Goal: Task Accomplishment & Management: Complete application form

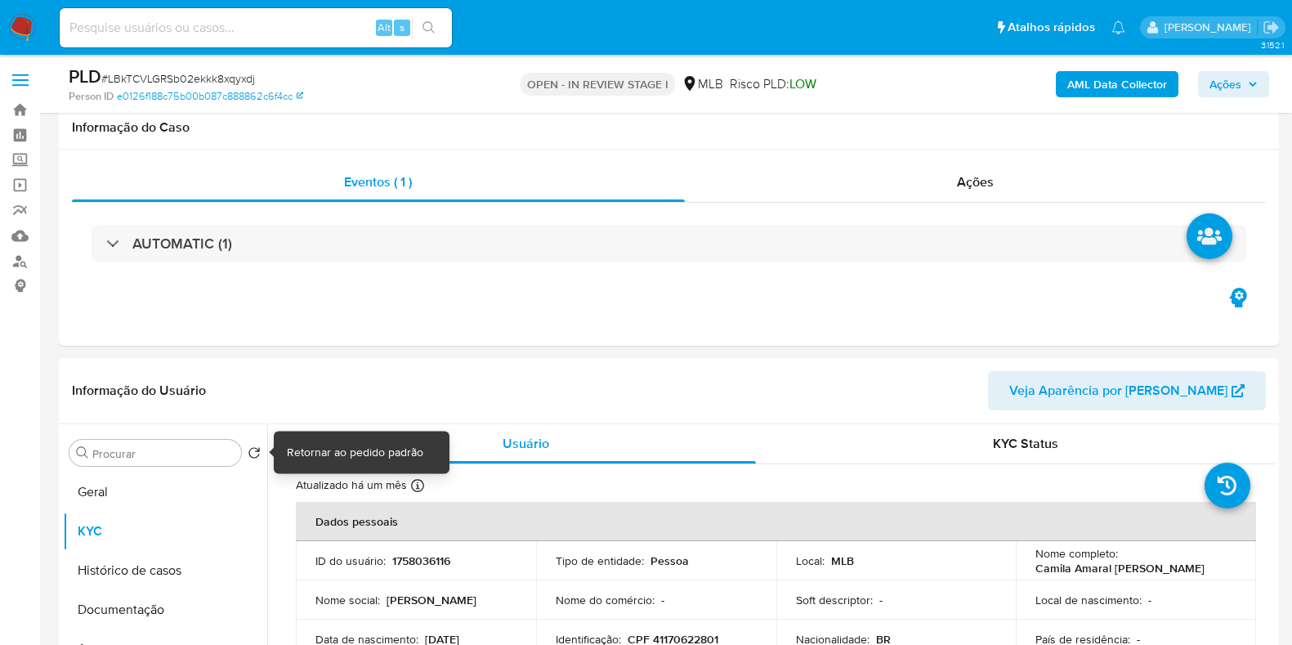
select select "10"
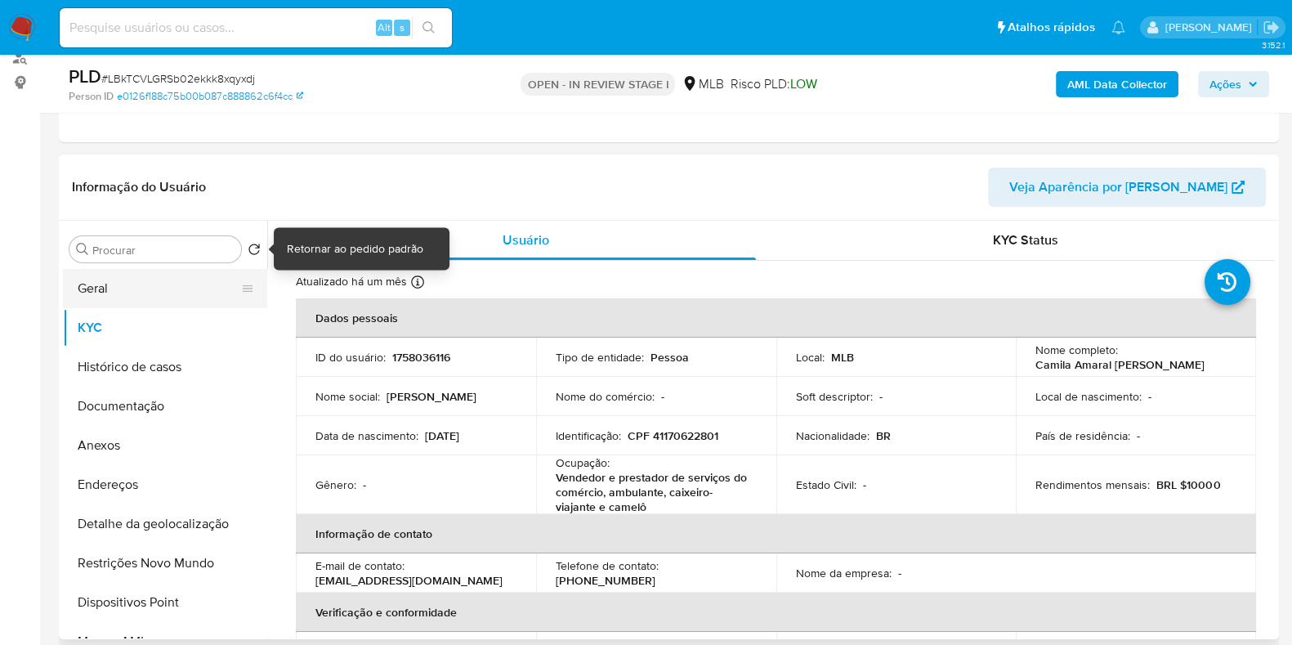
scroll to position [729, 0]
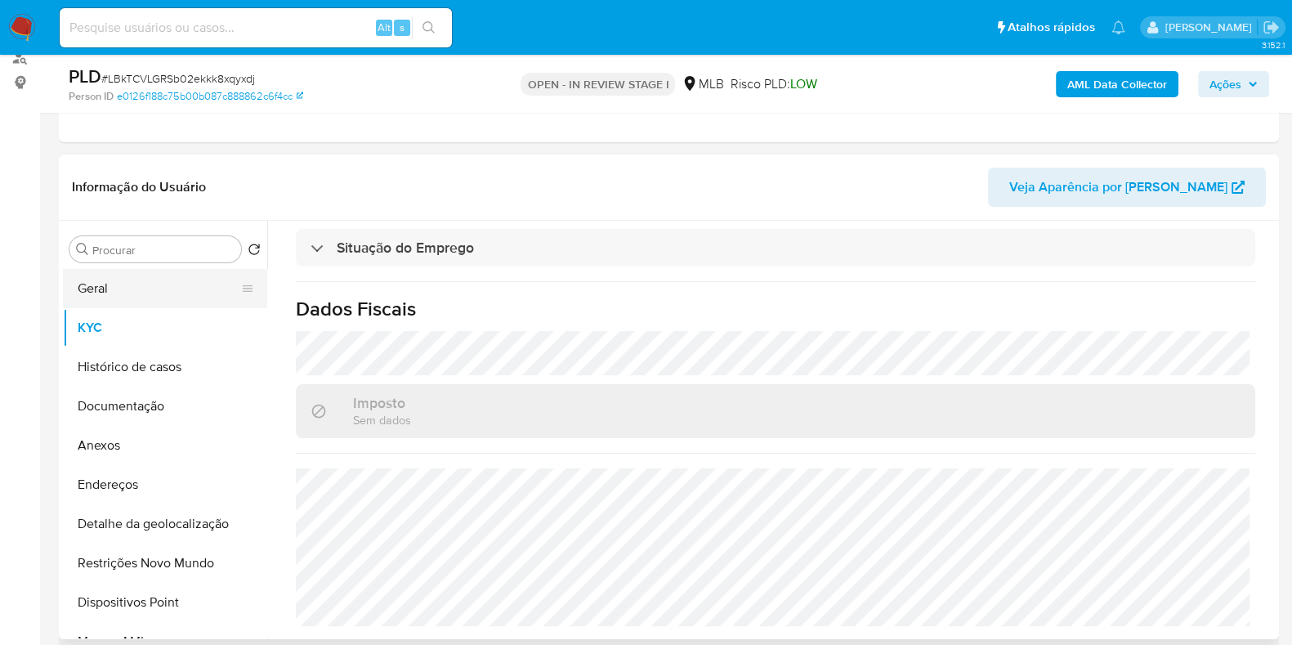
click at [171, 281] on button "Geral" at bounding box center [158, 288] width 191 height 39
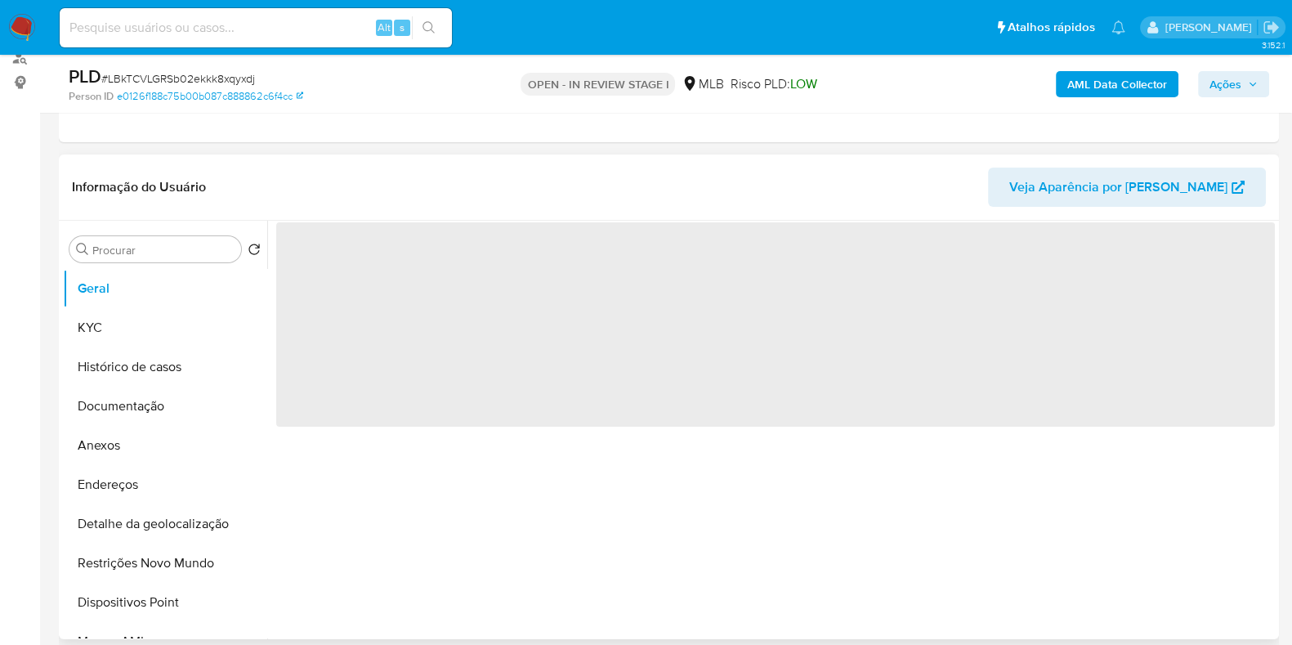
scroll to position [0, 0]
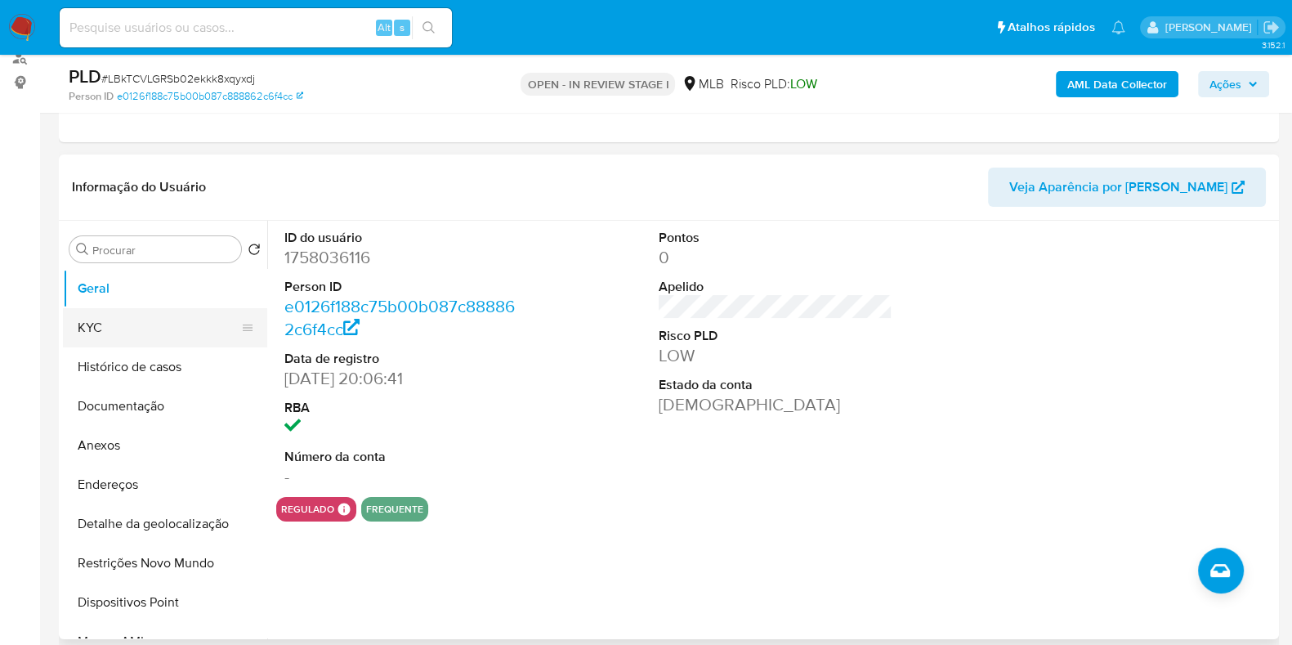
click at [94, 341] on button "KYC" at bounding box center [158, 327] width 191 height 39
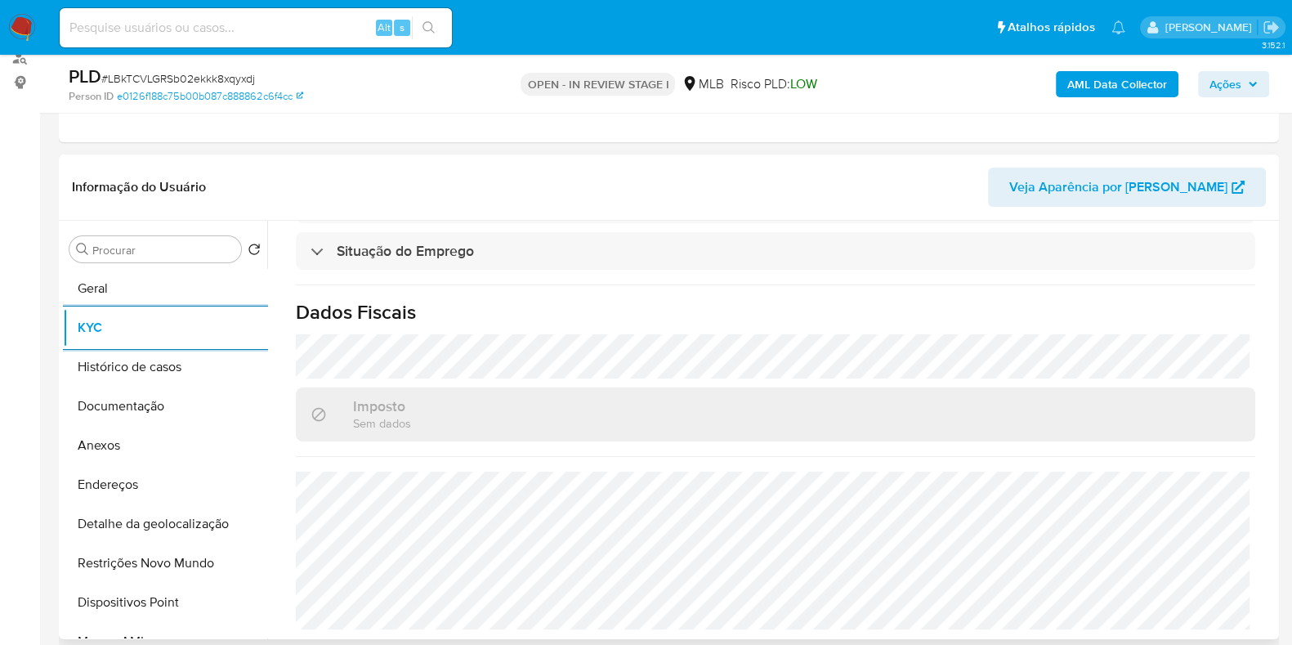
scroll to position [729, 0]
click at [187, 376] on button "Histórico de casos" at bounding box center [158, 366] width 191 height 39
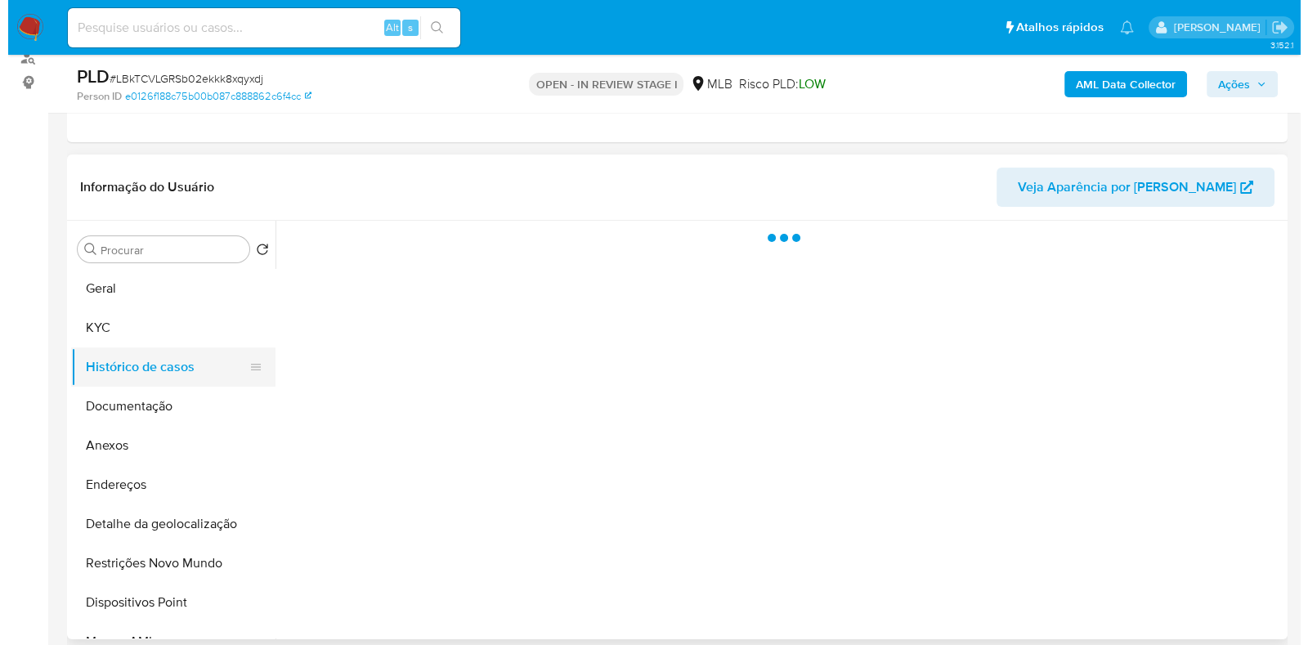
scroll to position [0, 0]
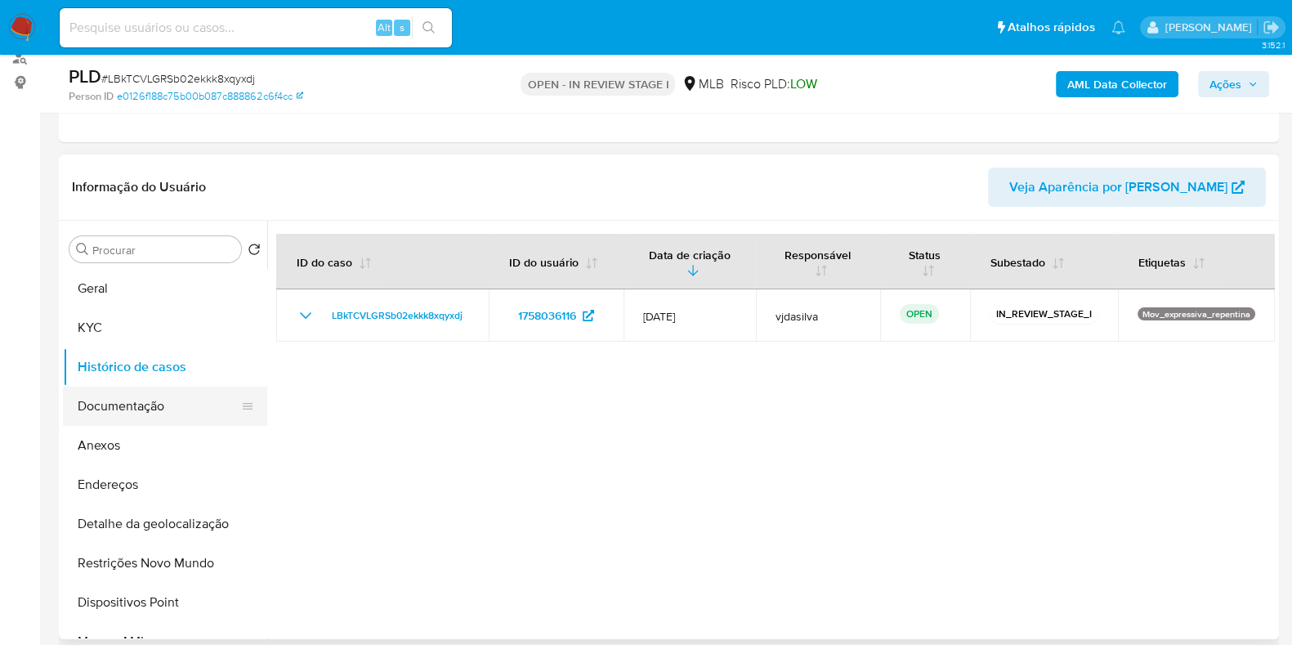
click at [145, 413] on button "Documentação" at bounding box center [158, 406] width 191 height 39
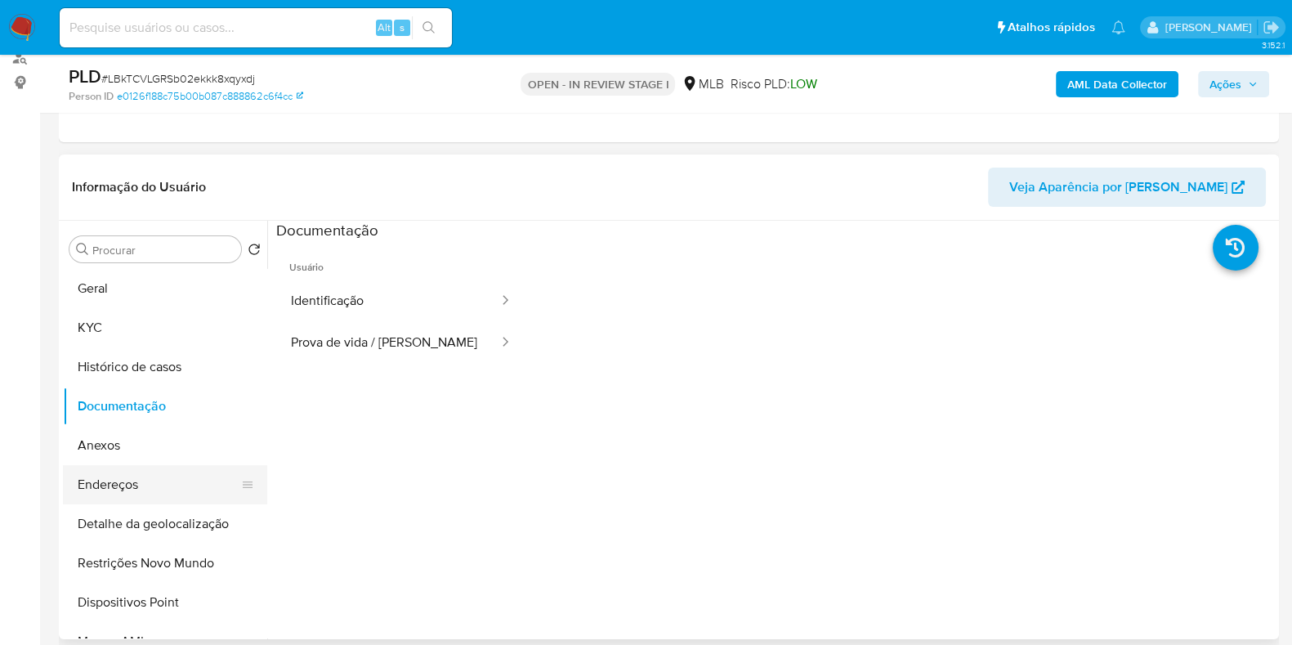
click at [143, 490] on button "Endereços" at bounding box center [158, 484] width 191 height 39
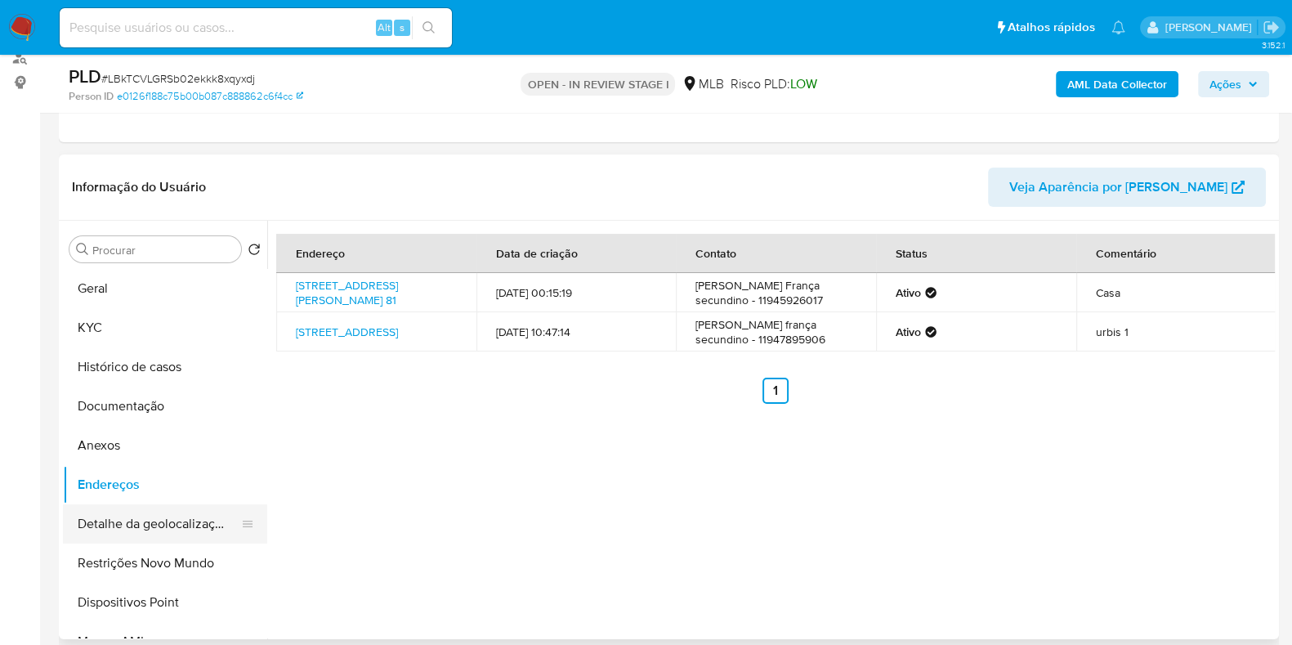
click at [177, 528] on button "Detalhe da geolocalização" at bounding box center [158, 523] width 191 height 39
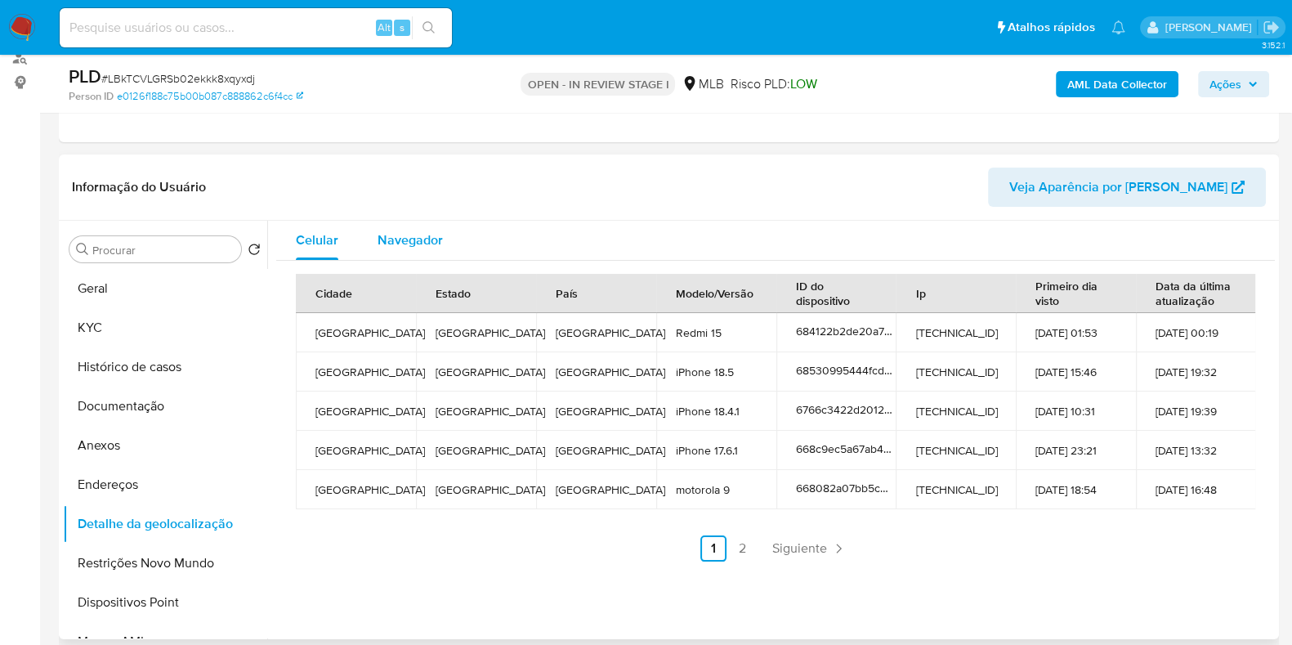
click at [413, 232] on span "Navegador" at bounding box center [410, 239] width 65 height 19
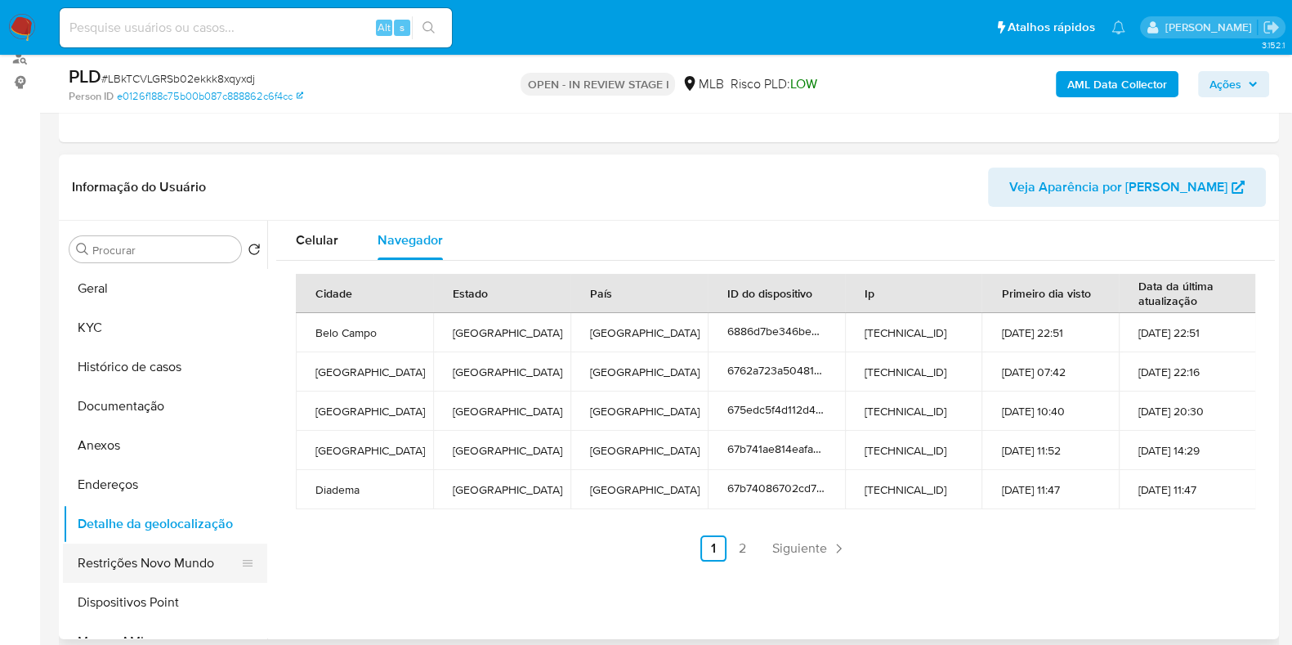
click at [170, 566] on button "Restrições Novo Mundo" at bounding box center [158, 562] width 191 height 39
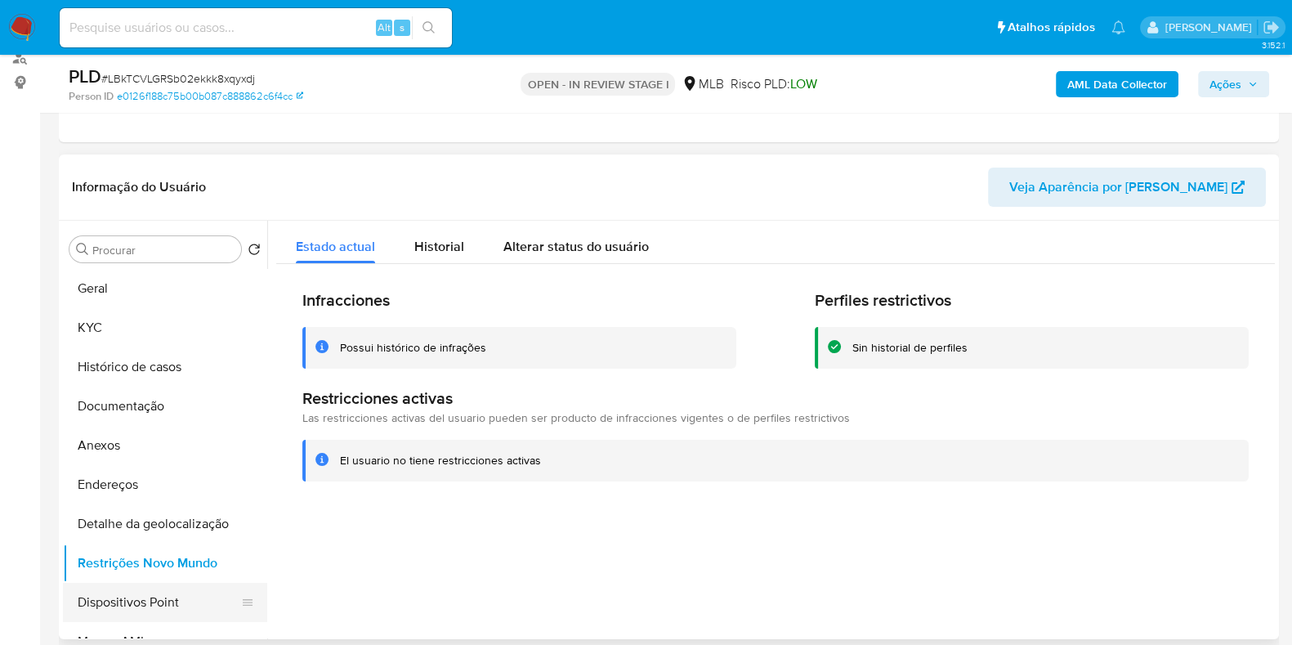
click at [145, 592] on button "Dispositivos Point" at bounding box center [158, 602] width 191 height 39
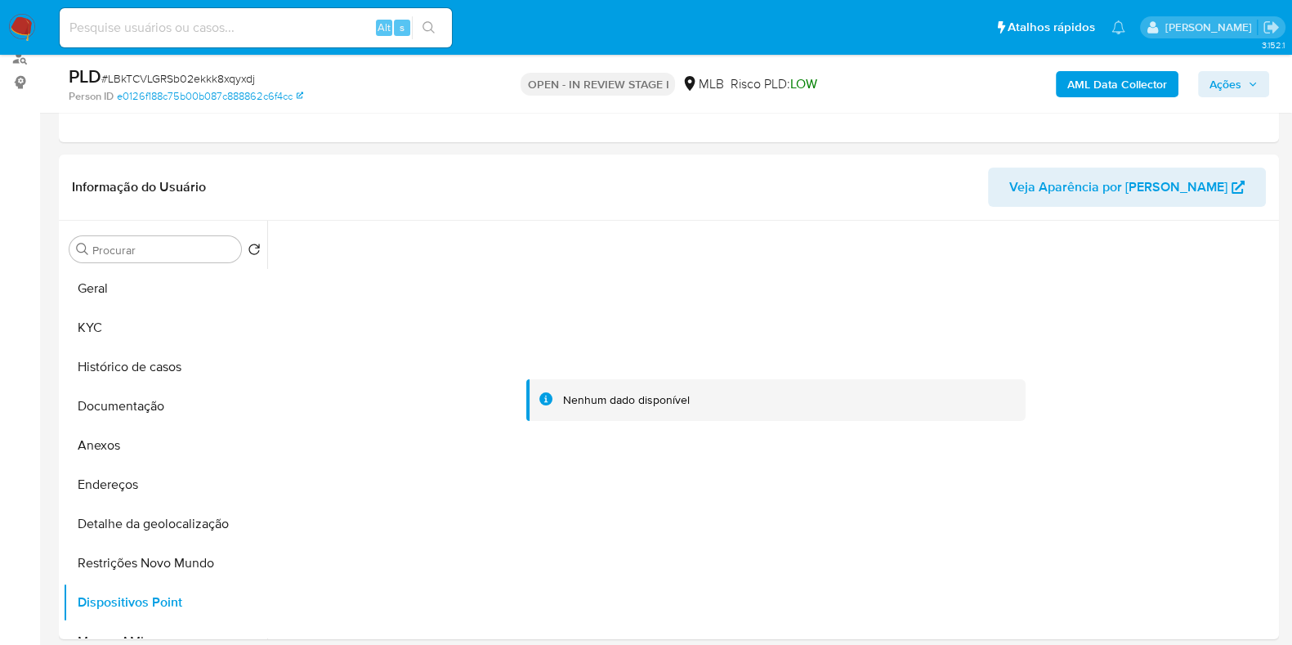
click at [1142, 90] on b "AML Data Collector" at bounding box center [1117, 84] width 100 height 26
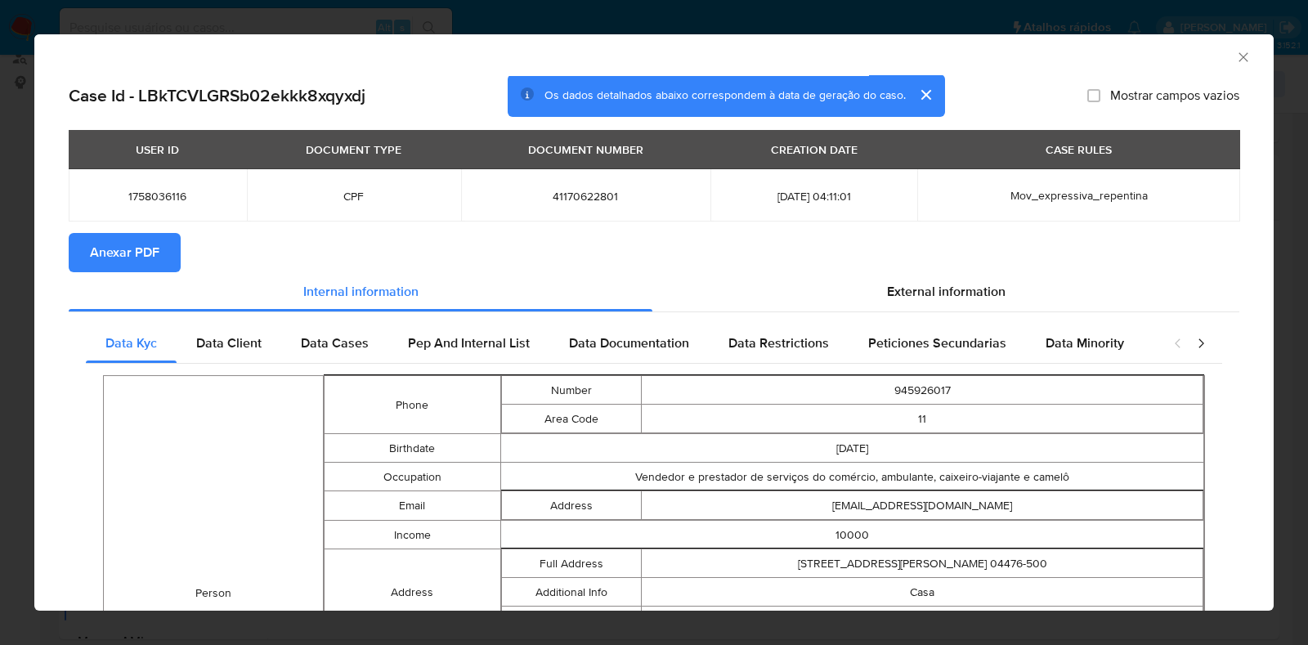
click at [109, 266] on span "Anexar PDF" at bounding box center [124, 253] width 69 height 36
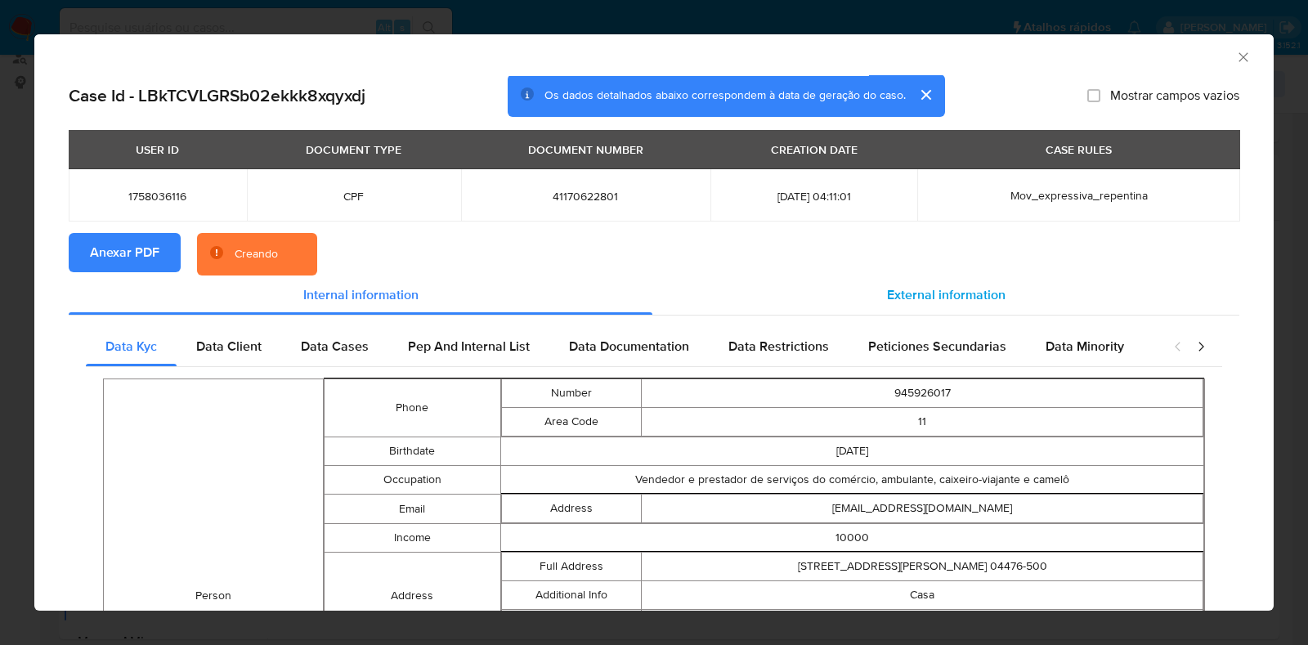
click at [904, 302] on span "External information" at bounding box center [946, 294] width 118 height 19
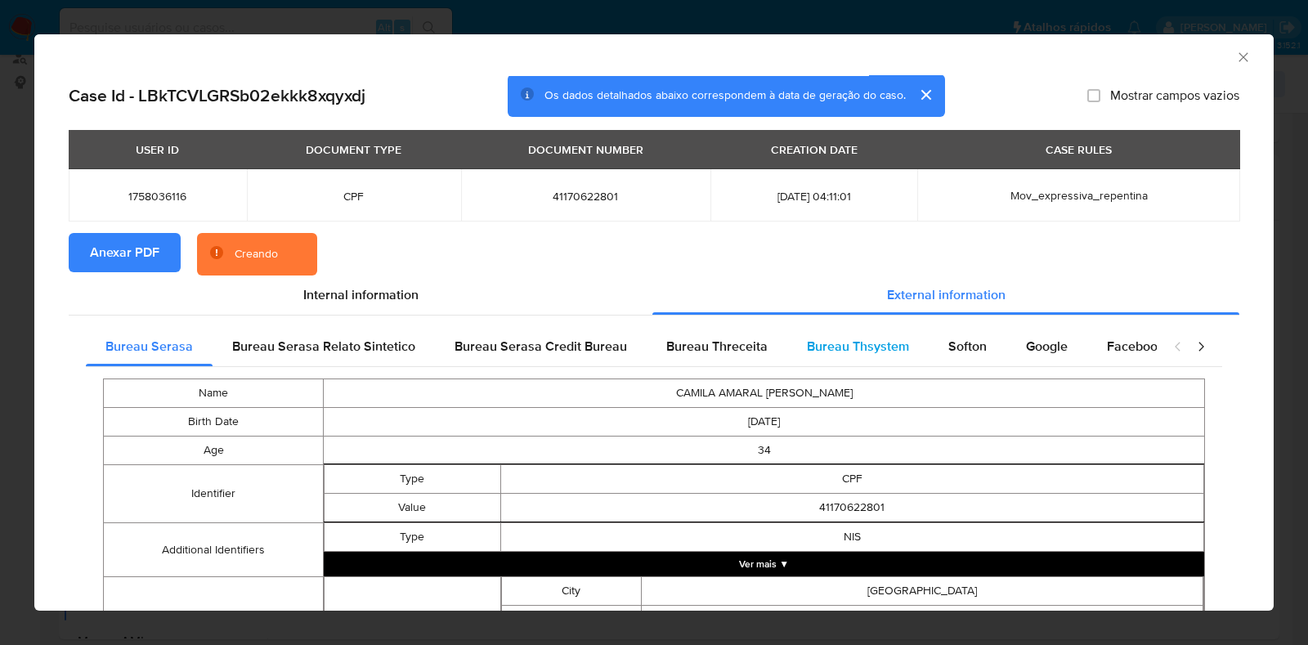
click at [866, 346] on span "Bureau Thsystem" at bounding box center [858, 346] width 102 height 19
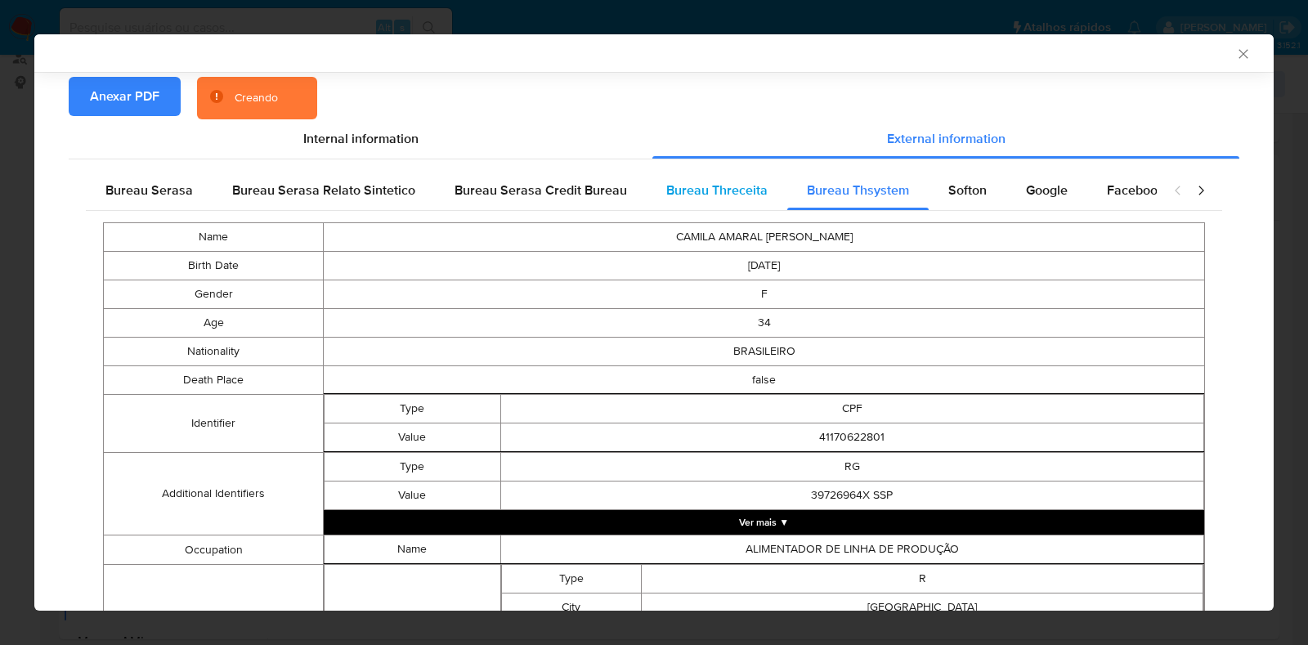
scroll to position [200, 0]
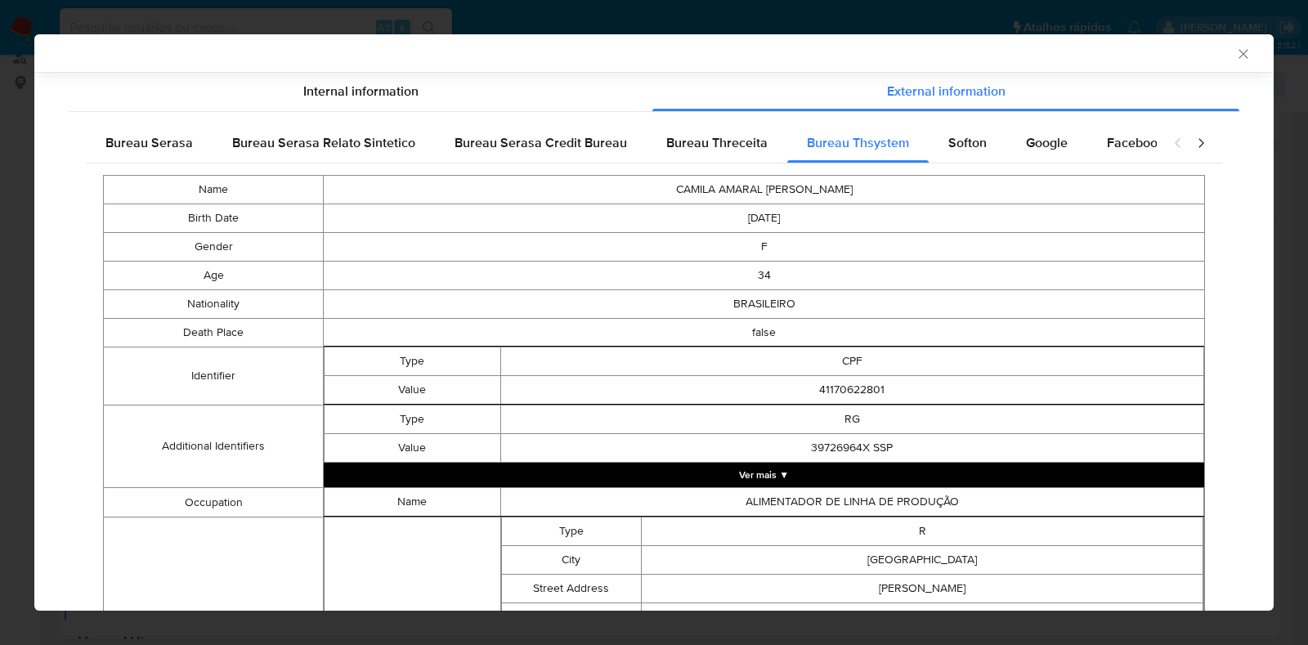
click at [803, 476] on button "Ver mais ▼" at bounding box center [764, 475] width 880 height 25
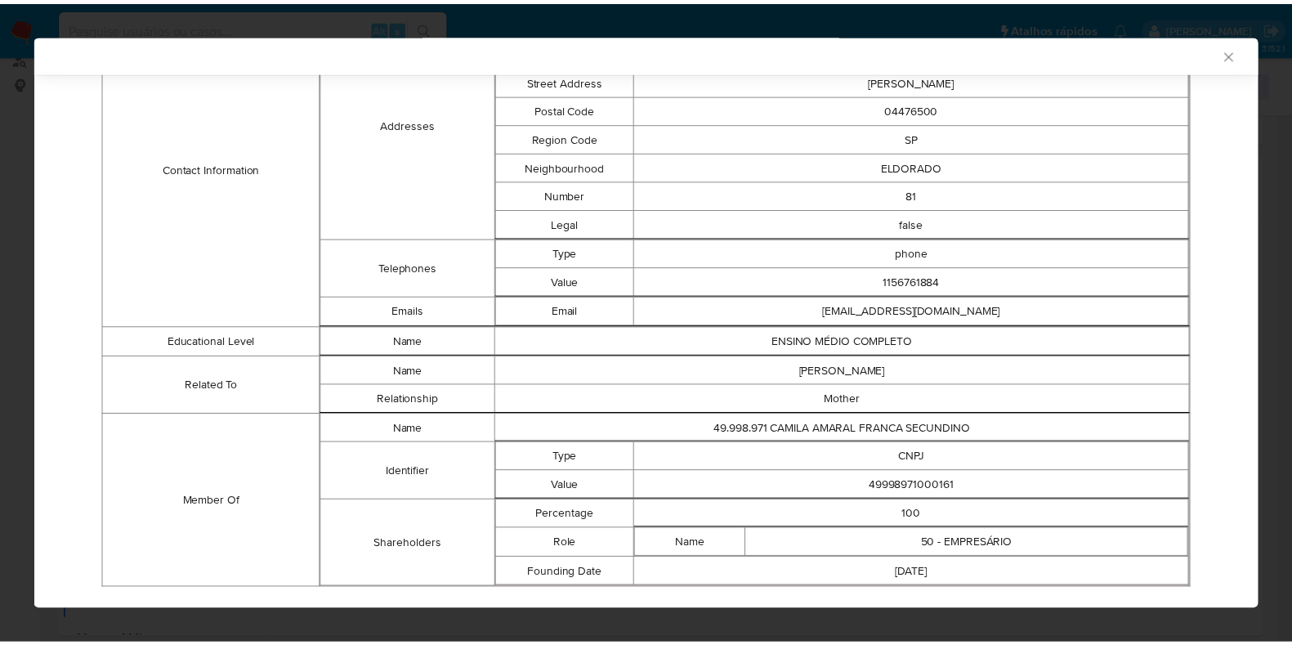
scroll to position [923, 0]
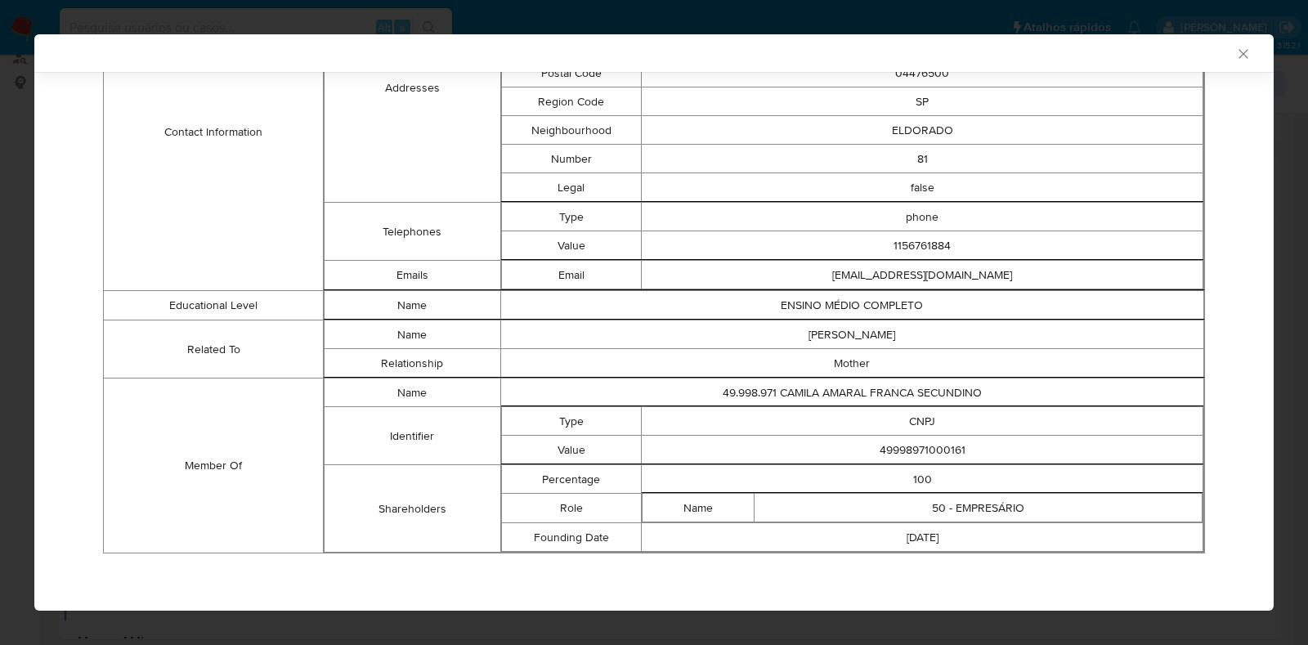
click at [1235, 59] on icon "Fechar a janela" at bounding box center [1243, 54] width 16 height 16
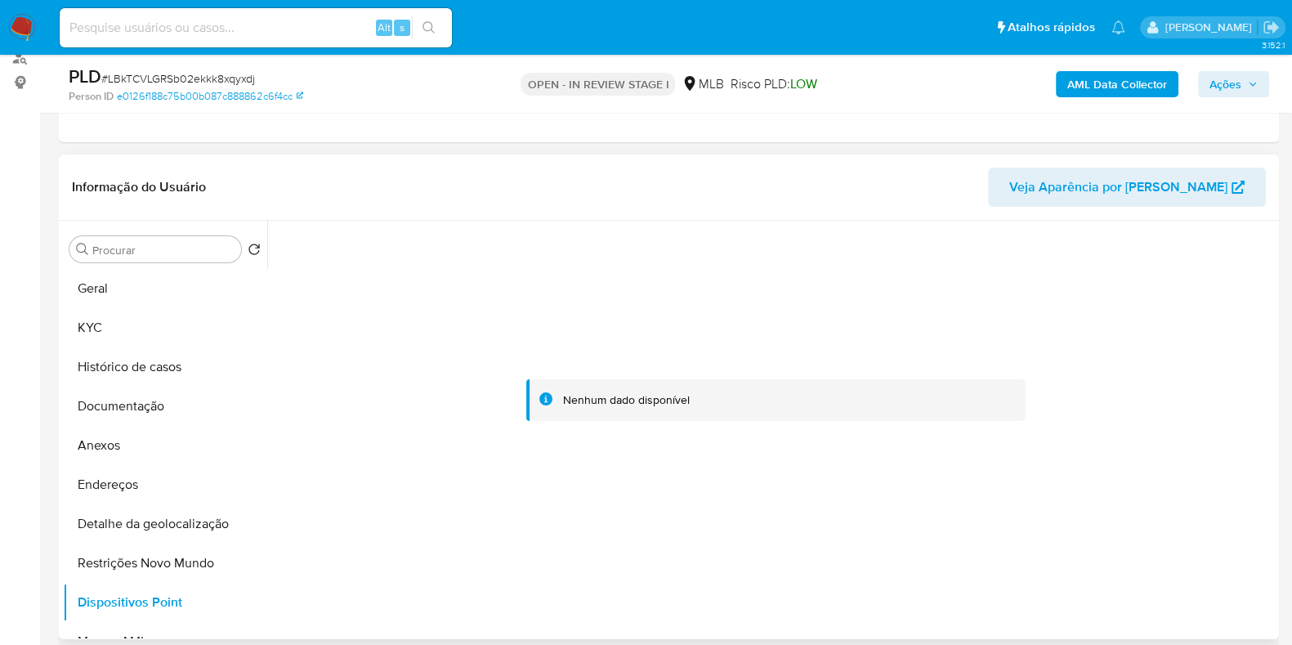
click at [1019, 479] on div at bounding box center [775, 401] width 999 height 360
click at [159, 325] on button "KYC" at bounding box center [158, 327] width 191 height 39
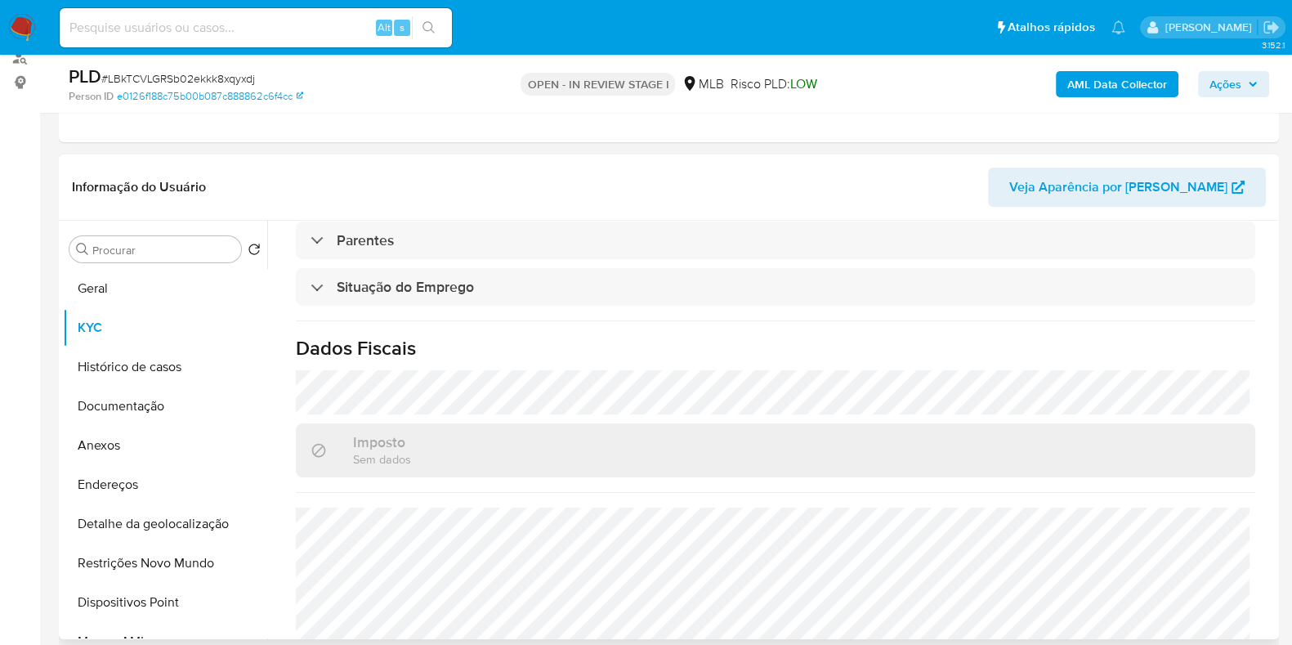
scroll to position [729, 0]
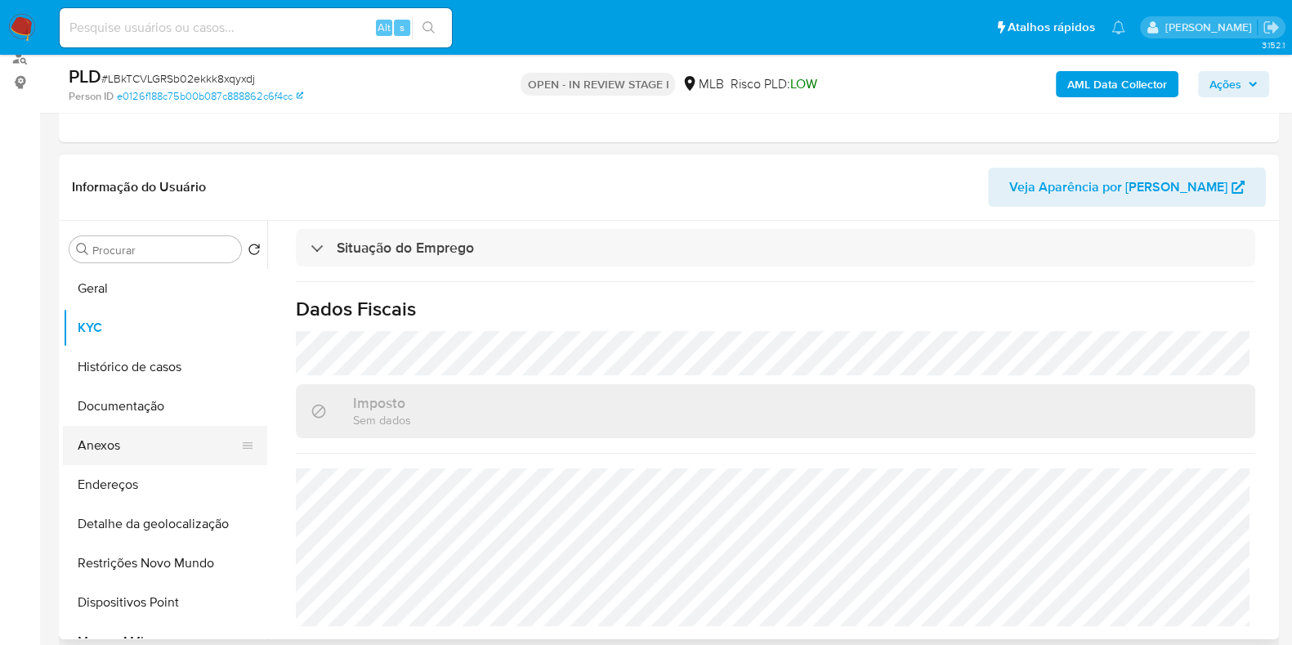
click at [130, 443] on button "Anexos" at bounding box center [158, 445] width 191 height 39
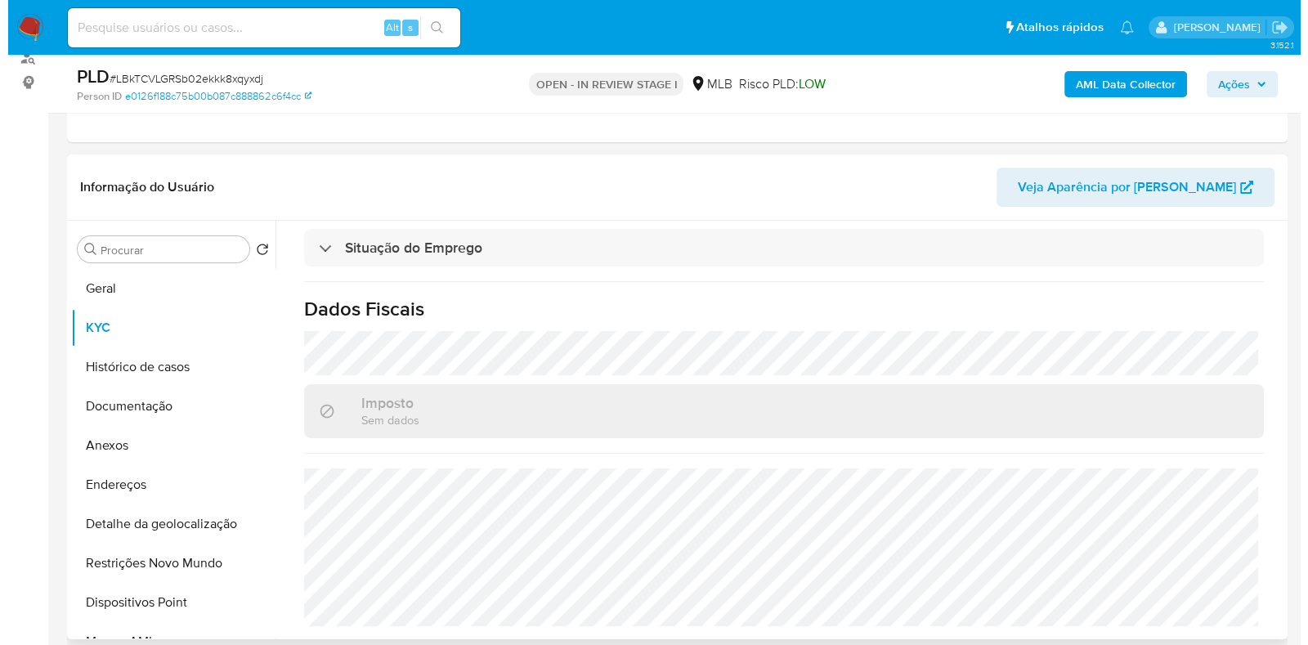
scroll to position [0, 0]
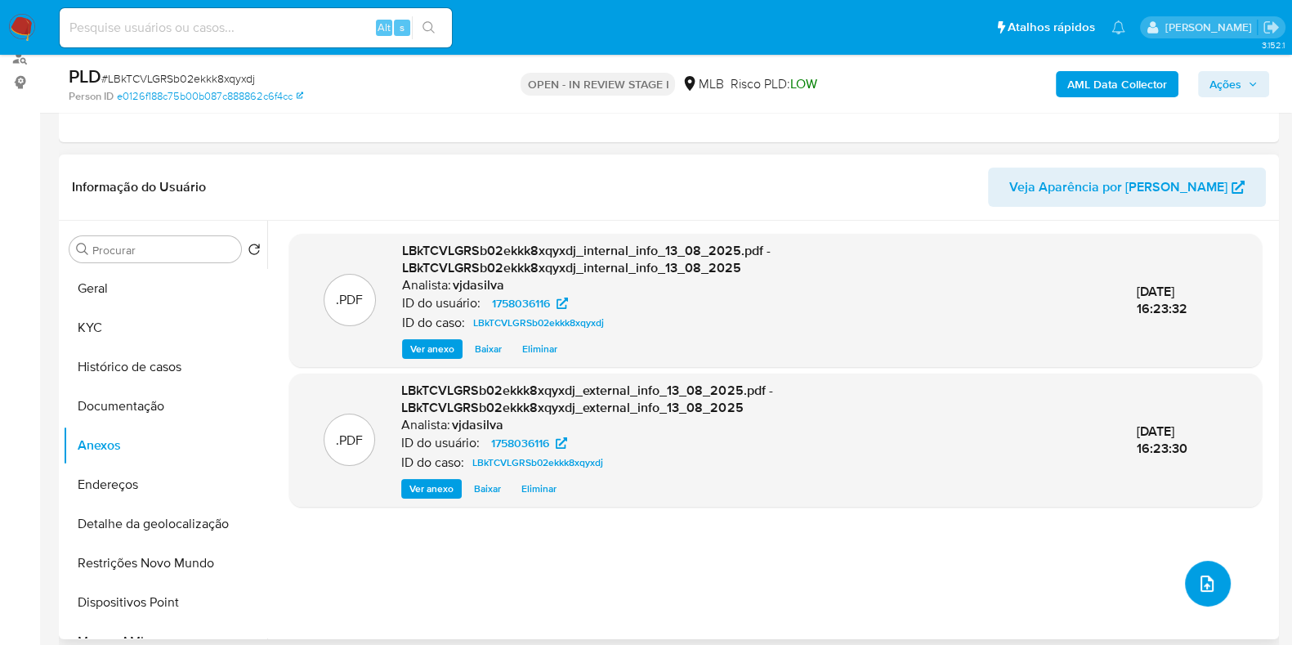
click at [1214, 584] on button "upload-file" at bounding box center [1208, 584] width 46 height 46
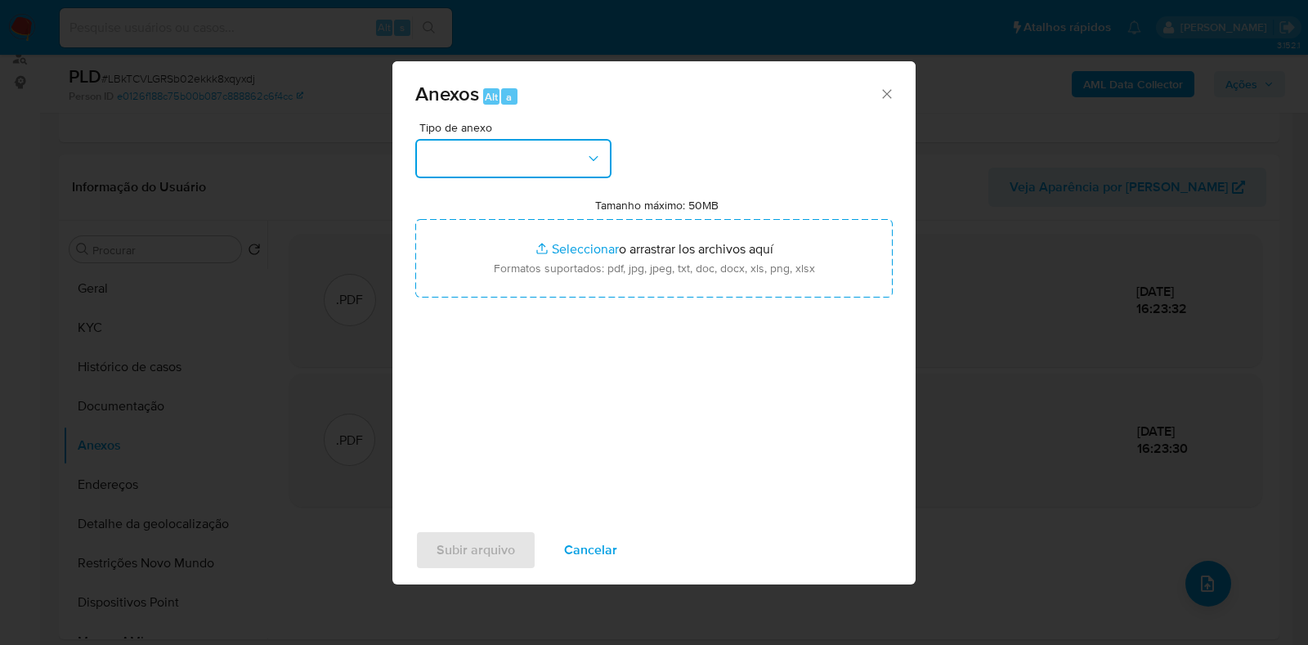
click at [595, 158] on icon "button" at bounding box center [592, 158] width 9 height 5
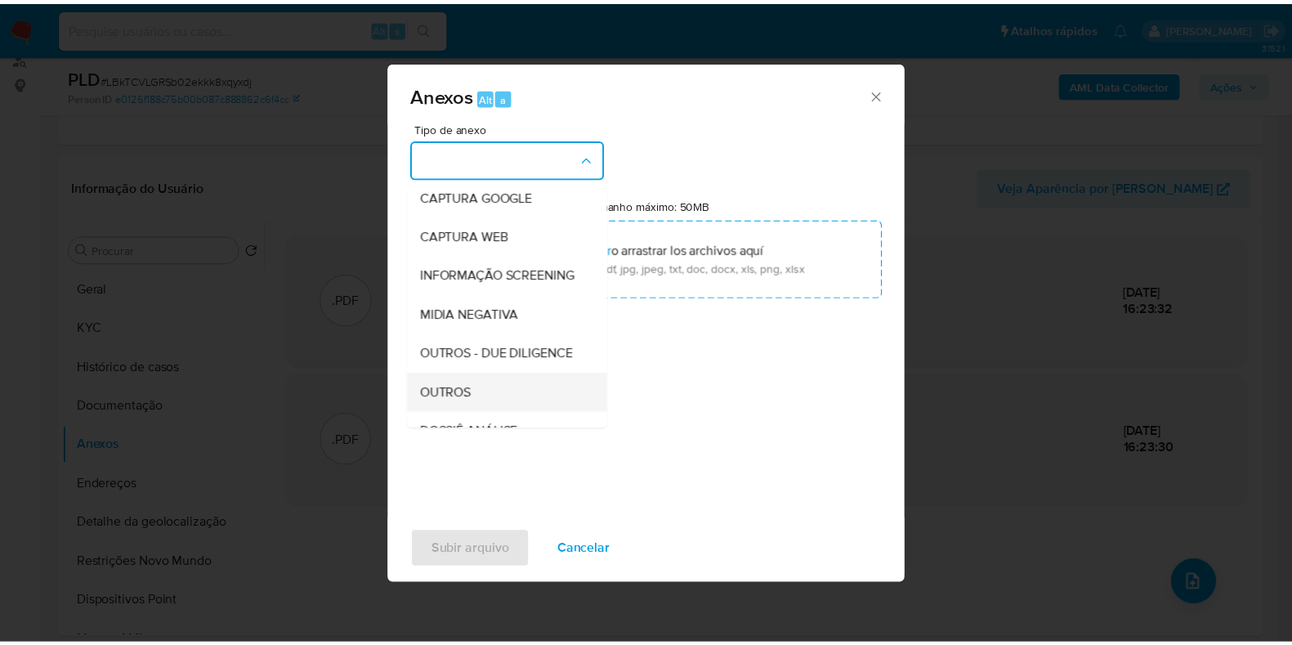
scroll to position [203, 0]
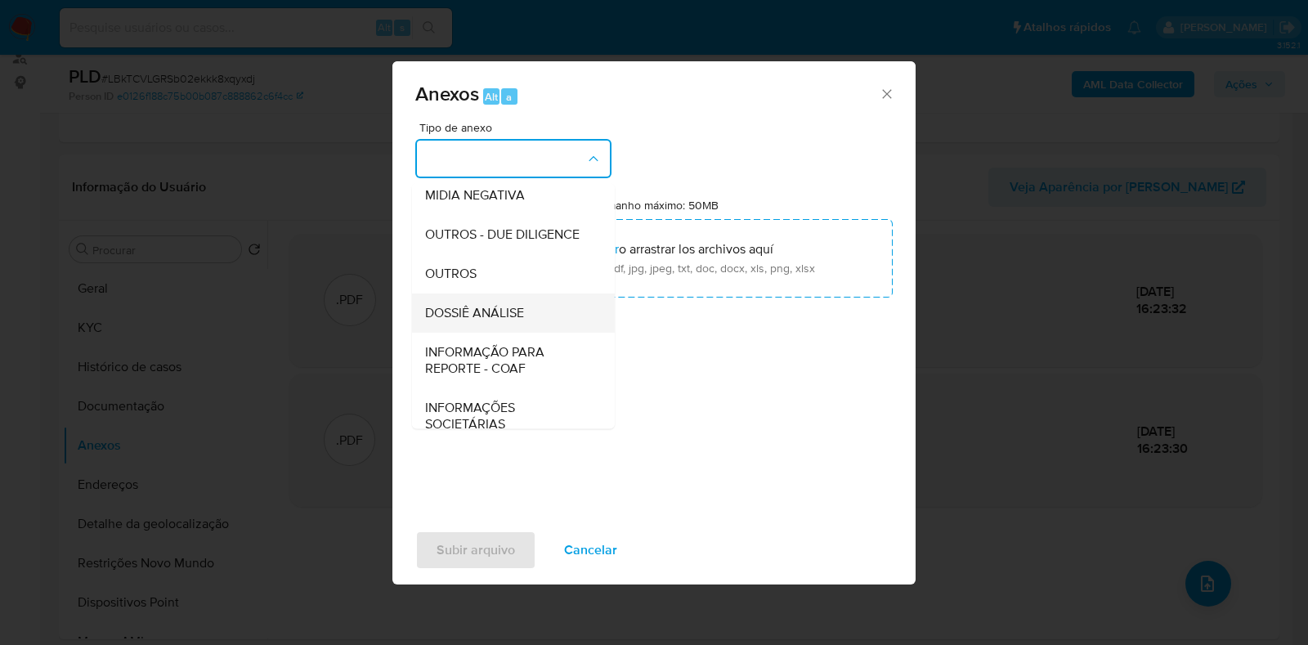
click at [527, 333] on div "DOSSIÊ ANÁLISE" at bounding box center [508, 312] width 167 height 39
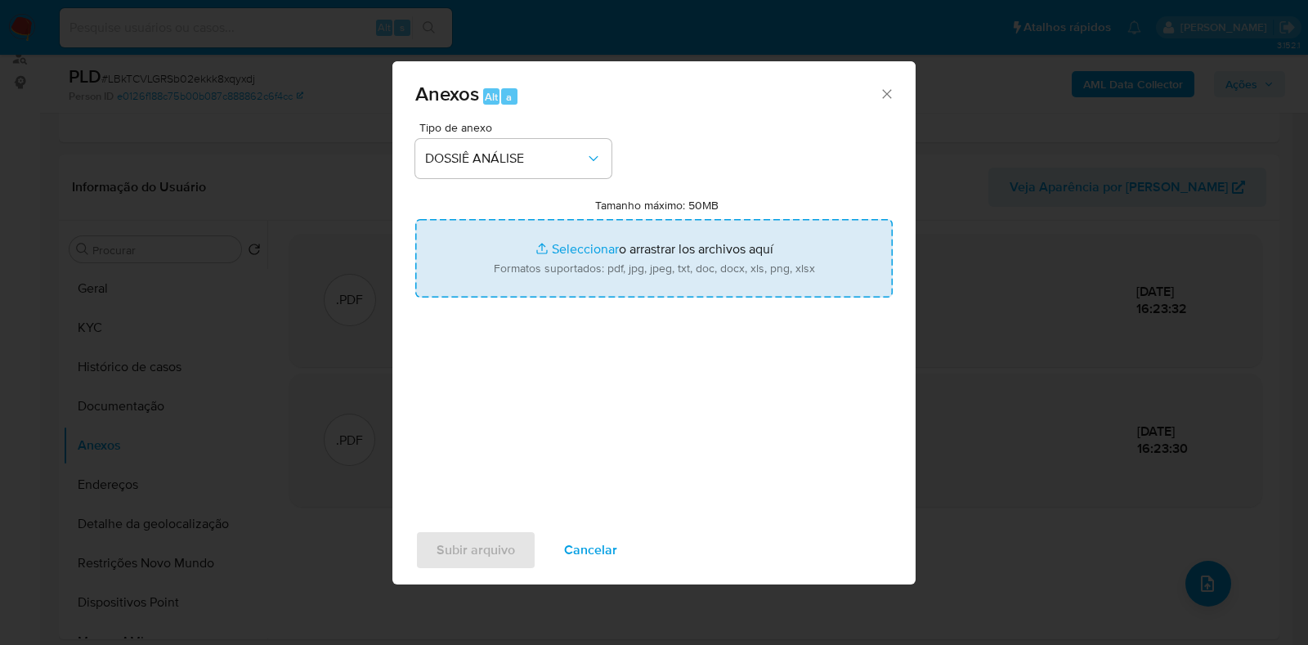
type input "C:\fakepath\SAR - XXXX - CPF 41170622801 - CAMILA AMARAL FRANCA SECUNDINO.pdf"
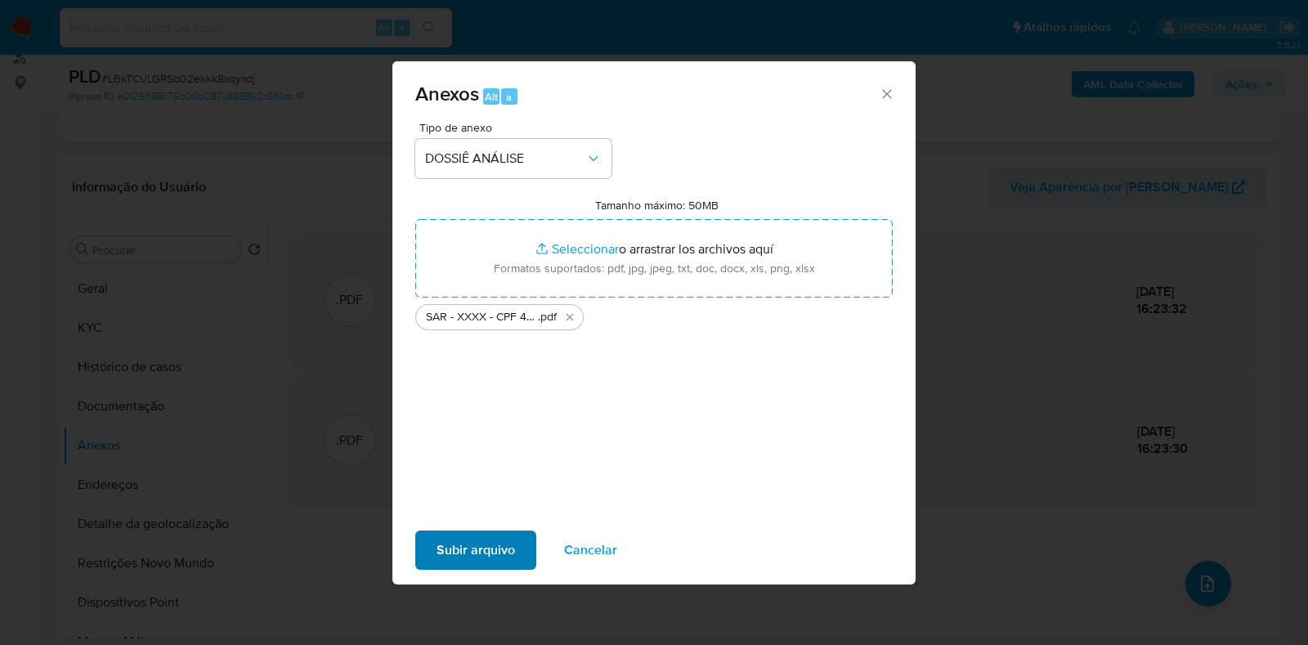
drag, startPoint x: 474, startPoint y: 528, endPoint x: 476, endPoint y: 540, distance: 12.5
click at [474, 530] on div "Subir arquivo Cancelar" at bounding box center [653, 550] width 523 height 62
click at [483, 539] on span "Subir arquivo" at bounding box center [475, 550] width 78 height 36
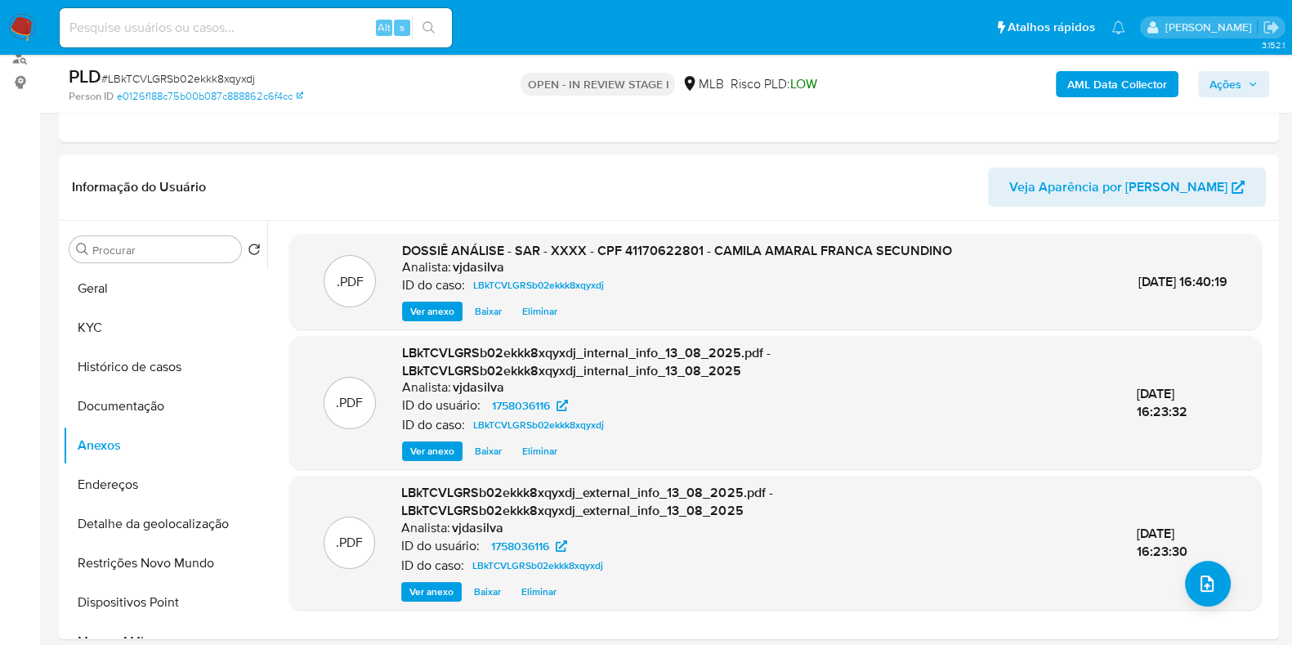
click at [1223, 79] on span "Ações" at bounding box center [1225, 84] width 32 height 26
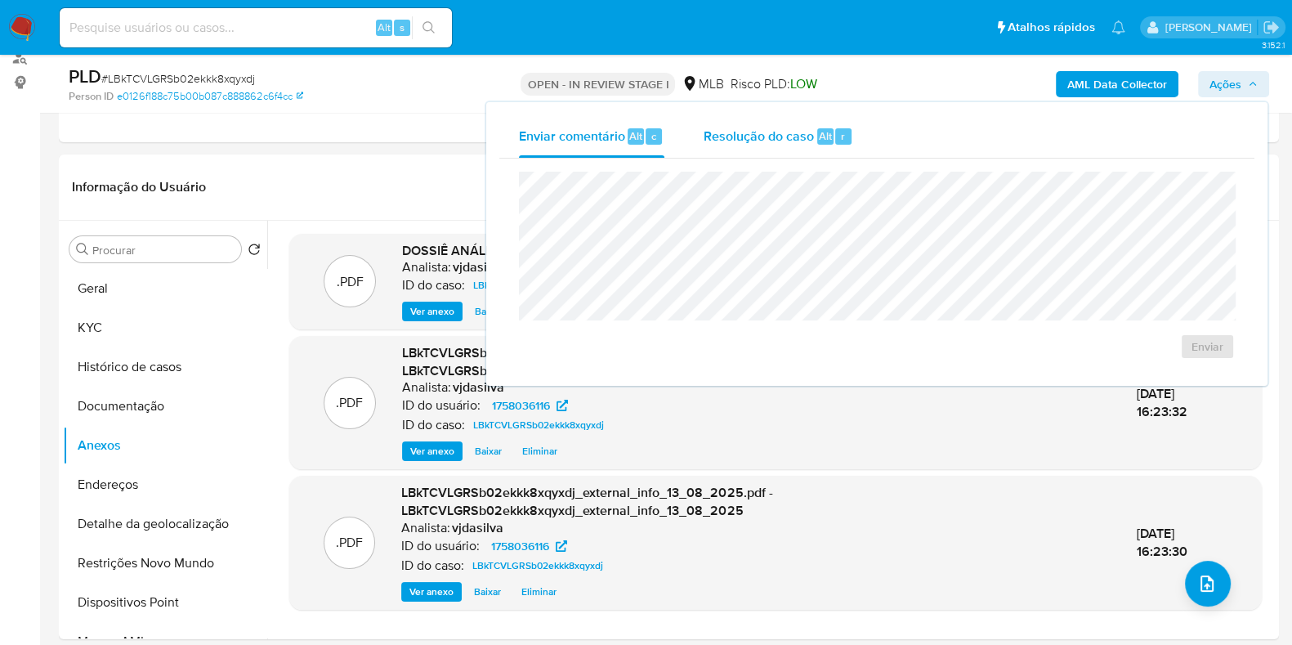
click at [726, 134] on span "Resolução do caso" at bounding box center [759, 135] width 110 height 19
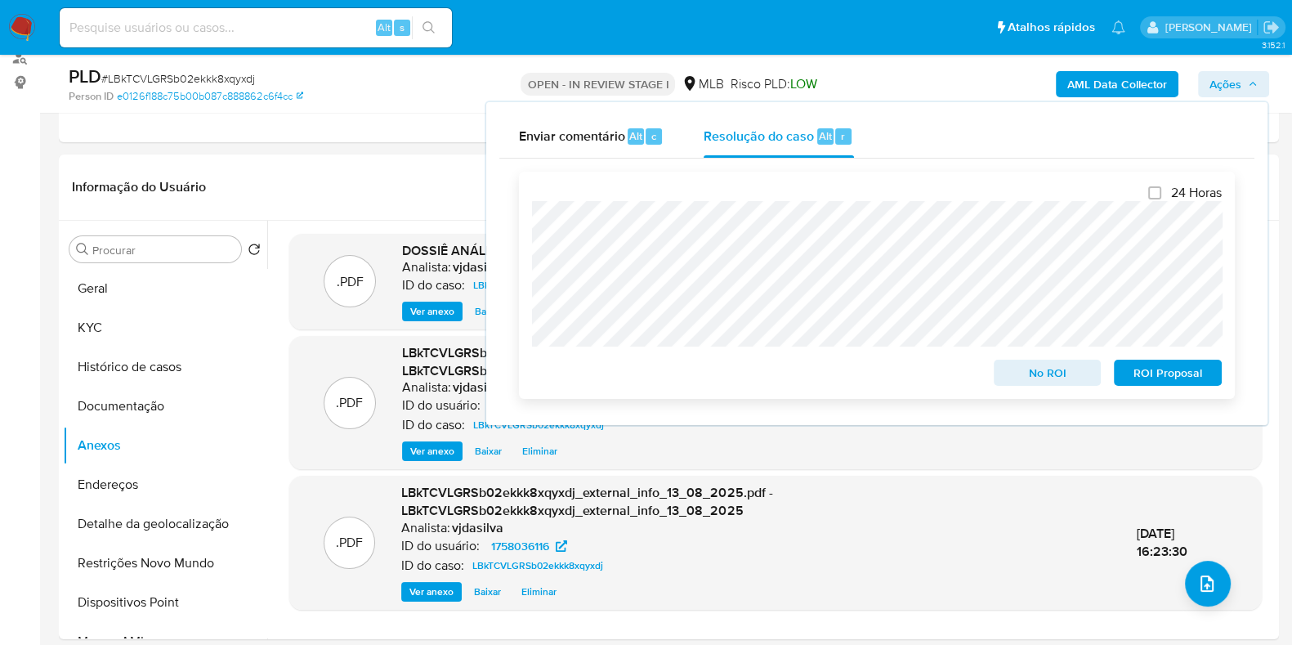
click at [1148, 368] on span "ROI Proposal" at bounding box center [1167, 372] width 85 height 23
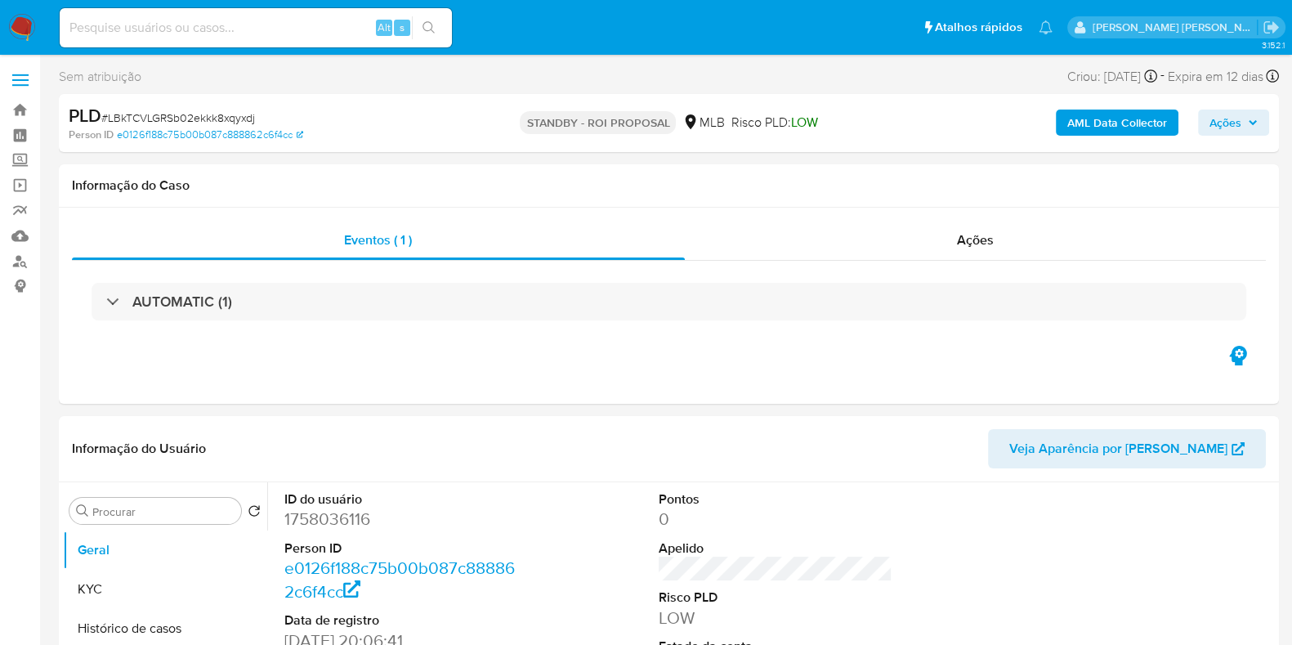
select select "10"
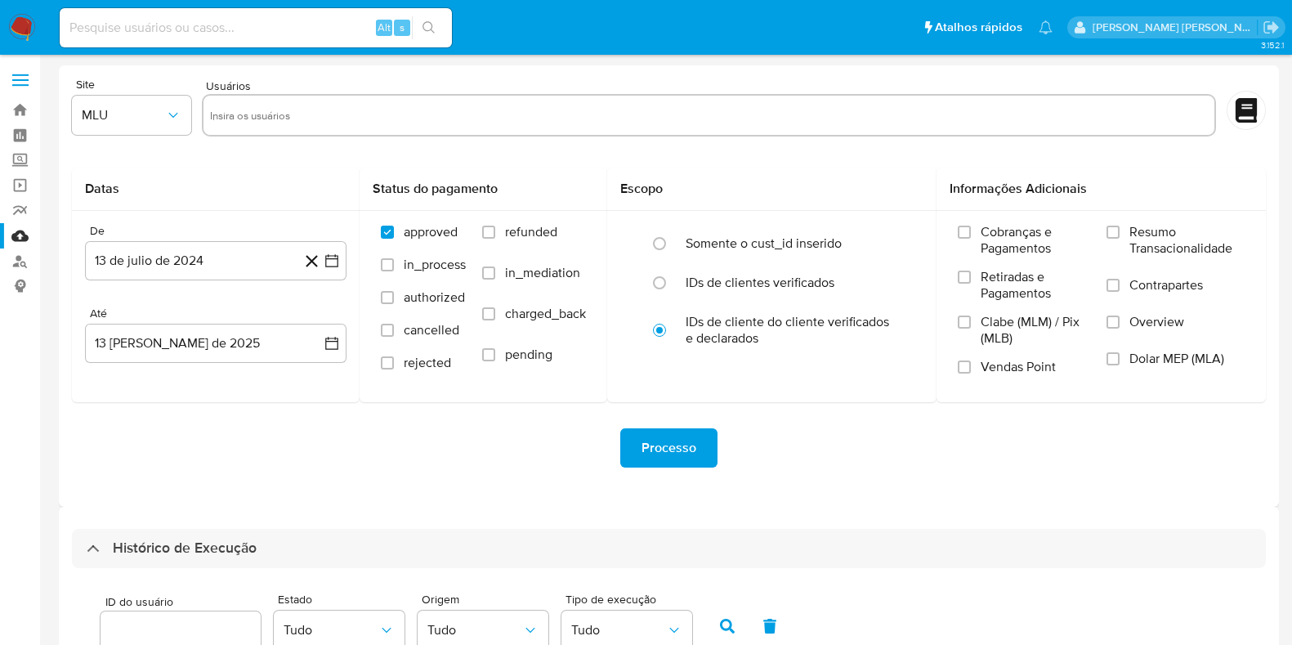
select select "100"
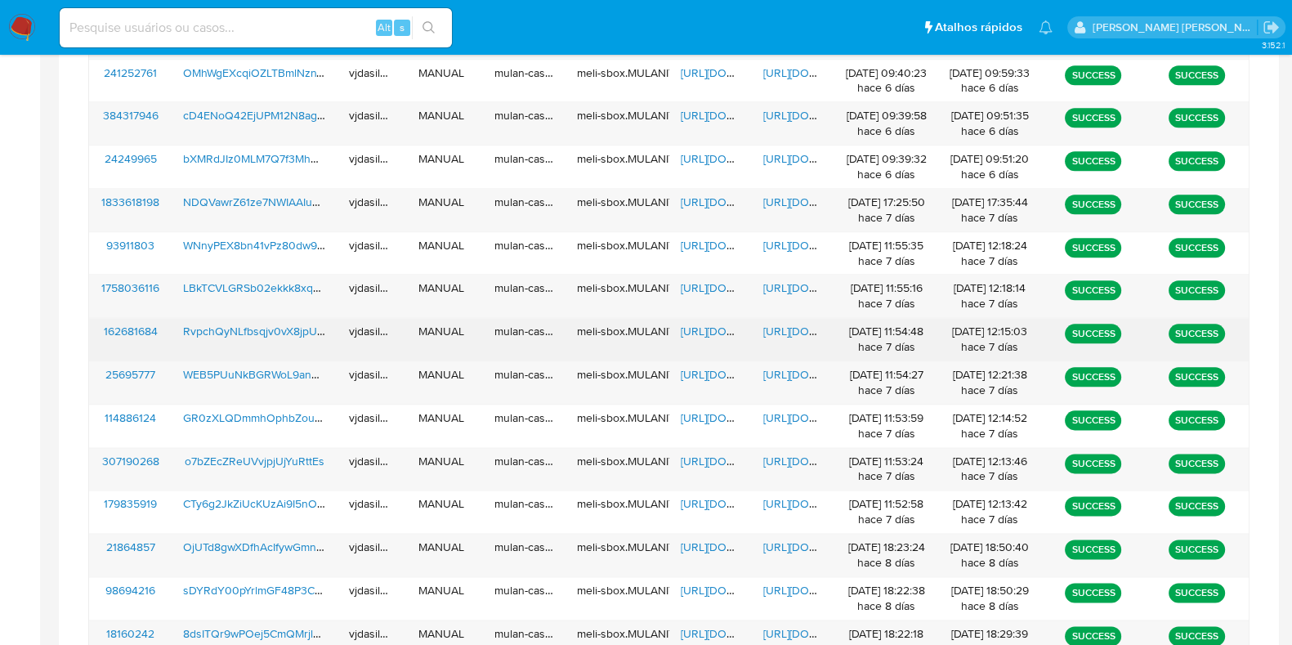
scroll to position [555, 0]
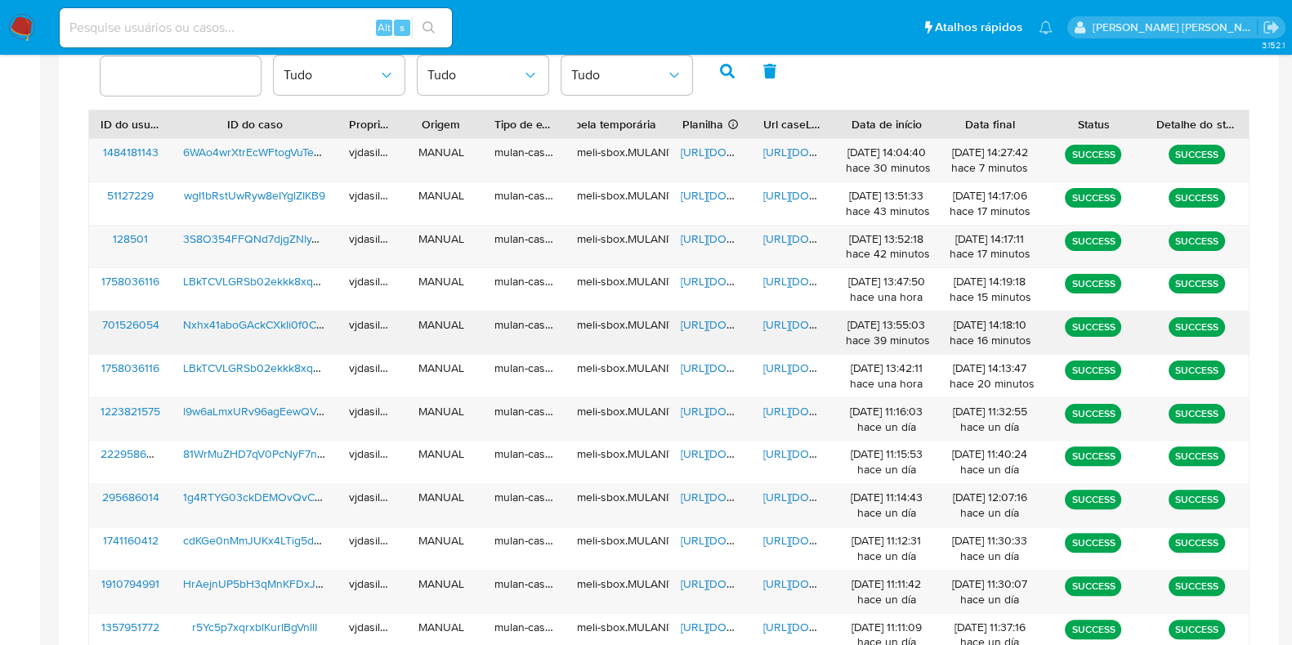
click at [780, 324] on span "https://docs.google.com/document/d/1iAx72SOXfe8FyGMvwVYw7RAbP3z0woIOM2XOaO4pfhI…" at bounding box center [819, 324] width 113 height 16
click at [700, 323] on span "https://docs.google.com/spreadsheets/d/1p74-CXjIFrYfuSi0DWB7HaJuu1D9TNUsaHoalD_…" at bounding box center [737, 324] width 113 height 16
click at [245, 325] on span "Nxhx41aboGAckCXkIi0f0CC2" at bounding box center [256, 324] width 147 height 16
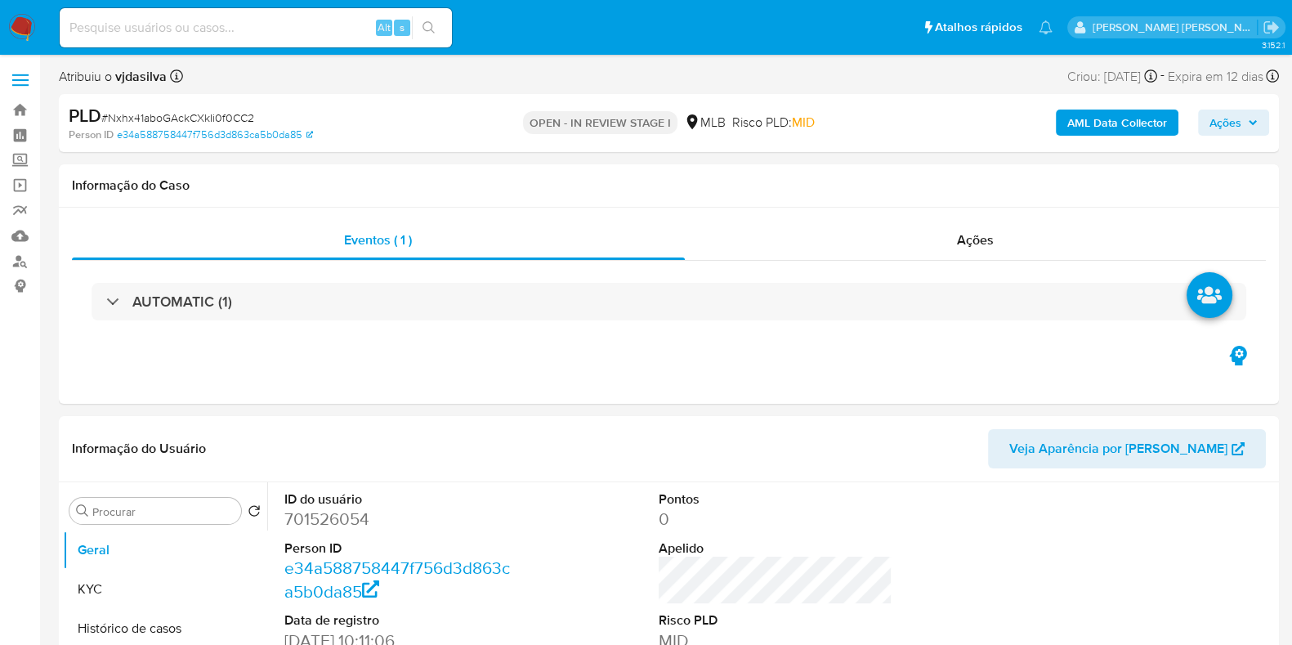
select select "10"
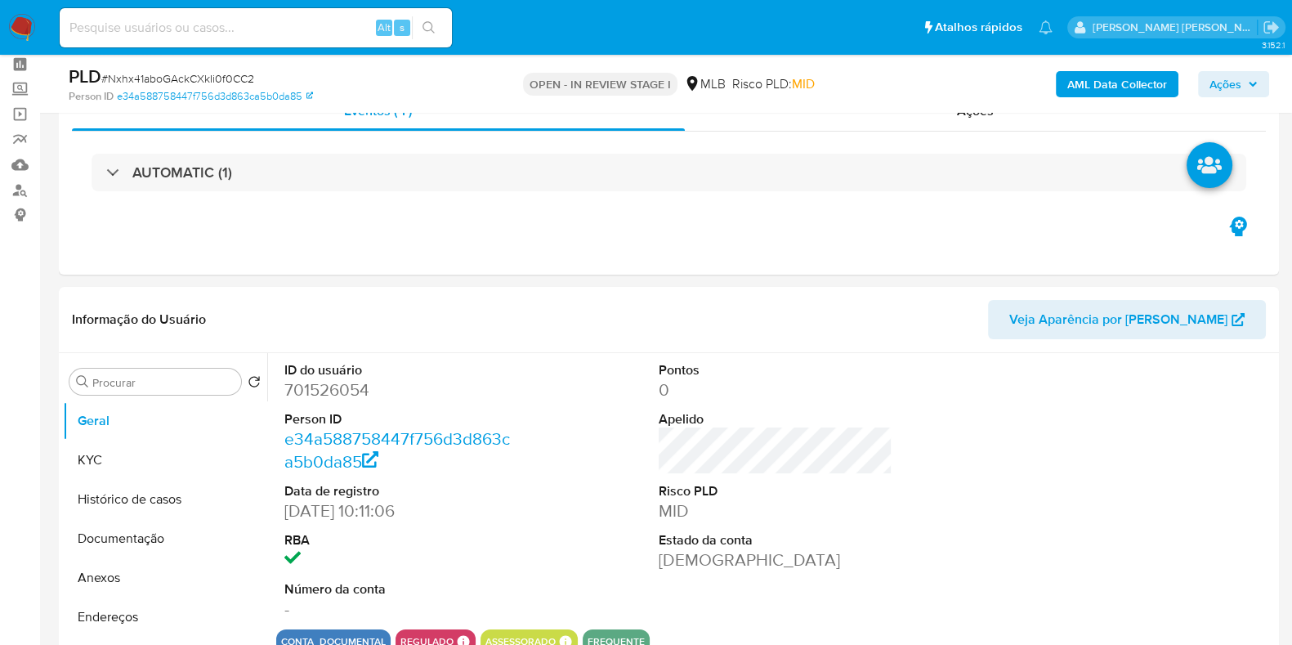
scroll to position [101, 0]
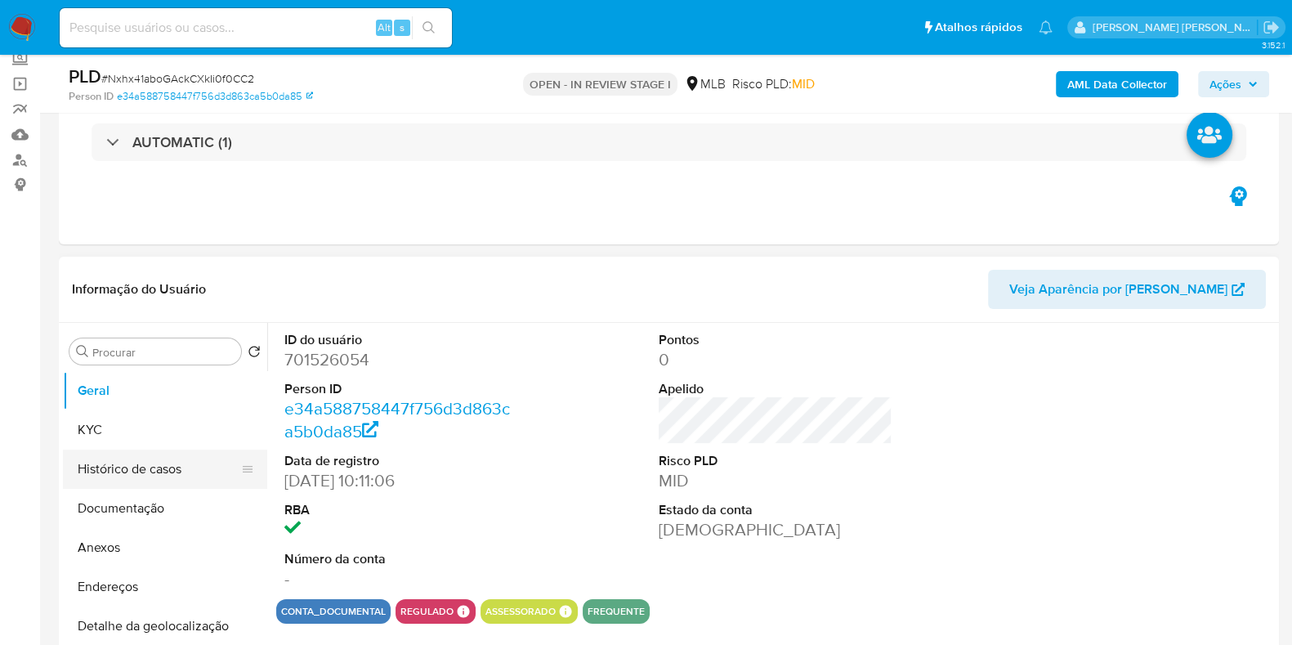
click at [140, 458] on button "Histórico de casos" at bounding box center [158, 468] width 191 height 39
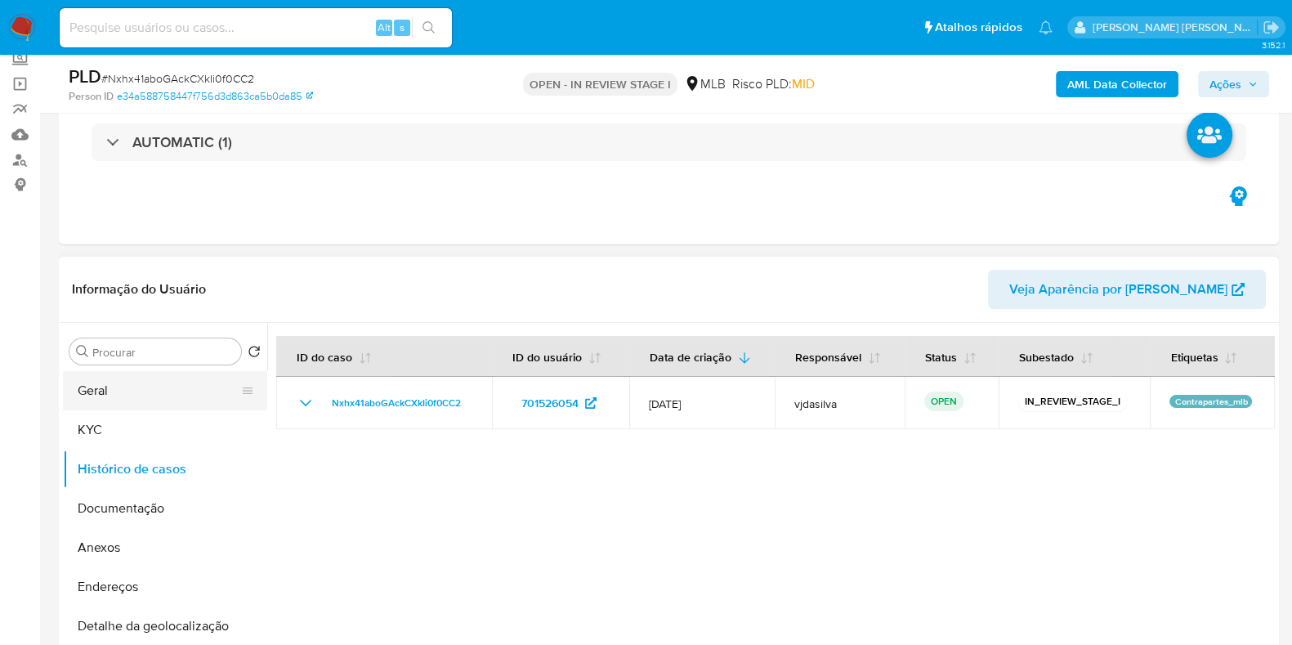
click at [150, 384] on button "Geral" at bounding box center [158, 390] width 191 height 39
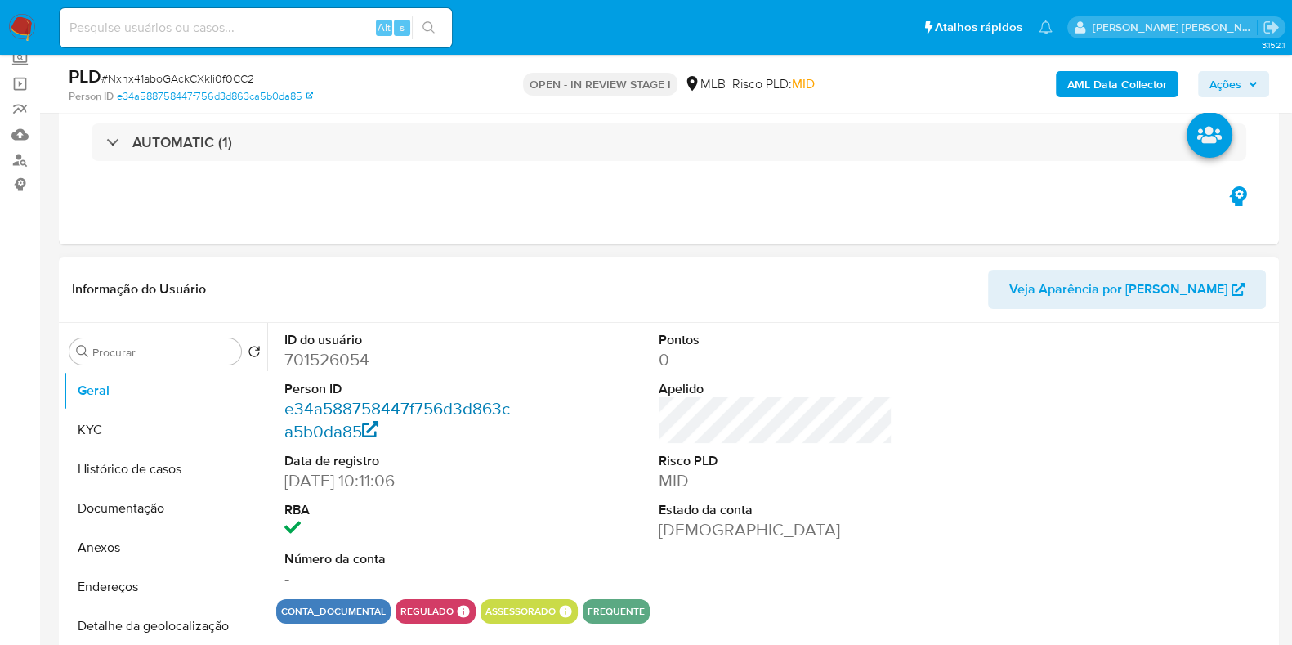
scroll to position [203, 0]
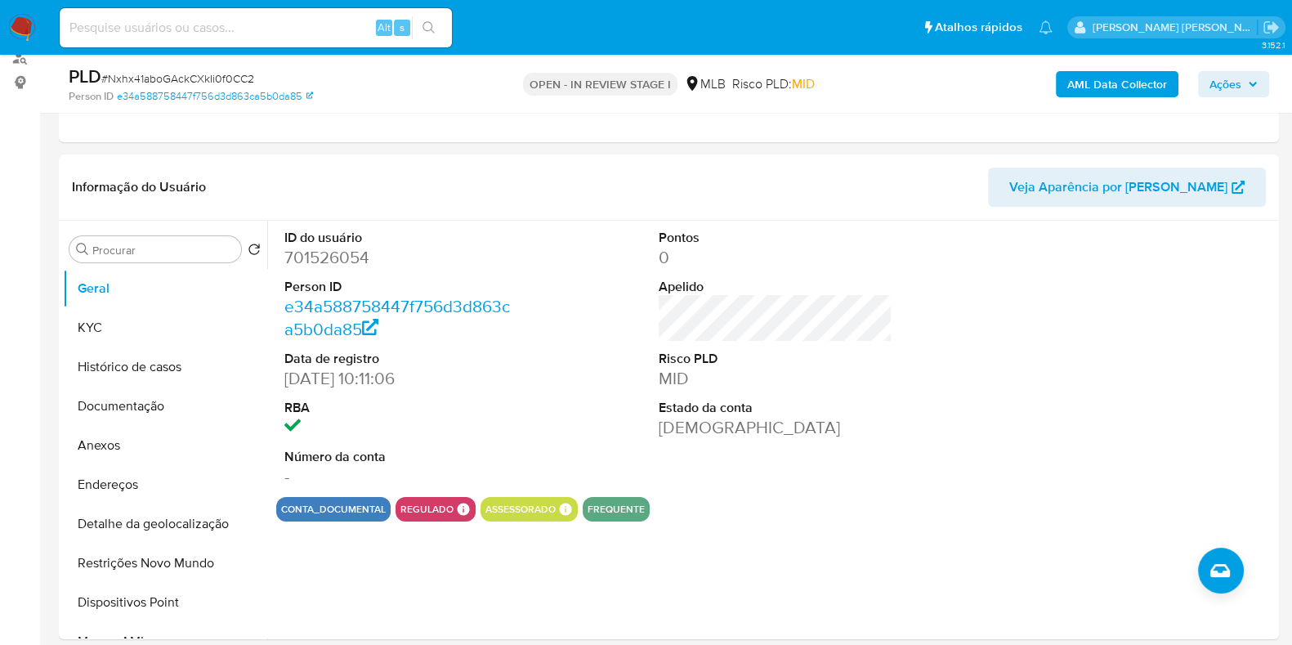
click at [1158, 86] on b "AML Data Collector" at bounding box center [1117, 84] width 100 height 26
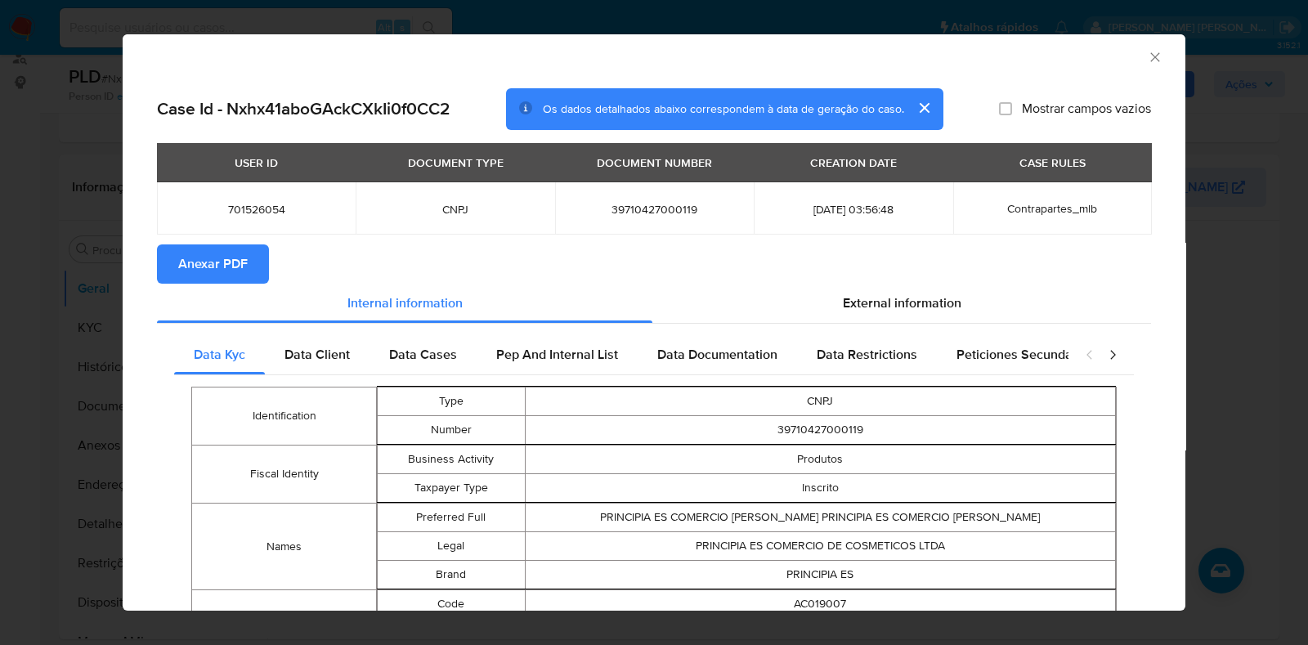
click at [1150, 59] on icon "Fechar a janela" at bounding box center [1154, 56] width 9 height 9
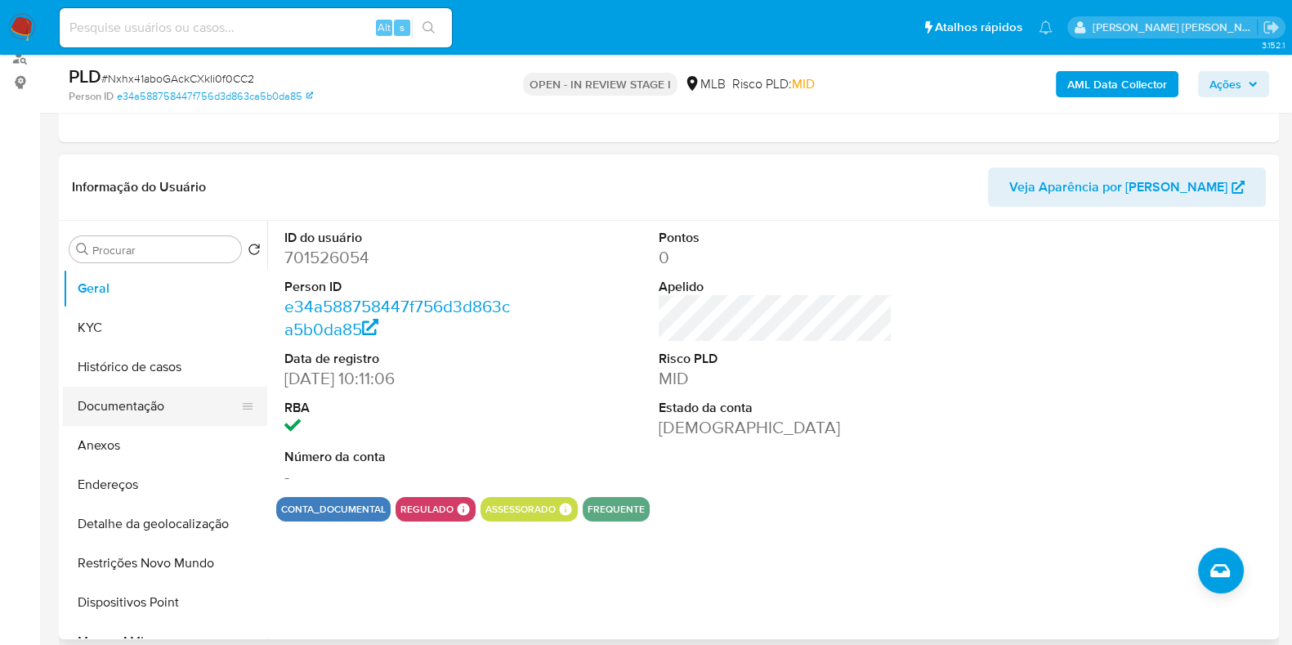
click at [125, 406] on button "Documentação" at bounding box center [158, 406] width 191 height 39
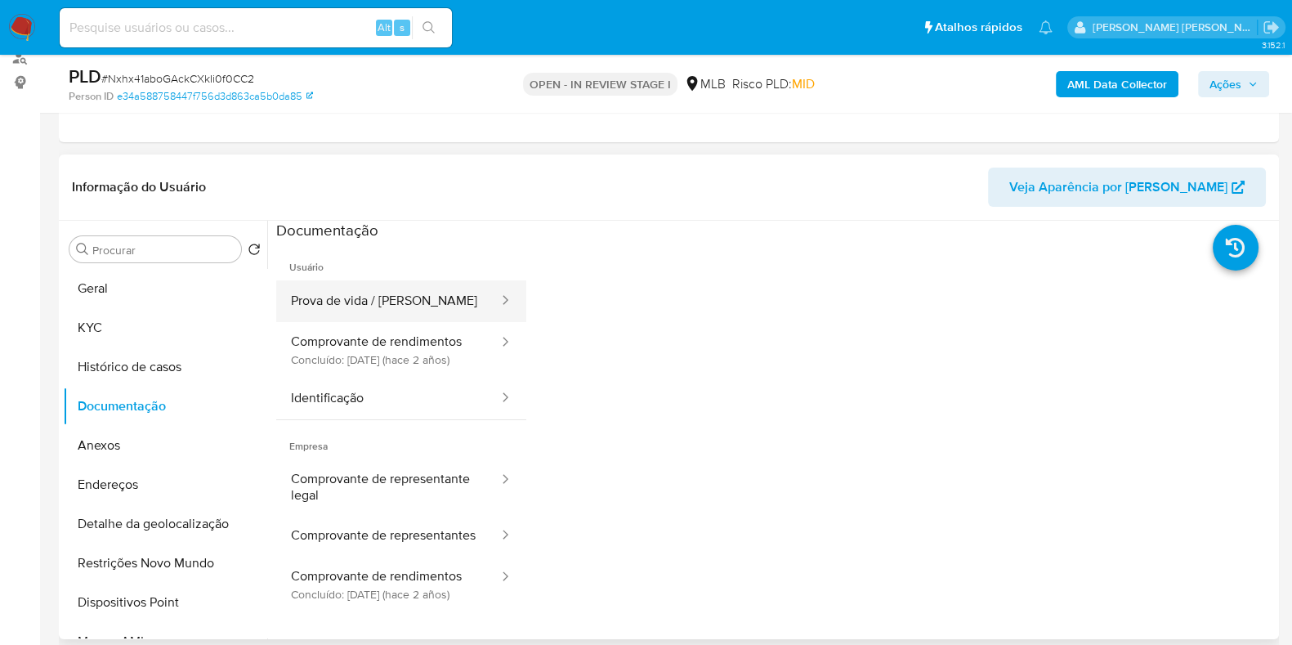
click at [413, 306] on button "Prova de vida / Selfie" at bounding box center [388, 301] width 224 height 42
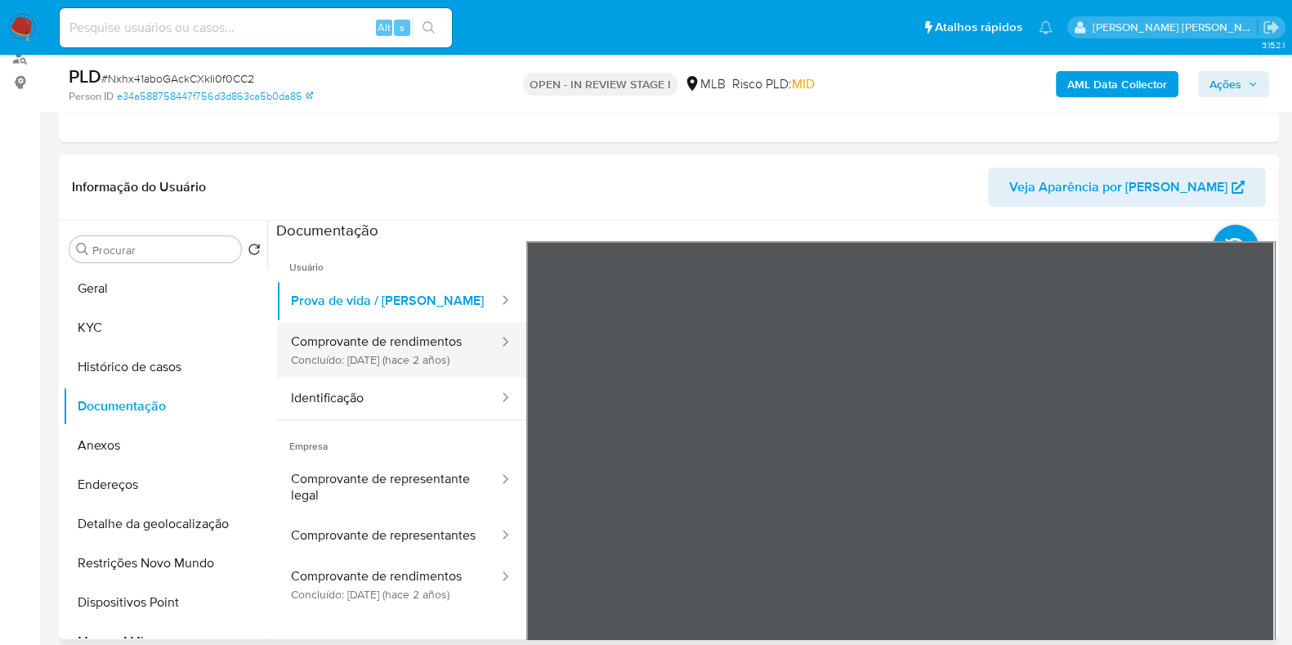
click at [331, 351] on button "Comprovante de rendimentos Concluído: 22/11/2023 (hace 2 años)" at bounding box center [388, 350] width 224 height 56
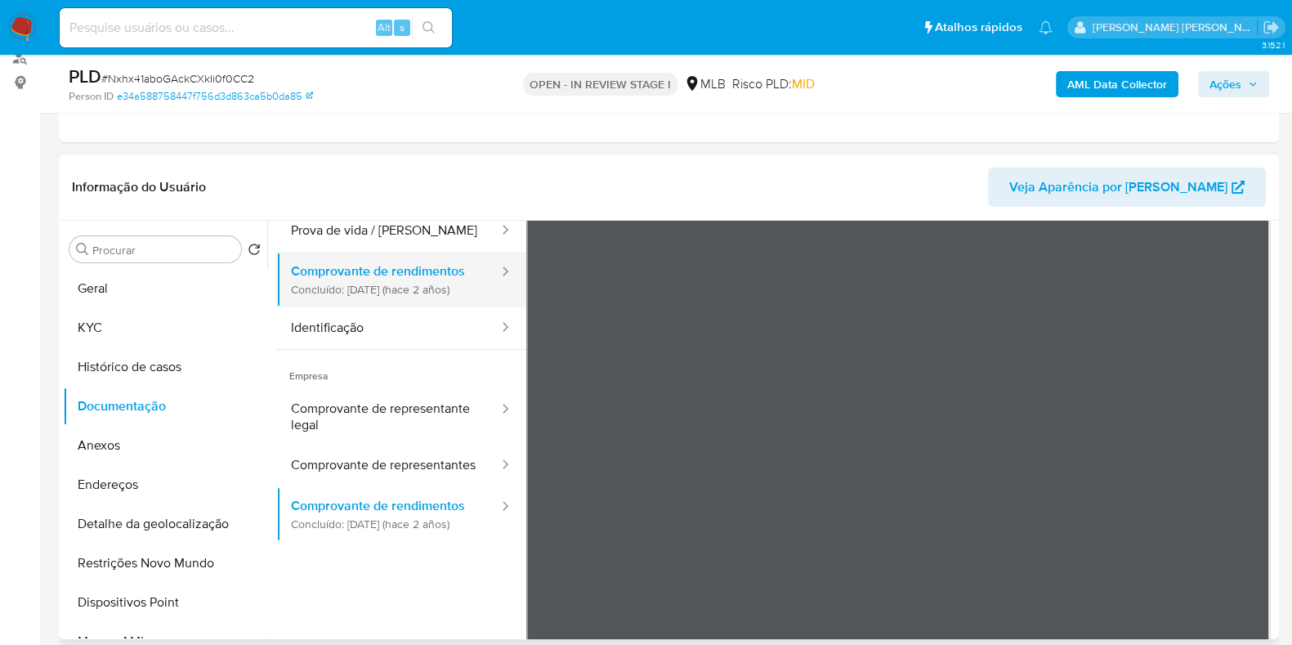
scroll to position [143, 0]
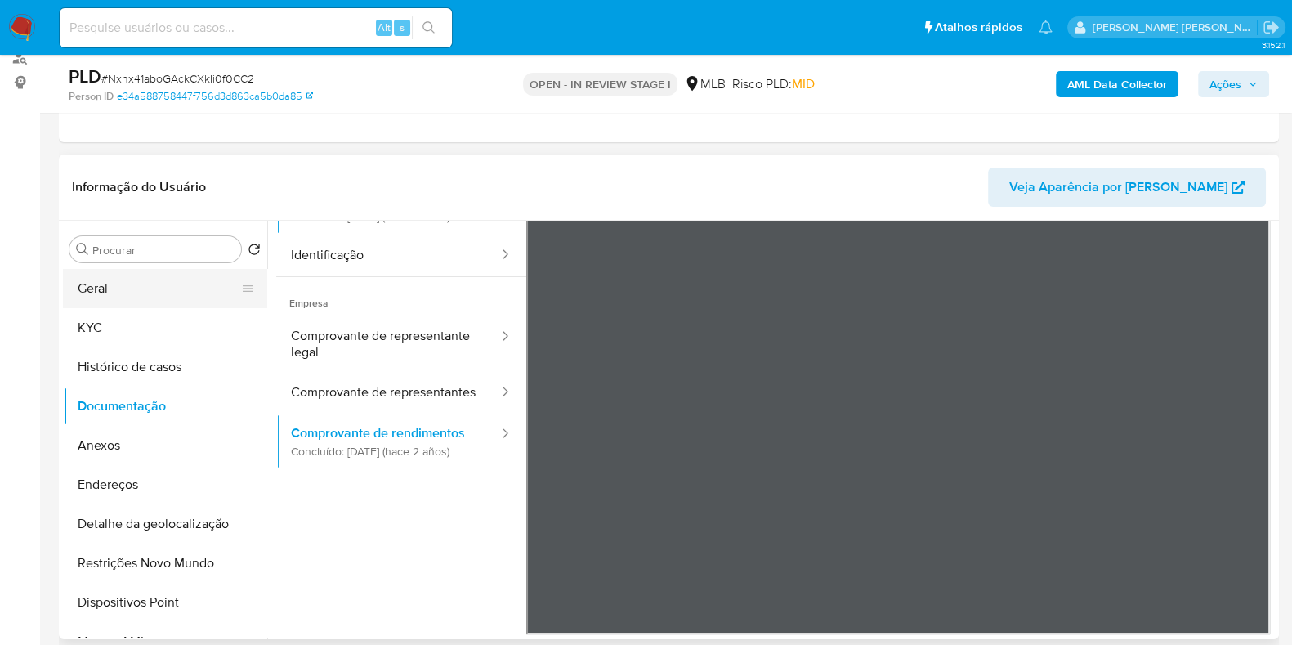
click at [85, 288] on button "Geral" at bounding box center [158, 288] width 191 height 39
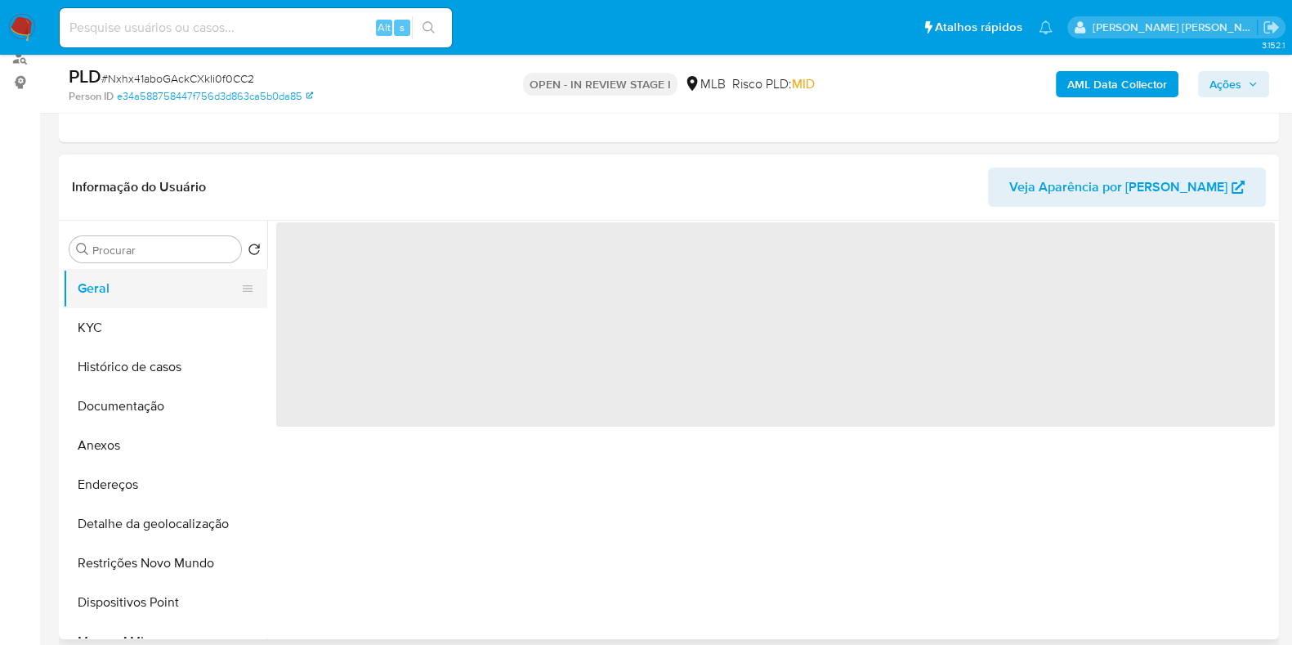
scroll to position [0, 0]
click at [127, 313] on button "KYC" at bounding box center [158, 327] width 191 height 39
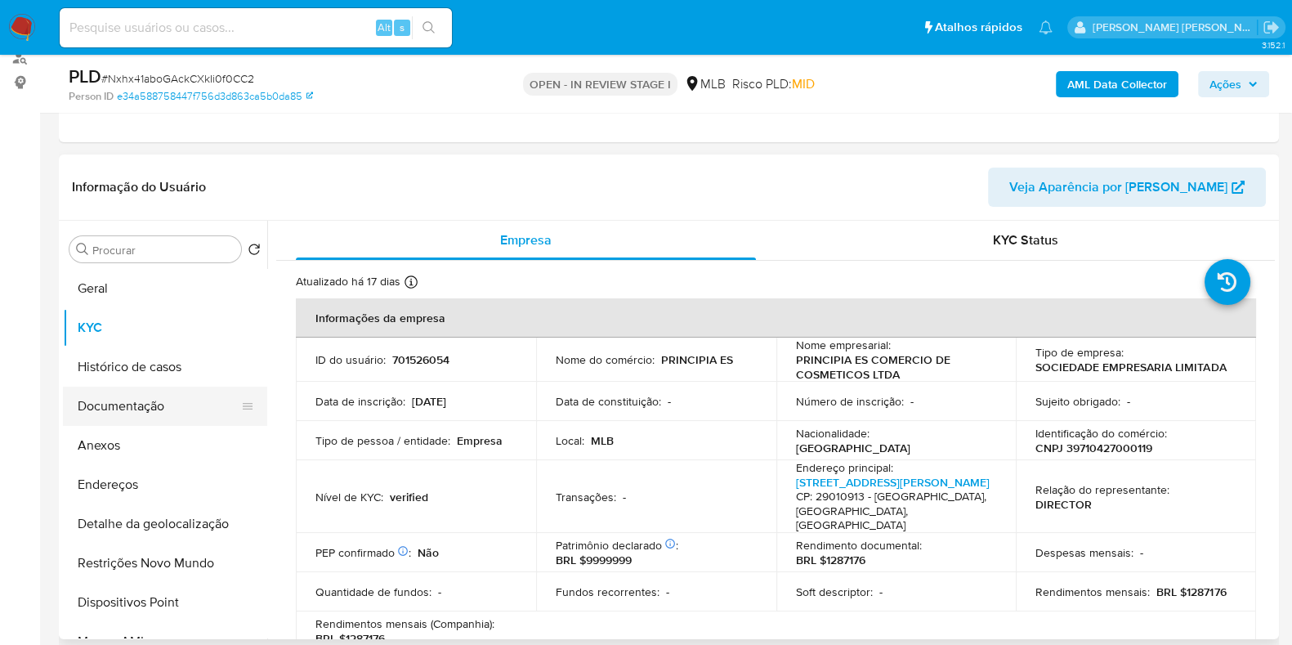
click at [150, 399] on button "Documentação" at bounding box center [158, 406] width 191 height 39
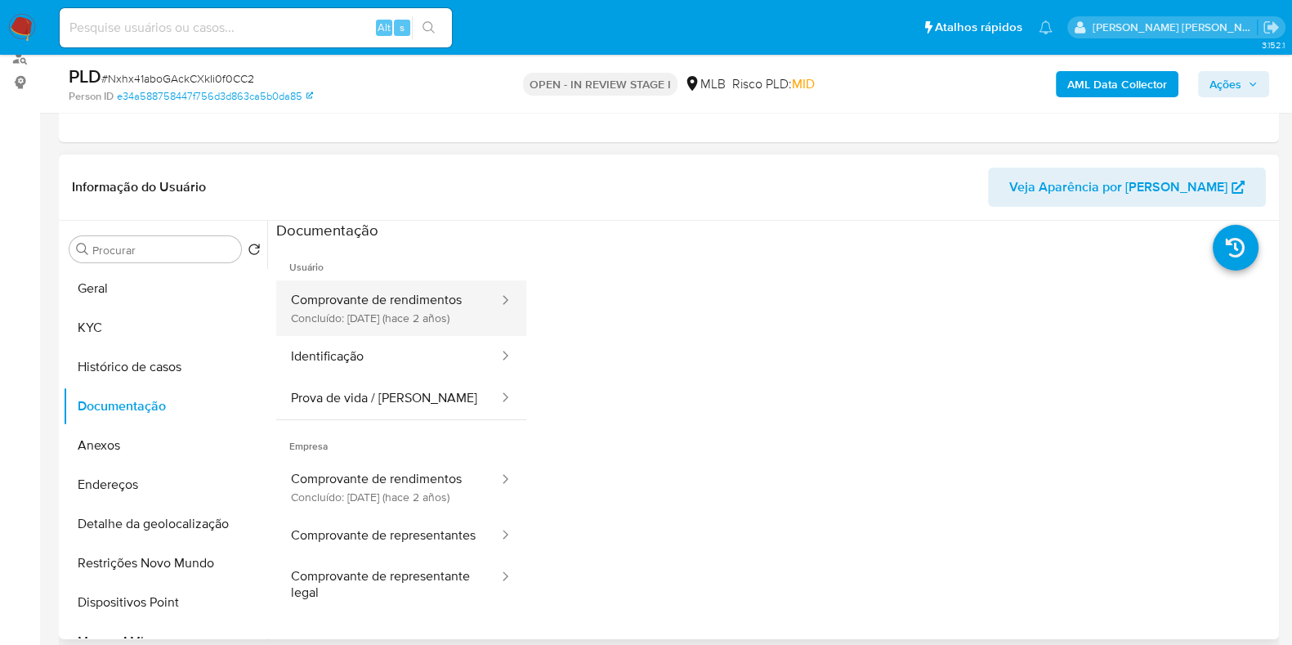
click at [381, 295] on button "Comprovante de rendimentos Concluído: 22/11/2023 (hace 2 años)" at bounding box center [388, 308] width 224 height 56
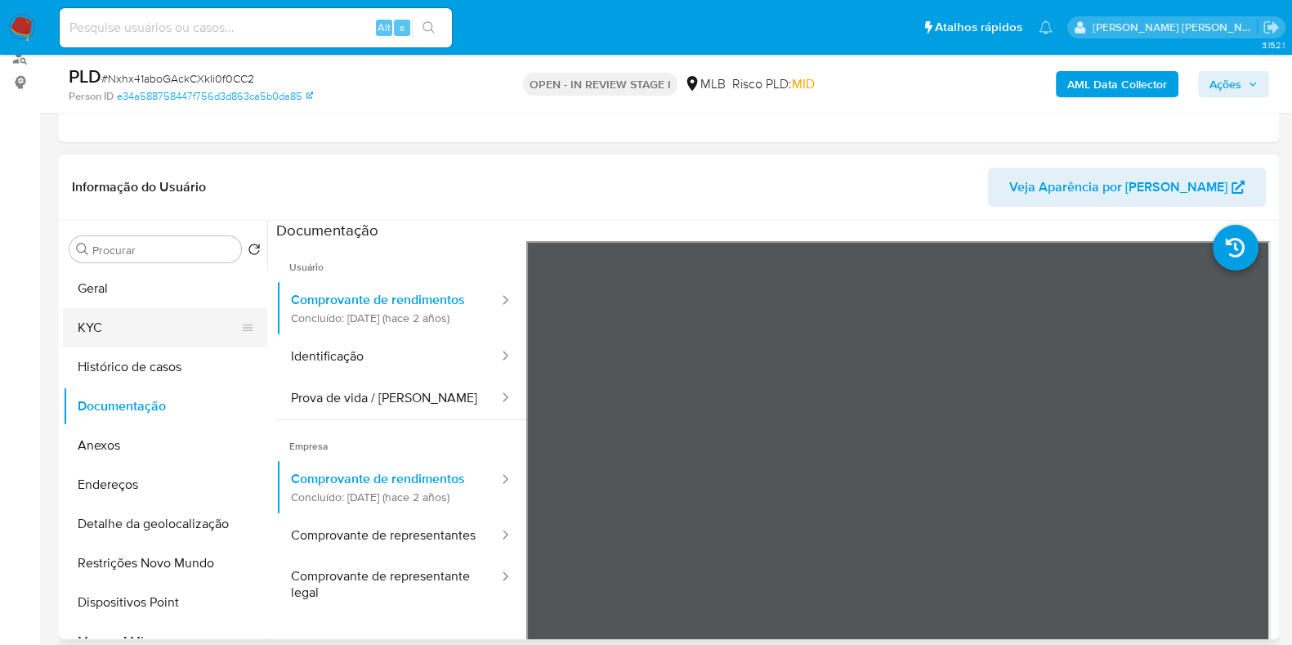
click at [168, 318] on button "KYC" at bounding box center [158, 327] width 191 height 39
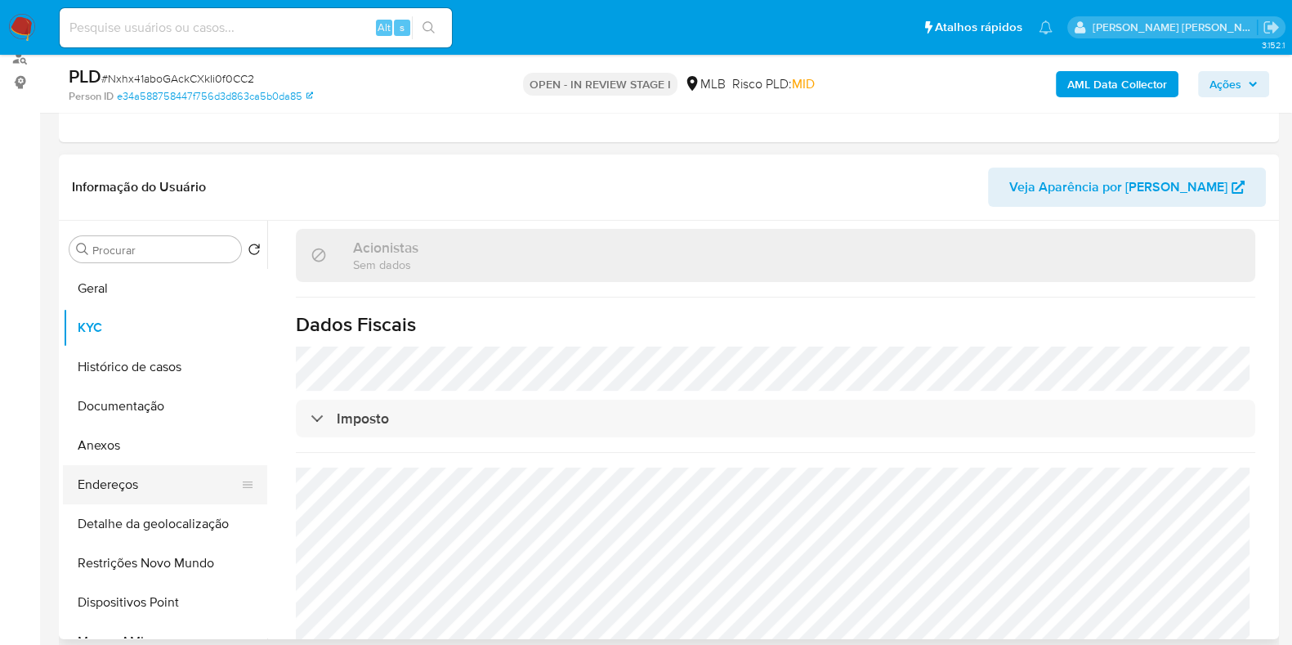
scroll to position [101, 0]
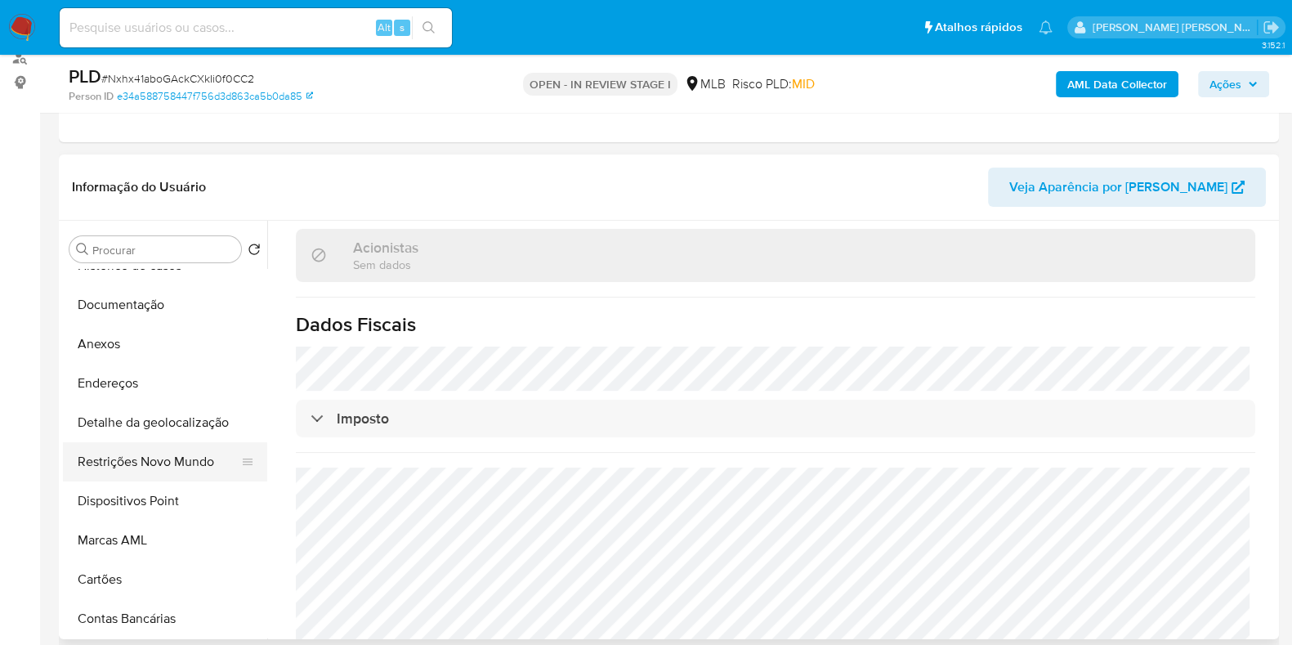
click at [165, 463] on button "Restrições Novo Mundo" at bounding box center [158, 461] width 191 height 39
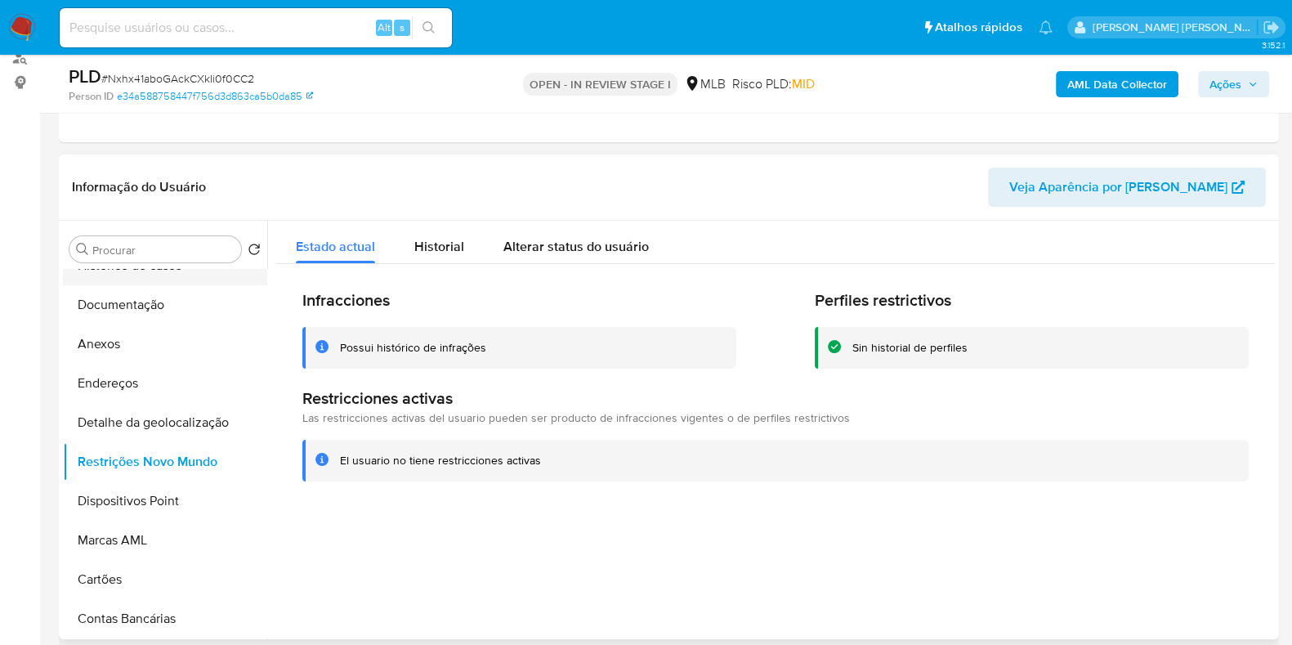
scroll to position [0, 0]
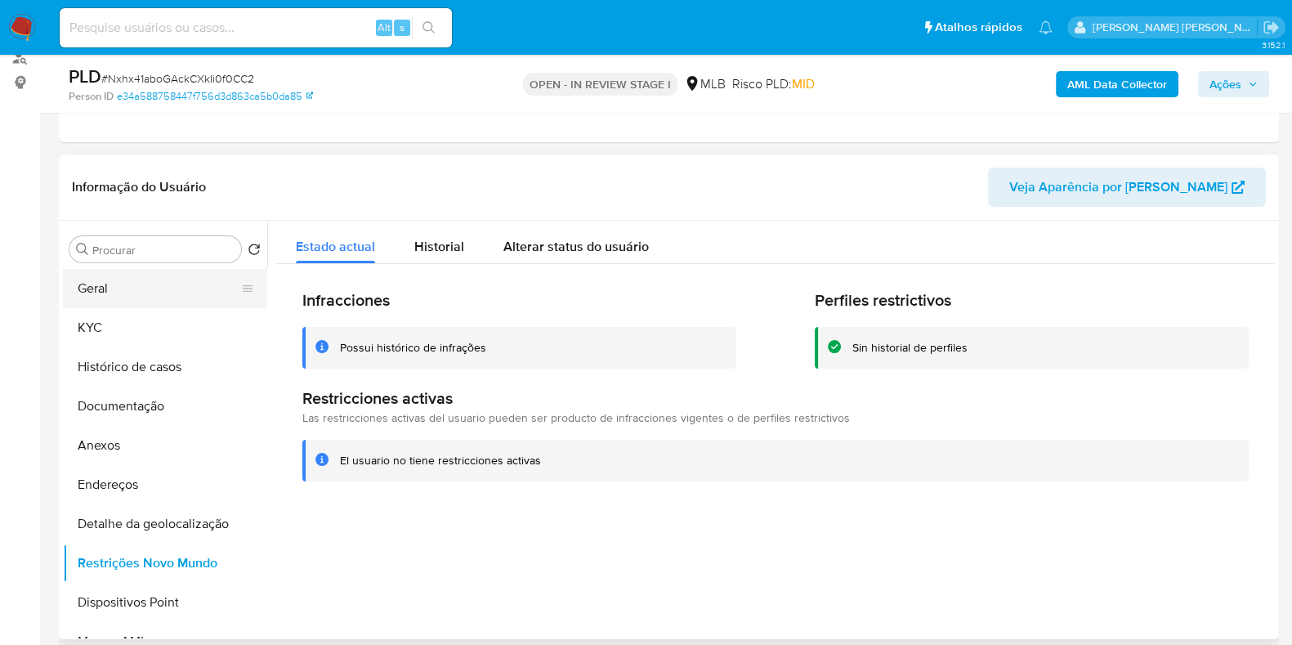
click at [145, 300] on button "Geral" at bounding box center [158, 288] width 191 height 39
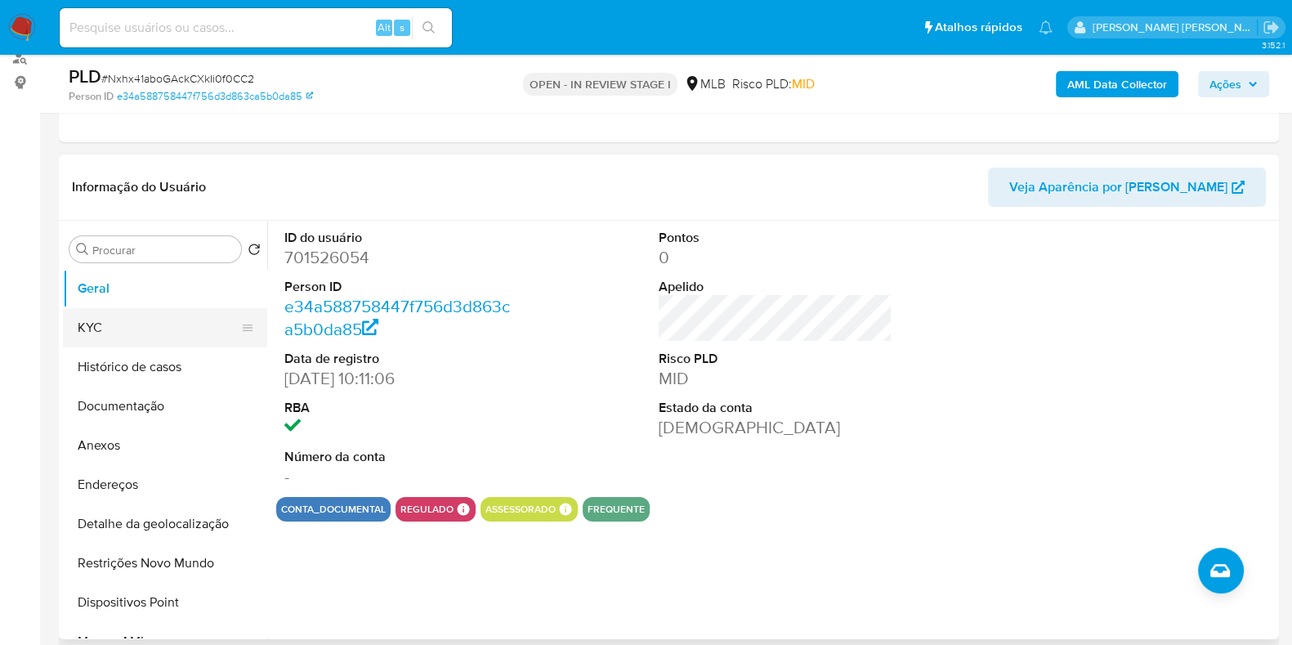
click at [159, 341] on button "KYC" at bounding box center [158, 327] width 191 height 39
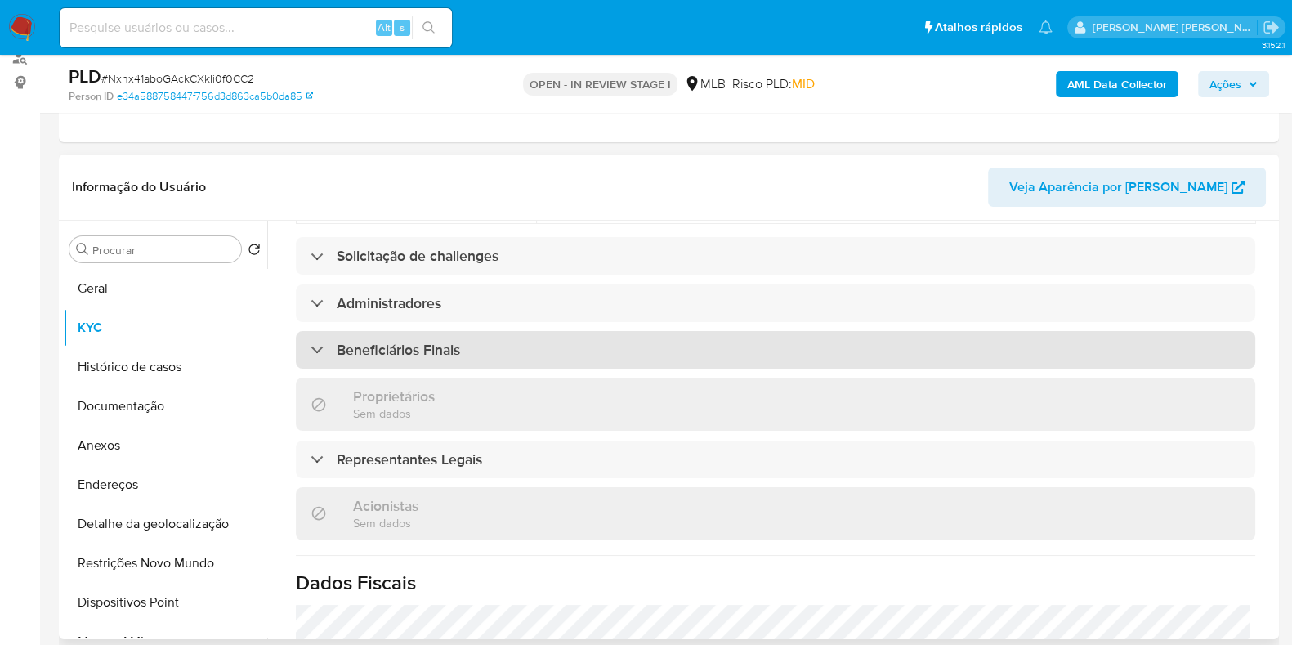
scroll to position [972, 0]
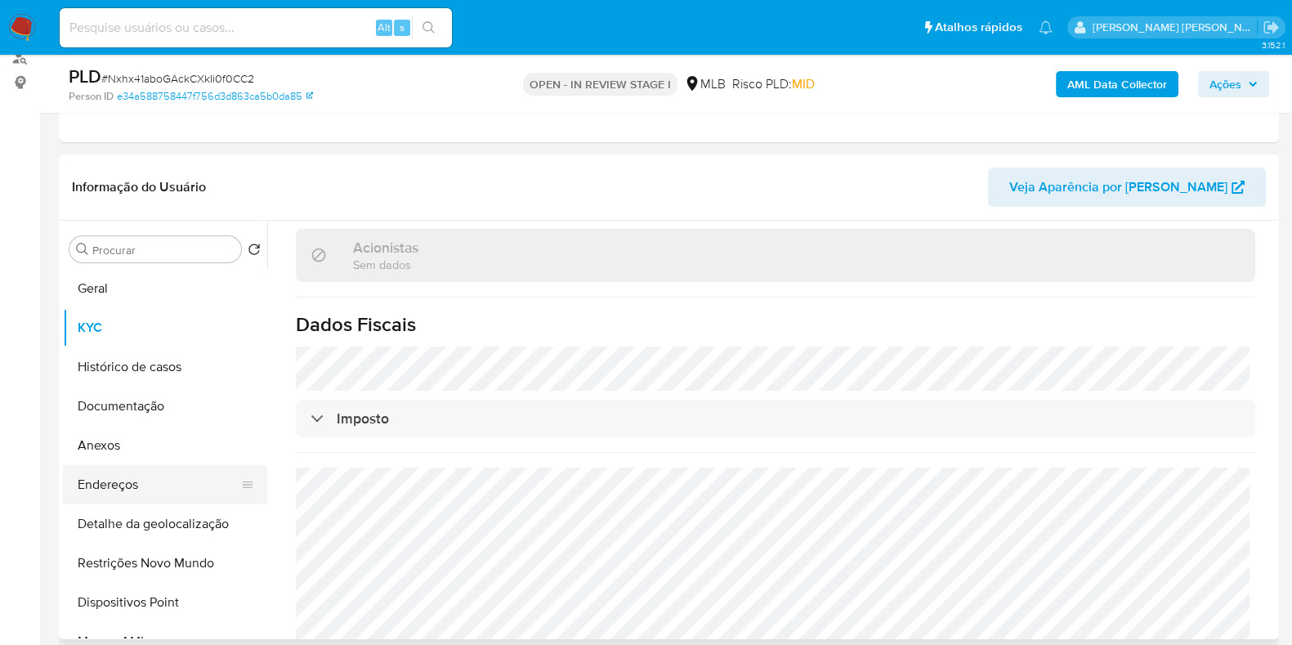
click at [135, 482] on button "Endereços" at bounding box center [158, 484] width 191 height 39
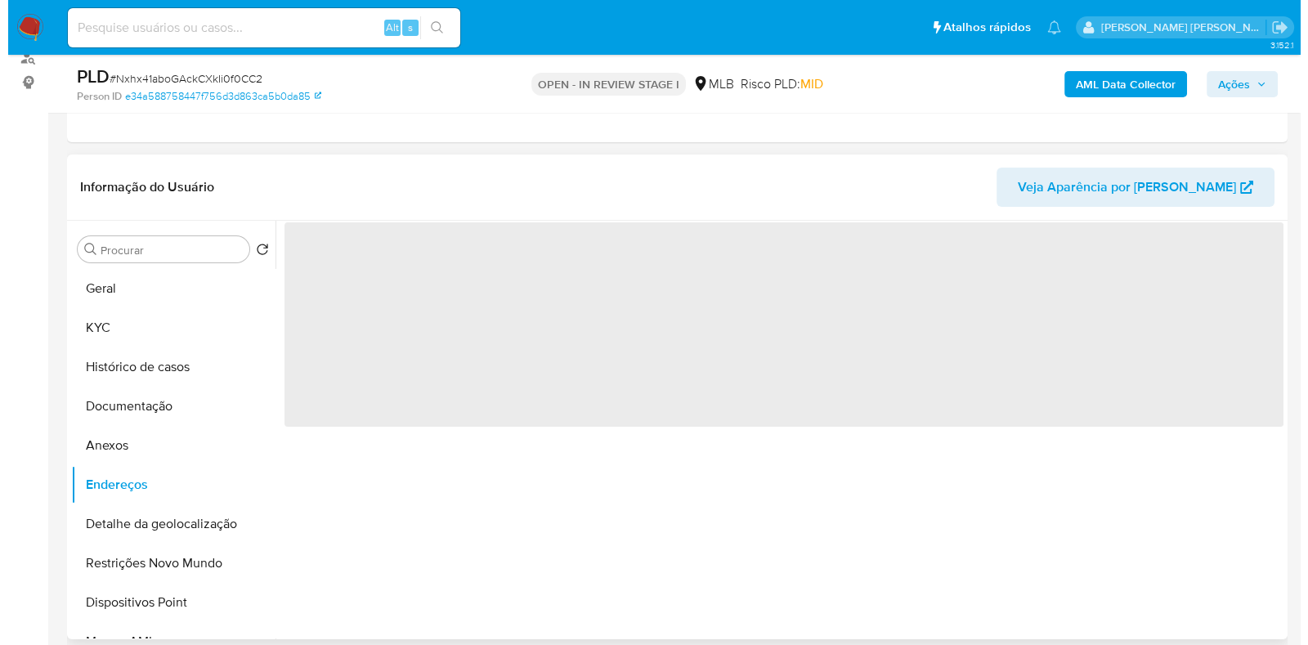
scroll to position [0, 0]
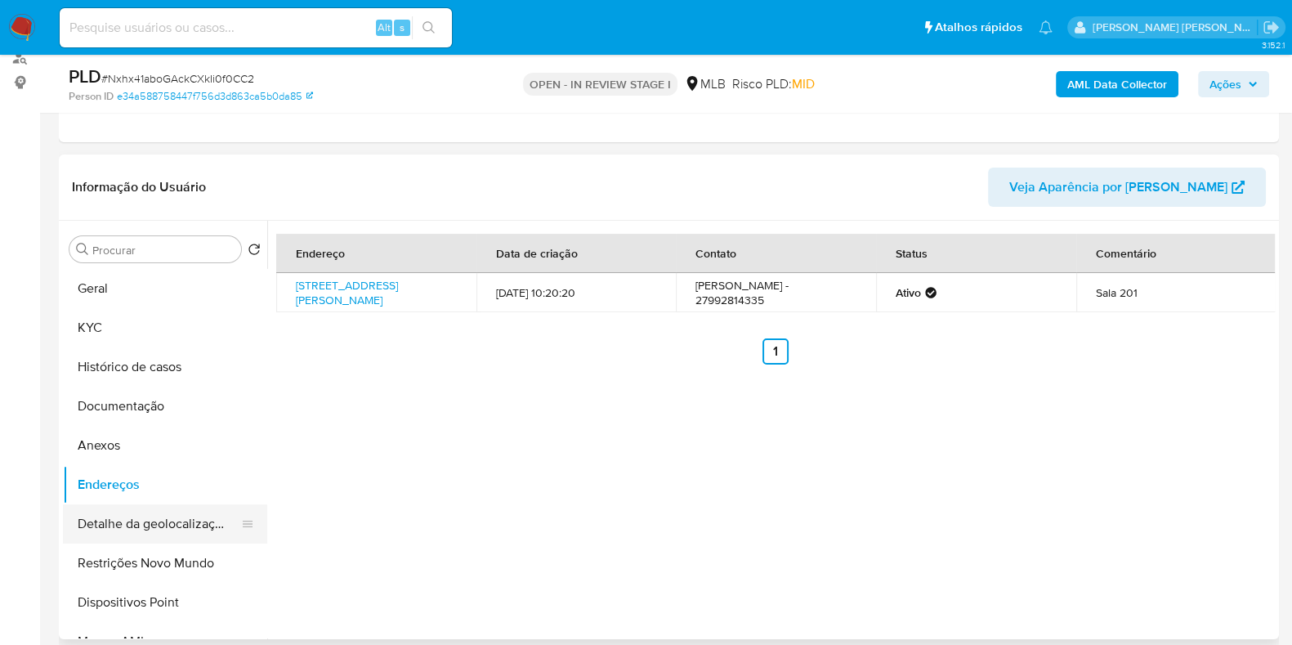
click at [110, 521] on button "Detalhe da geolocalização" at bounding box center [158, 523] width 191 height 39
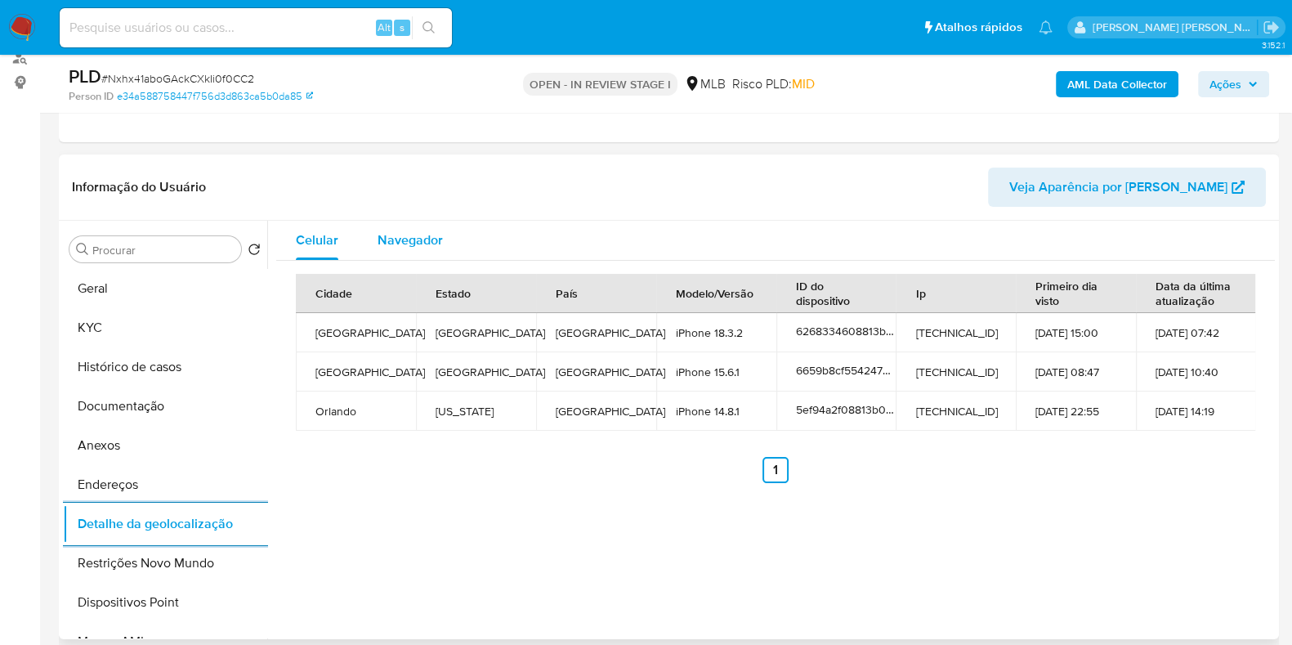
click at [412, 248] on div "Navegador" at bounding box center [410, 240] width 65 height 39
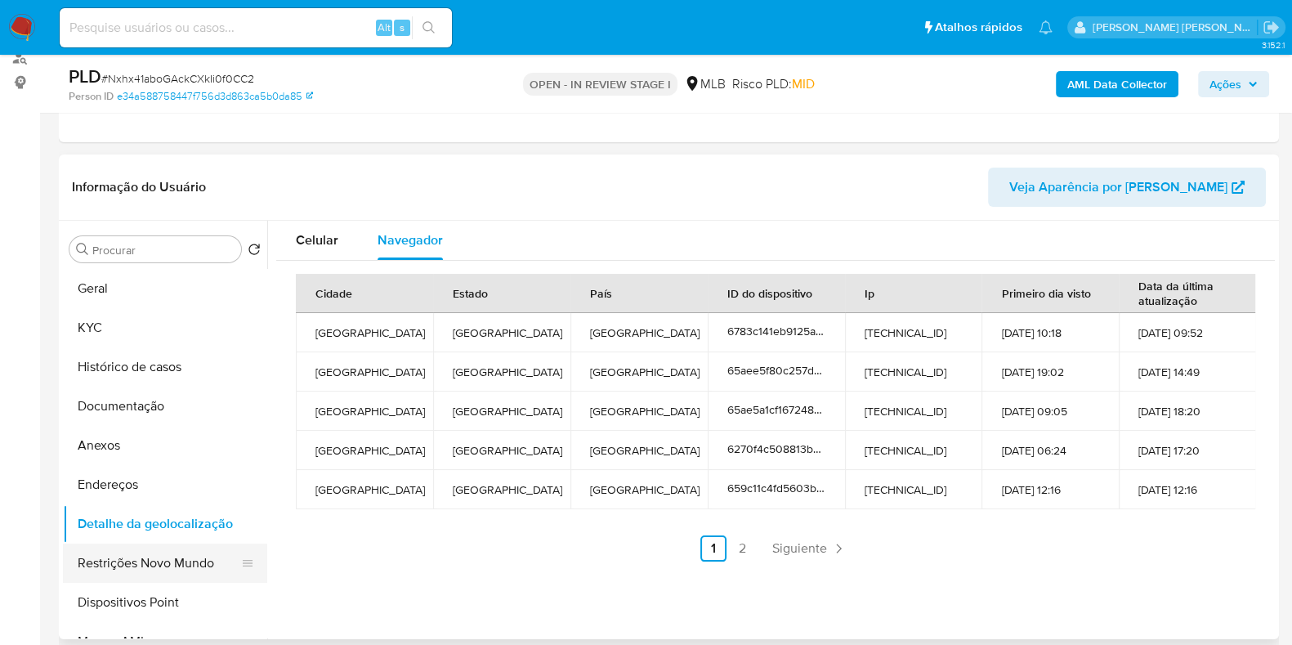
click at [152, 552] on button "Restrições Novo Mundo" at bounding box center [158, 562] width 191 height 39
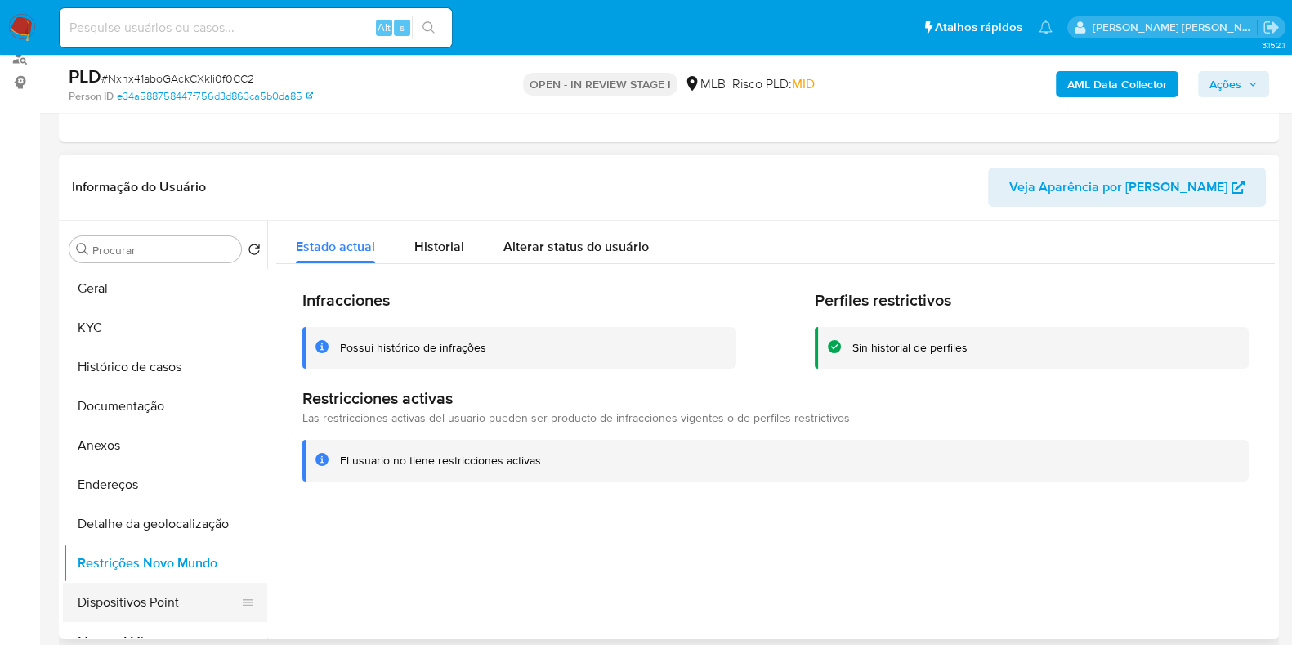
click at [130, 602] on button "Dispositivos Point" at bounding box center [158, 602] width 191 height 39
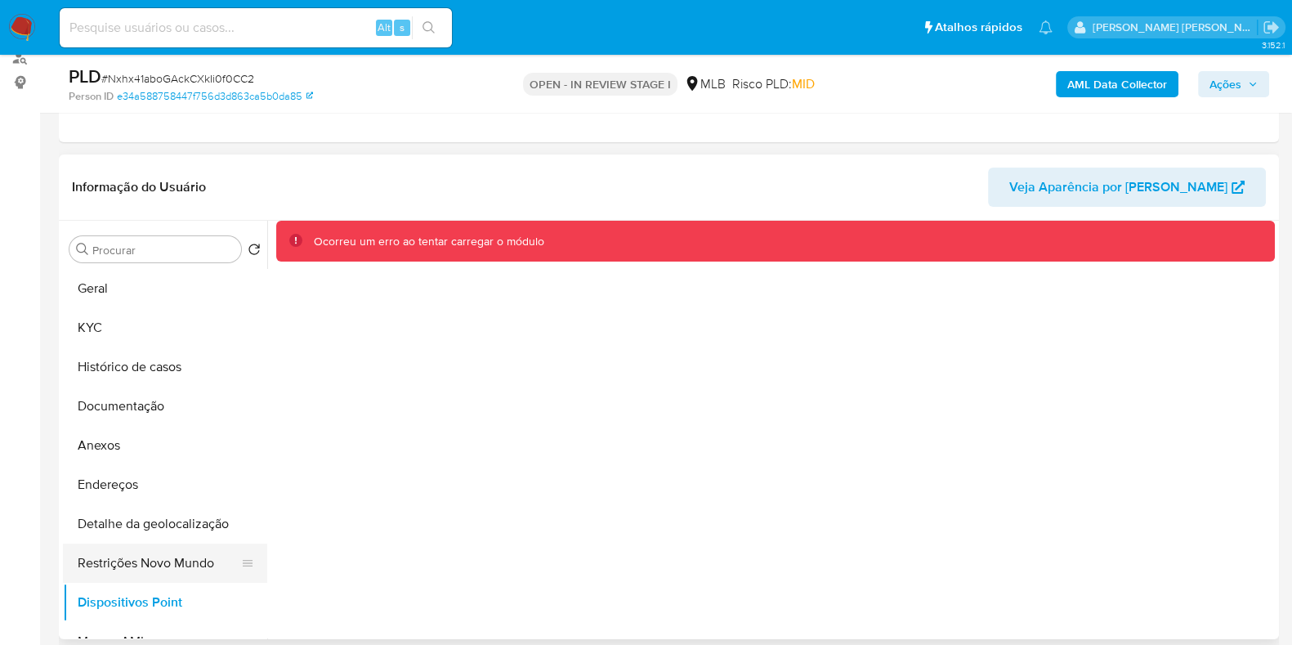
click at [117, 574] on button "Restrições Novo Mundo" at bounding box center [158, 562] width 191 height 39
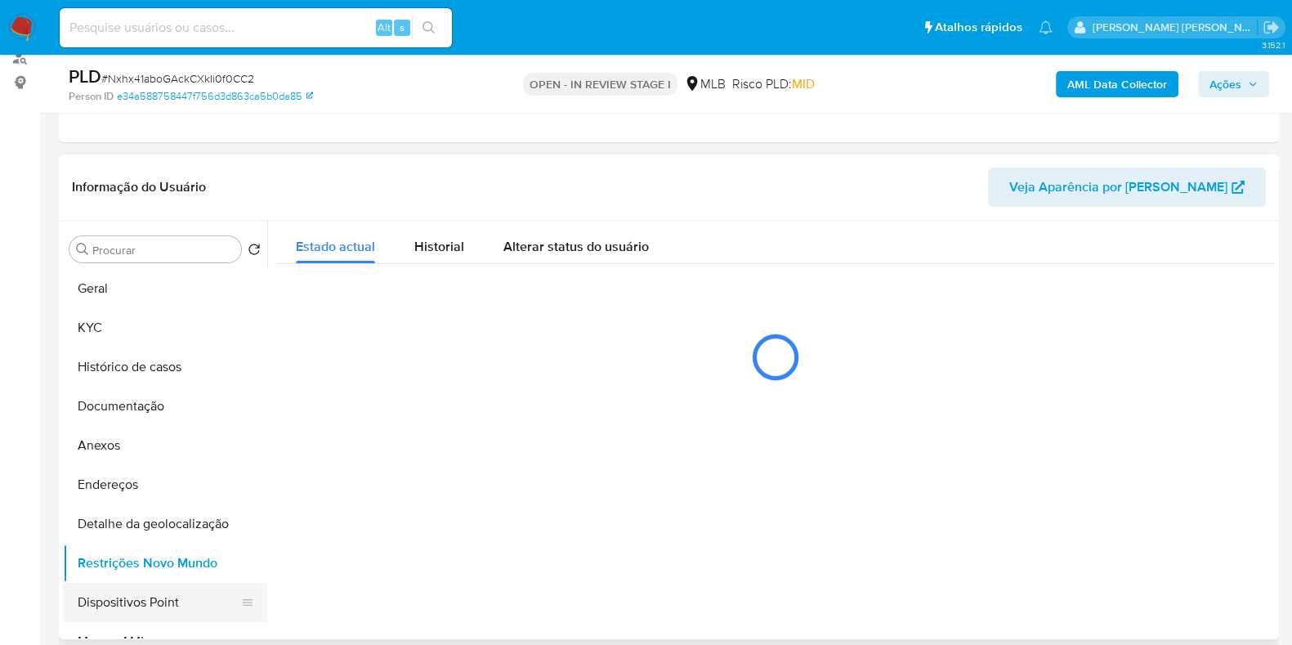
click at [119, 603] on button "Dispositivos Point" at bounding box center [158, 602] width 191 height 39
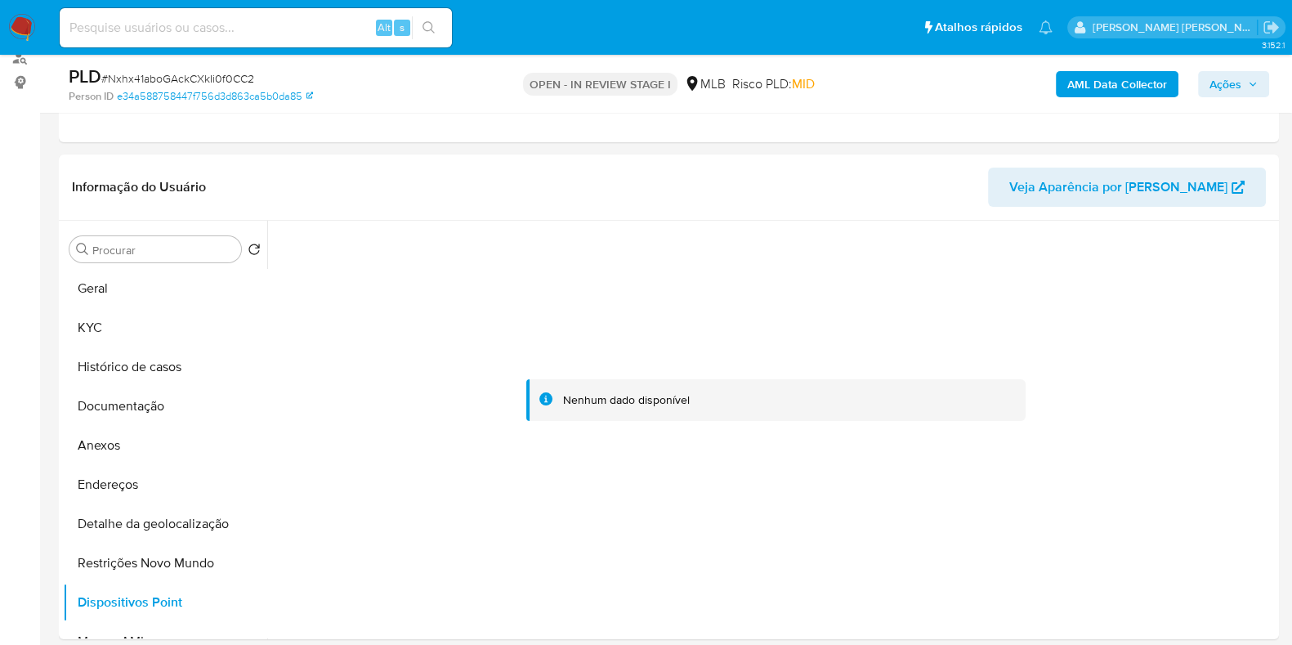
click at [1106, 85] on b "AML Data Collector" at bounding box center [1117, 84] width 100 height 26
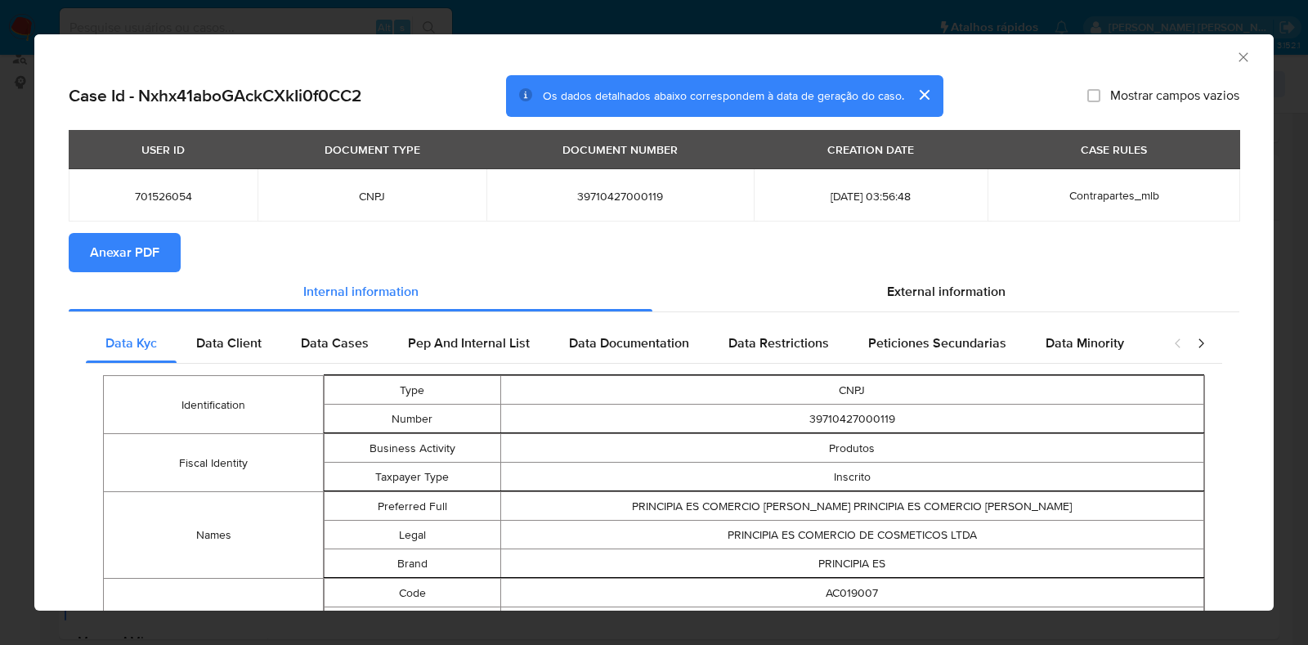
click at [168, 249] on button "Anexar PDF" at bounding box center [125, 252] width 112 height 39
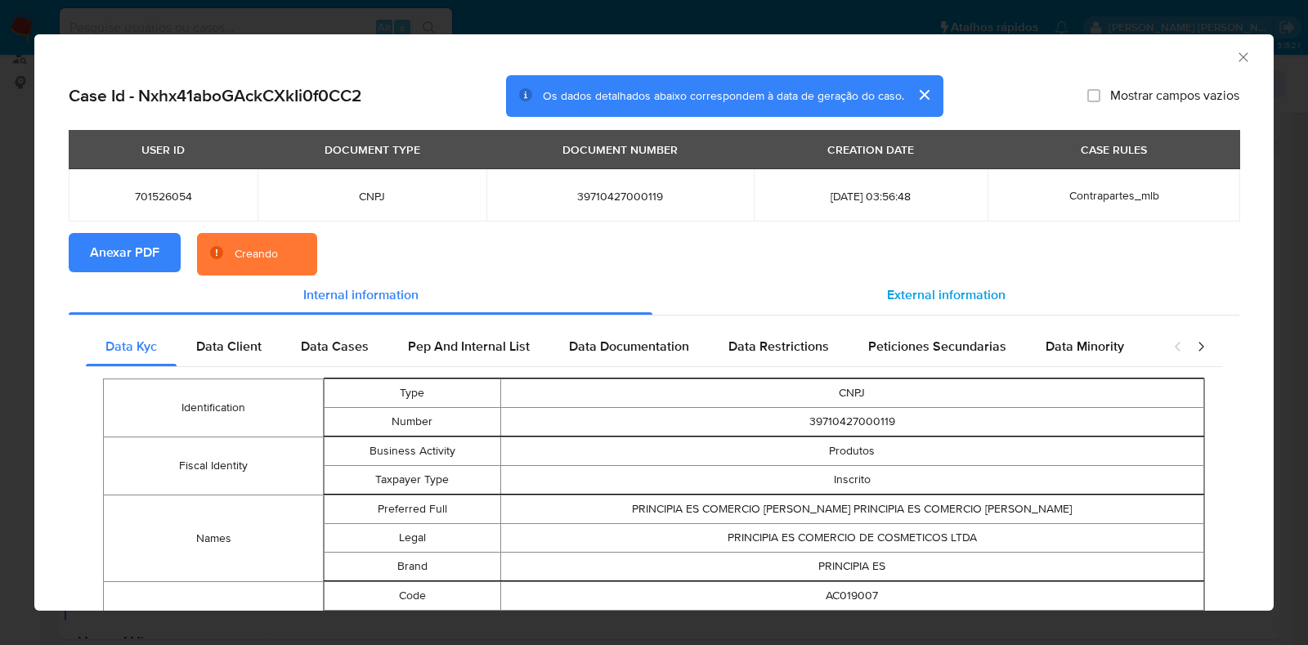
click at [942, 299] on span "External information" at bounding box center [946, 294] width 118 height 19
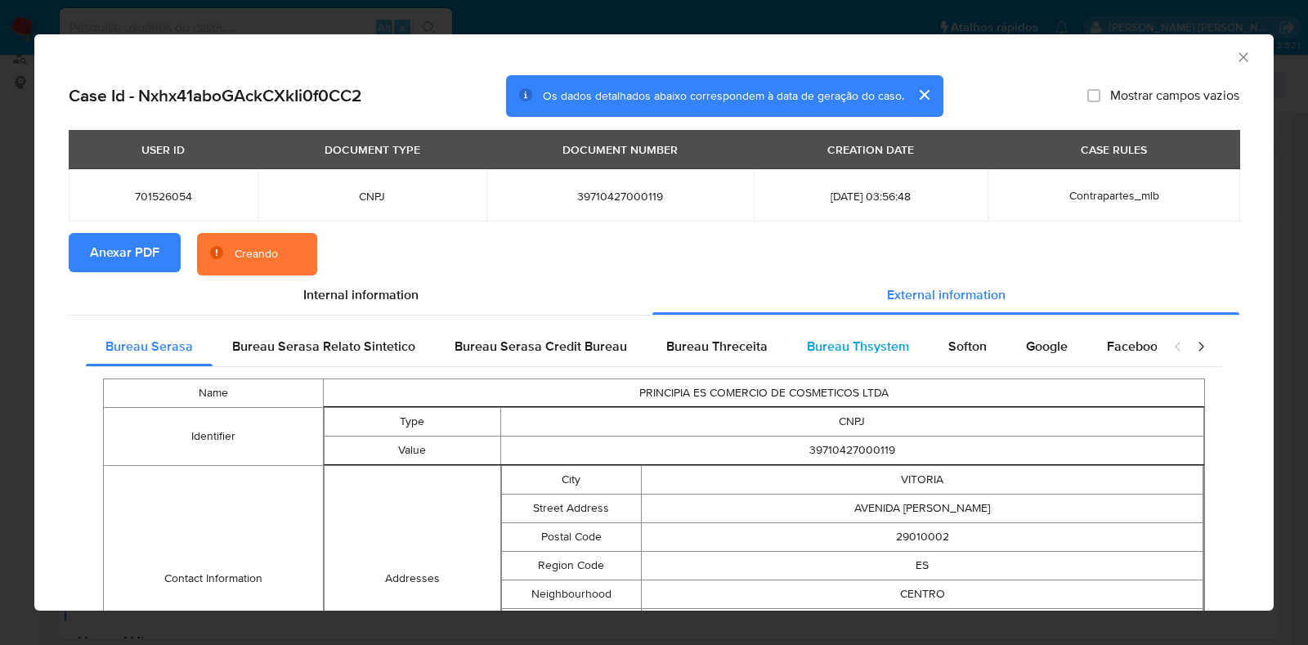
click at [830, 347] on span "Bureau Thsystem" at bounding box center [858, 346] width 102 height 19
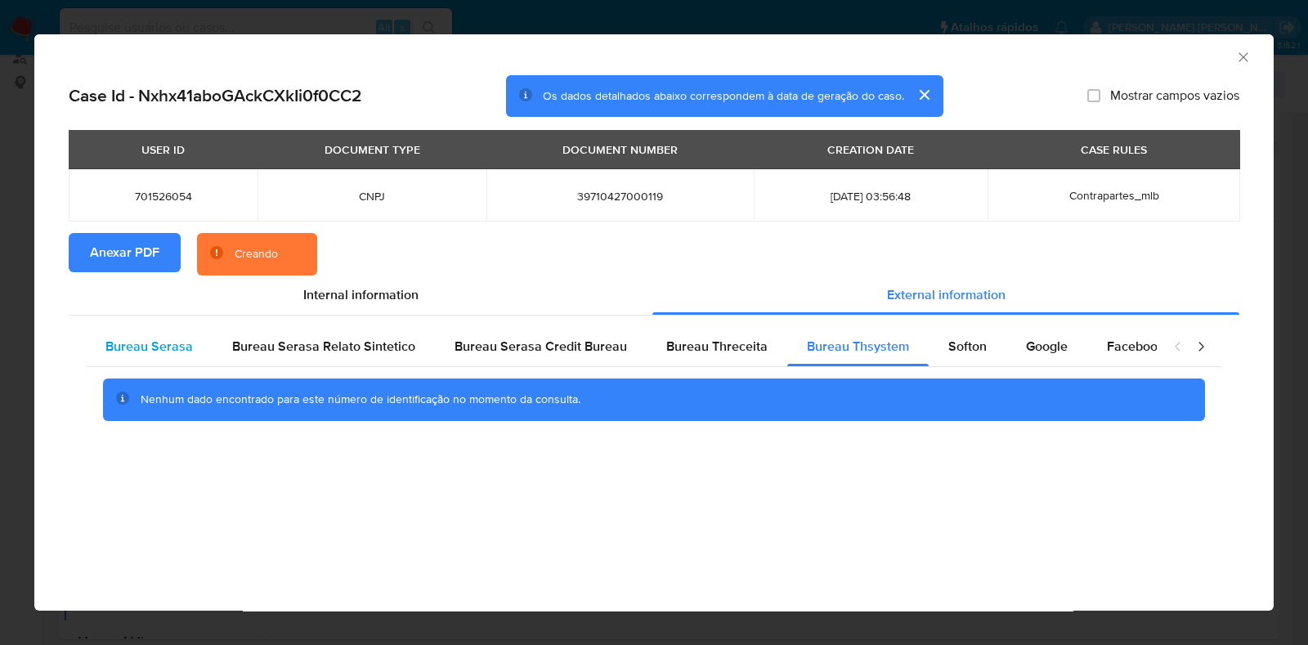
click at [182, 344] on span "Bureau Serasa" at bounding box center [148, 346] width 87 height 19
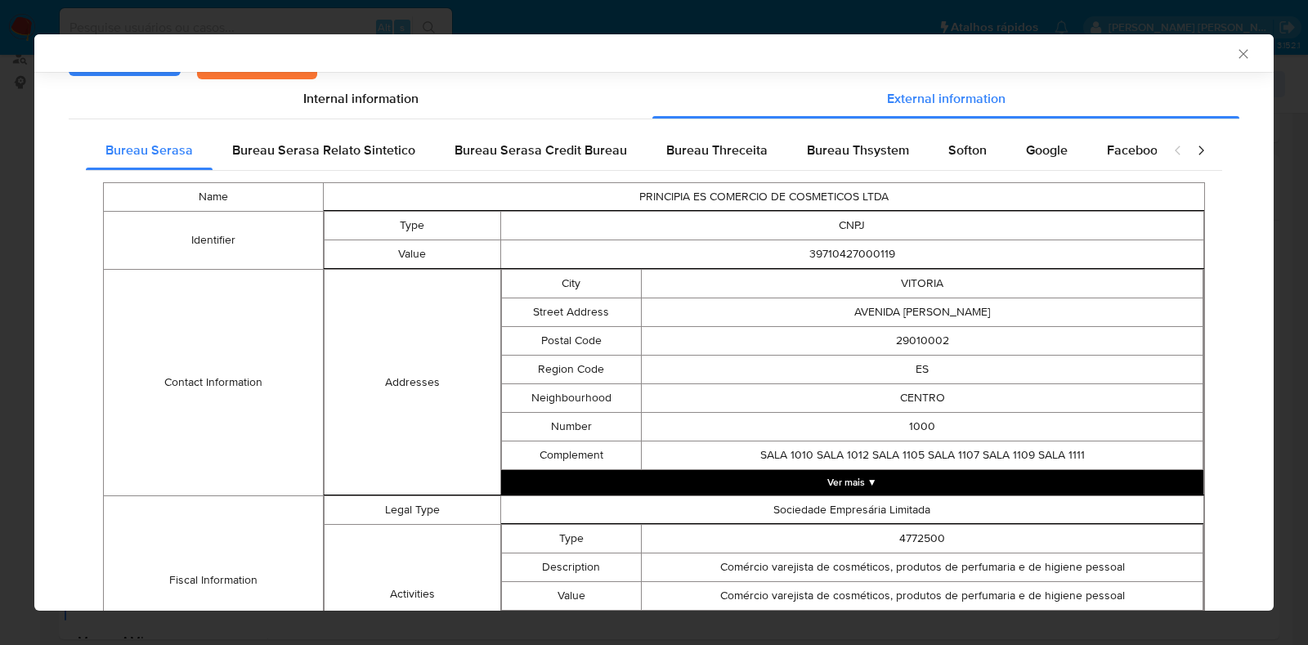
scroll to position [200, 0]
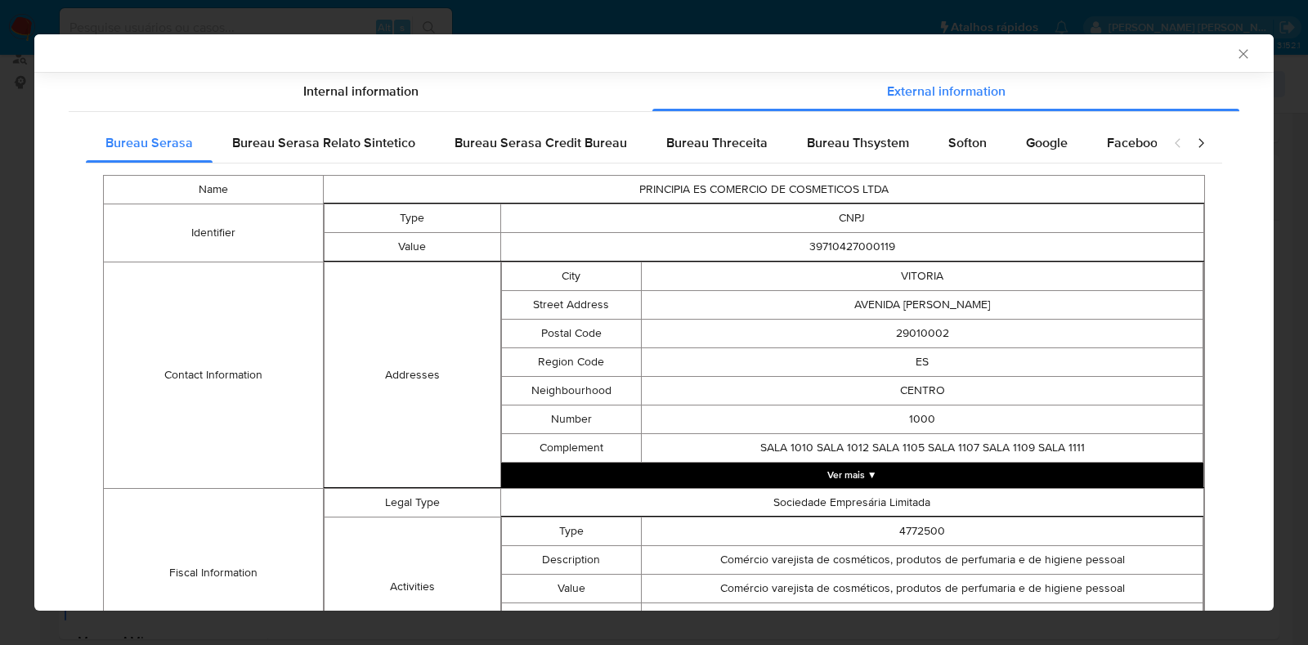
click at [856, 462] on td "SALA 1010 SALA 1012 SALA 1105 SALA 1107 SALA 1109 SALA 1111" at bounding box center [922, 448] width 561 height 29
click at [856, 477] on button "Ver mais ▼" at bounding box center [852, 475] width 703 height 25
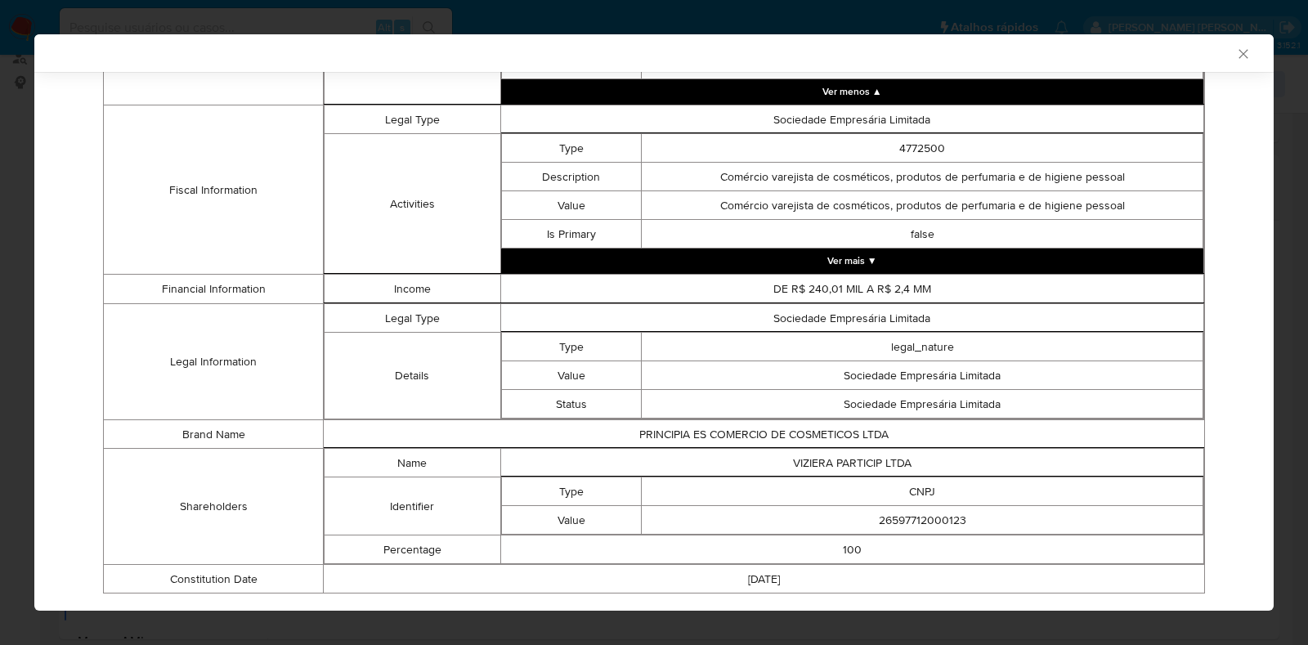
scroll to position [1574, 0]
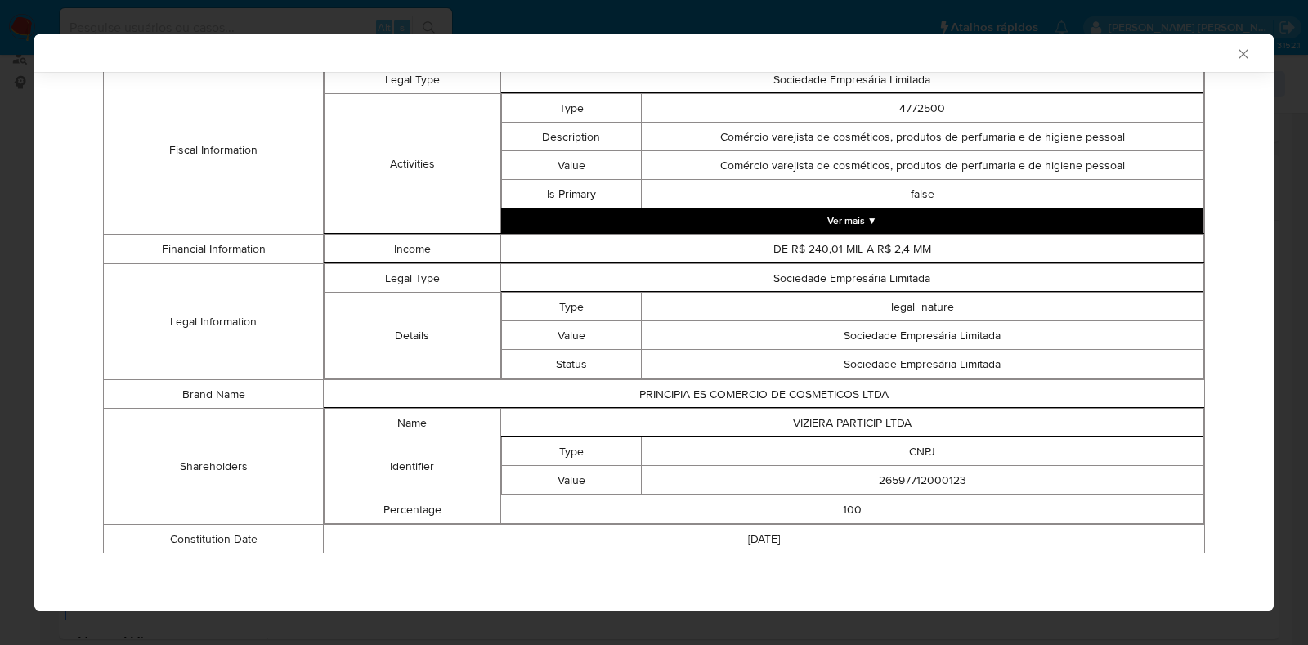
click at [874, 224] on button "Ver mais ▼" at bounding box center [852, 220] width 703 height 25
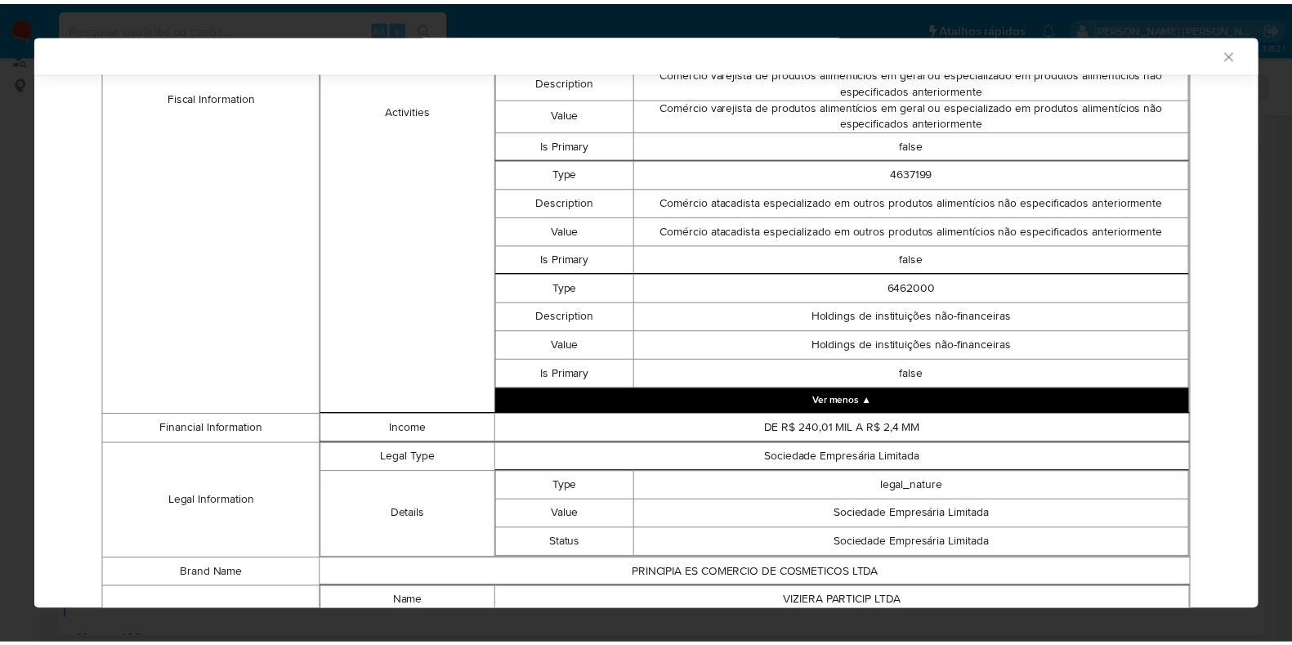
scroll to position [2043, 0]
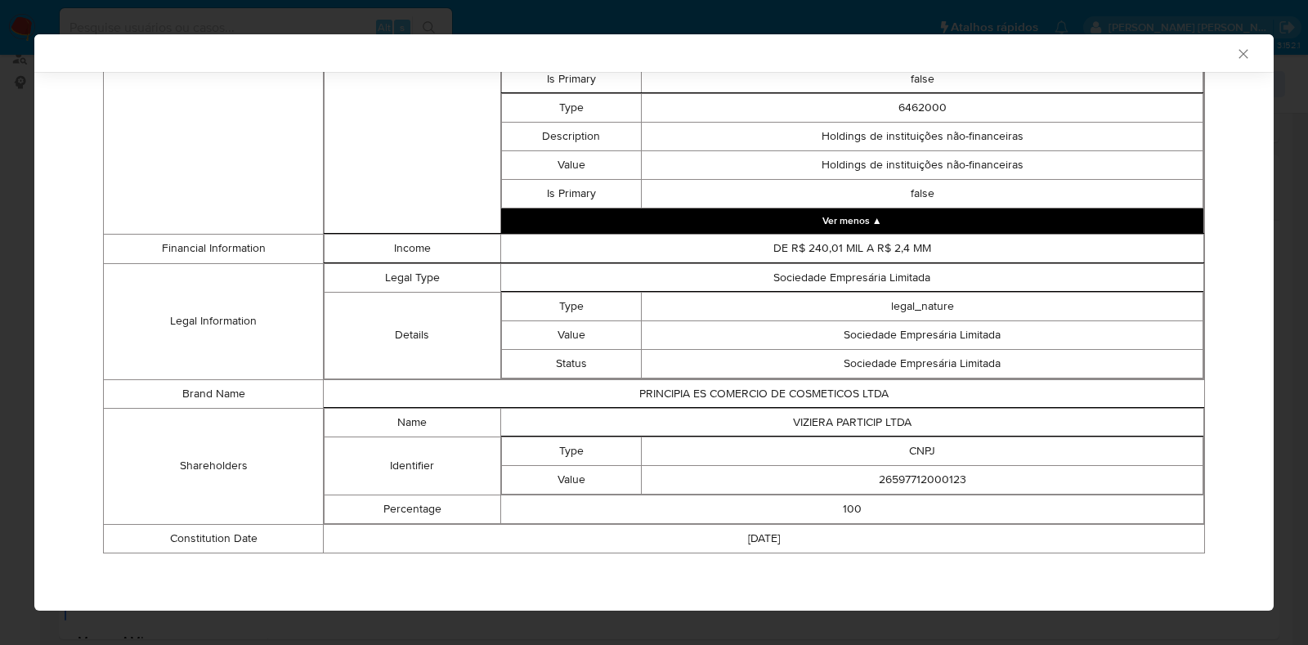
click at [1235, 53] on icon "Fechar a janela" at bounding box center [1243, 54] width 16 height 16
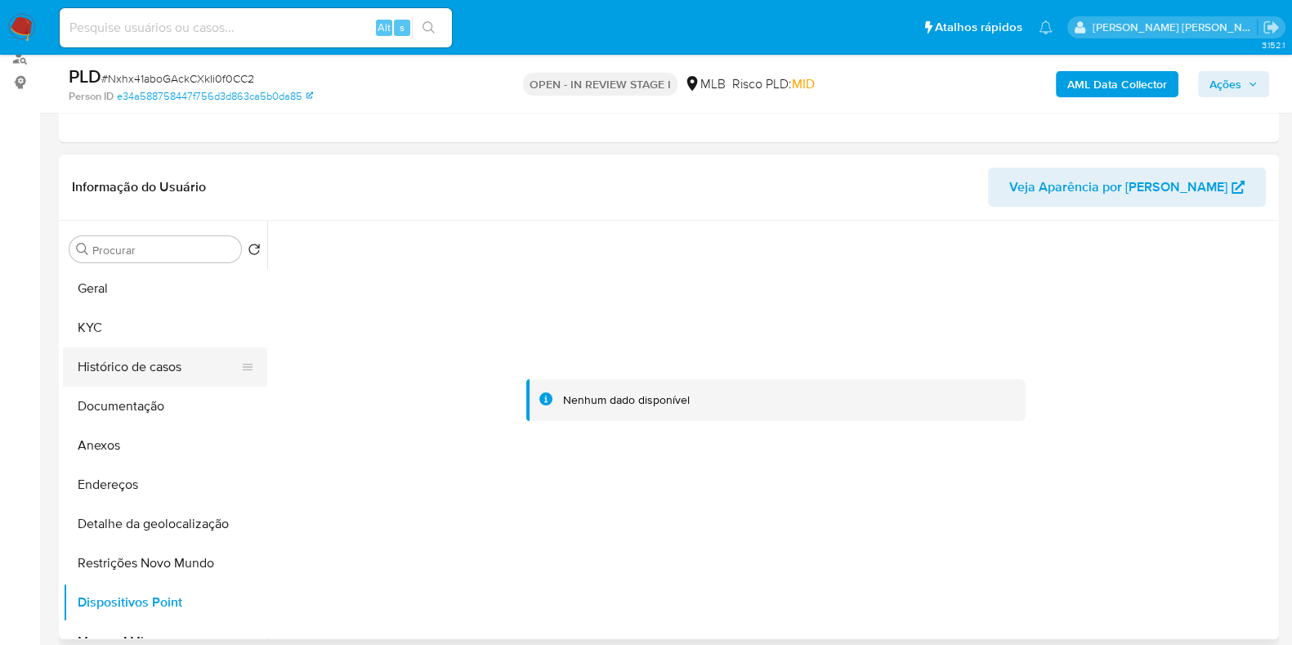
click at [124, 371] on button "Histórico de casos" at bounding box center [158, 366] width 191 height 39
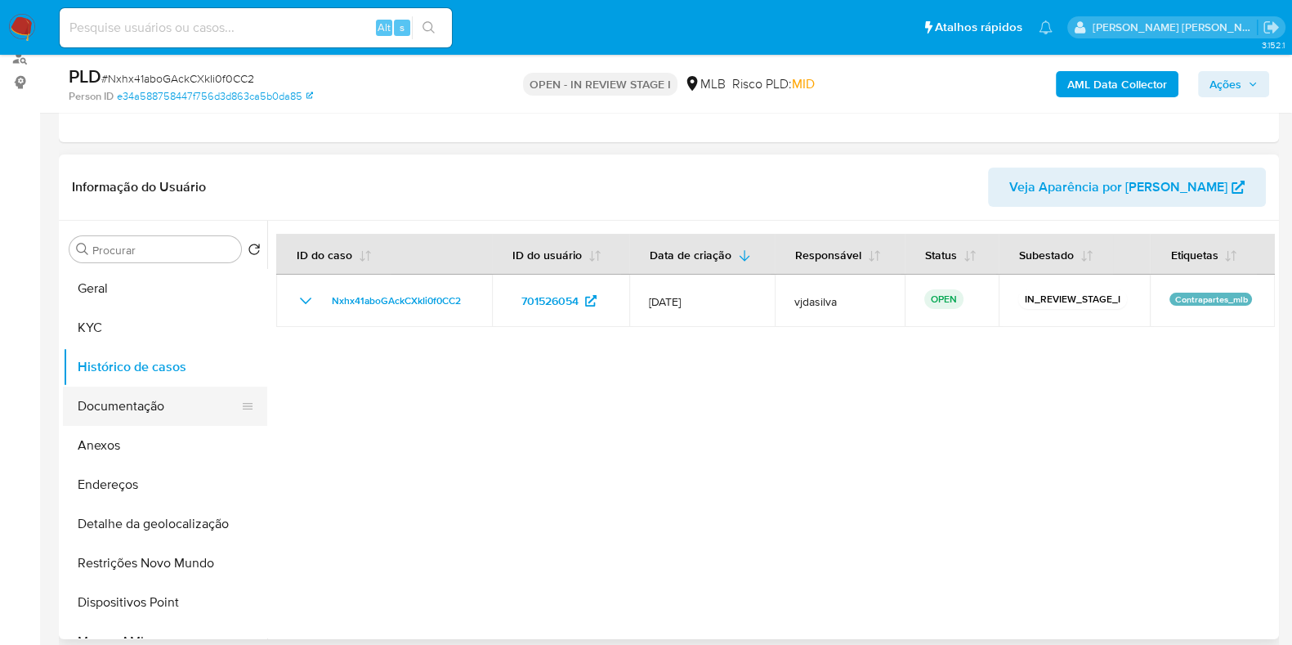
click at [177, 407] on button "Documentação" at bounding box center [158, 406] width 191 height 39
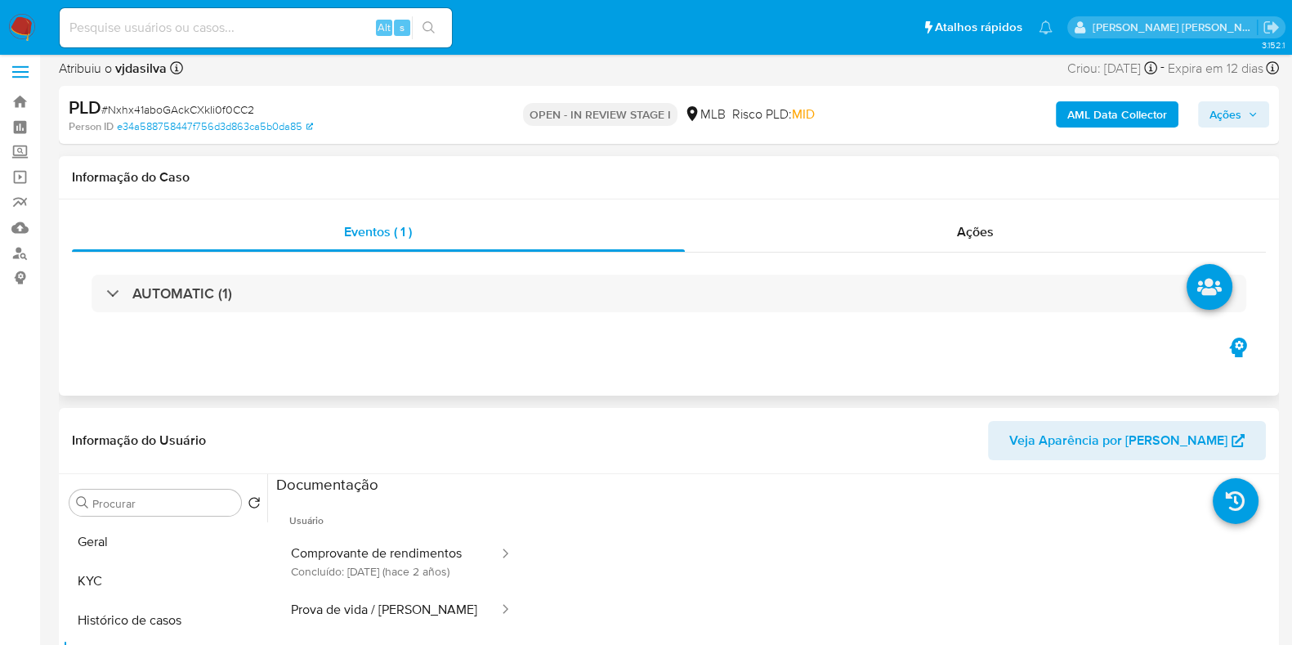
scroll to position [0, 0]
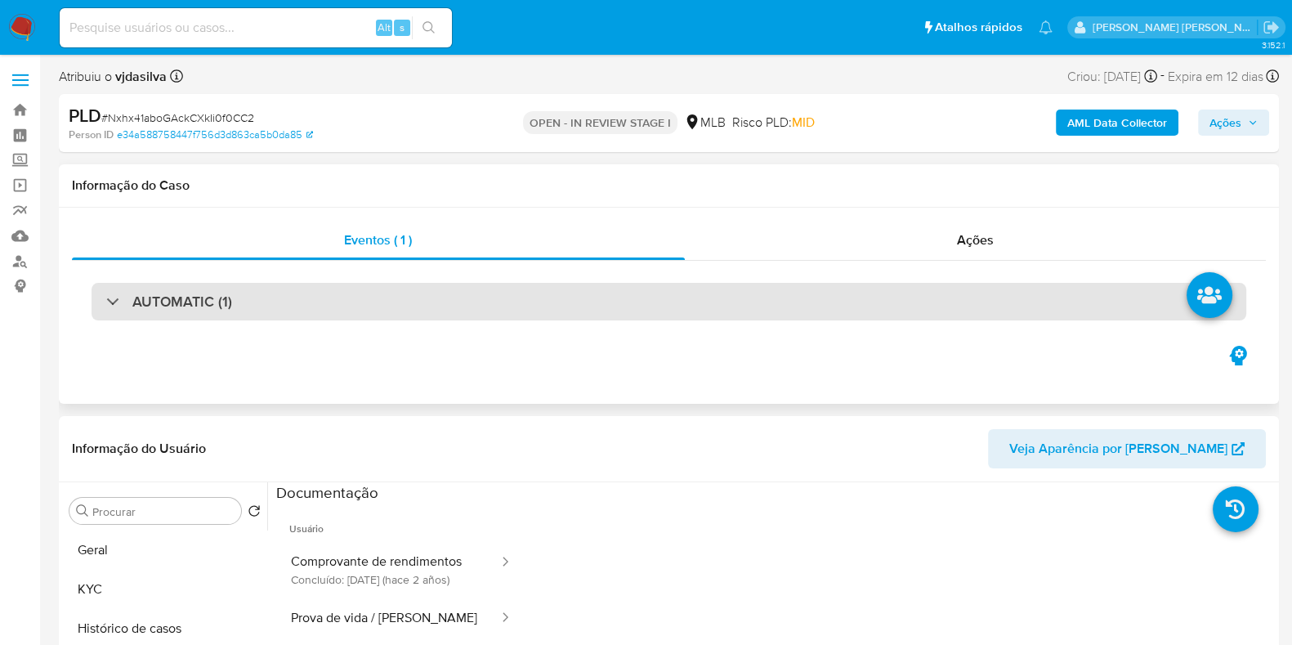
click at [223, 284] on div "AUTOMATIC (1)" at bounding box center [669, 302] width 1155 height 38
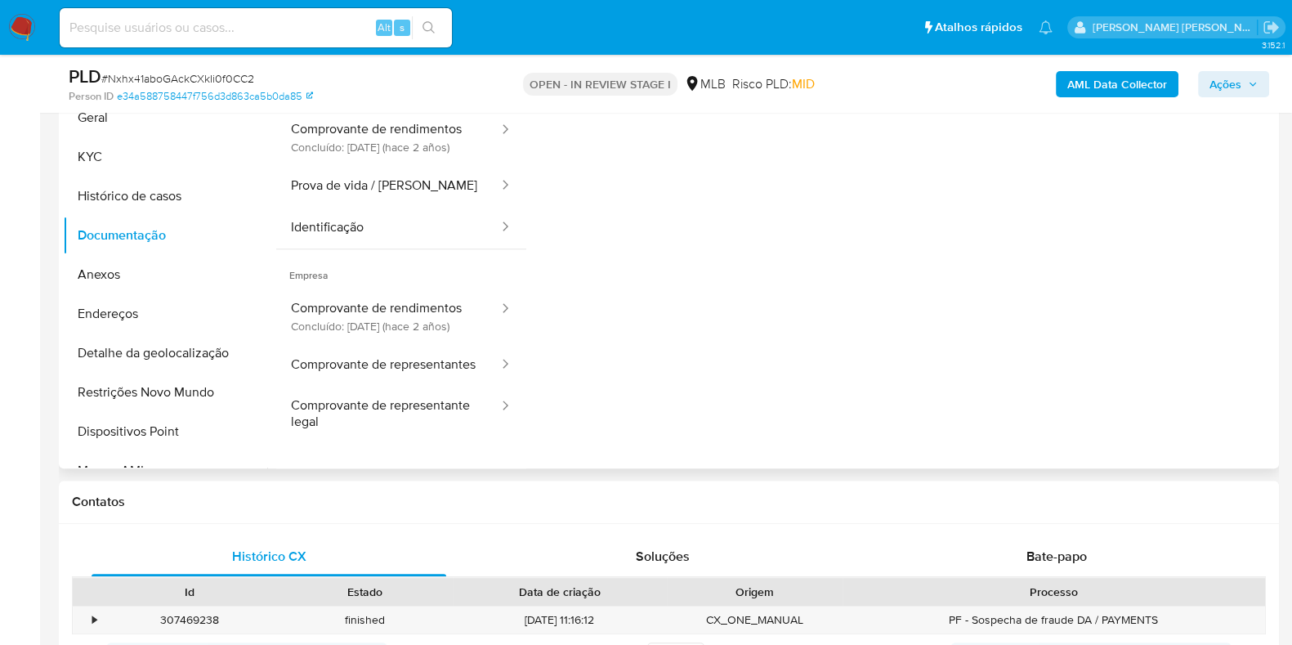
scroll to position [816, 0]
click at [132, 279] on button "Anexos" at bounding box center [158, 272] width 191 height 39
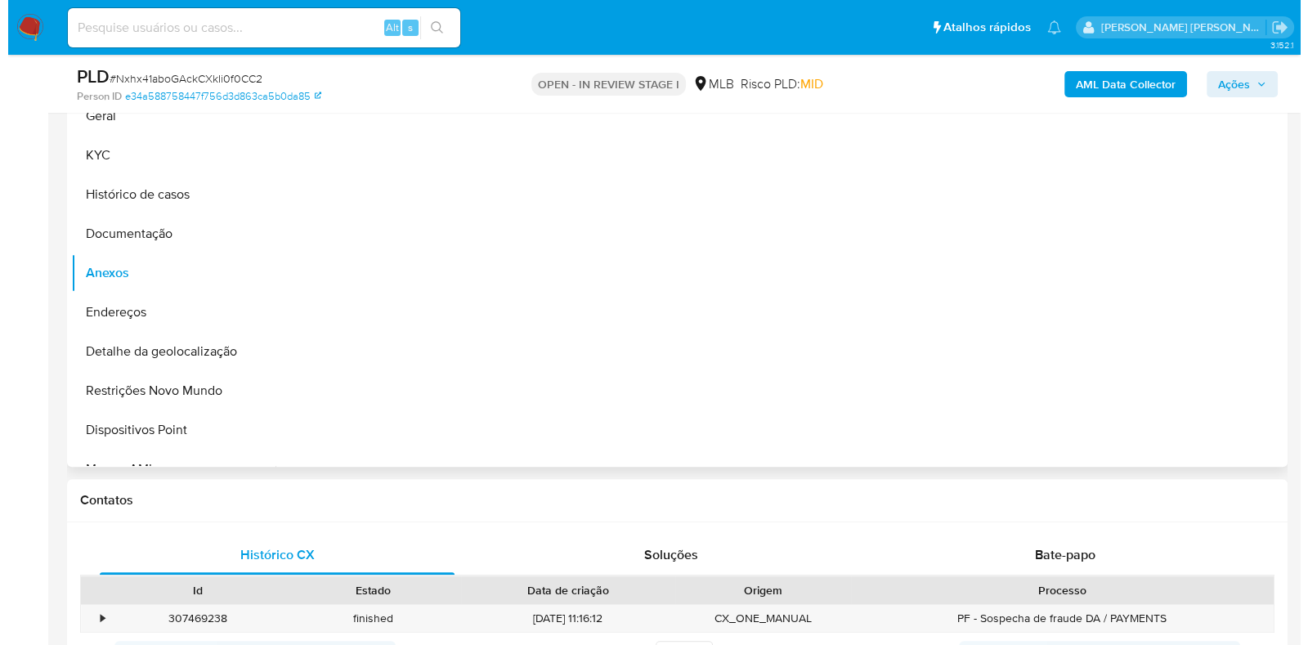
scroll to position [714, 0]
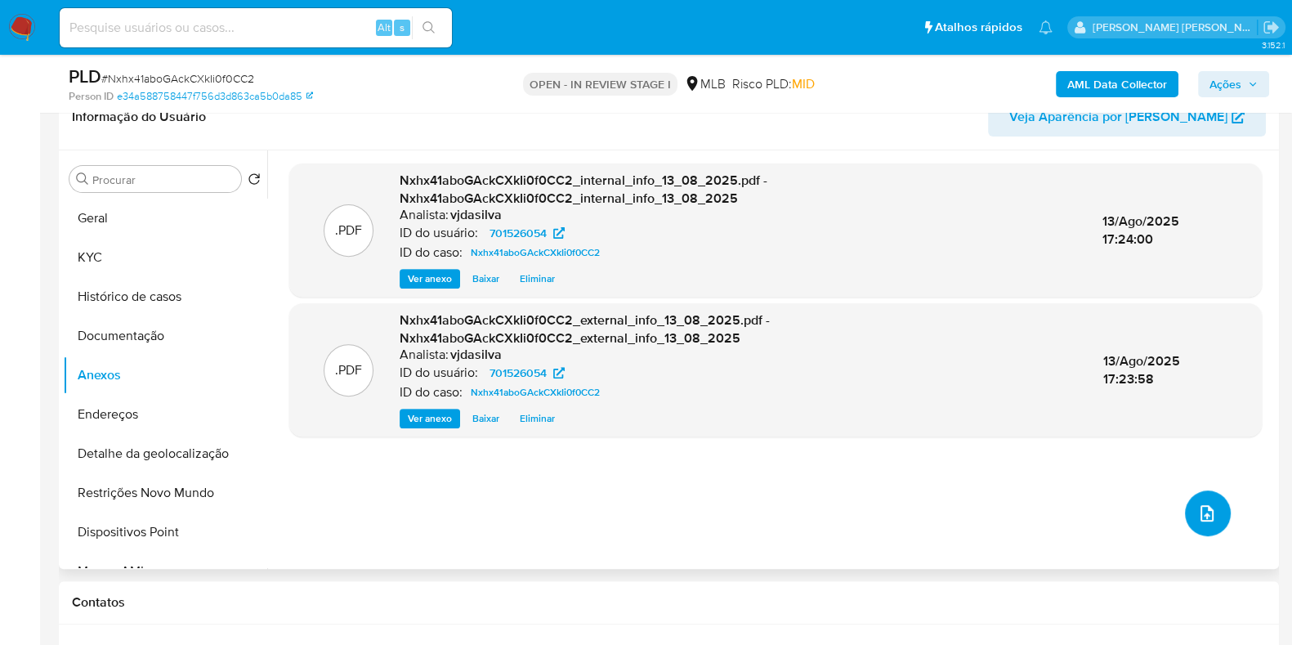
click at [1197, 503] on icon "upload-file" at bounding box center [1207, 513] width 20 height 20
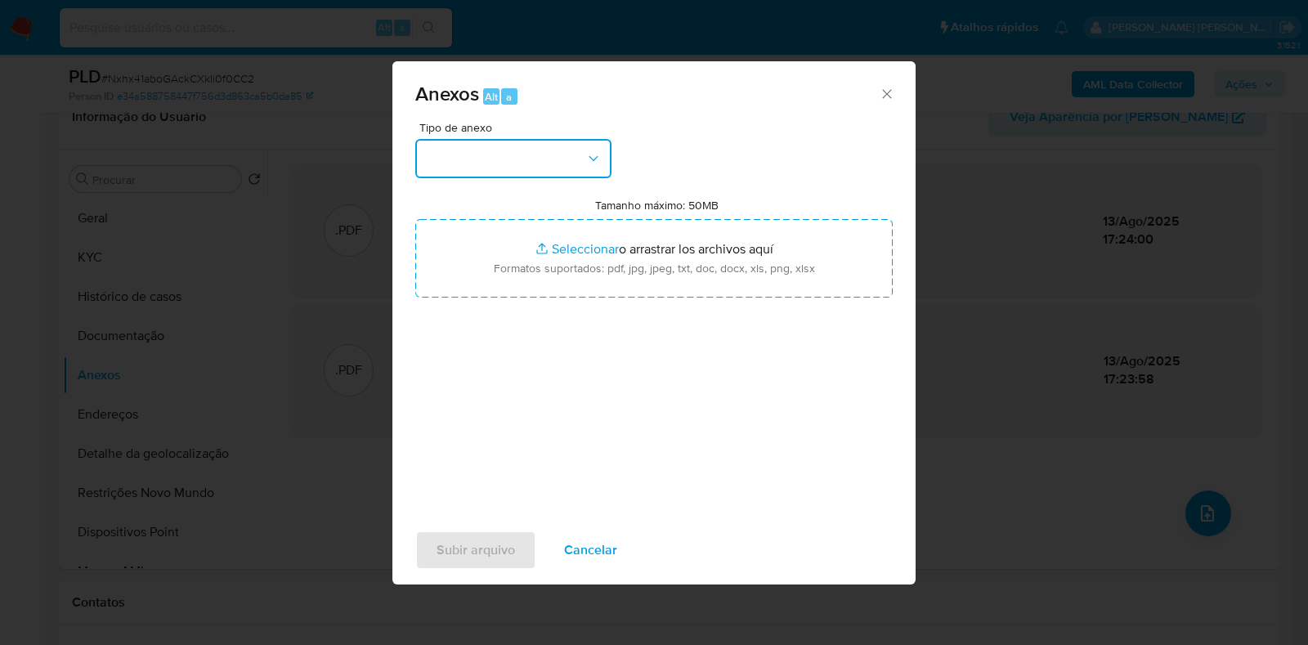
drag, startPoint x: 572, startPoint y: 154, endPoint x: 579, endPoint y: 159, distance: 8.8
click at [572, 154] on button "button" at bounding box center [513, 158] width 196 height 39
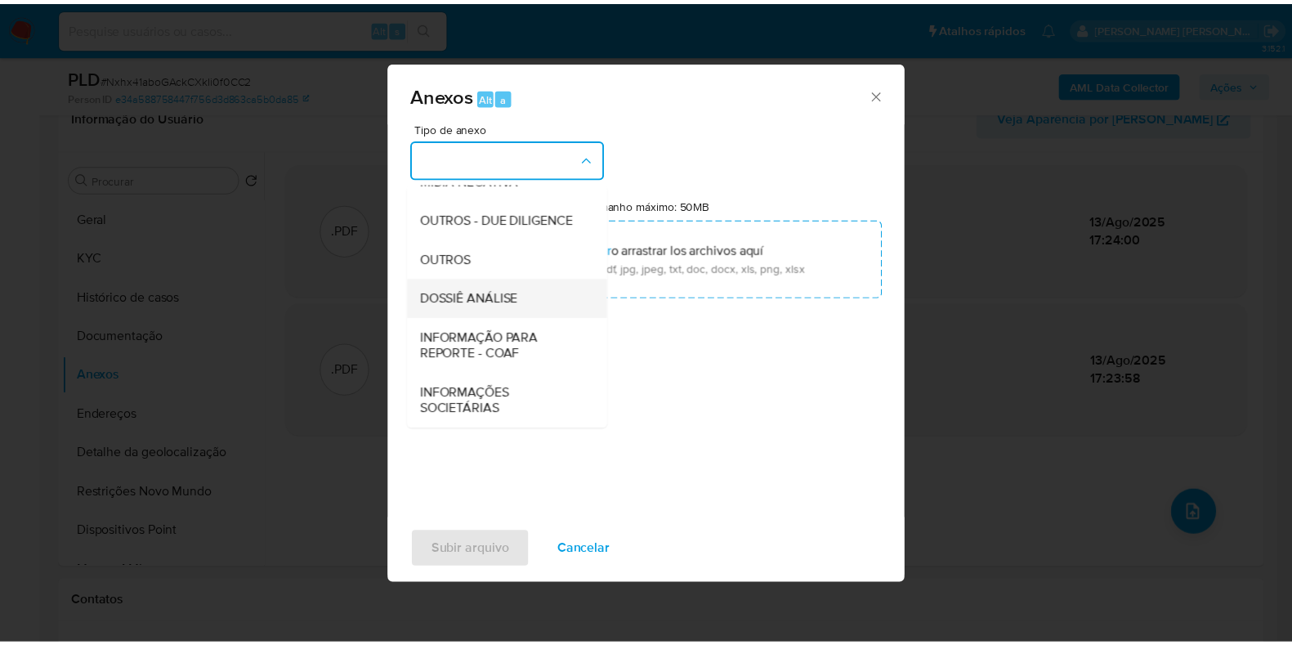
scroll to position [252, 0]
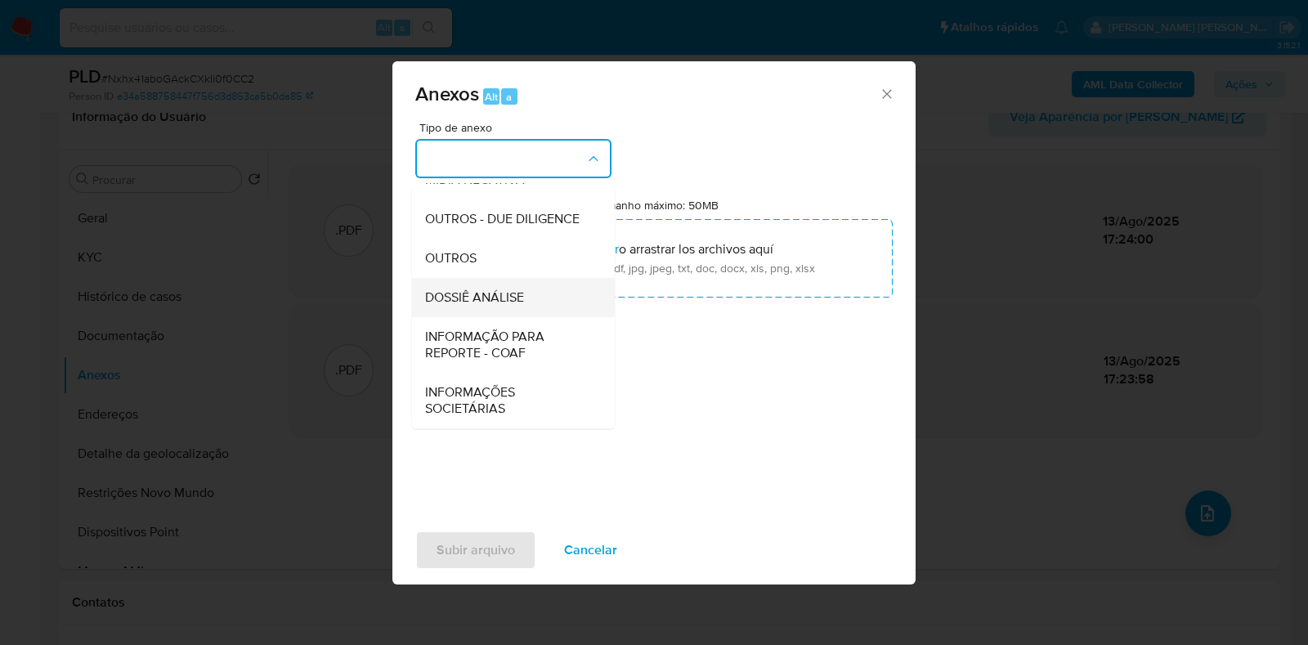
click at [526, 295] on div "DOSSIÊ ANÁLISE" at bounding box center [508, 297] width 167 height 39
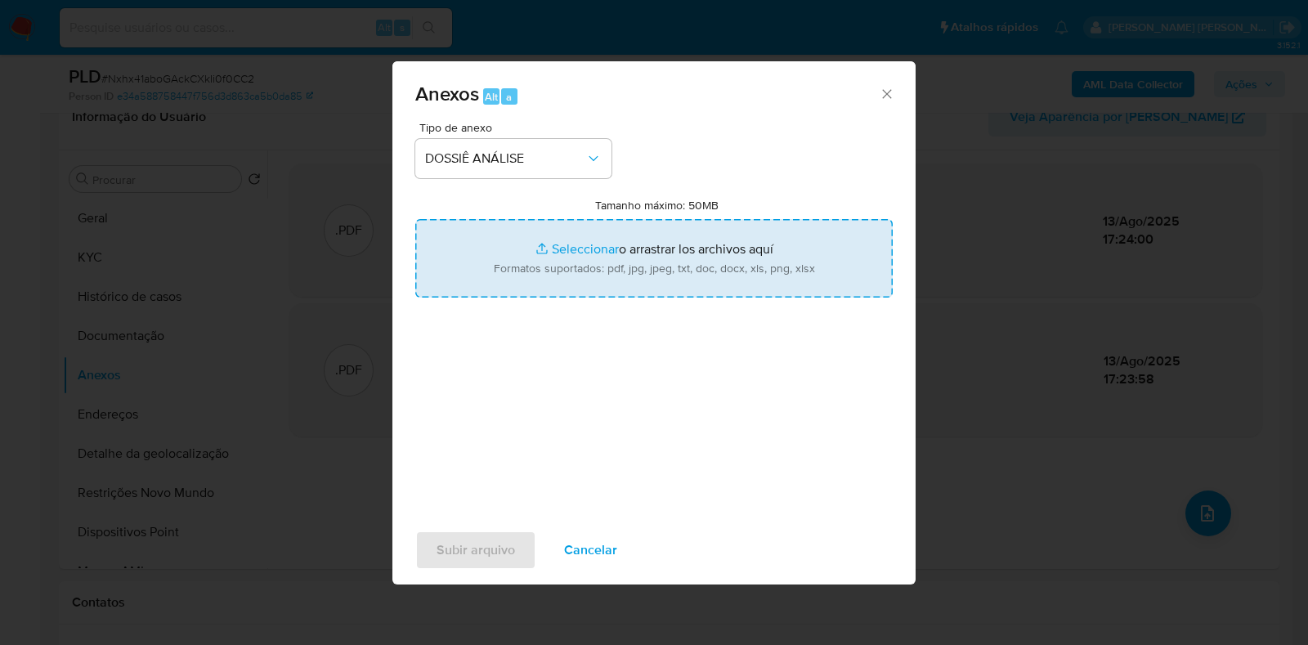
type input "C:\fakepath\DECLÍNIO - XXXX - CNPJ 39710427000119 - PRINCIPIA ES COMERCIO DE CO…"
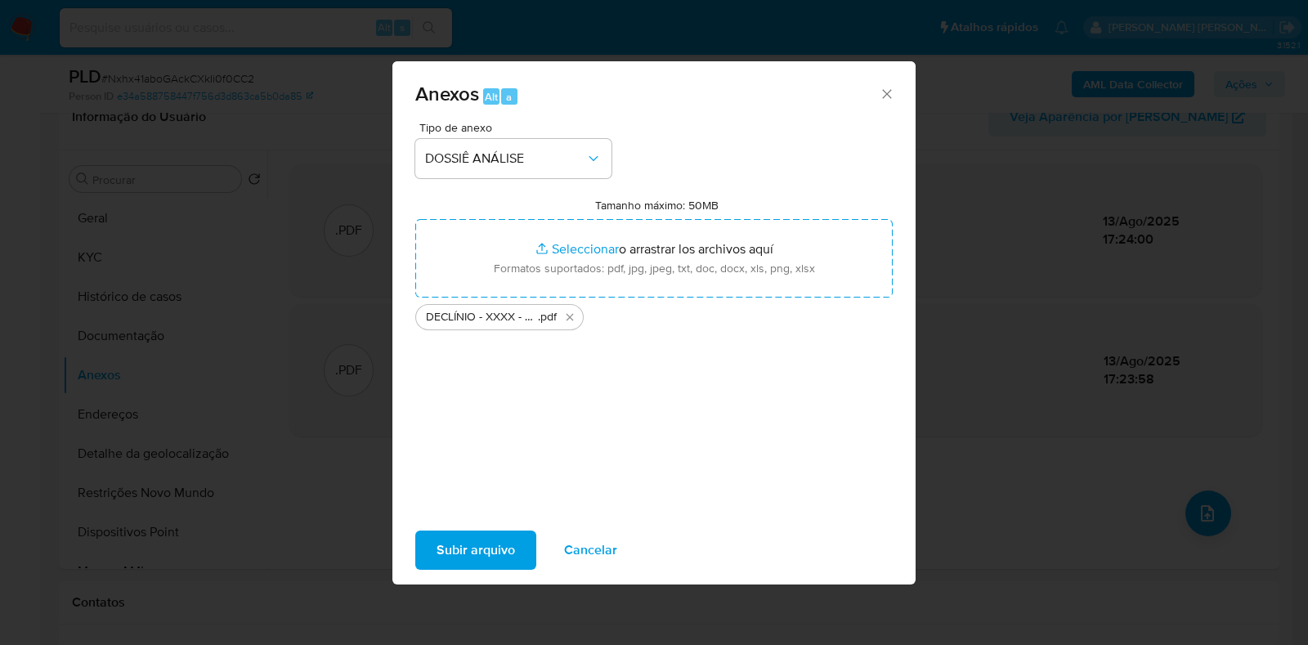
click at [498, 533] on span "Subir arquivo" at bounding box center [475, 550] width 78 height 36
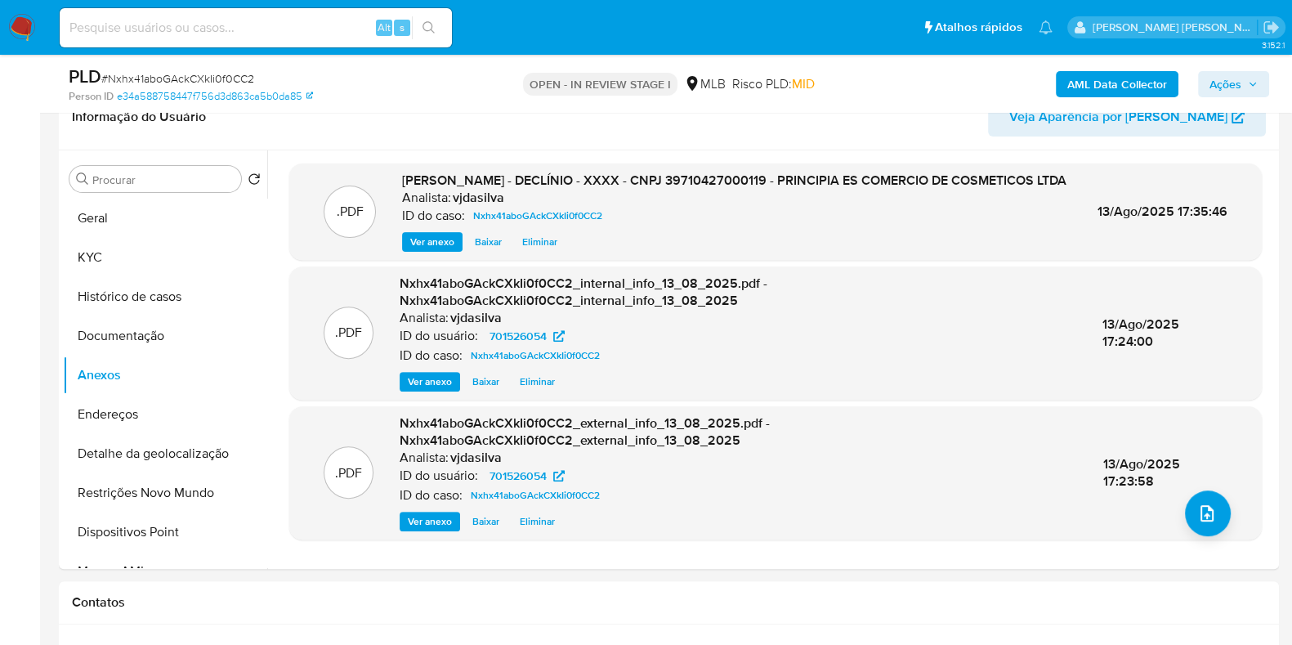
click at [1220, 86] on span "Ações" at bounding box center [1225, 84] width 32 height 26
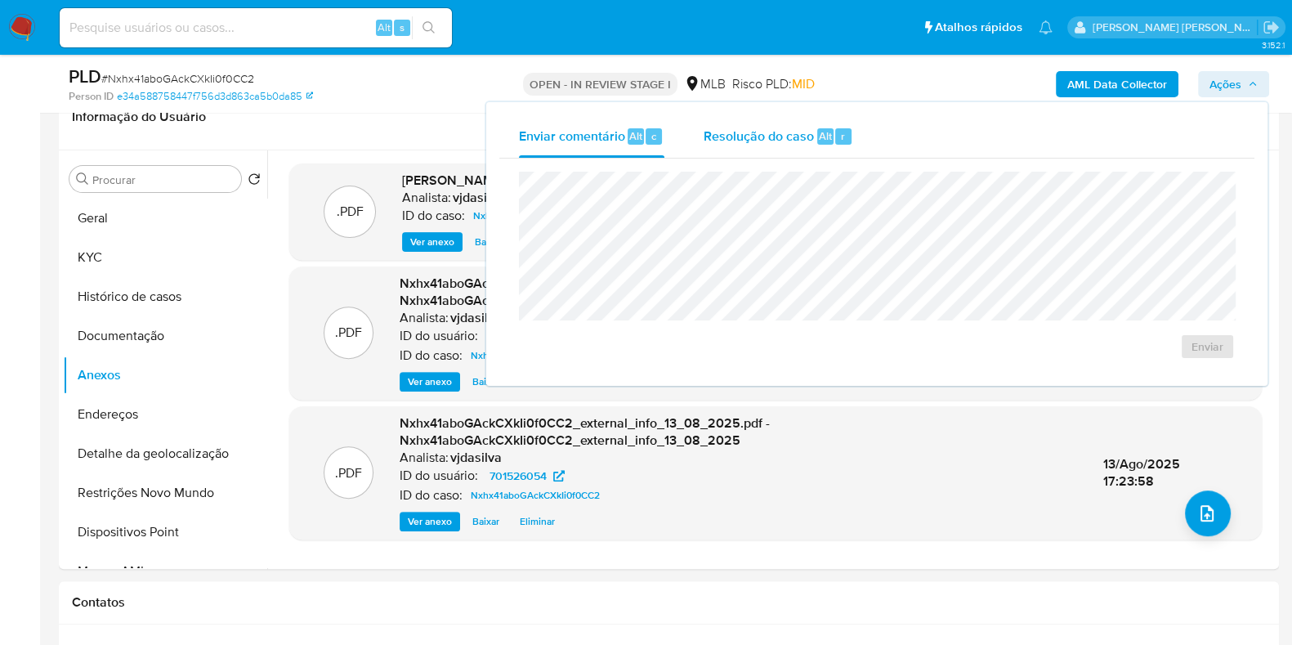
click at [780, 146] on div "Resolução do caso Alt r" at bounding box center [779, 136] width 150 height 42
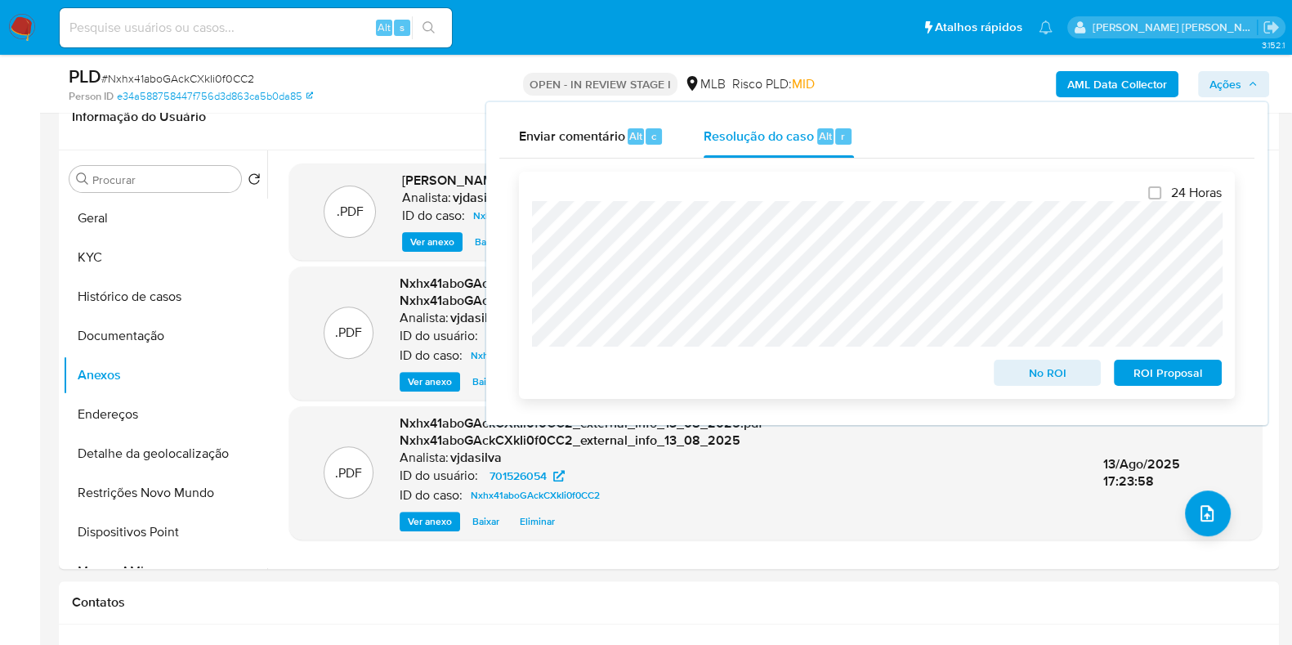
click at [1136, 373] on span "ROI Proposal" at bounding box center [1167, 372] width 85 height 23
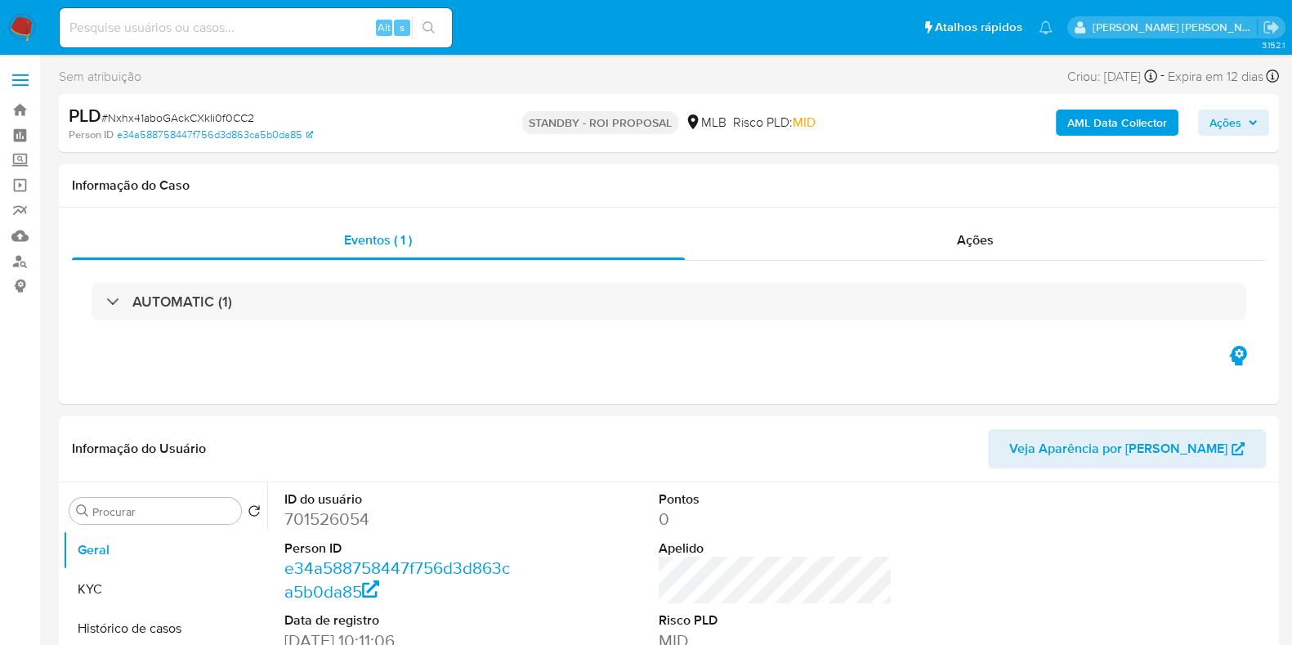
select select "10"
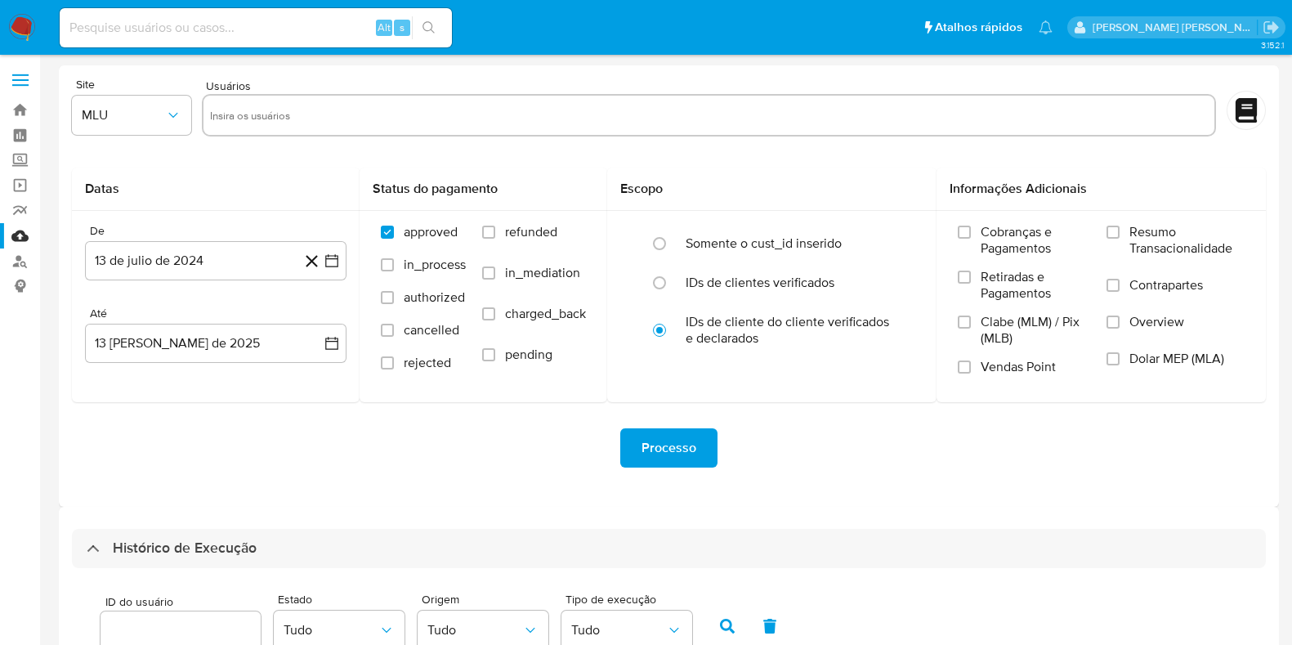
select select "100"
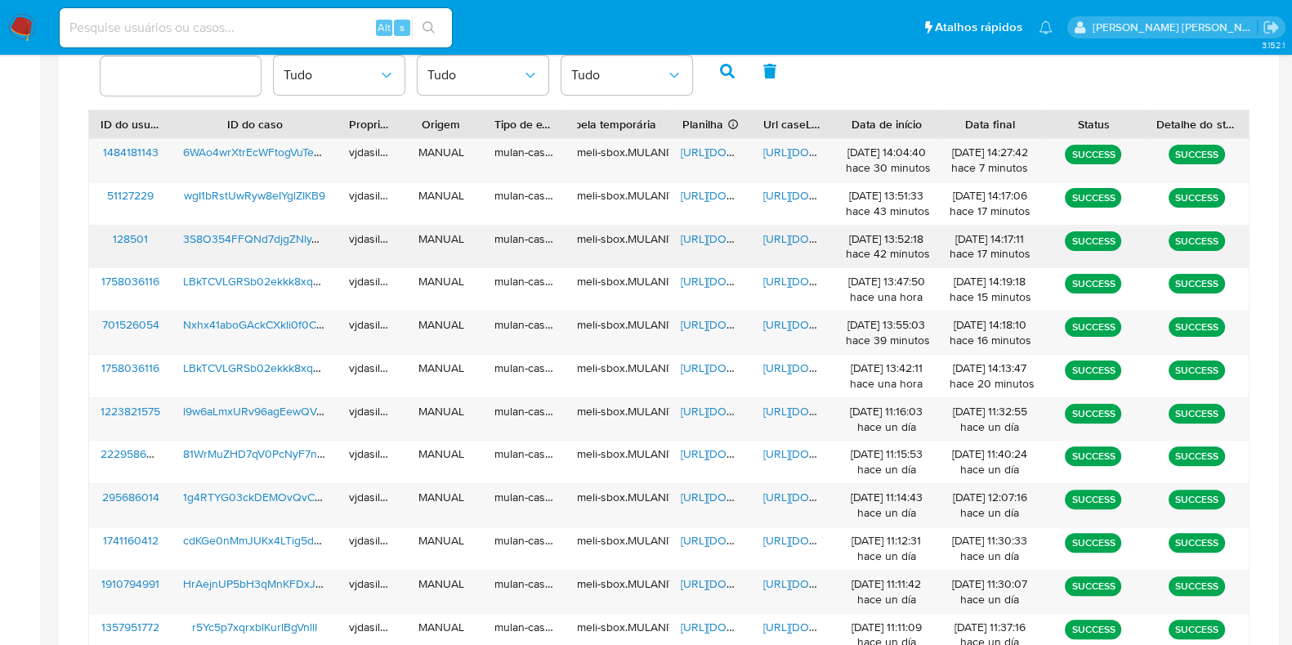
click at [776, 232] on span "[URL][DOMAIN_NAME]" at bounding box center [819, 238] width 113 height 16
click at [703, 240] on span "[URL][DOMAIN_NAME][PERSON_NAME]" at bounding box center [780, 238] width 199 height 16
click at [287, 248] on div "3S8O354FFQNd7djgZNlyX8nI" at bounding box center [255, 247] width 166 height 42
click at [287, 238] on span "3S8O354FFQNd7djgZNlyX8nI" at bounding box center [258, 238] width 151 height 16
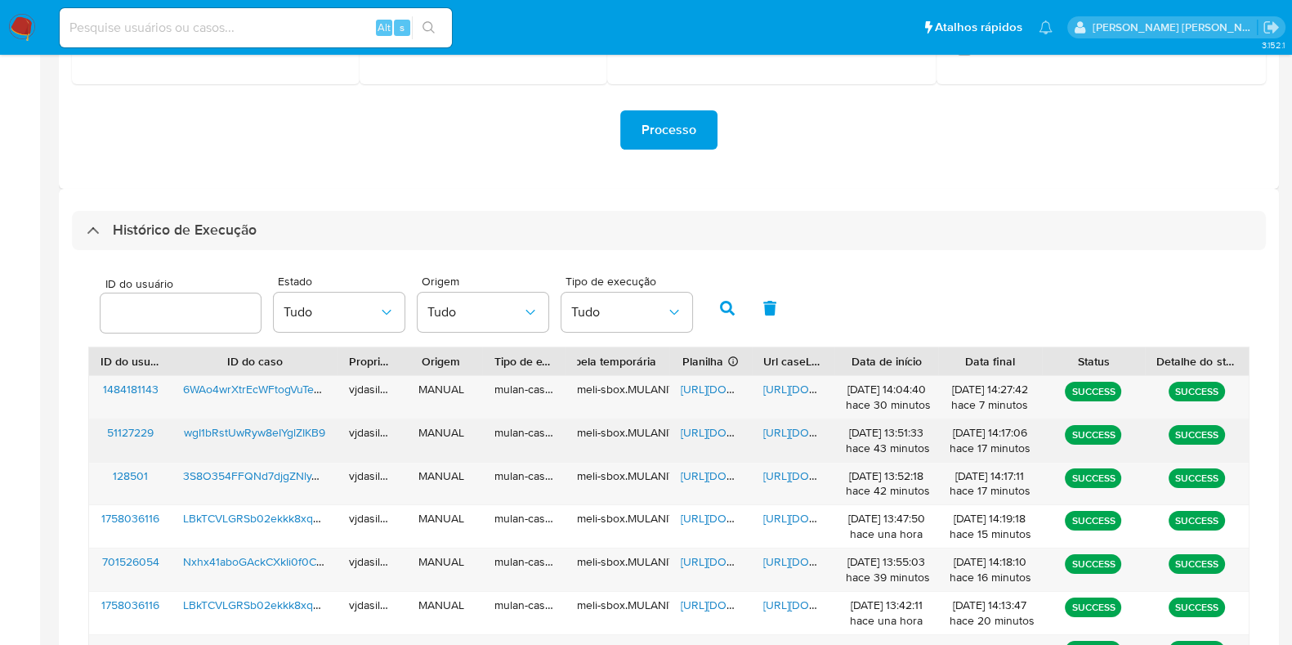
scroll to position [351, 0]
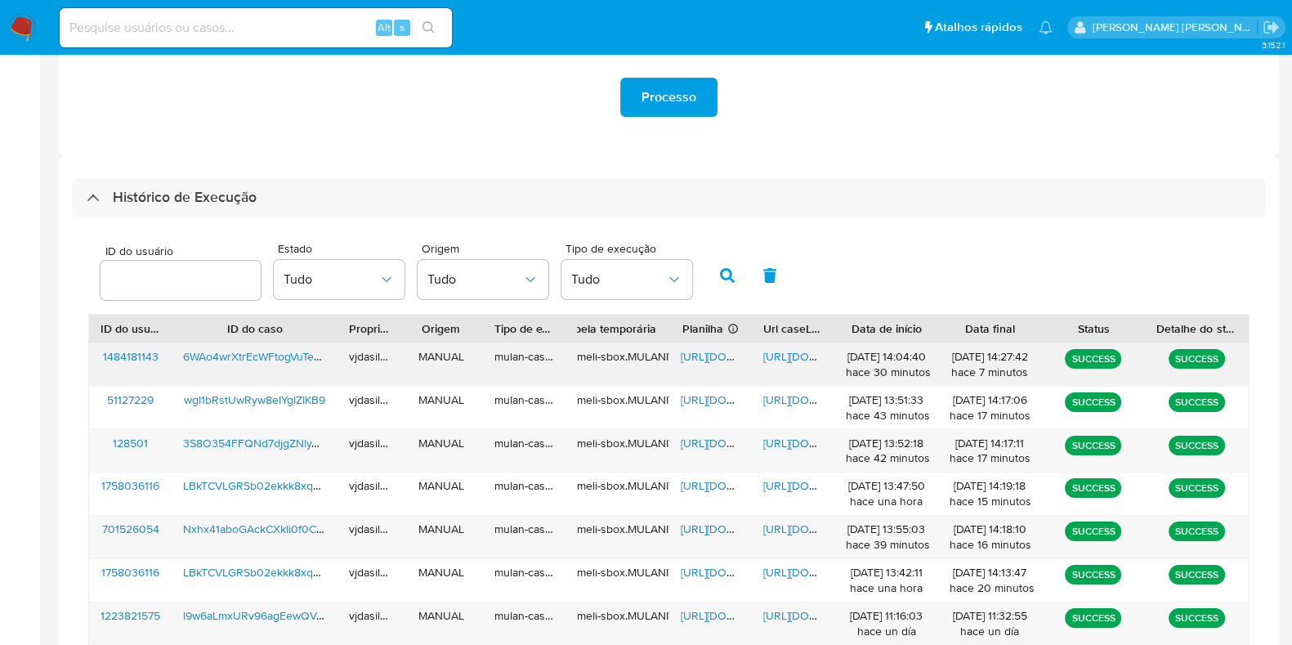
click at [776, 348] on span "[URL][DOMAIN_NAME]" at bounding box center [819, 356] width 113 height 16
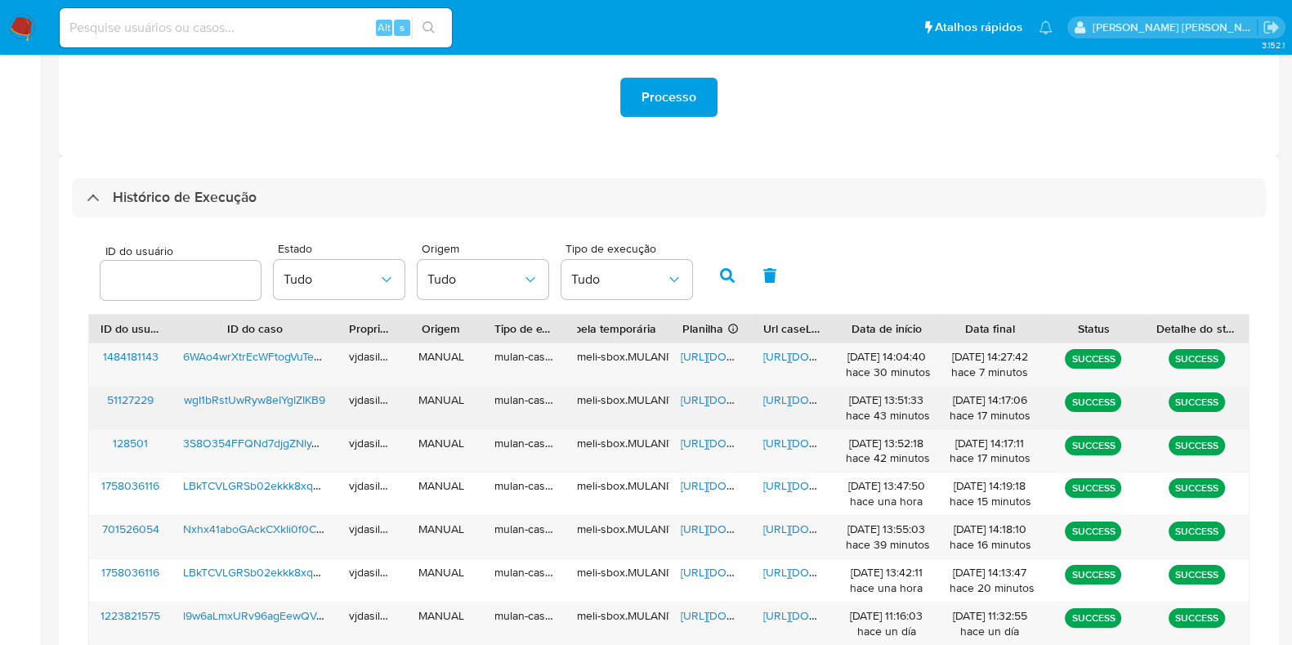
click at [803, 401] on span "[URL][DOMAIN_NAME]" at bounding box center [819, 399] width 113 height 16
click at [265, 392] on span "wgI1bRstUwRyw8eIYglZIKB9" at bounding box center [254, 399] width 141 height 16
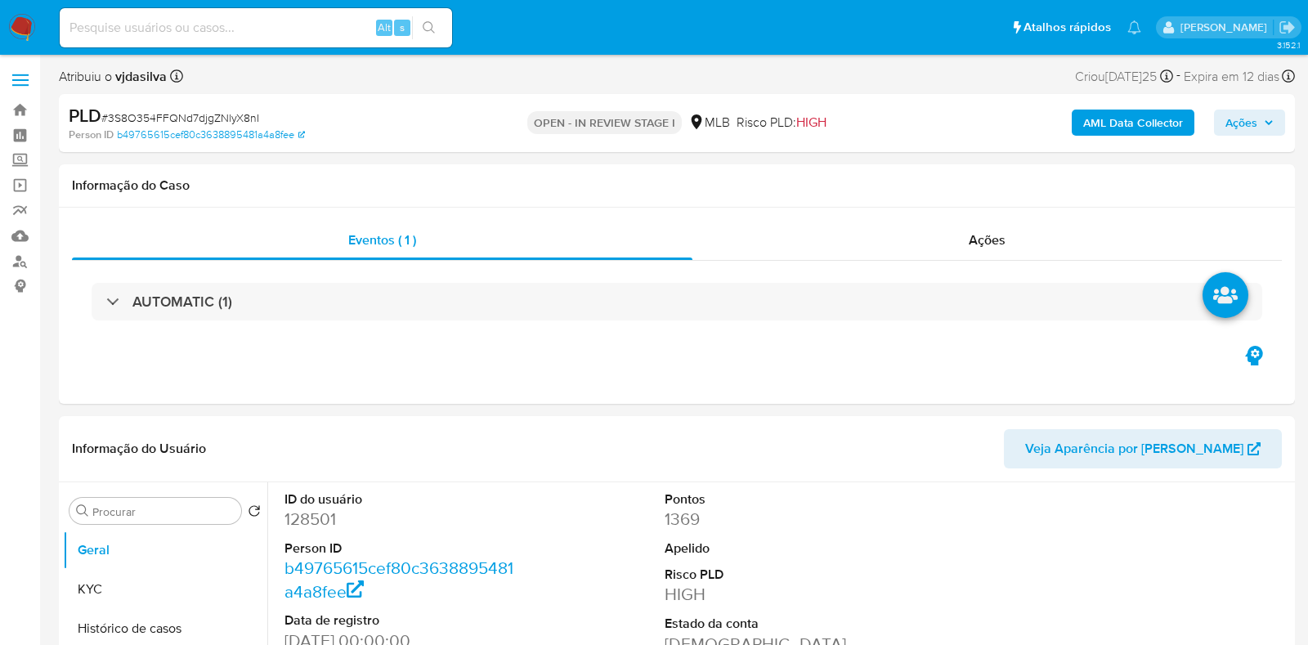
select select "10"
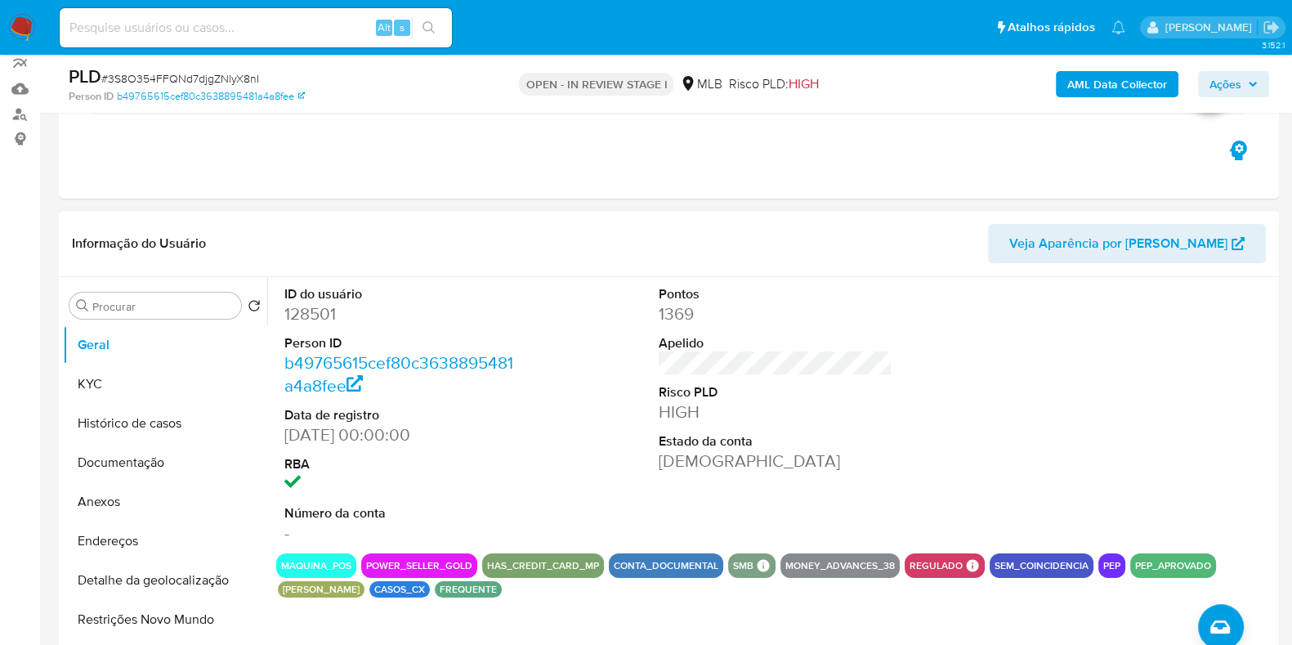
scroll to position [306, 0]
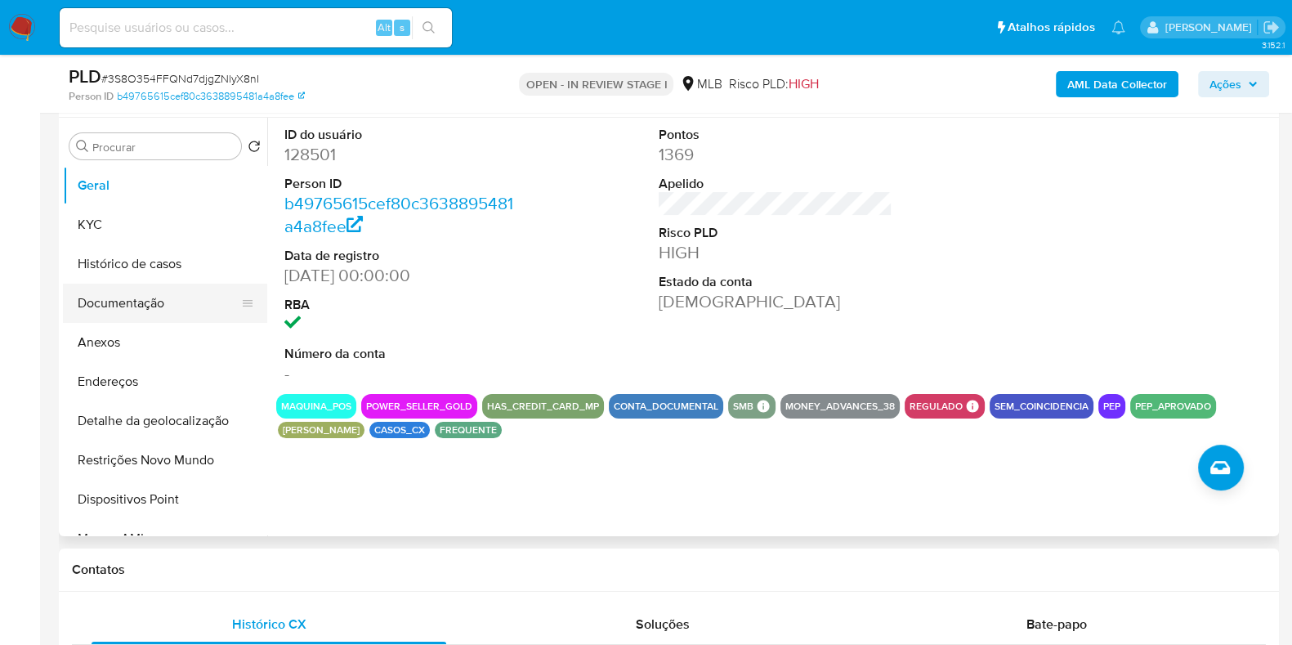
click at [115, 296] on button "Documentação" at bounding box center [158, 303] width 191 height 39
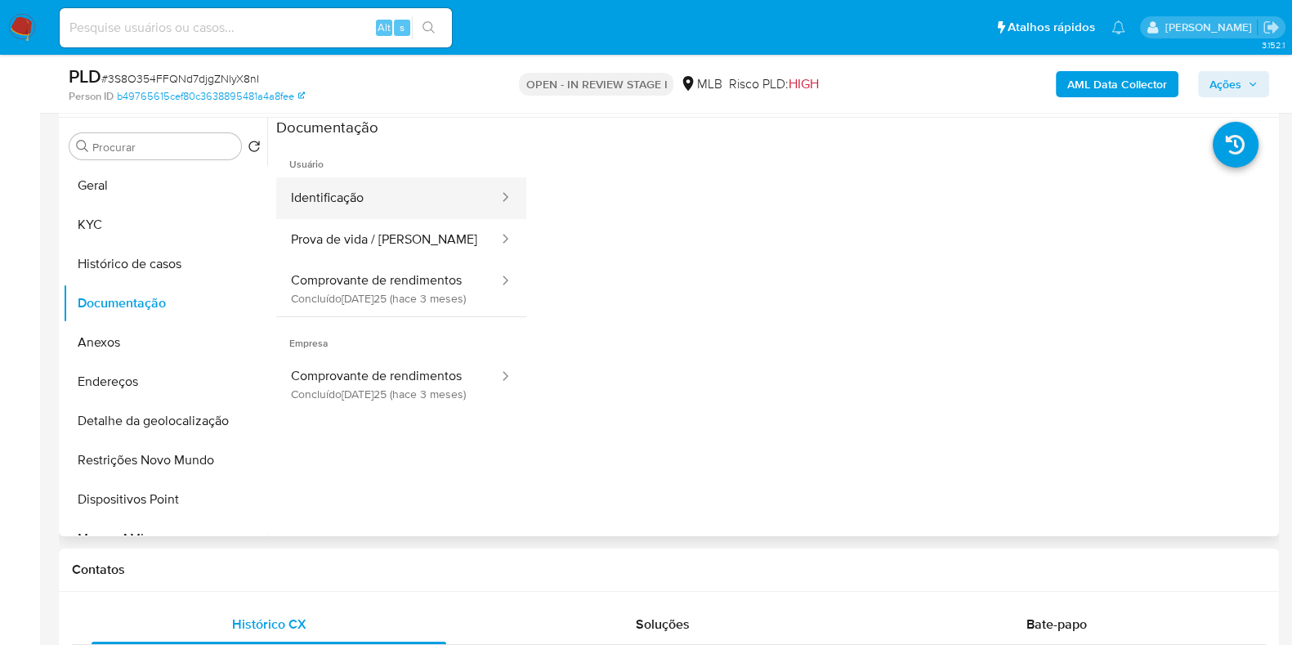
click at [333, 208] on button "Identificação" at bounding box center [388, 198] width 224 height 42
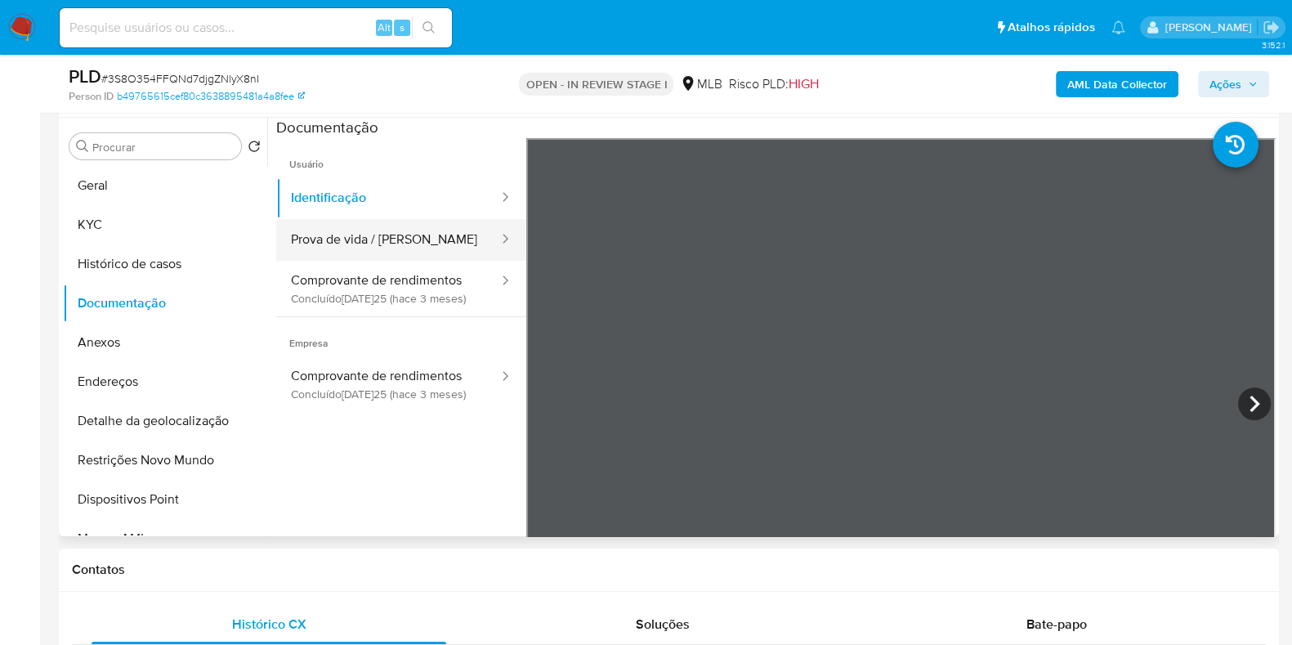
click at [346, 234] on button "Prova de vida / Selfie" at bounding box center [388, 240] width 224 height 42
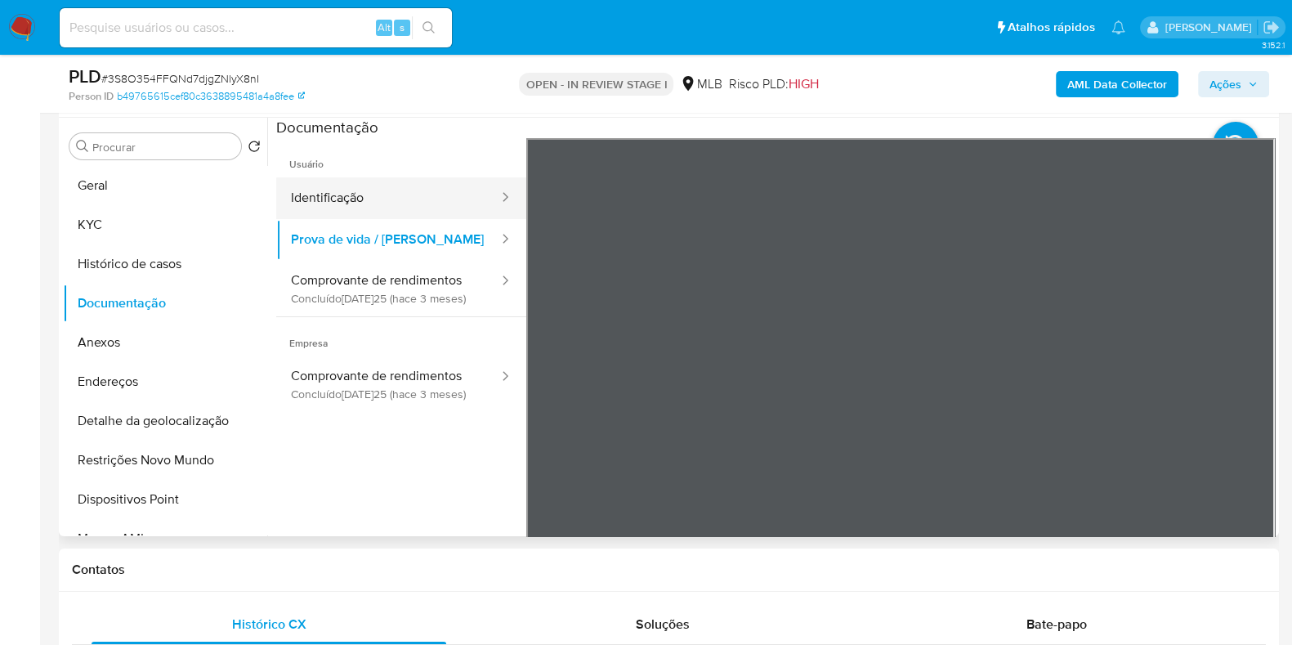
click at [409, 199] on button "Identificação" at bounding box center [388, 198] width 224 height 42
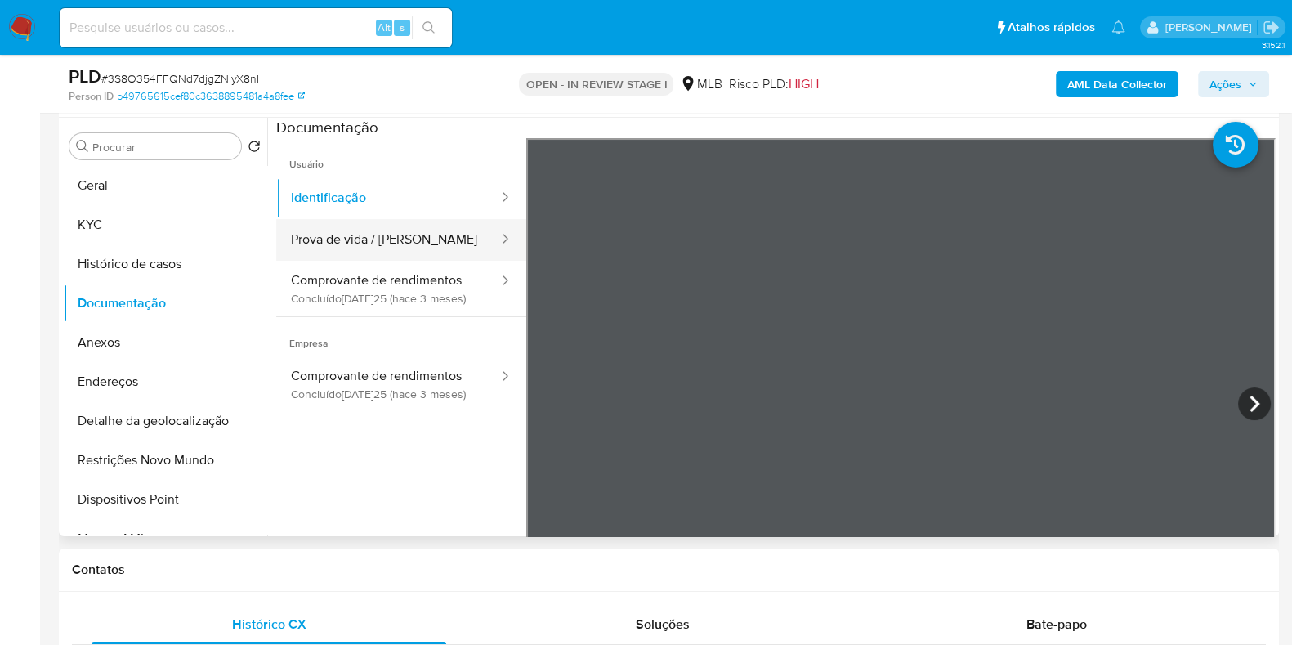
click at [346, 239] on button "Prova de vida / Selfie" at bounding box center [388, 240] width 224 height 42
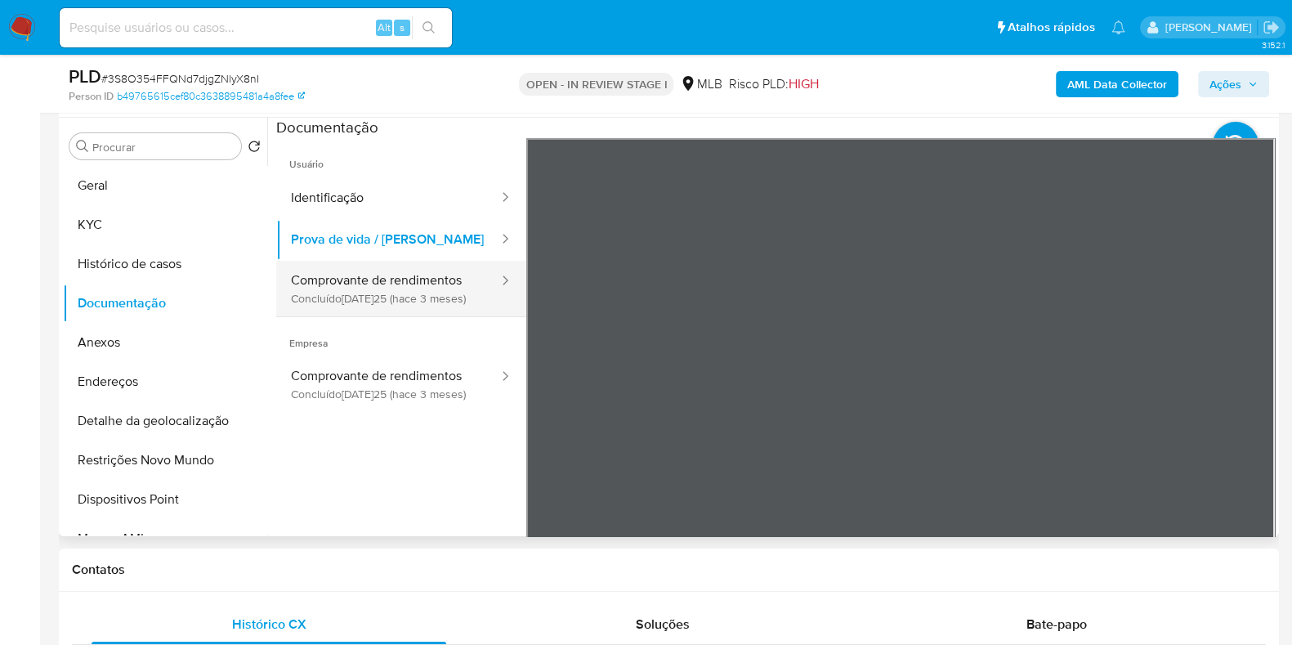
click at [362, 301] on button "Comprovante de rendimentos Concluído: 17/05/2025 (hace 3 meses)" at bounding box center [388, 289] width 224 height 56
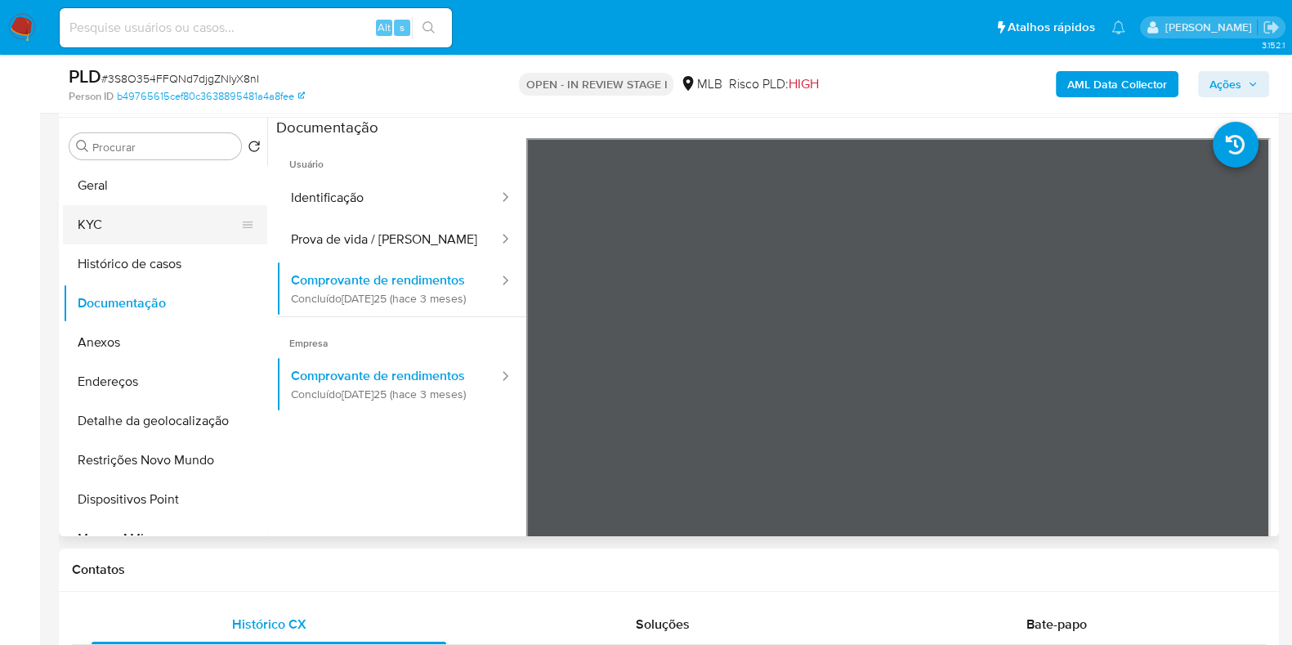
drag, startPoint x: 105, startPoint y: 221, endPoint x: 171, endPoint y: 230, distance: 65.9
click at [109, 221] on button "KYC" at bounding box center [158, 224] width 191 height 39
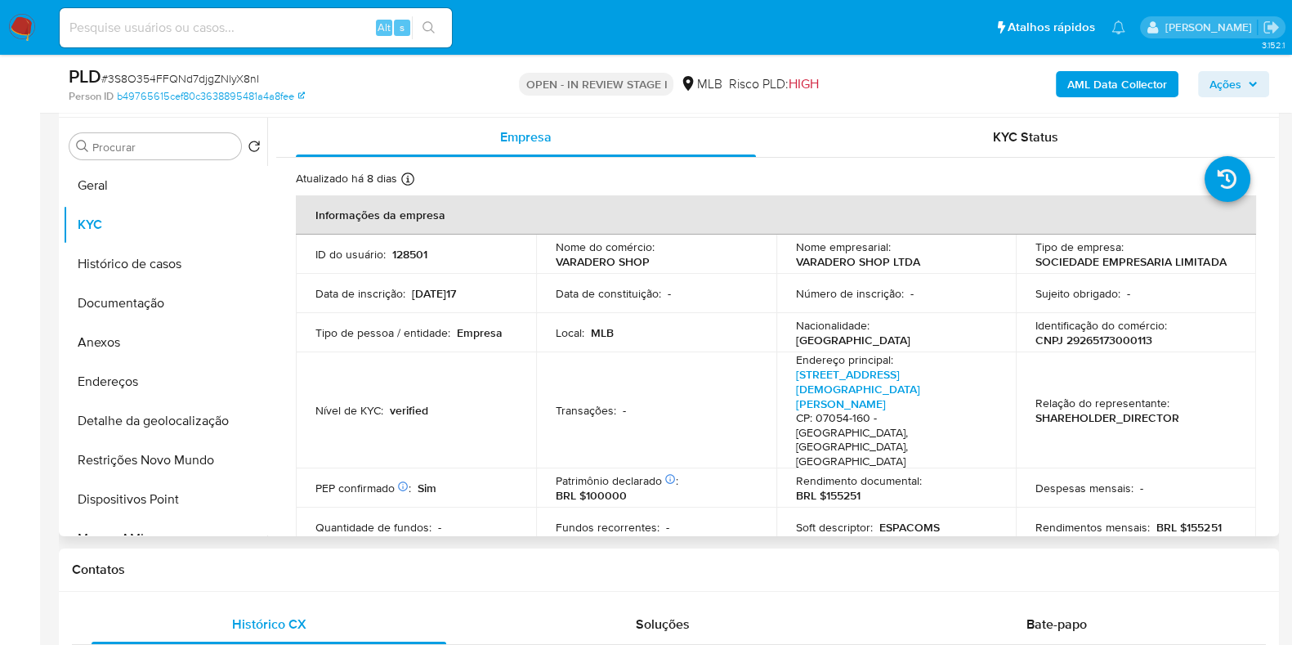
scroll to position [101, 0]
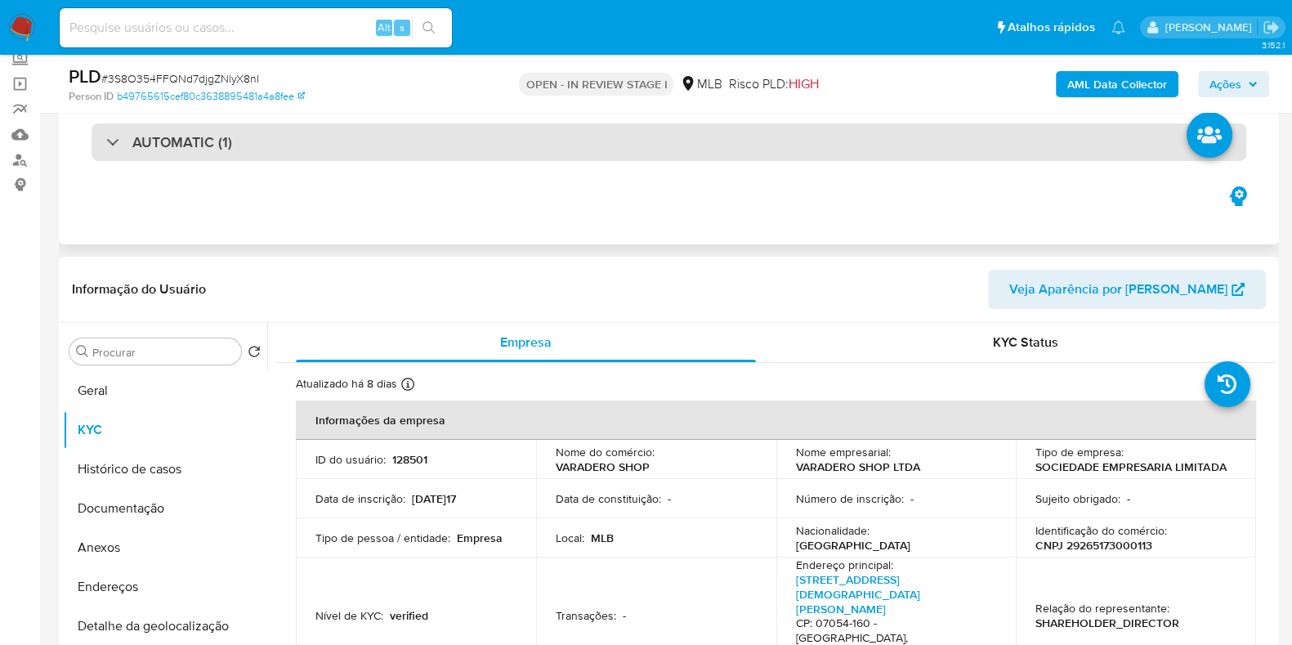
click at [351, 149] on div "AUTOMATIC (1)" at bounding box center [669, 142] width 1155 height 38
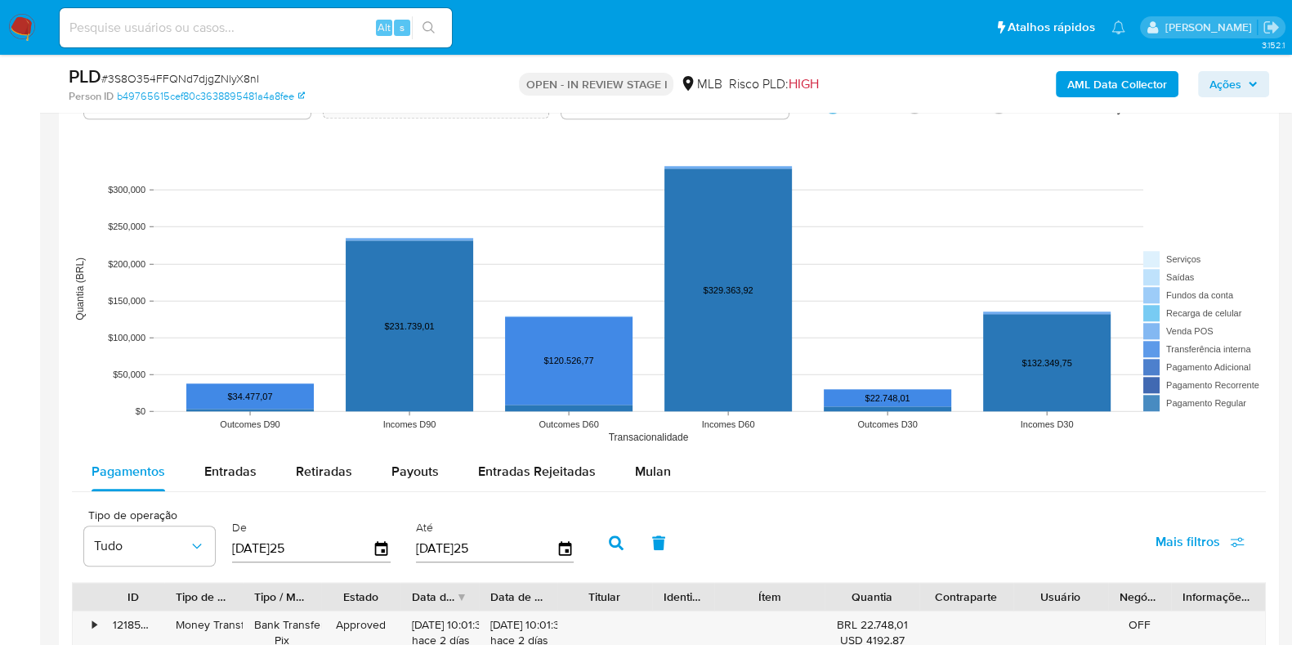
scroll to position [2247, 0]
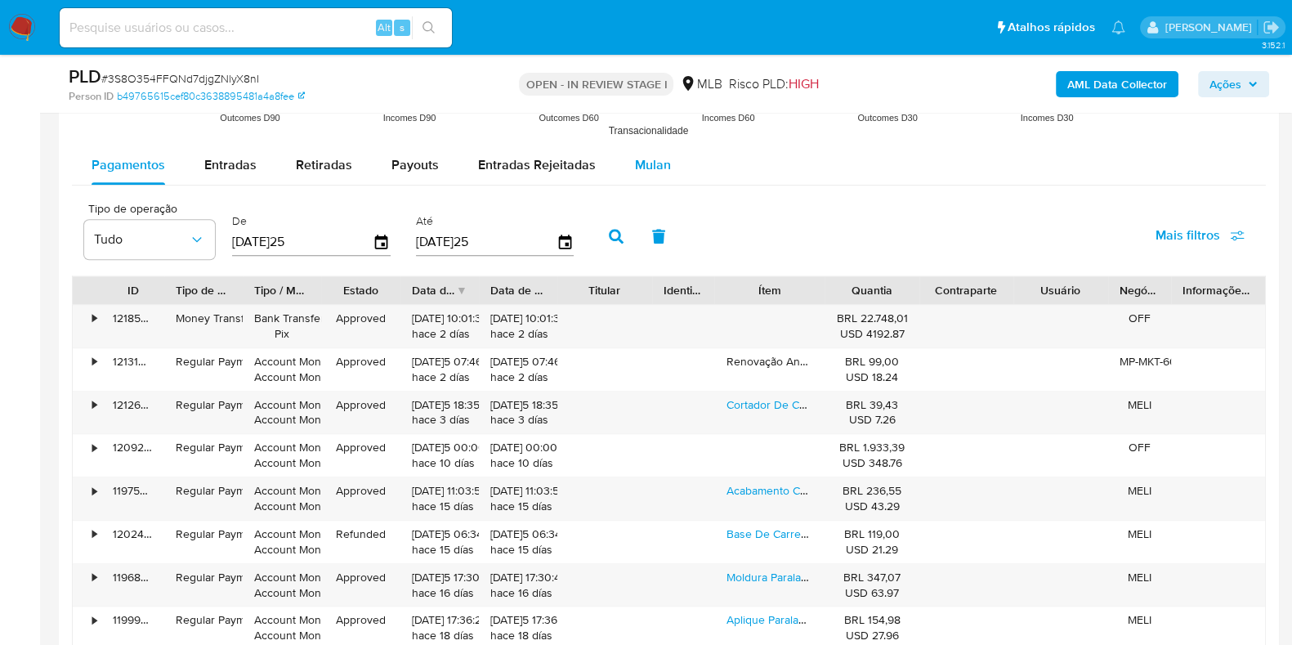
click at [667, 167] on button "Mulan" at bounding box center [652, 164] width 75 height 39
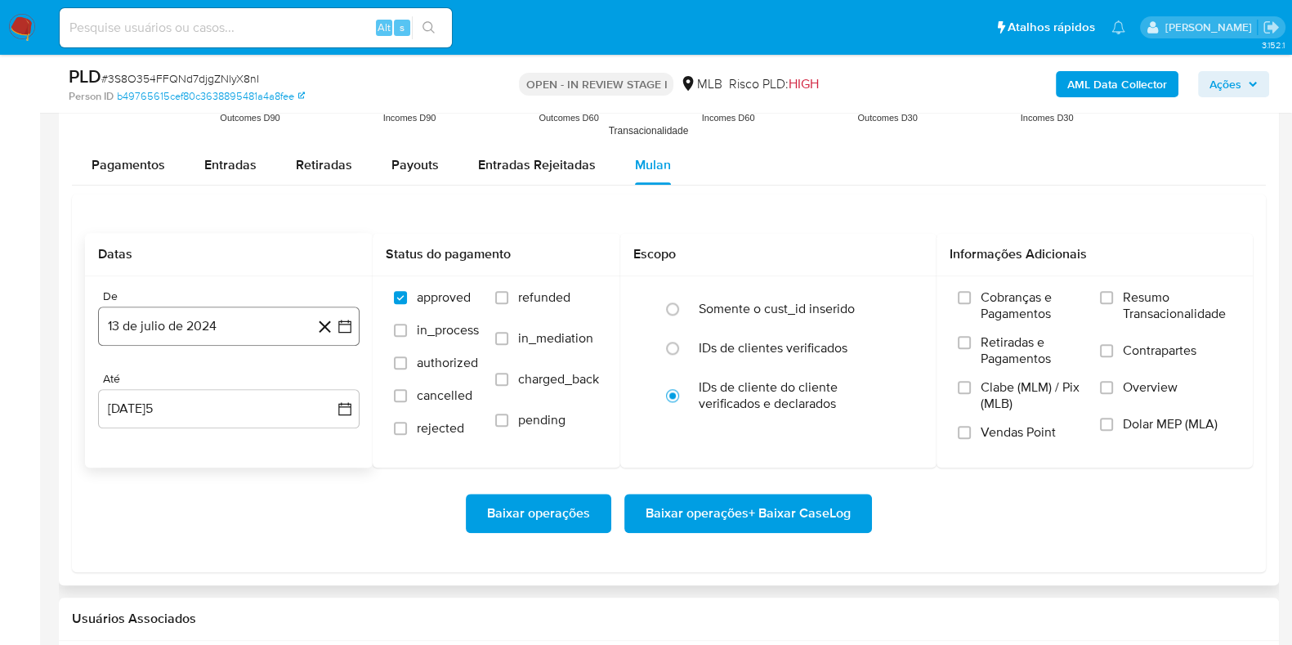
click at [233, 319] on button "13 de julio de 2024" at bounding box center [229, 325] width 262 height 39
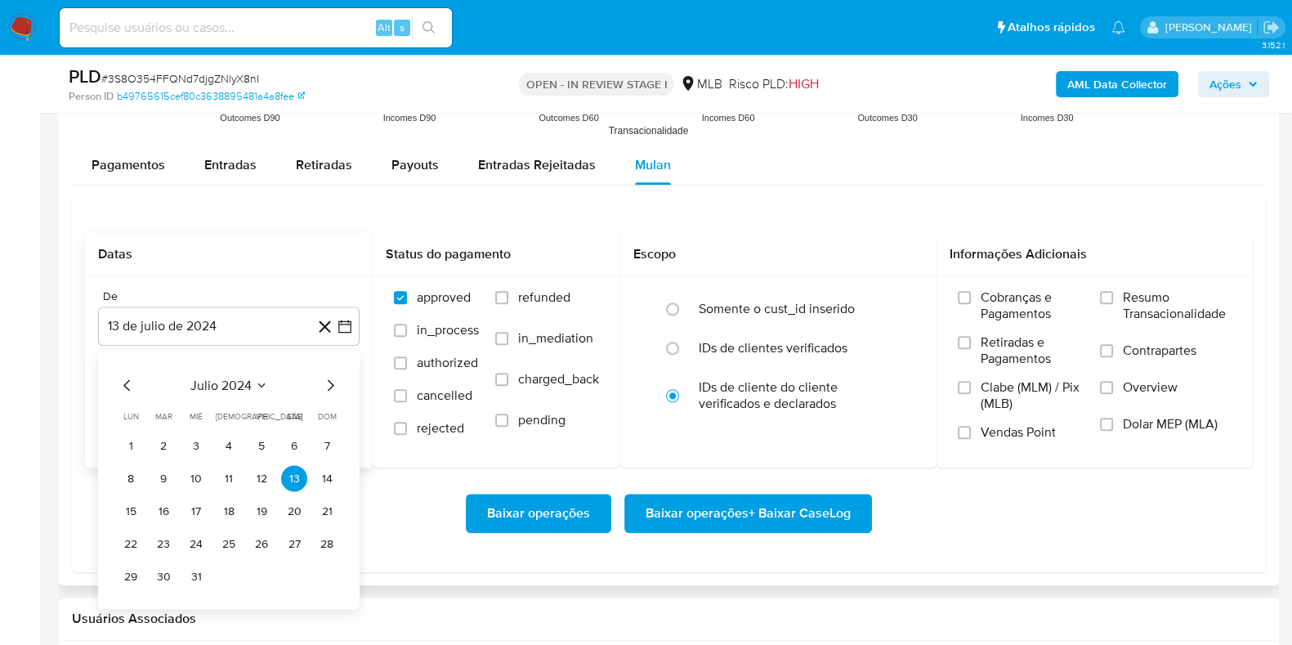
click at [204, 386] on span "julio 2024" at bounding box center [220, 385] width 61 height 16
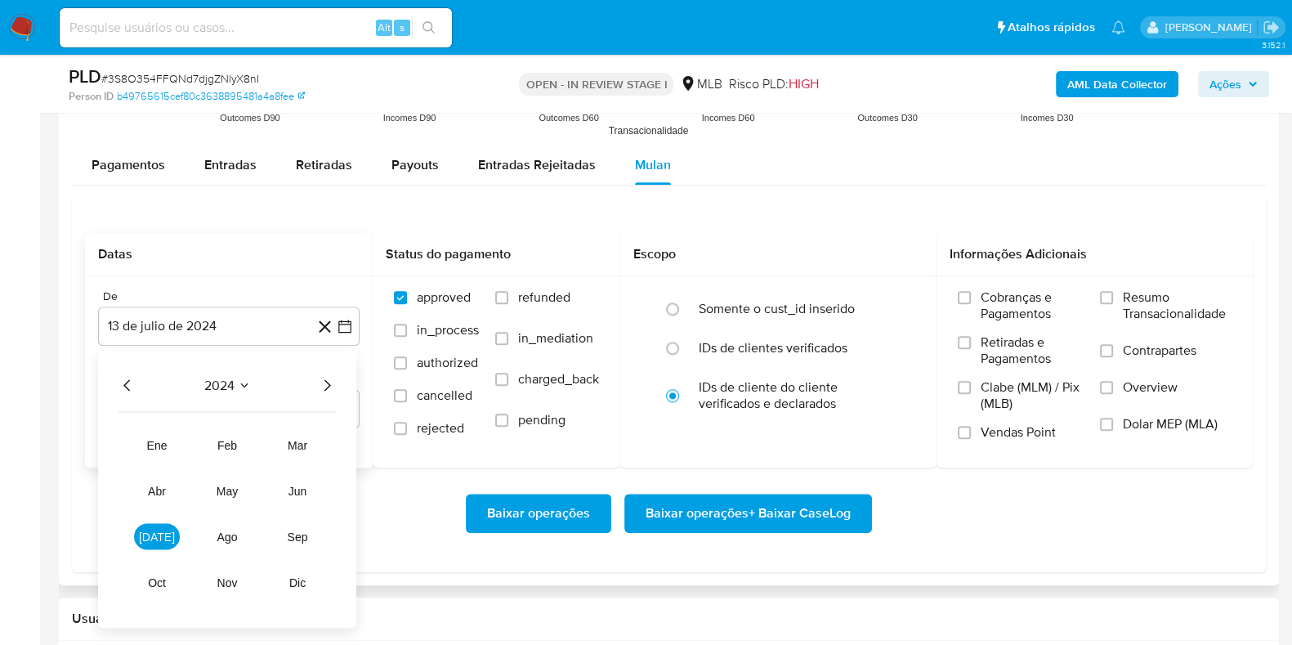
click at [333, 382] on icon "Año siguiente" at bounding box center [327, 385] width 20 height 20
click at [228, 447] on span "feb" at bounding box center [227, 444] width 20 height 13
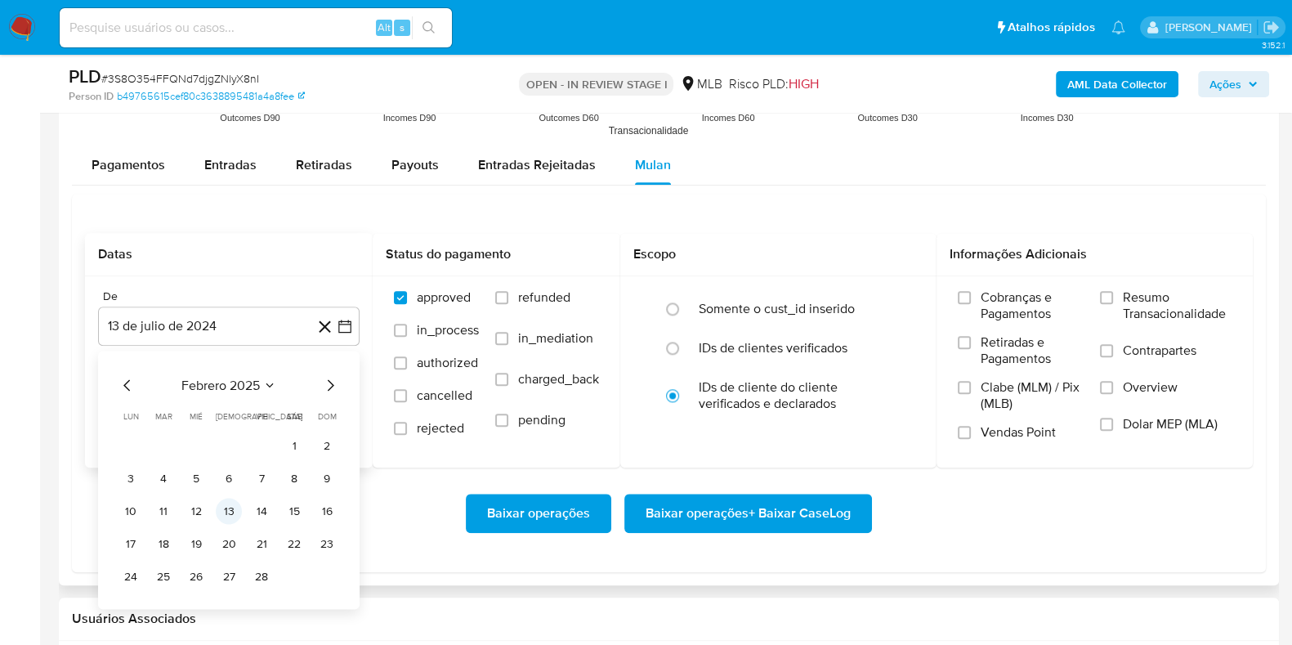
click at [235, 504] on button "13" at bounding box center [229, 511] width 26 height 26
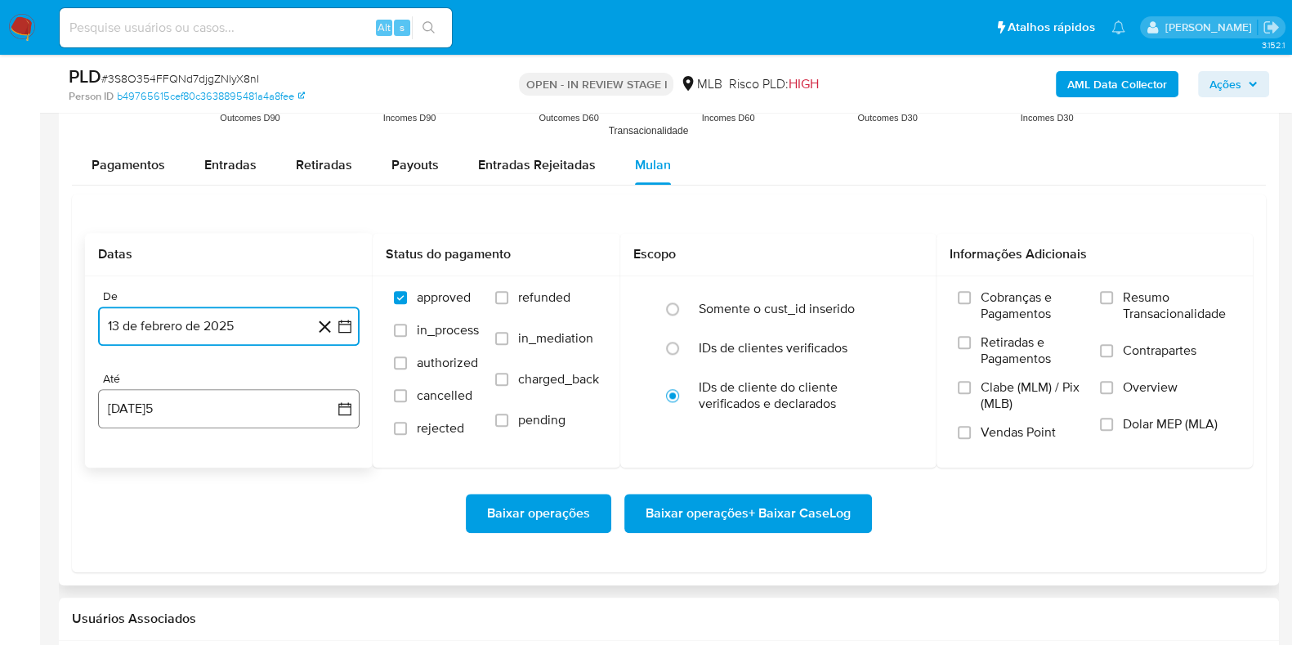
click at [233, 409] on button "13 de agosto de 2025" at bounding box center [229, 408] width 262 height 39
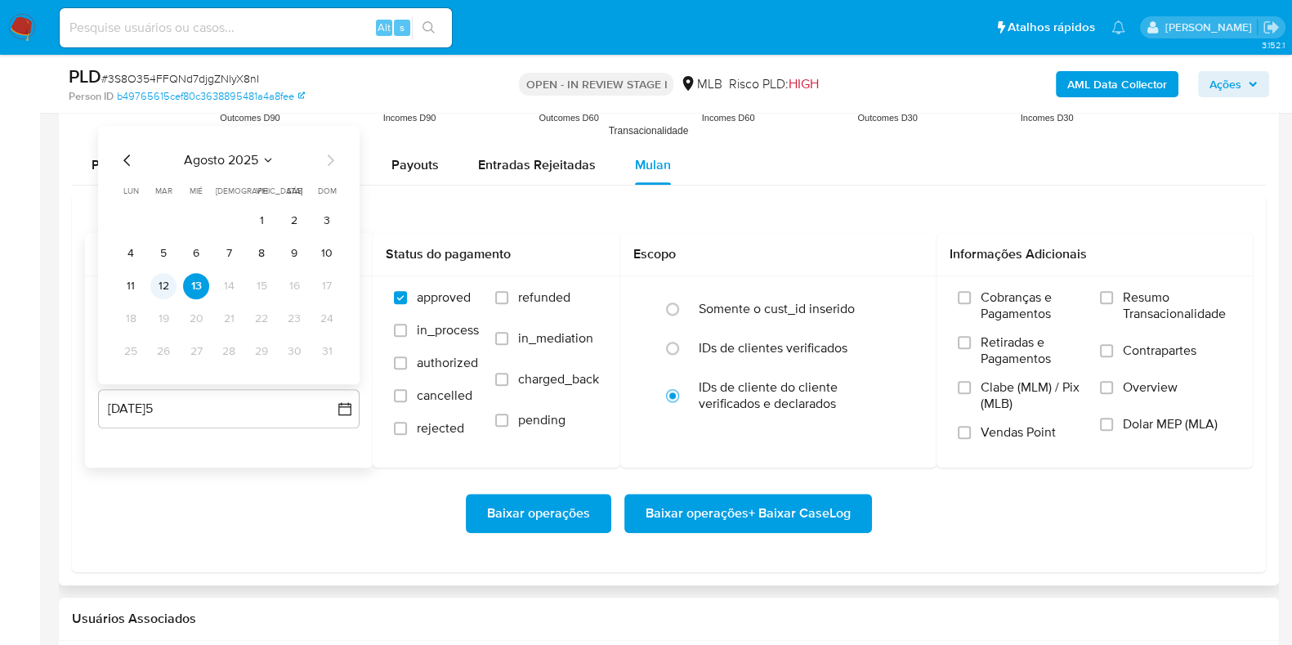
click at [163, 288] on button "12" at bounding box center [163, 286] width 26 height 26
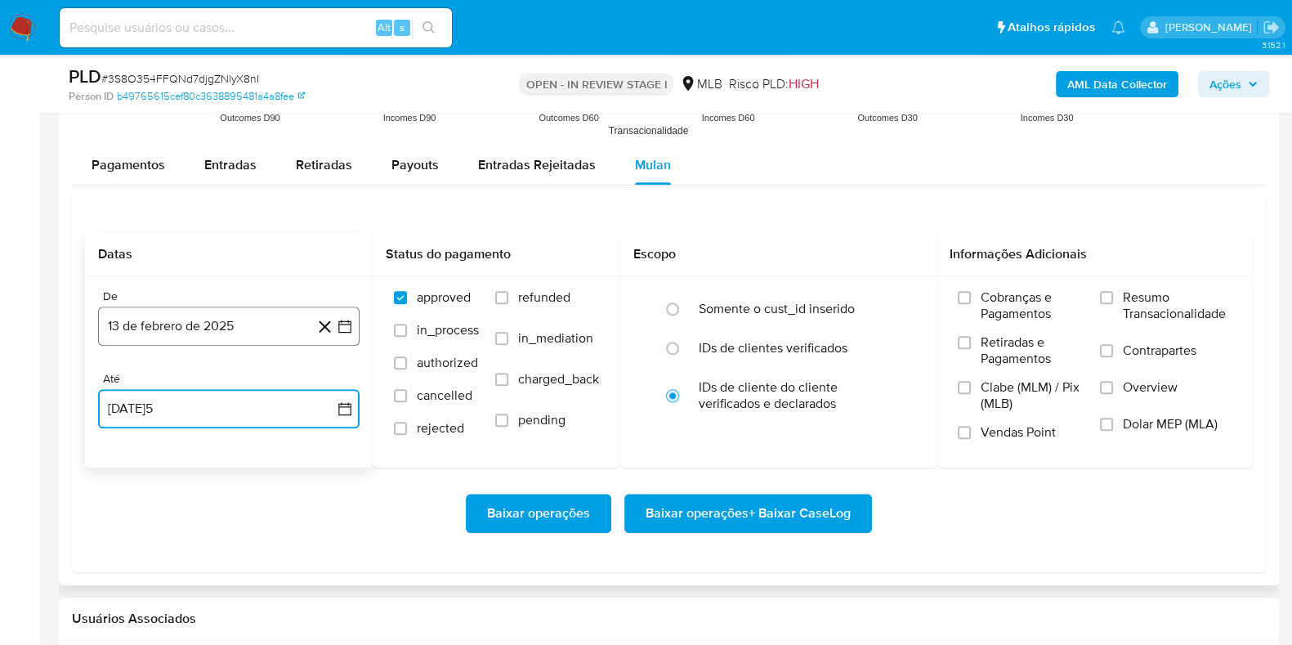
click at [224, 329] on button "13 de febrero de 2025" at bounding box center [229, 325] width 262 height 39
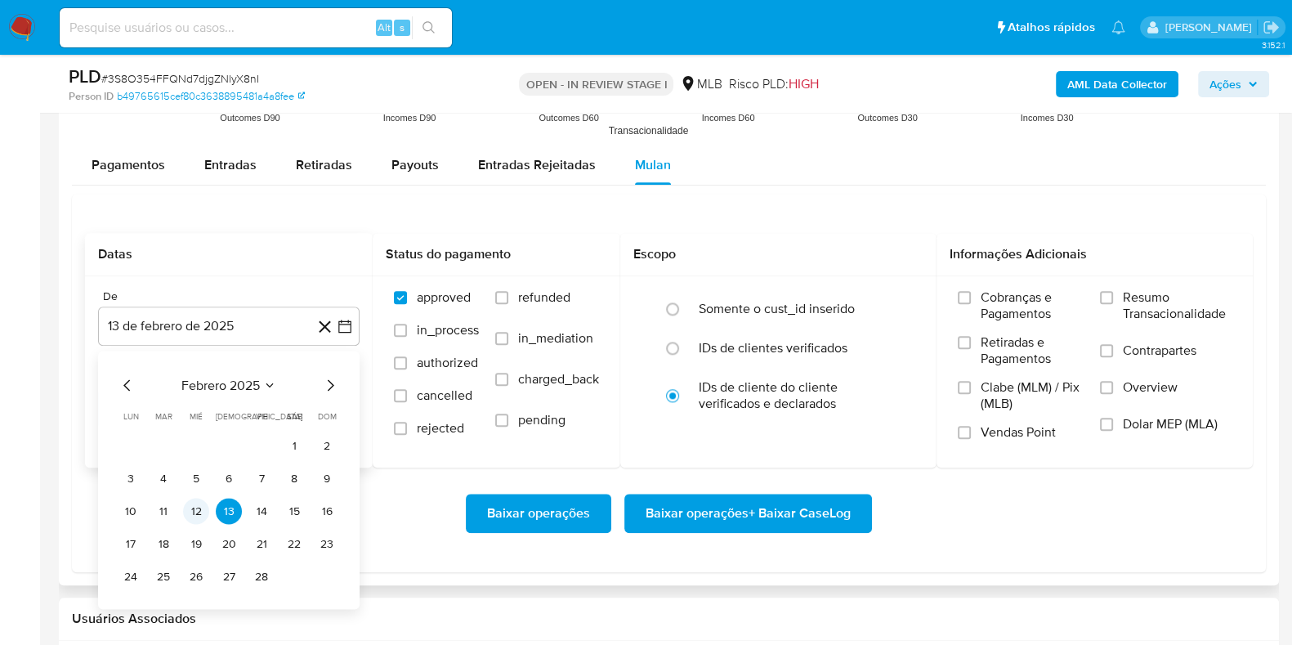
click at [195, 503] on button "12" at bounding box center [196, 511] width 26 height 26
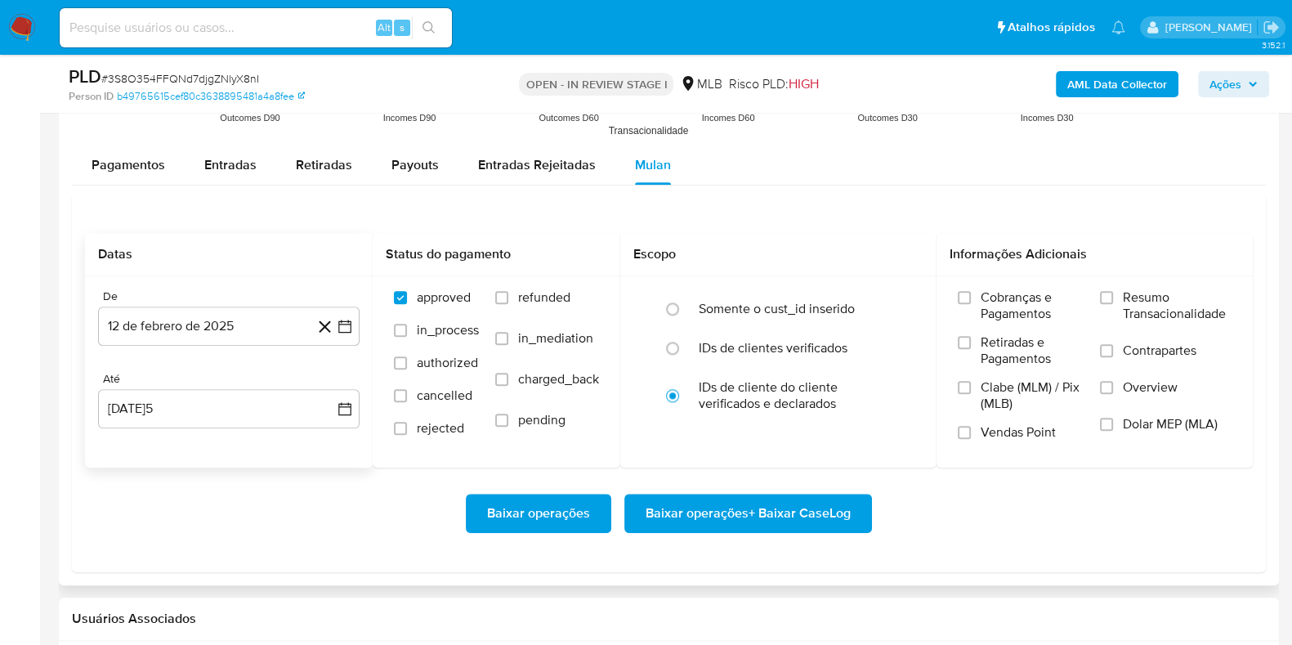
click at [259, 511] on div "Baixar operações Baixar operações + Baixar CaseLog" at bounding box center [669, 513] width 1168 height 39
click at [1135, 311] on span "Resumo Transacionalidade" at bounding box center [1177, 305] width 109 height 33
click at [1113, 304] on input "Resumo Transacionalidade" at bounding box center [1106, 297] width 13 height 13
click at [1120, 345] on label "Contrapartes" at bounding box center [1166, 360] width 132 height 37
click at [1113, 345] on input "Contrapartes" at bounding box center [1106, 350] width 13 height 13
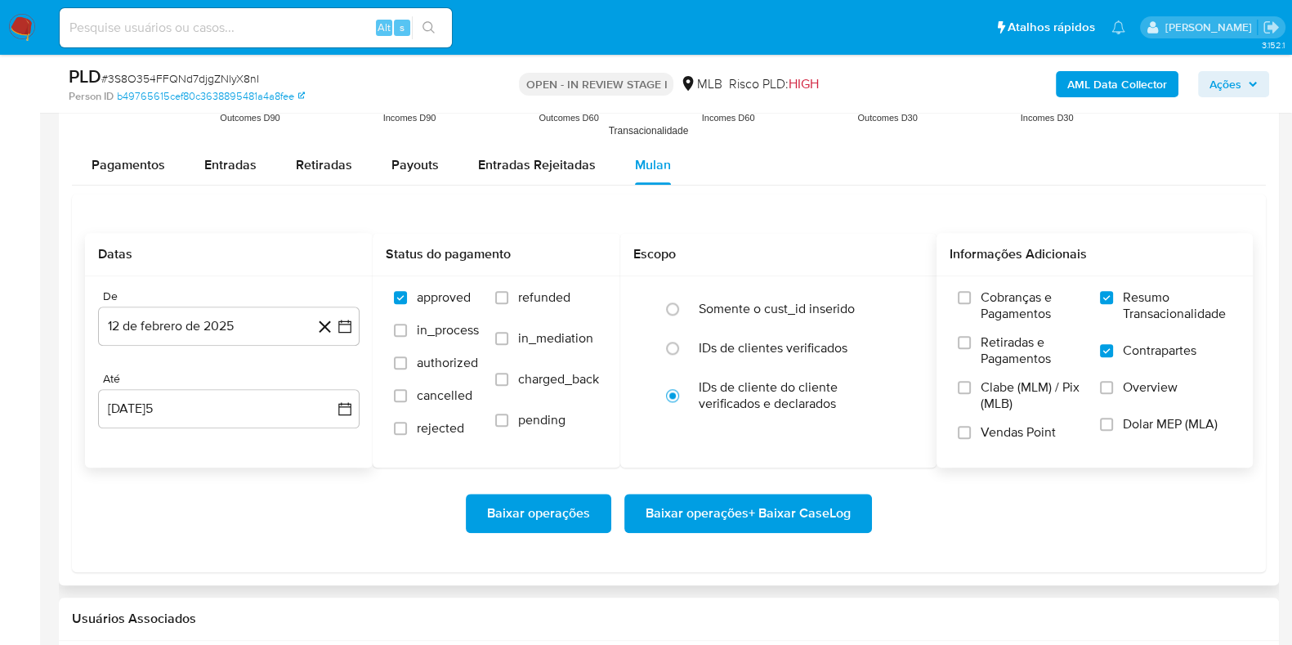
click at [784, 500] on span "Baixar operações + Baixar CaseLog" at bounding box center [748, 513] width 205 height 36
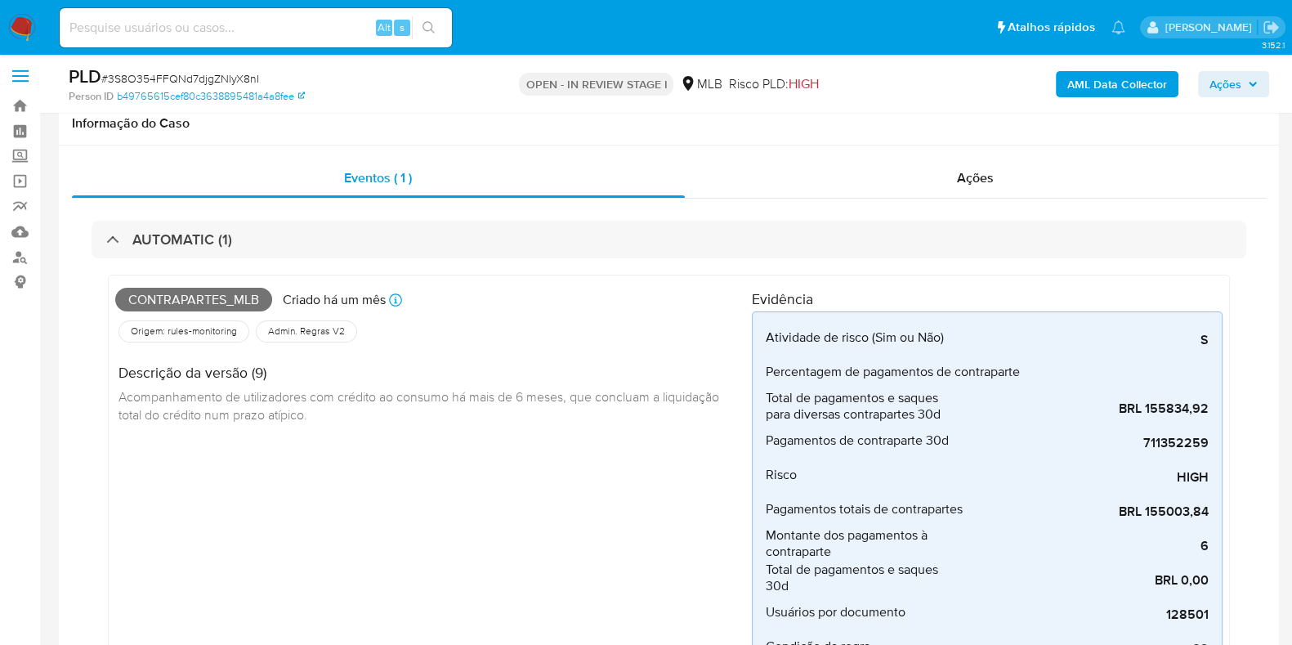
scroll to position [0, 0]
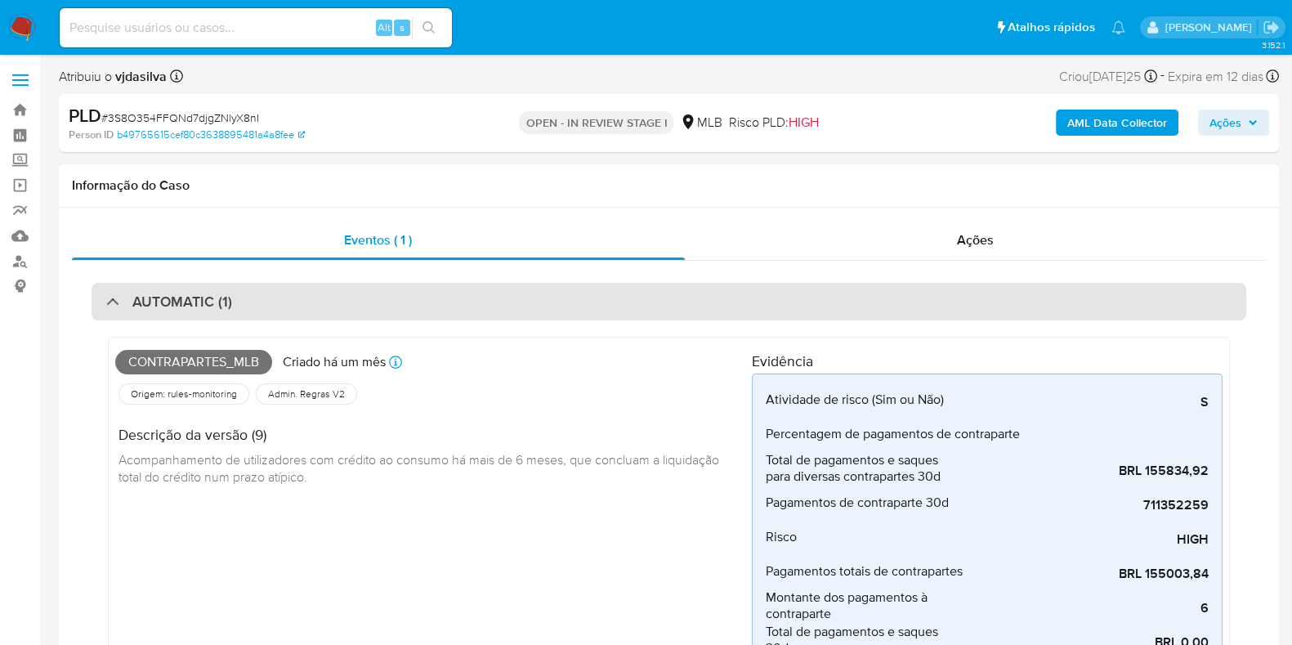
click at [203, 305] on h3 "AUTOMATIC (1)" at bounding box center [182, 302] width 100 height 18
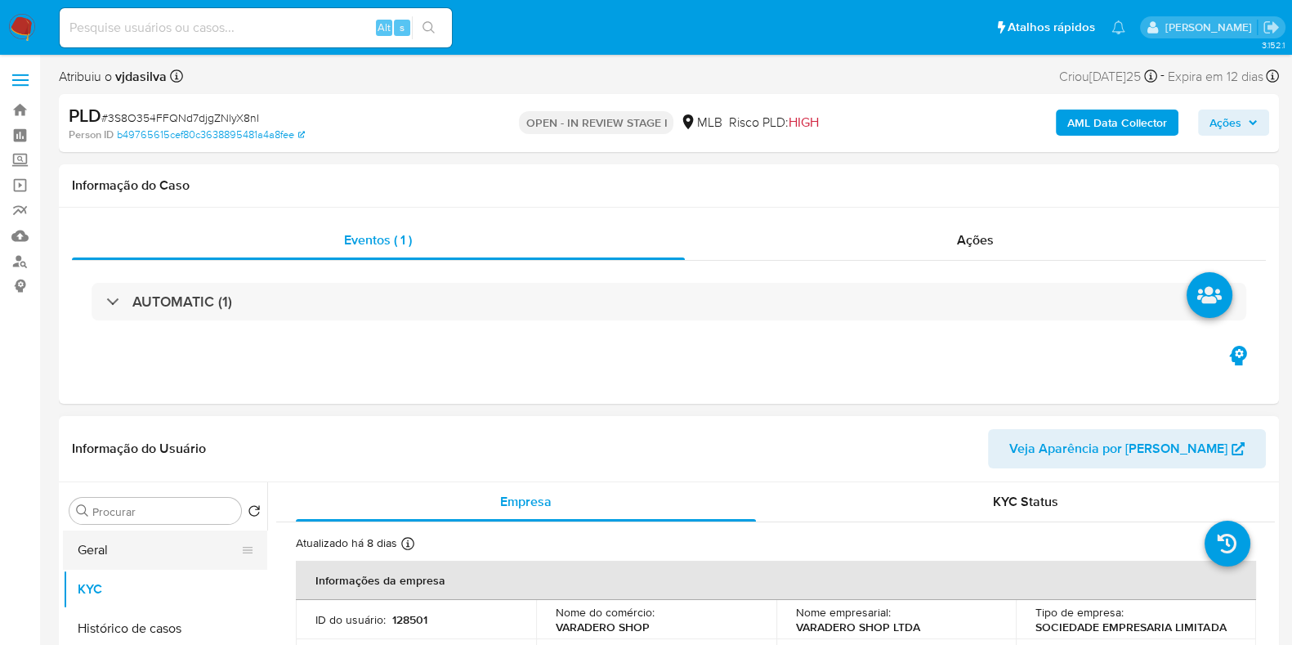
click at [100, 536] on button "Geral" at bounding box center [158, 549] width 191 height 39
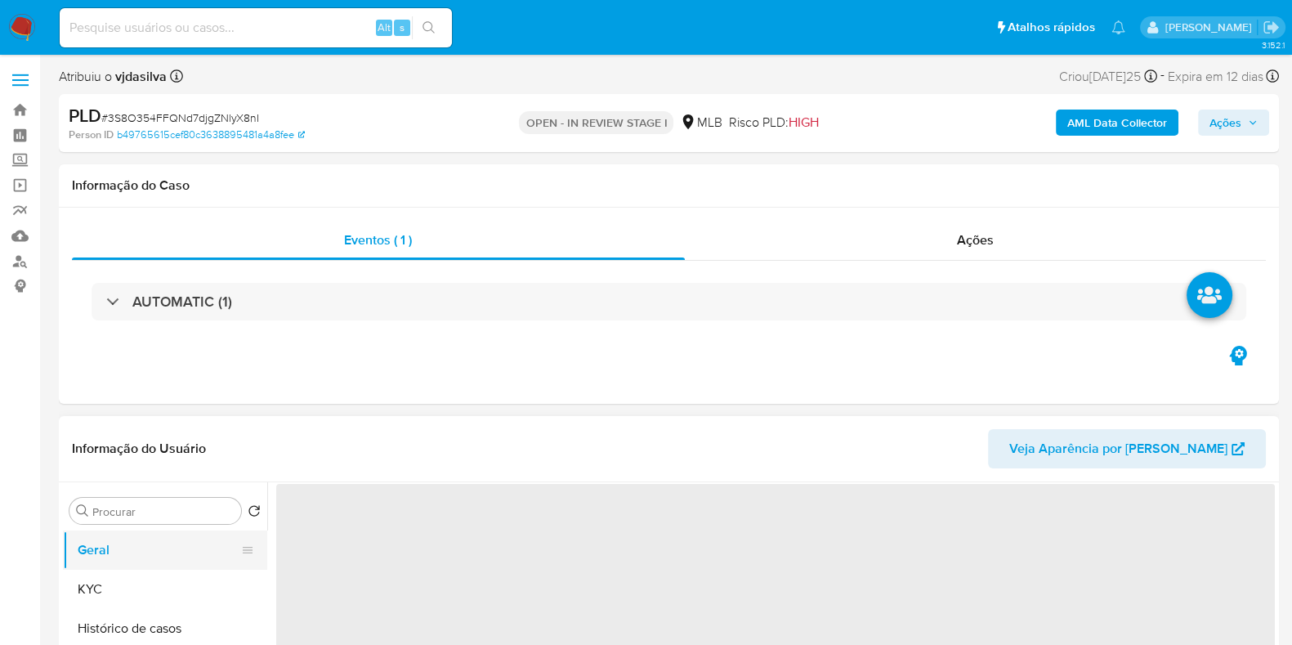
click at [136, 549] on button "Geral" at bounding box center [158, 549] width 191 height 39
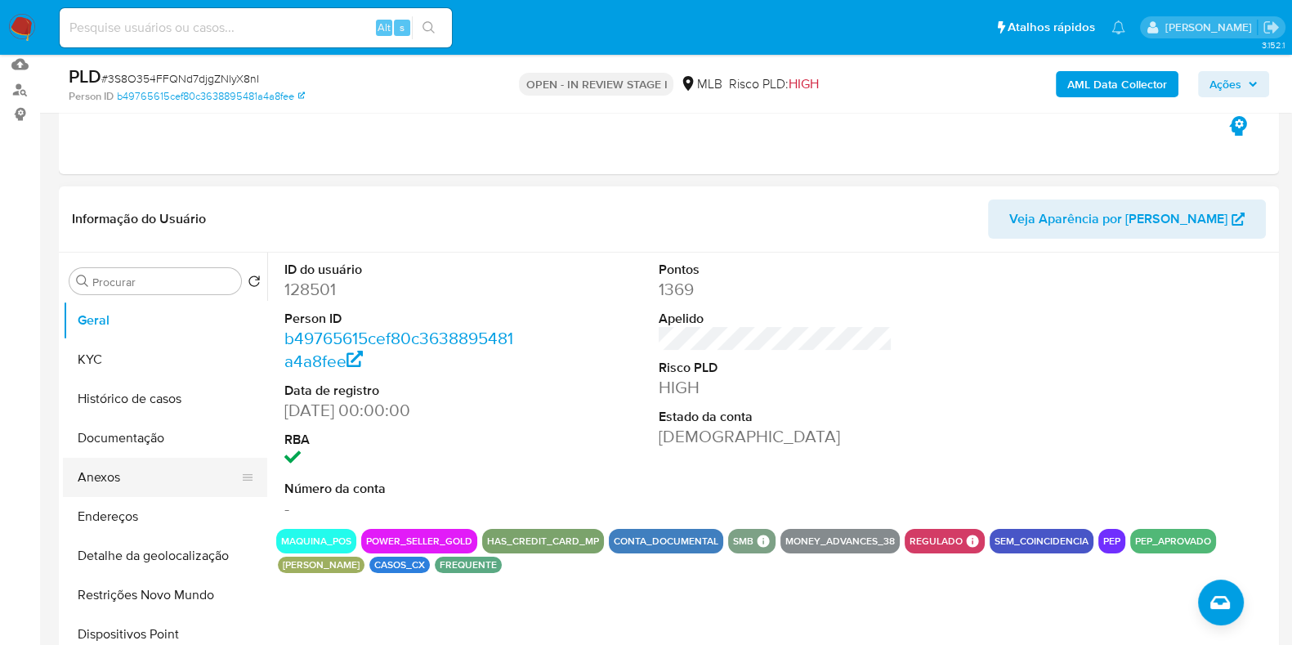
scroll to position [203, 0]
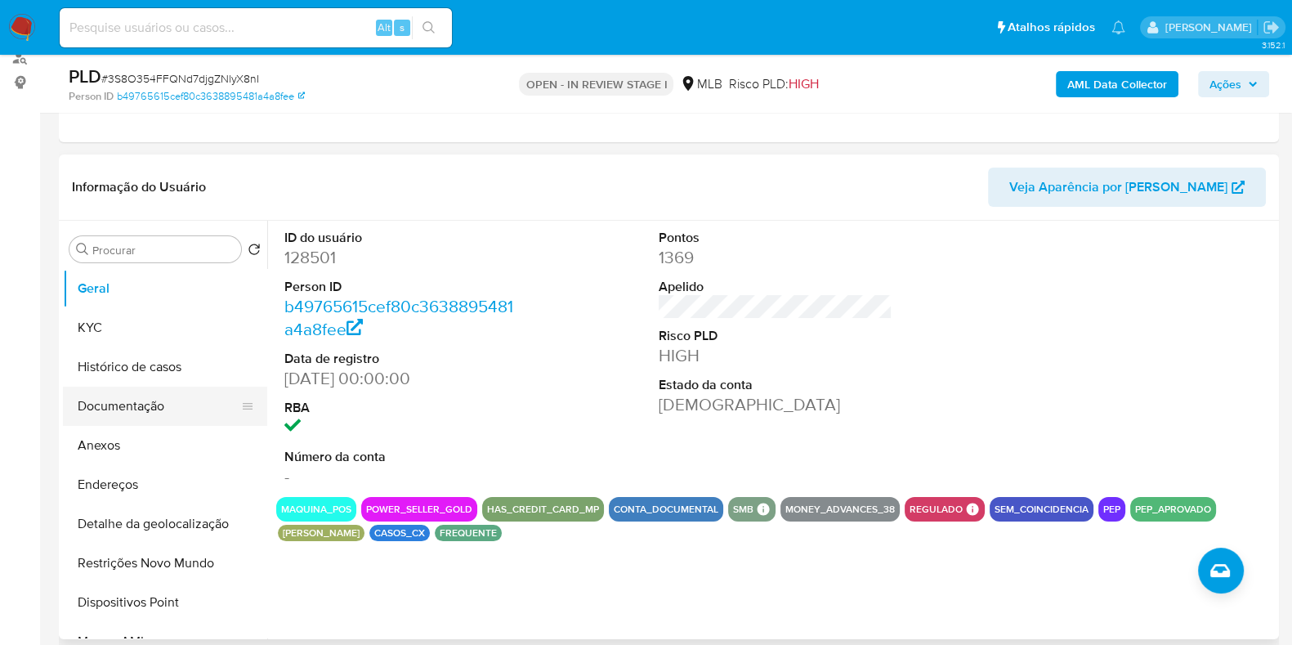
click at [168, 411] on button "Documentação" at bounding box center [158, 406] width 191 height 39
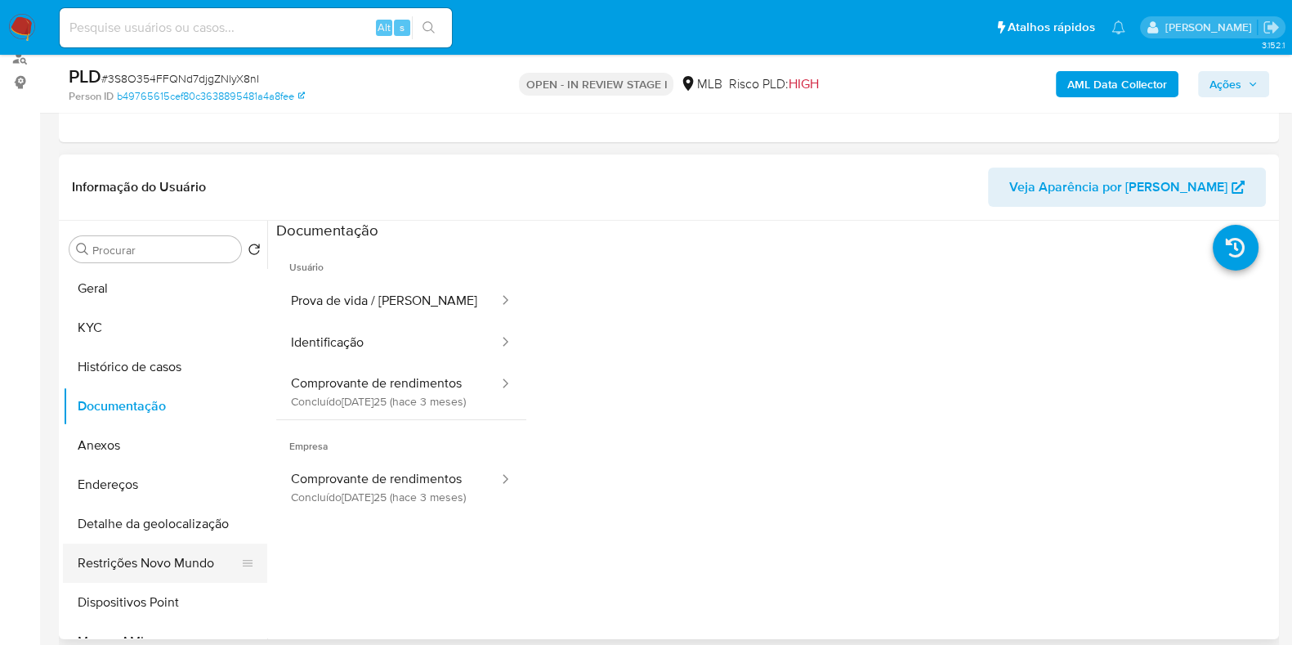
click at [150, 568] on button "Restrições Novo Mundo" at bounding box center [158, 562] width 191 height 39
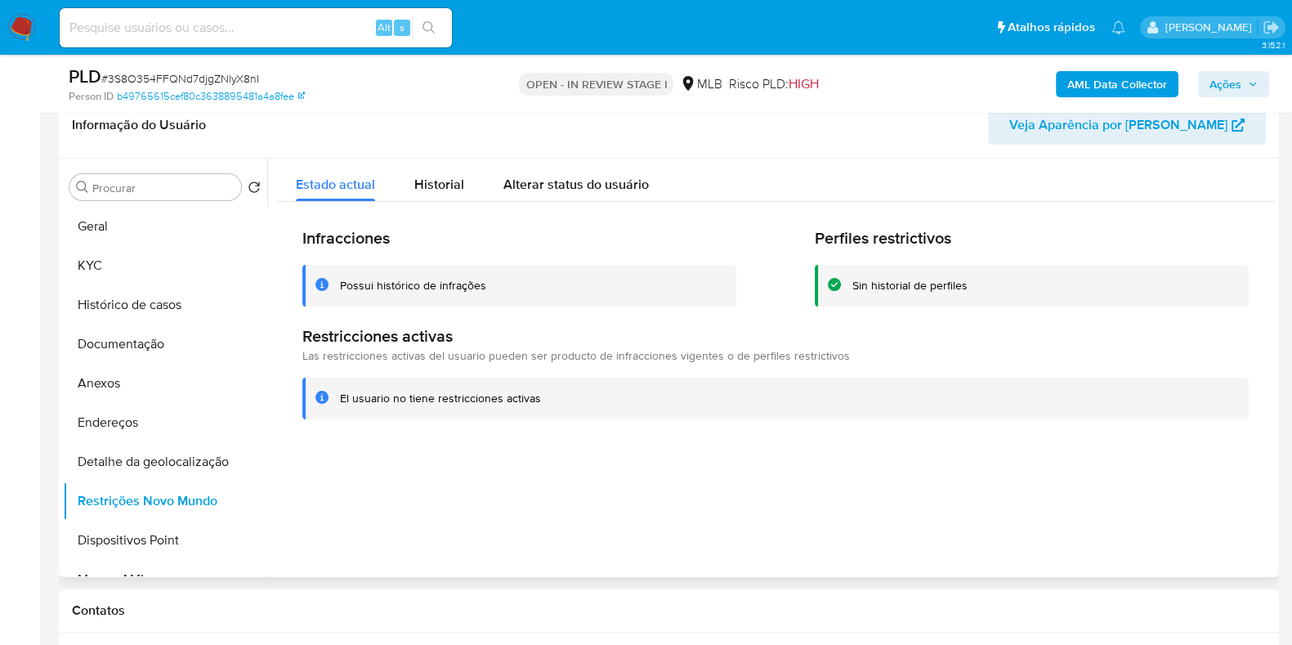
scroll to position [306, 0]
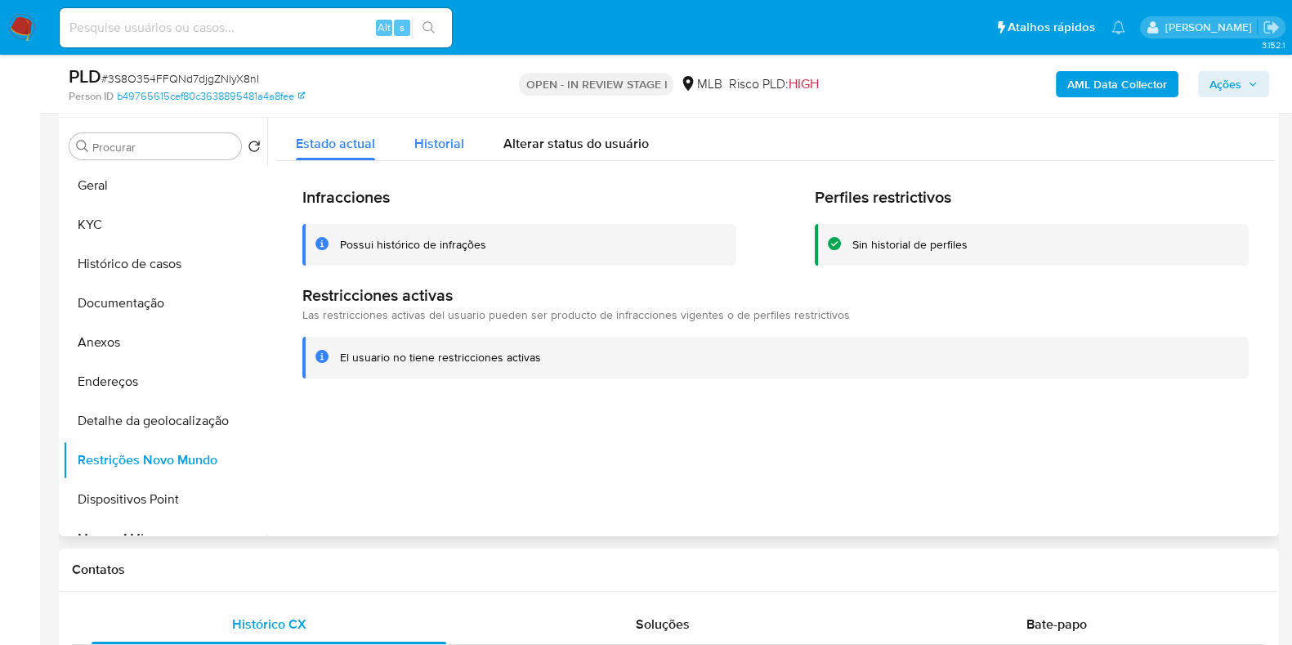
click at [457, 143] on span "Historial" at bounding box center [439, 143] width 50 height 19
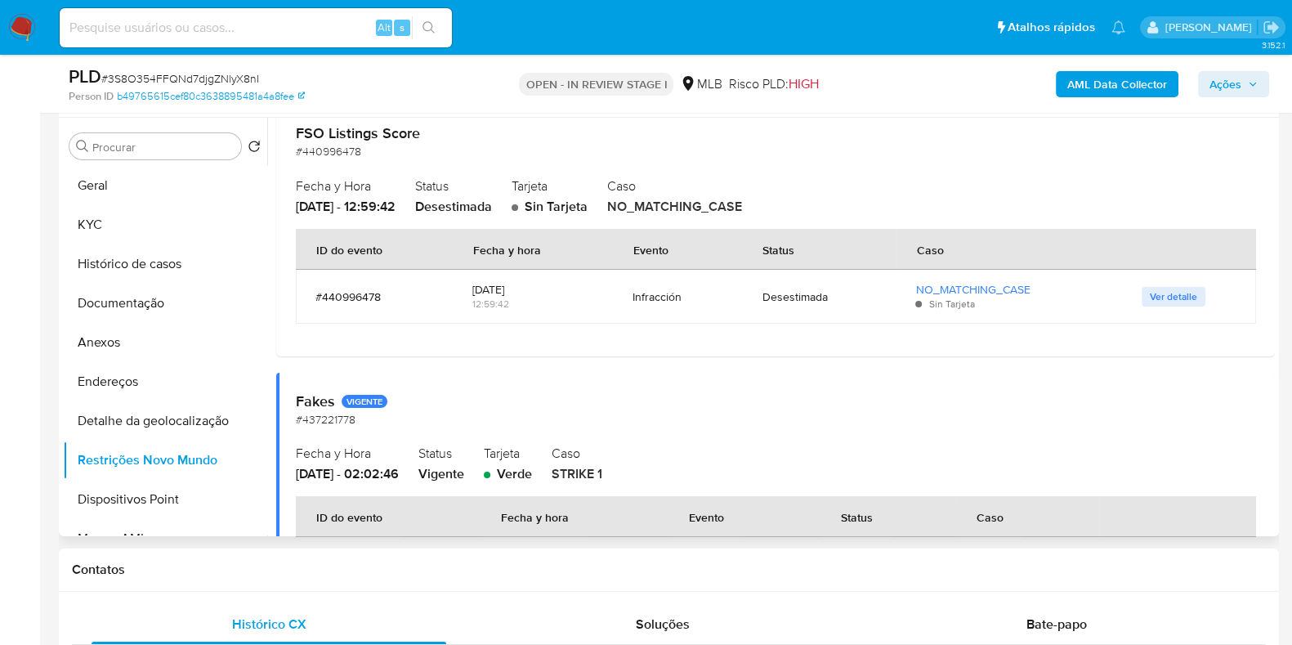
scroll to position [203, 0]
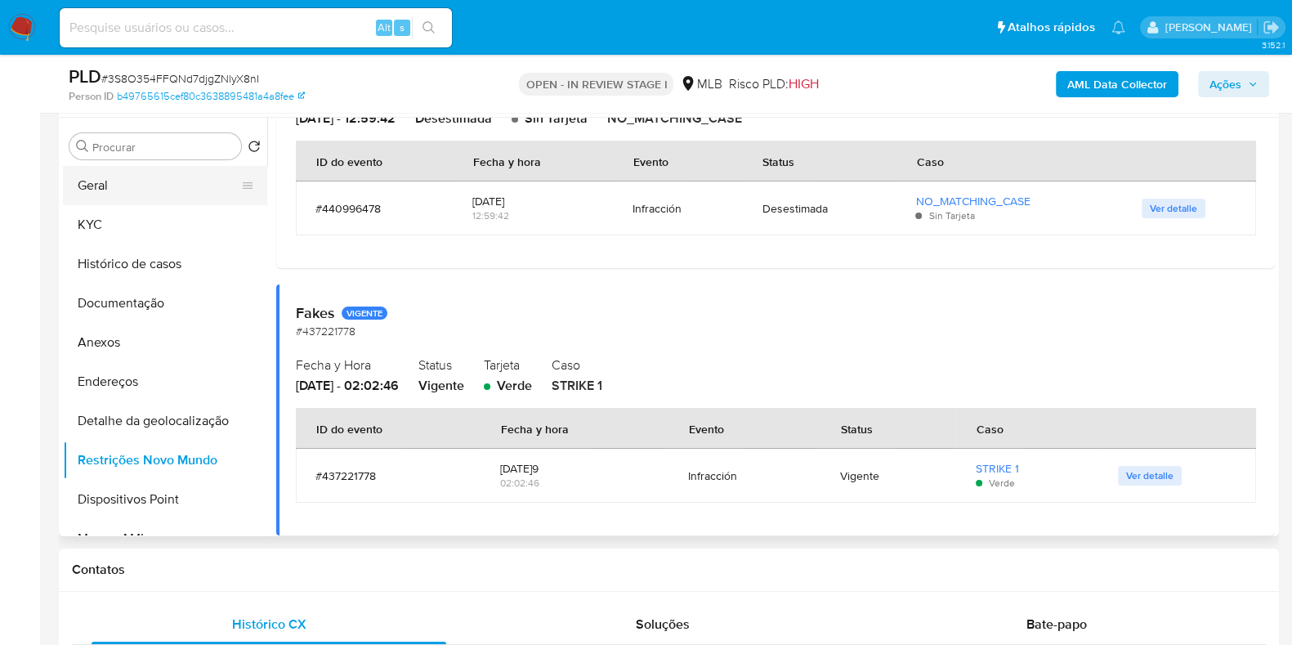
drag, startPoint x: 131, startPoint y: 163, endPoint x: 131, endPoint y: 174, distance: 11.4
click at [131, 163] on div "Procurar Retornar ao pedido padrão Geral KYC Histórico de casos Documentação An…" at bounding box center [165, 328] width 204 height 416
click at [128, 194] on button "Geral" at bounding box center [158, 185] width 191 height 39
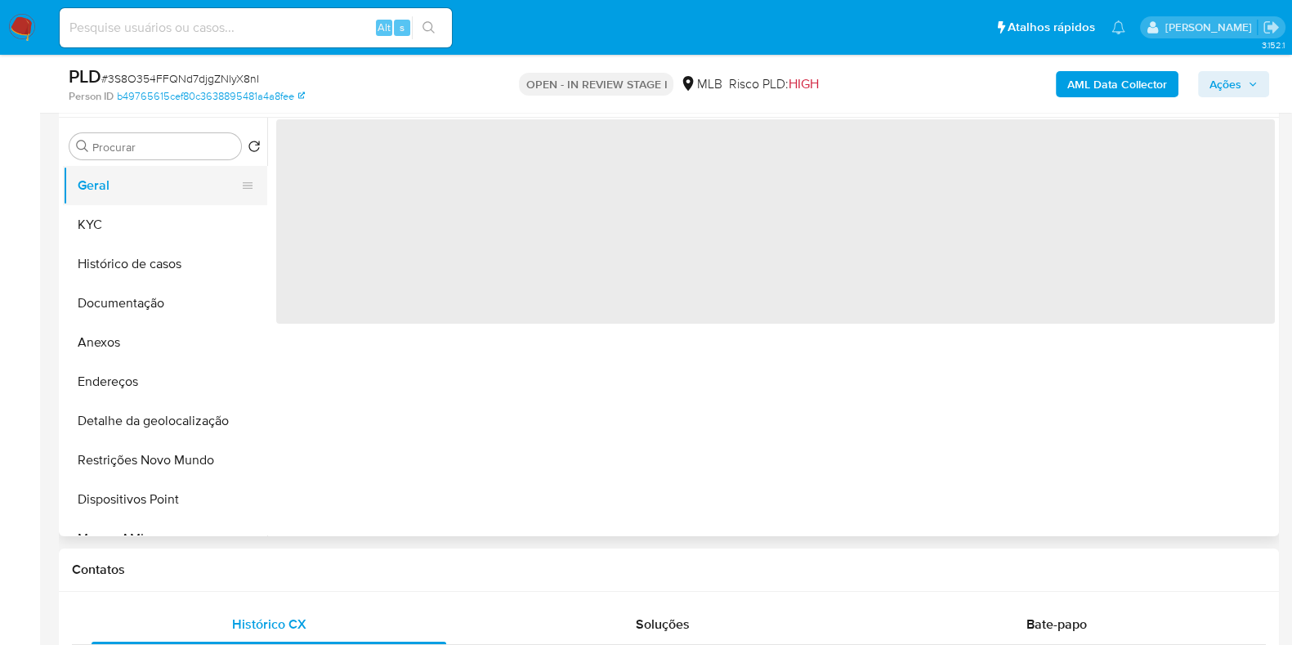
scroll to position [0, 0]
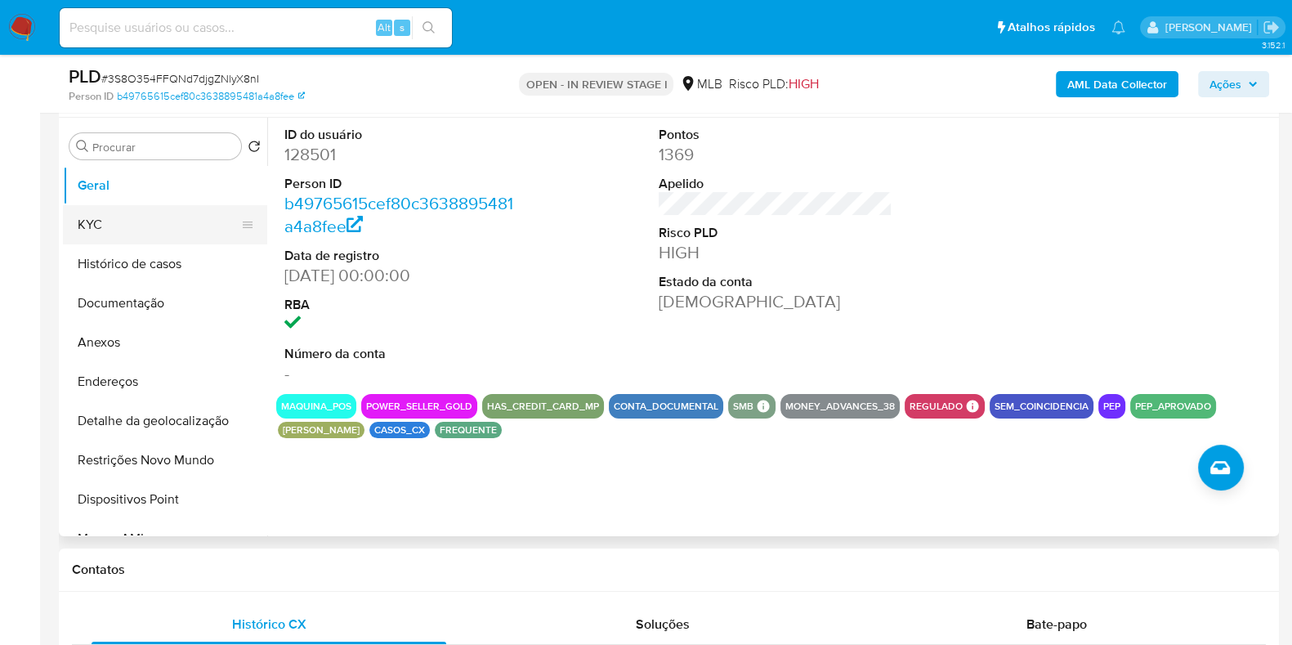
click at [122, 222] on button "KYC" at bounding box center [158, 224] width 191 height 39
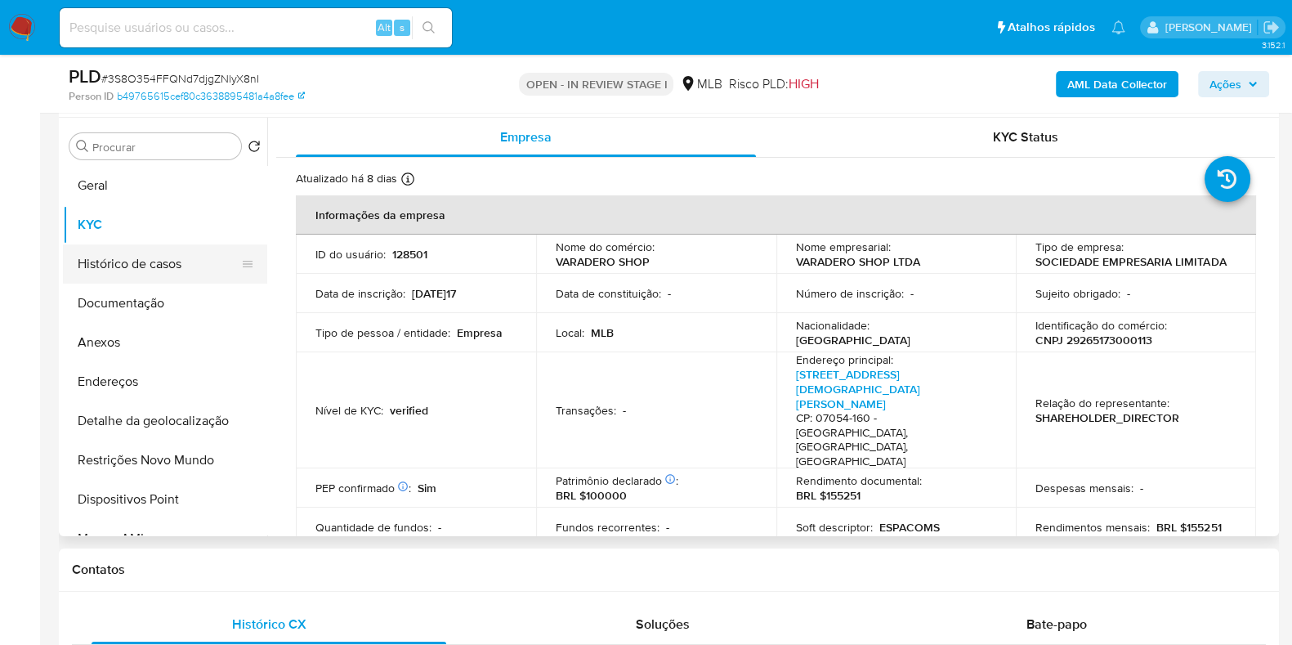
click at [144, 262] on button "Histórico de casos" at bounding box center [158, 263] width 191 height 39
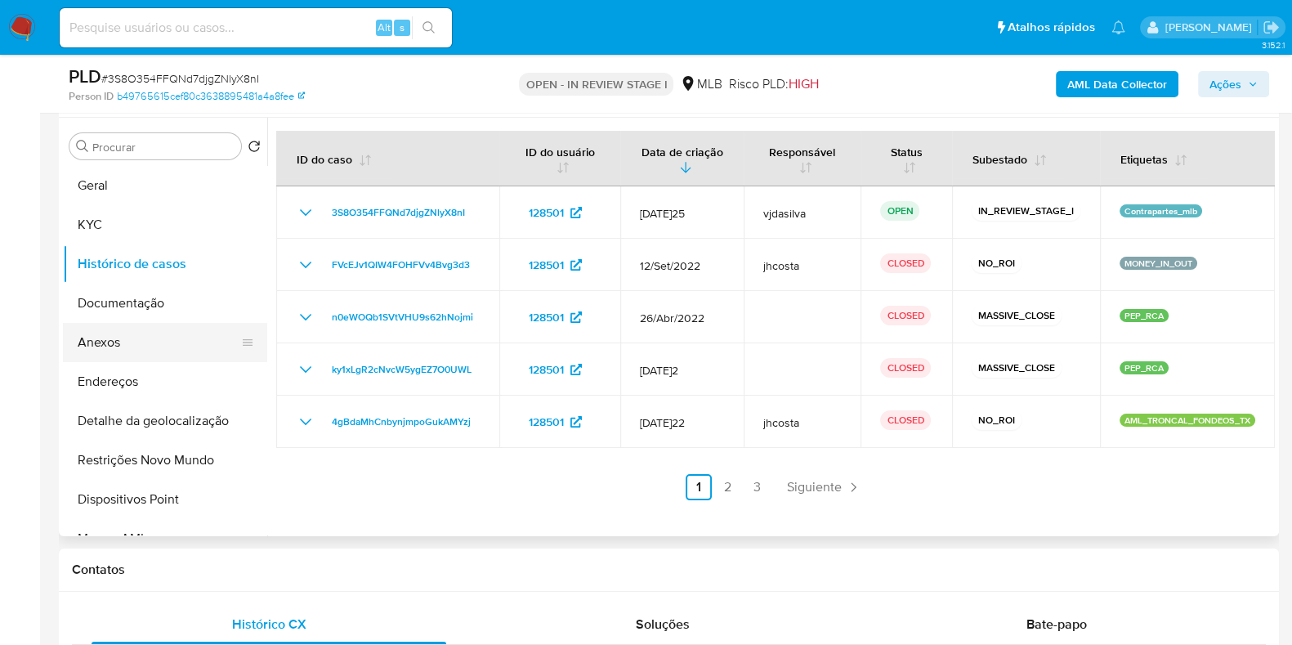
click at [119, 349] on button "Anexos" at bounding box center [158, 342] width 191 height 39
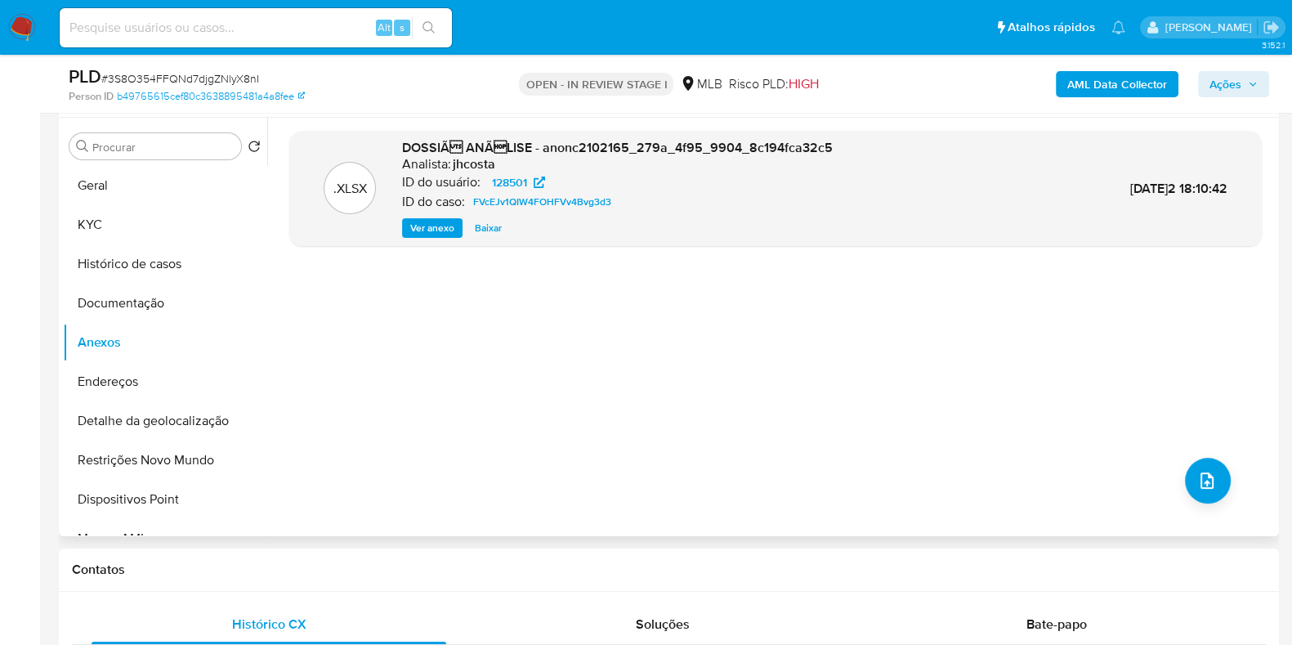
drag, startPoint x: 429, startPoint y: 226, endPoint x: 369, endPoint y: 390, distance: 174.3
click at [372, 385] on div ".XLSX DOSSIÃ ANÃLISE - anonc2102165_279a_4f95_9904_8c194fca32c5 Analista: jhc…" at bounding box center [775, 327] width 972 height 392
click at [136, 392] on button "Endereços" at bounding box center [158, 381] width 191 height 39
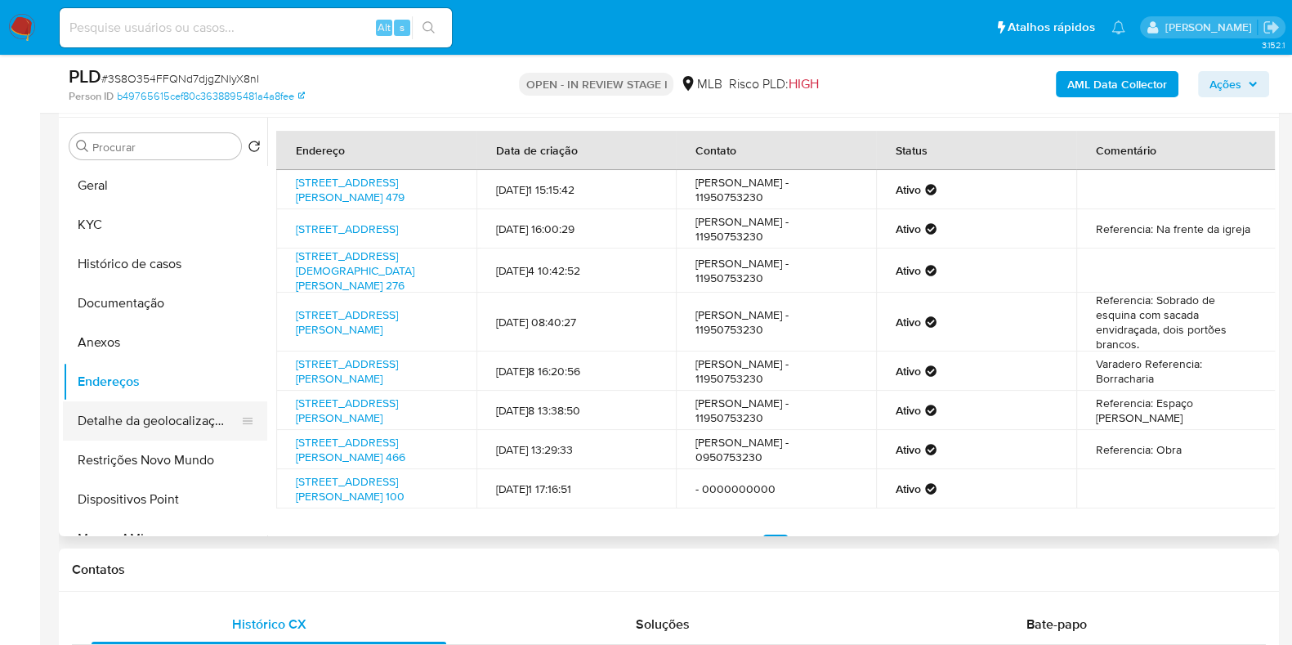
click at [169, 431] on button "Detalhe da geolocalização" at bounding box center [158, 420] width 191 height 39
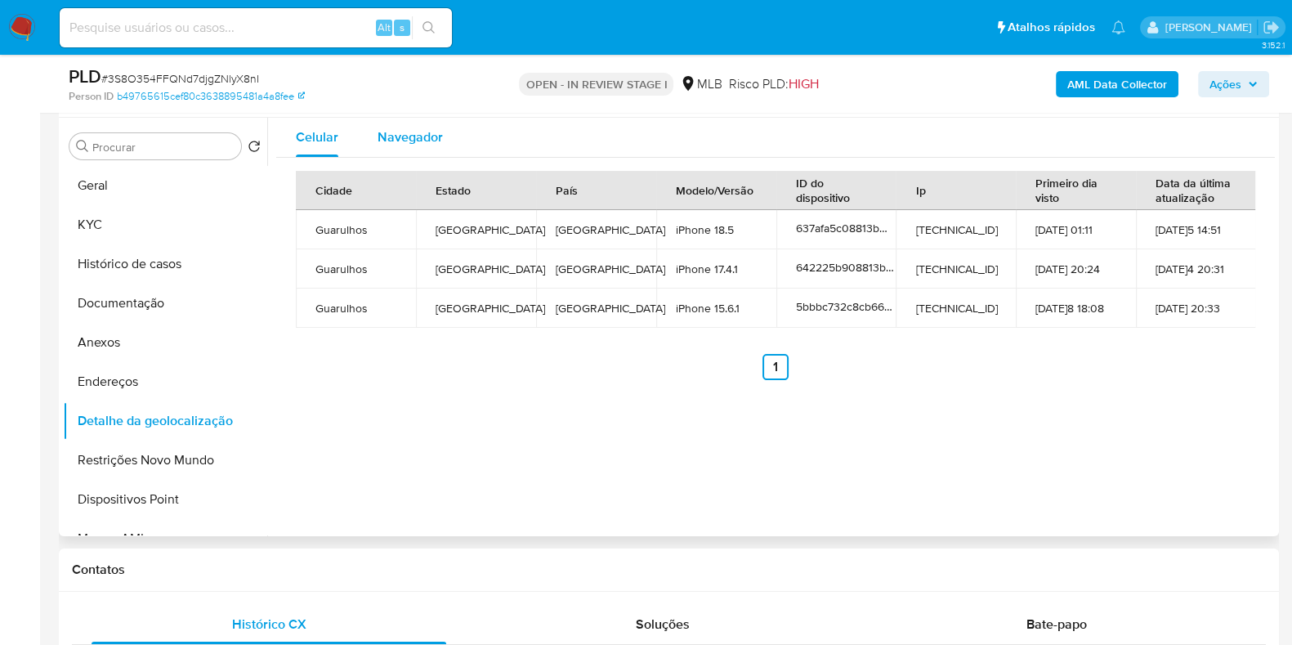
drag, startPoint x: 417, startPoint y: 139, endPoint x: 458, endPoint y: 159, distance: 46.4
click at [418, 139] on span "Navegador" at bounding box center [410, 136] width 65 height 19
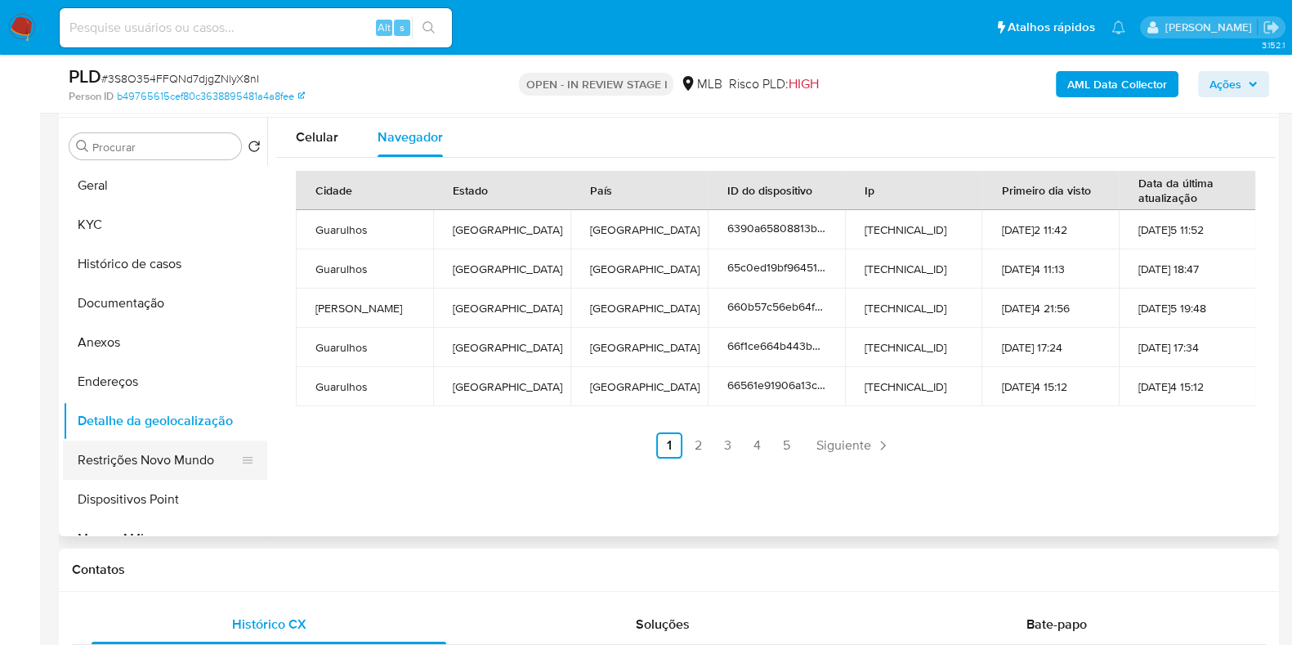
click at [135, 472] on button "Restrições Novo Mundo" at bounding box center [158, 459] width 191 height 39
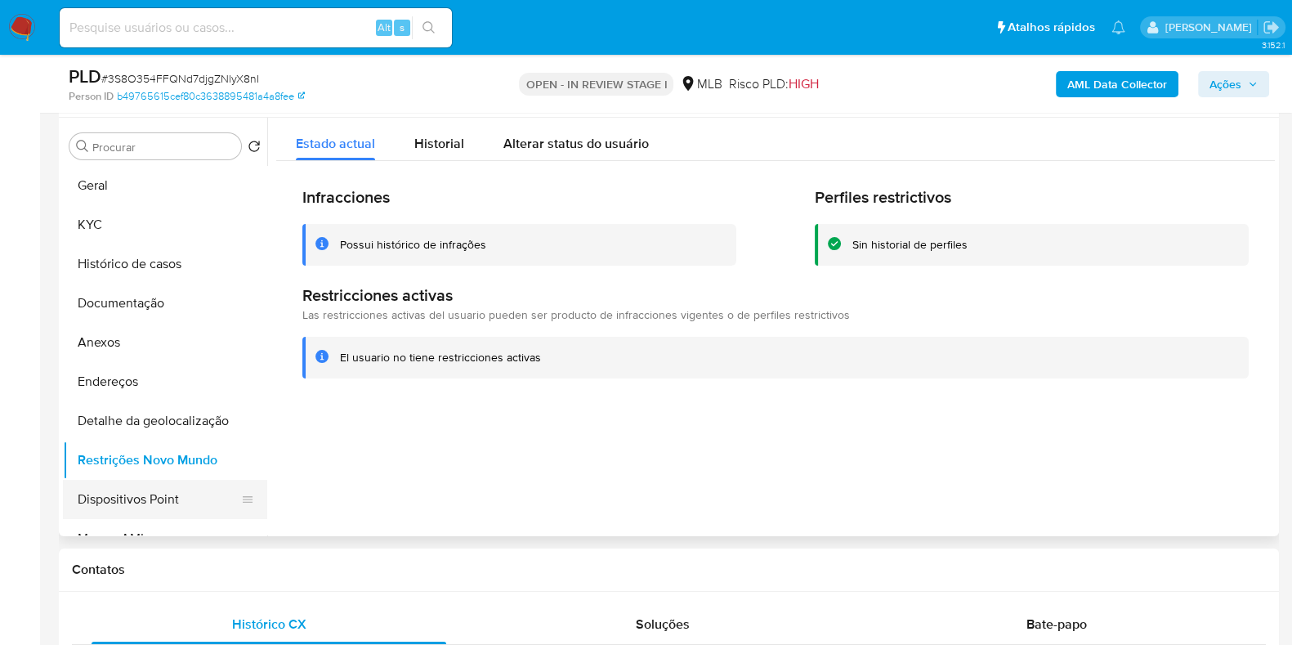
click at [165, 490] on button "Dispositivos Point" at bounding box center [158, 499] width 191 height 39
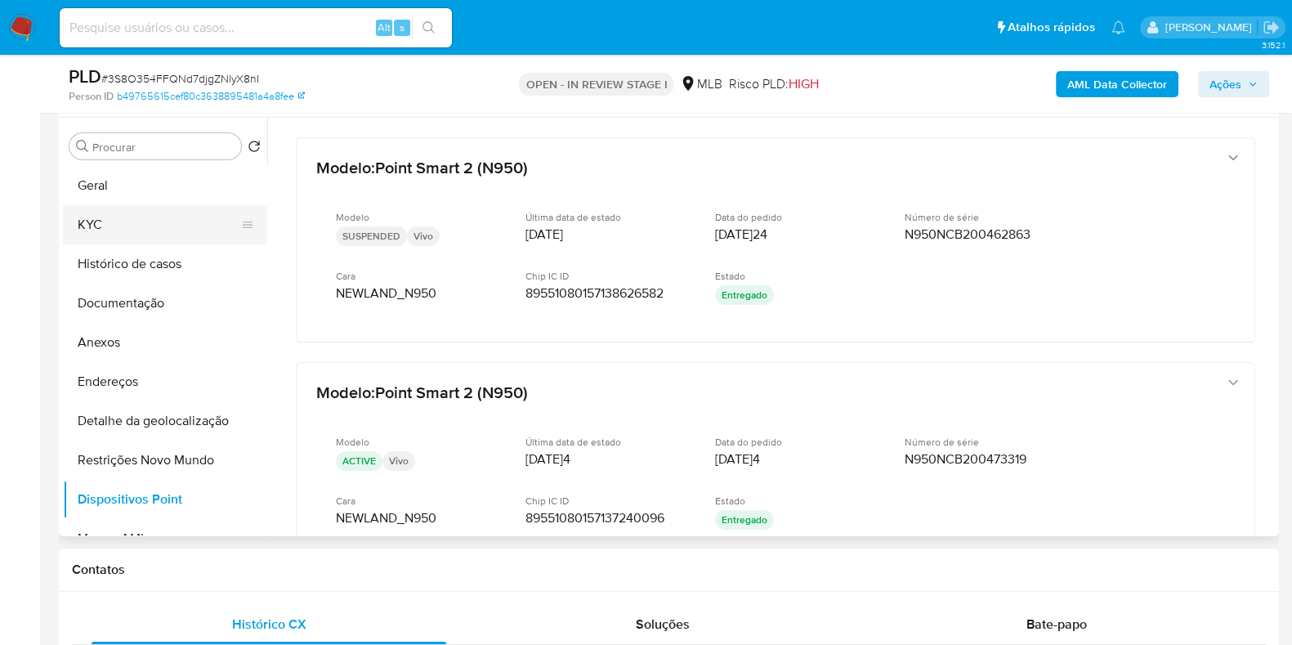
click at [155, 211] on button "KYC" at bounding box center [158, 224] width 191 height 39
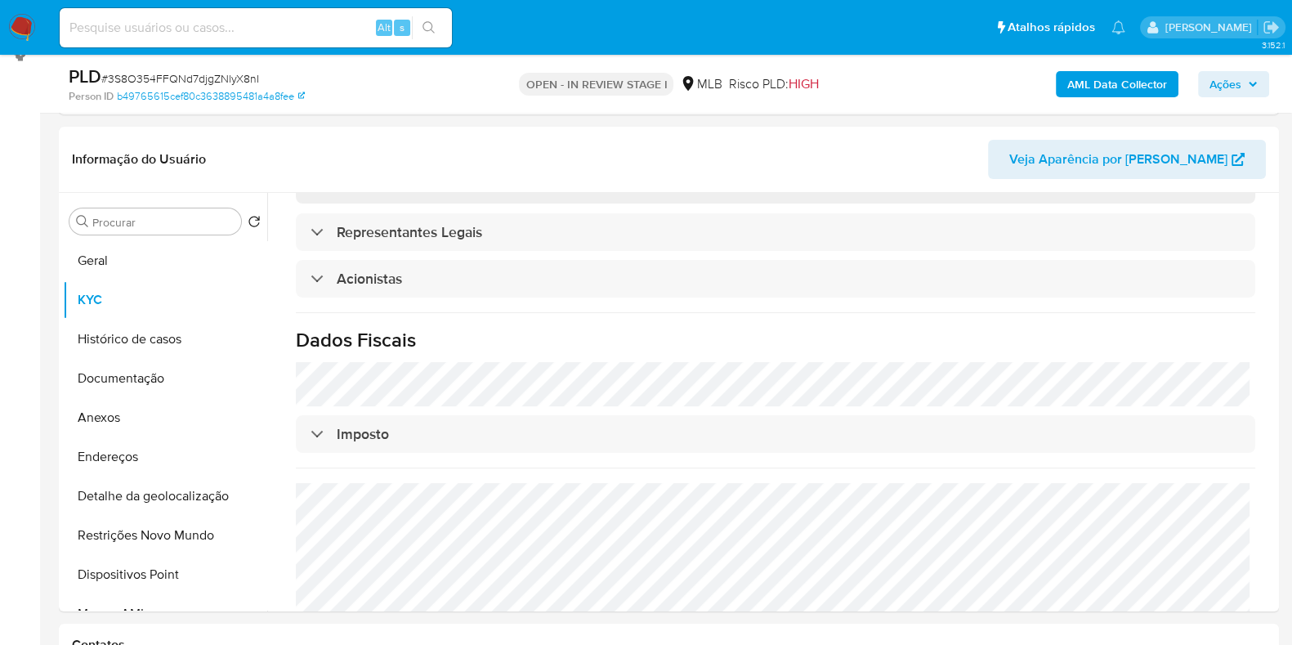
scroll to position [101, 0]
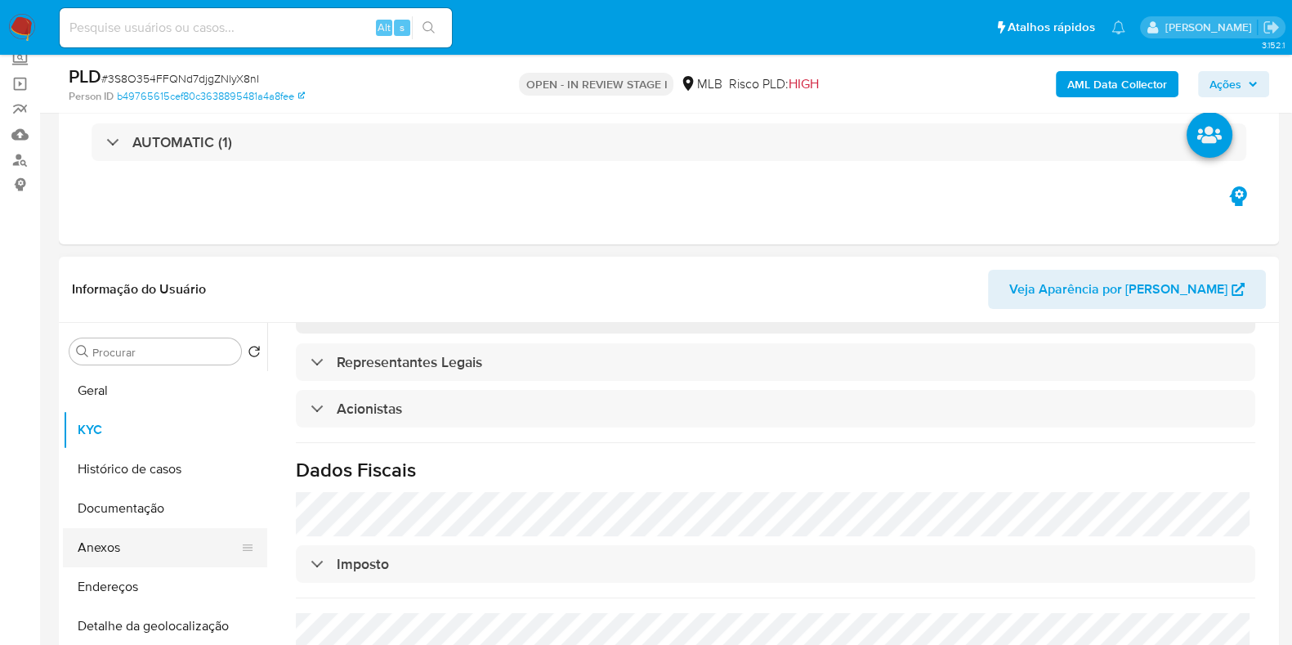
click at [120, 545] on button "Anexos" at bounding box center [158, 547] width 191 height 39
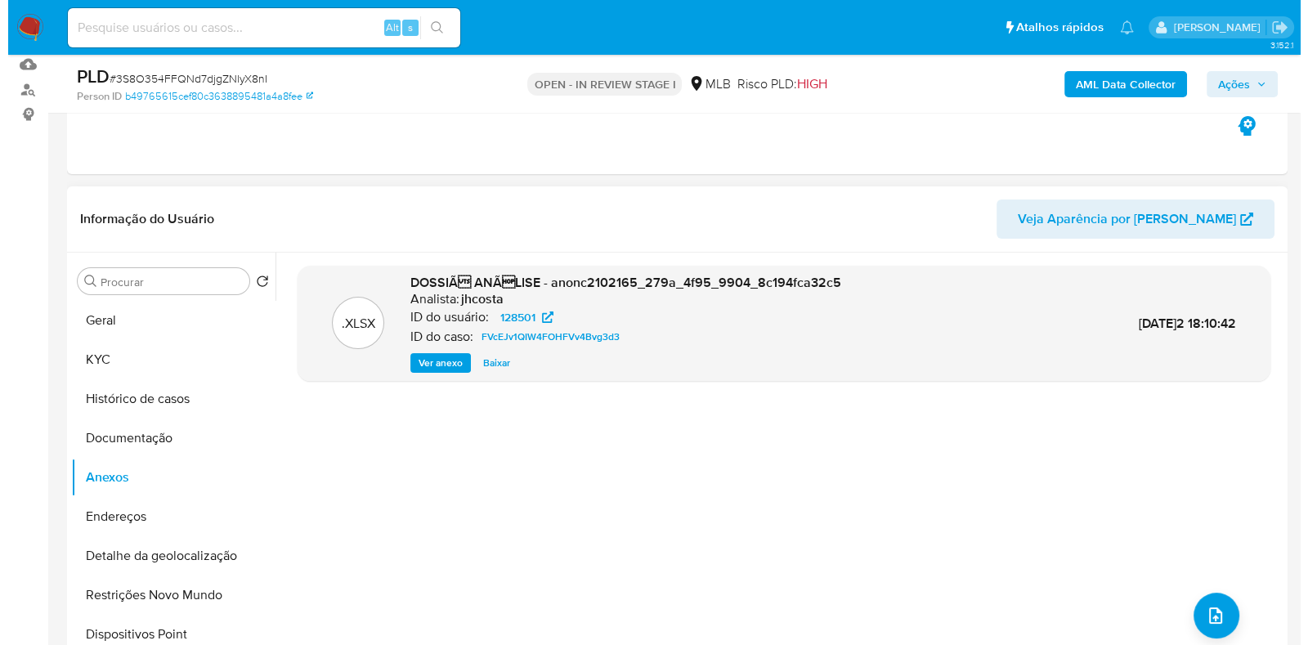
scroll to position [203, 0]
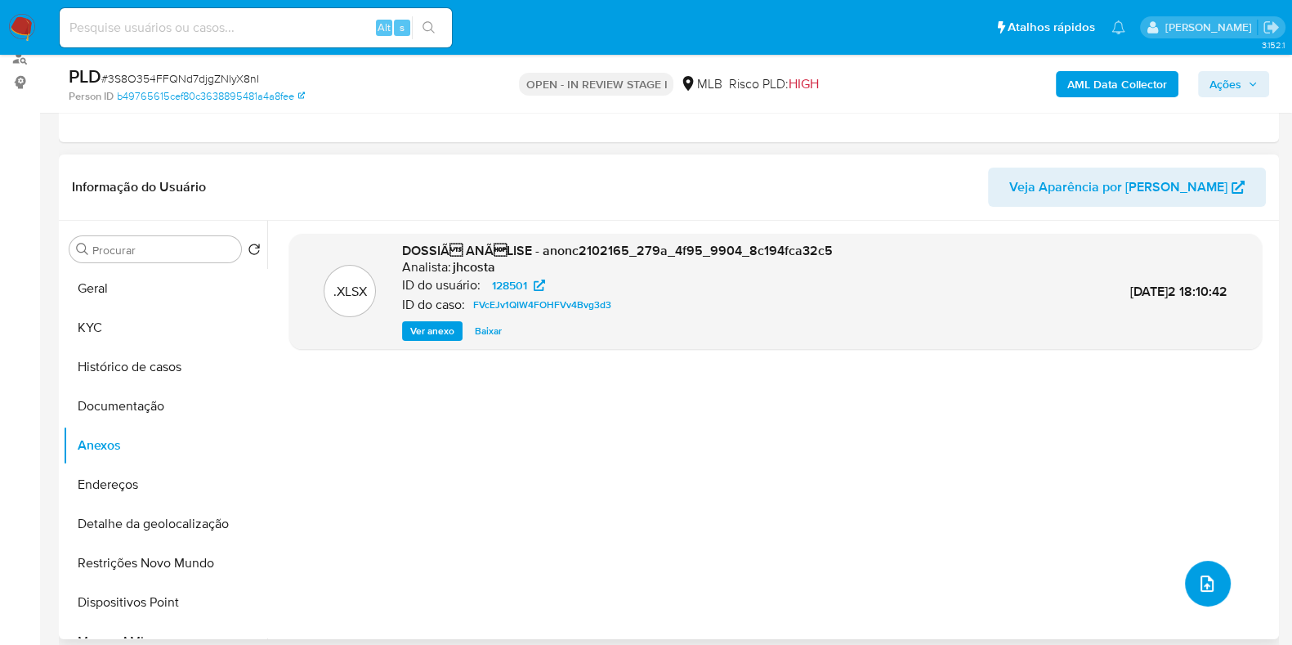
click at [1197, 586] on icon "upload-file" at bounding box center [1207, 584] width 20 height 20
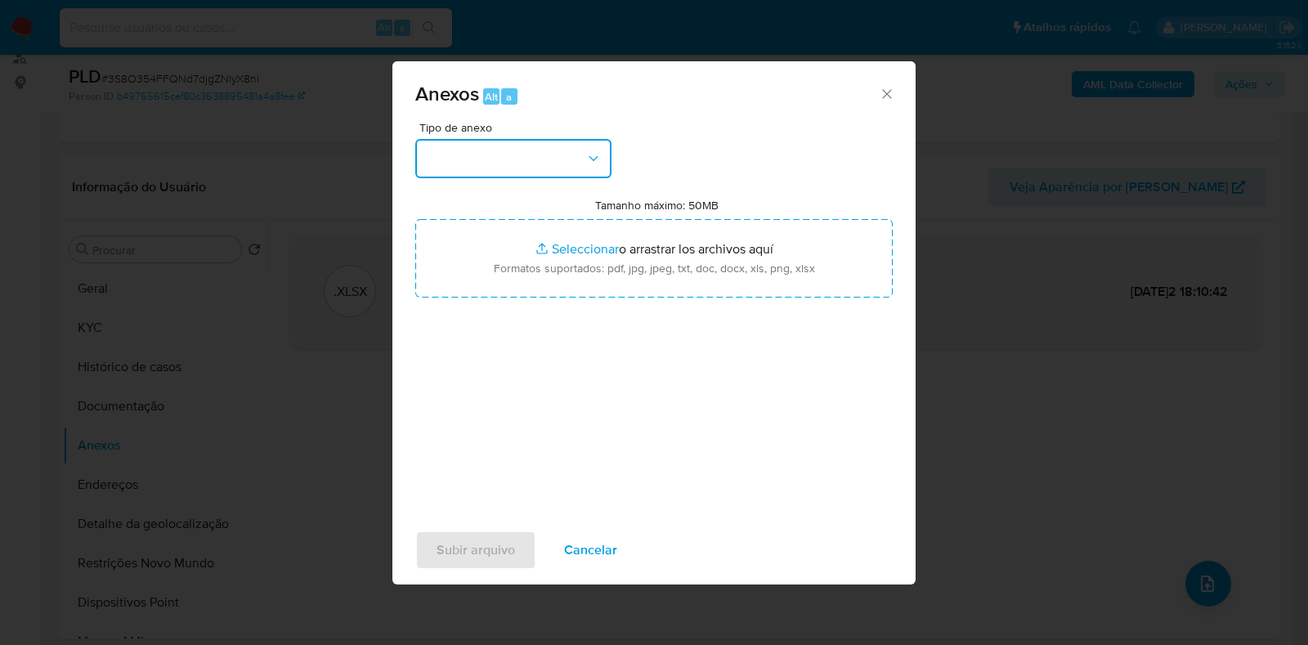
click at [603, 156] on button "button" at bounding box center [513, 158] width 196 height 39
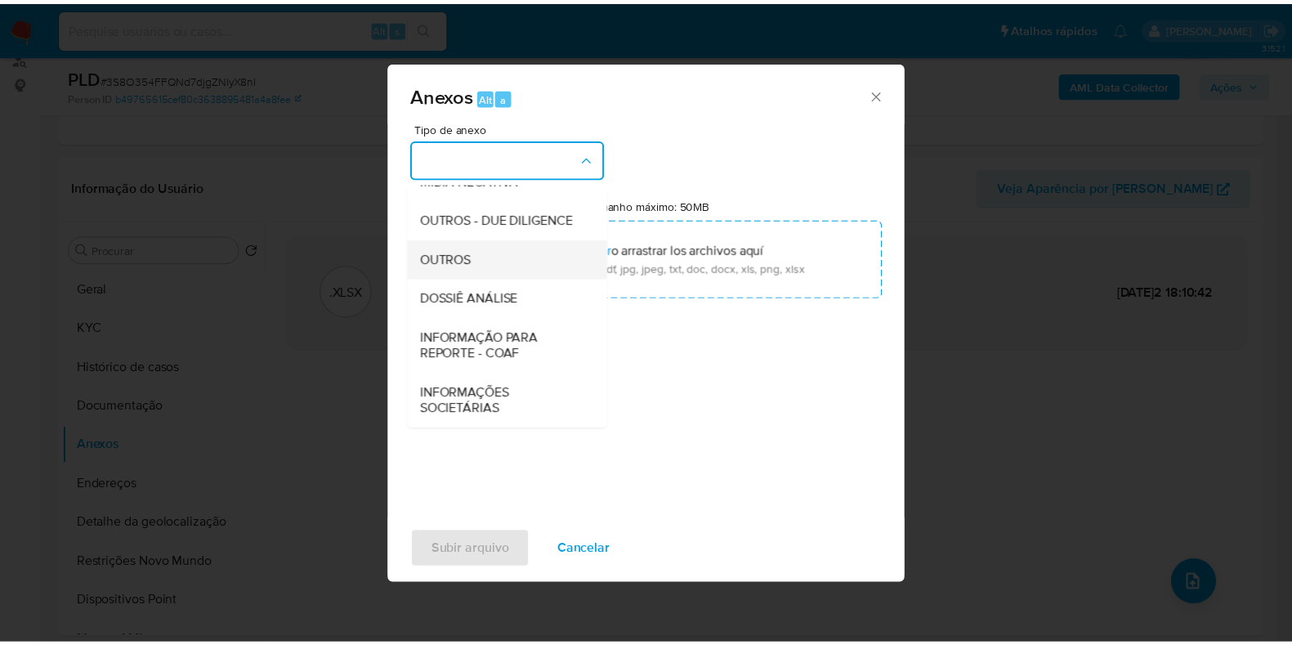
scroll to position [252, 0]
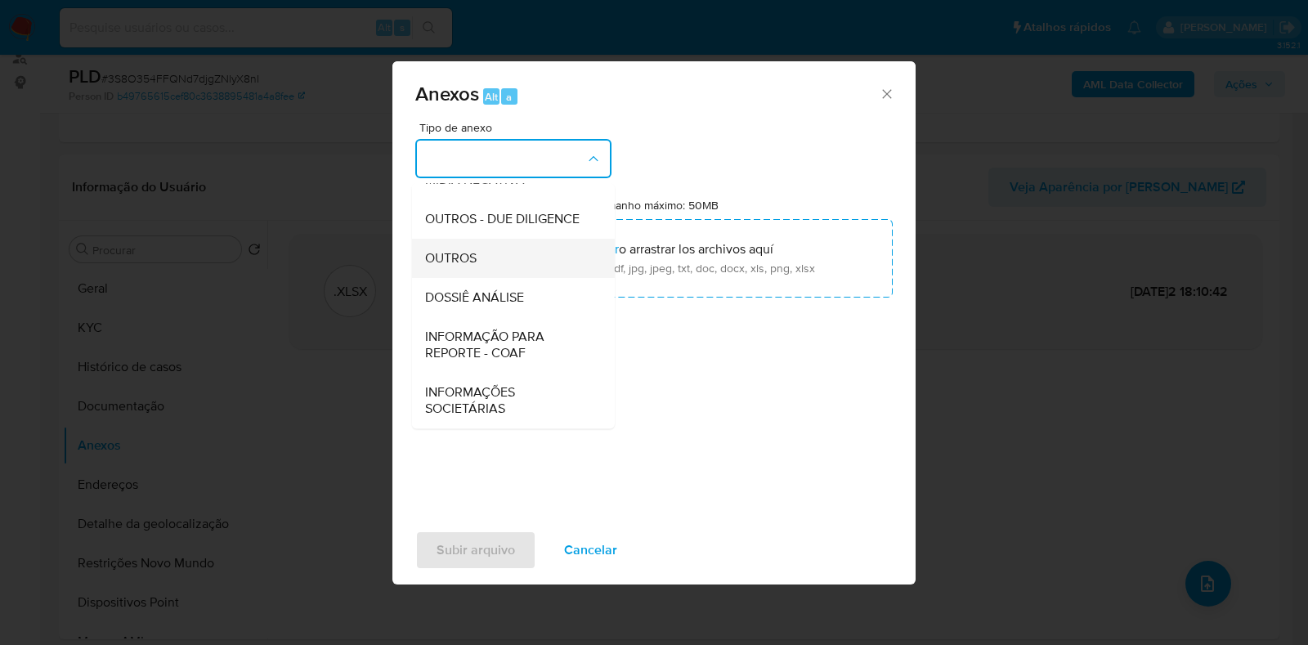
click at [535, 306] on div "DOSSIÊ ANÁLISE" at bounding box center [508, 297] width 167 height 39
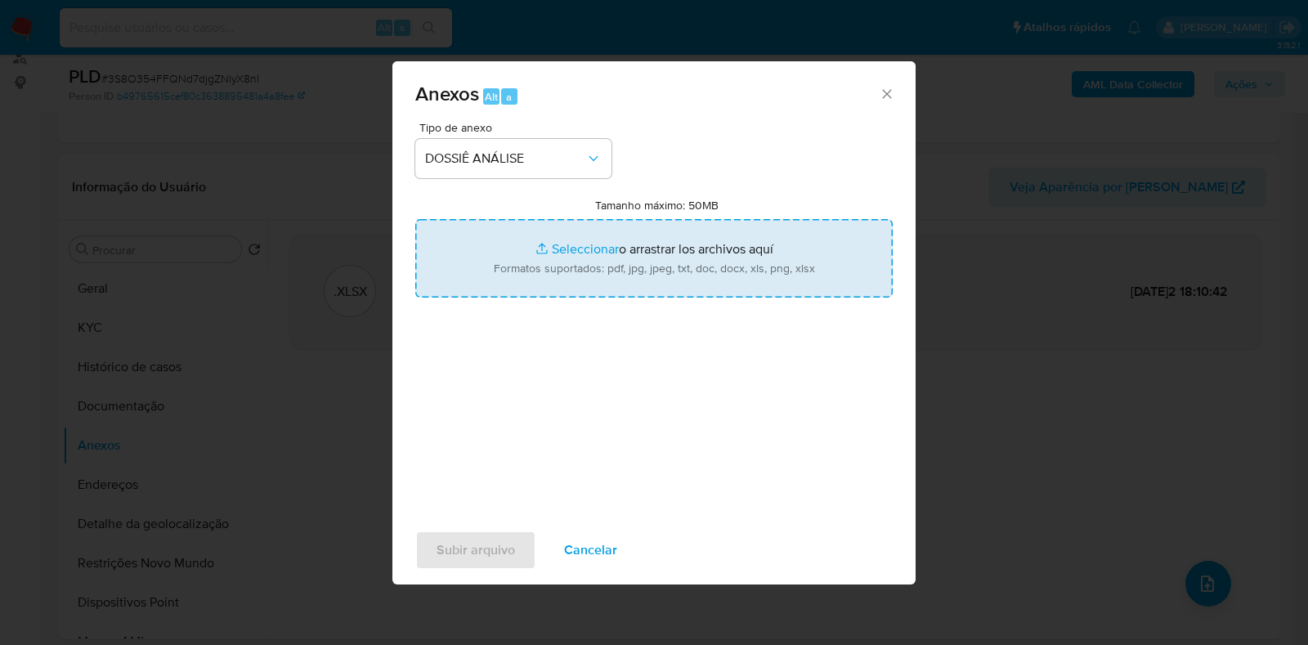
type input "C:\fakepath\SAR - XXXX - CNPJ 29265173000113 - VARADERO SHOP LTDA.pdf"
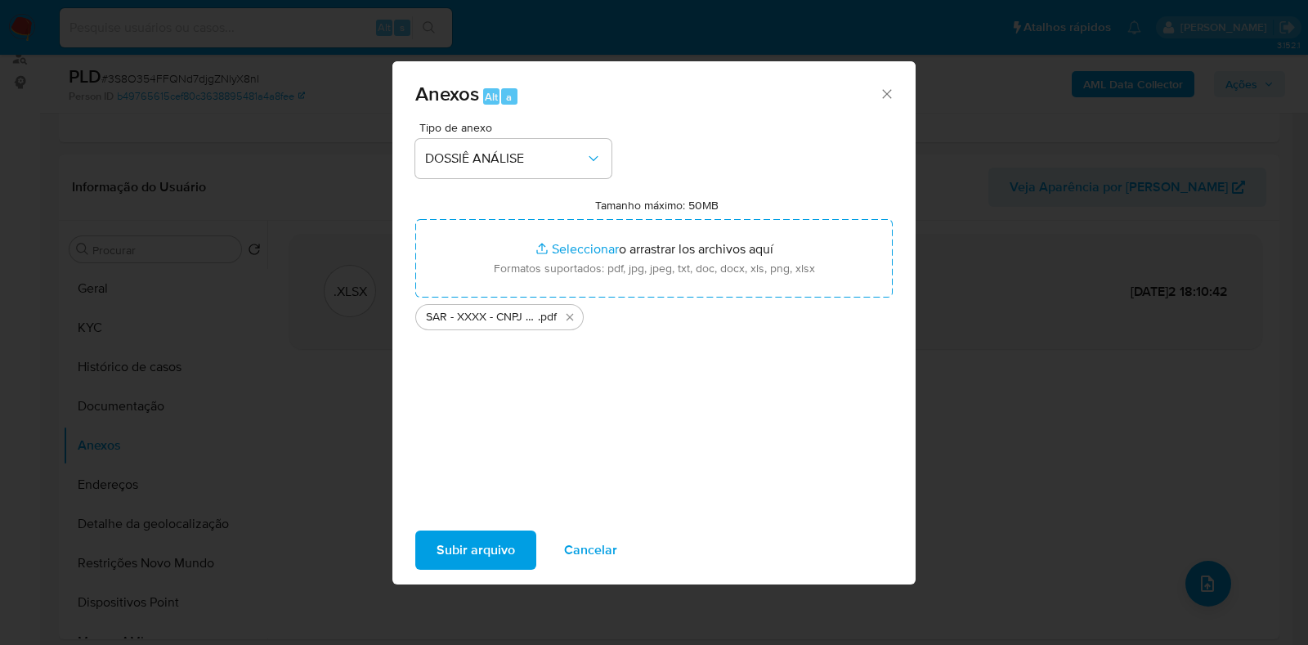
click at [523, 542] on button "Subir arquivo" at bounding box center [475, 549] width 121 height 39
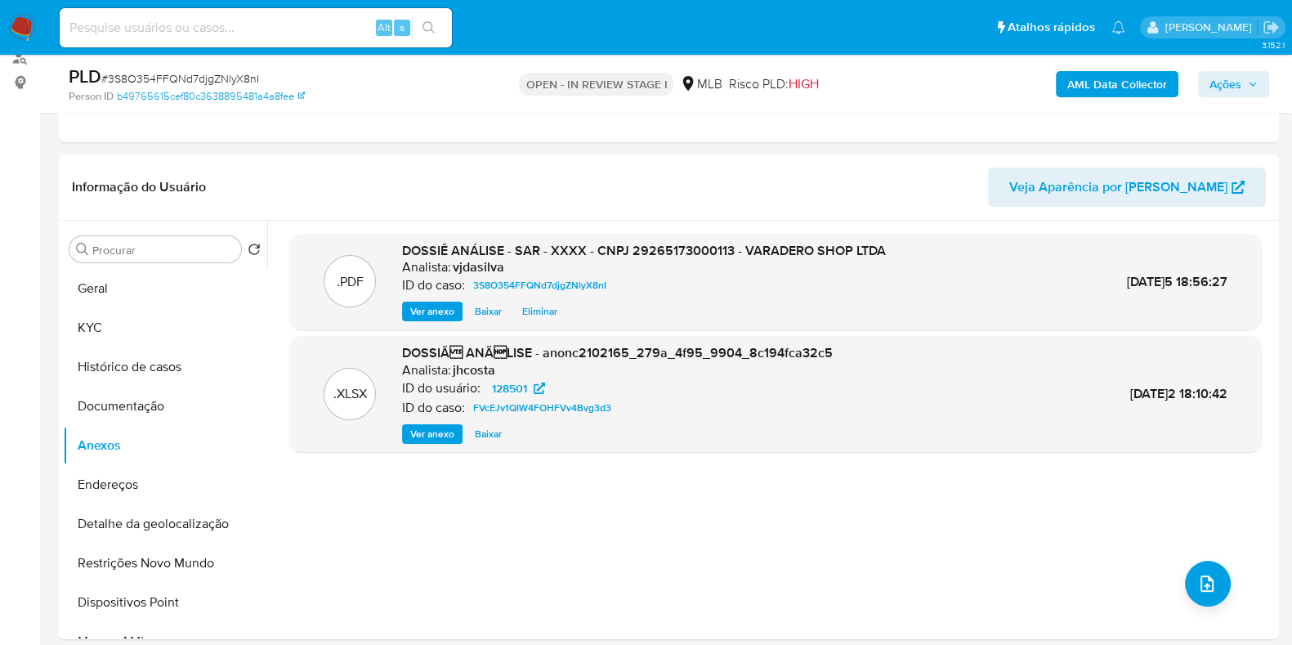
click at [1236, 80] on span "Ações" at bounding box center [1225, 84] width 32 height 26
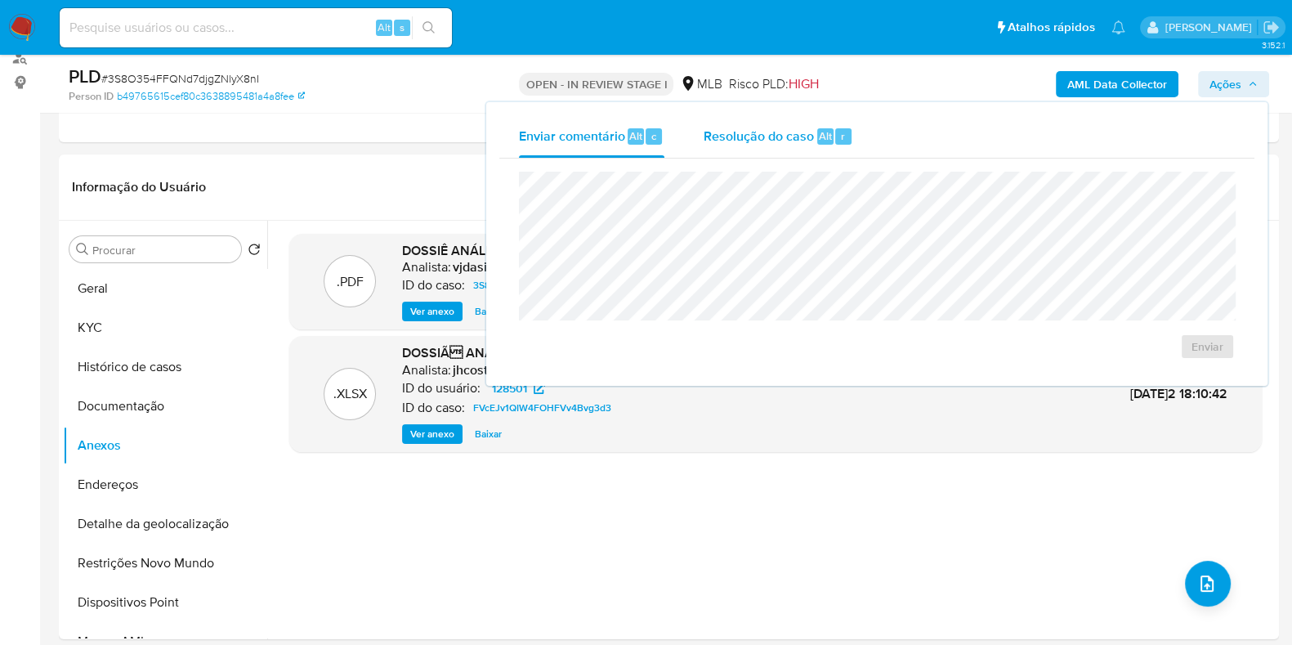
click at [776, 123] on div "Resolução do caso Alt r" at bounding box center [779, 136] width 150 height 42
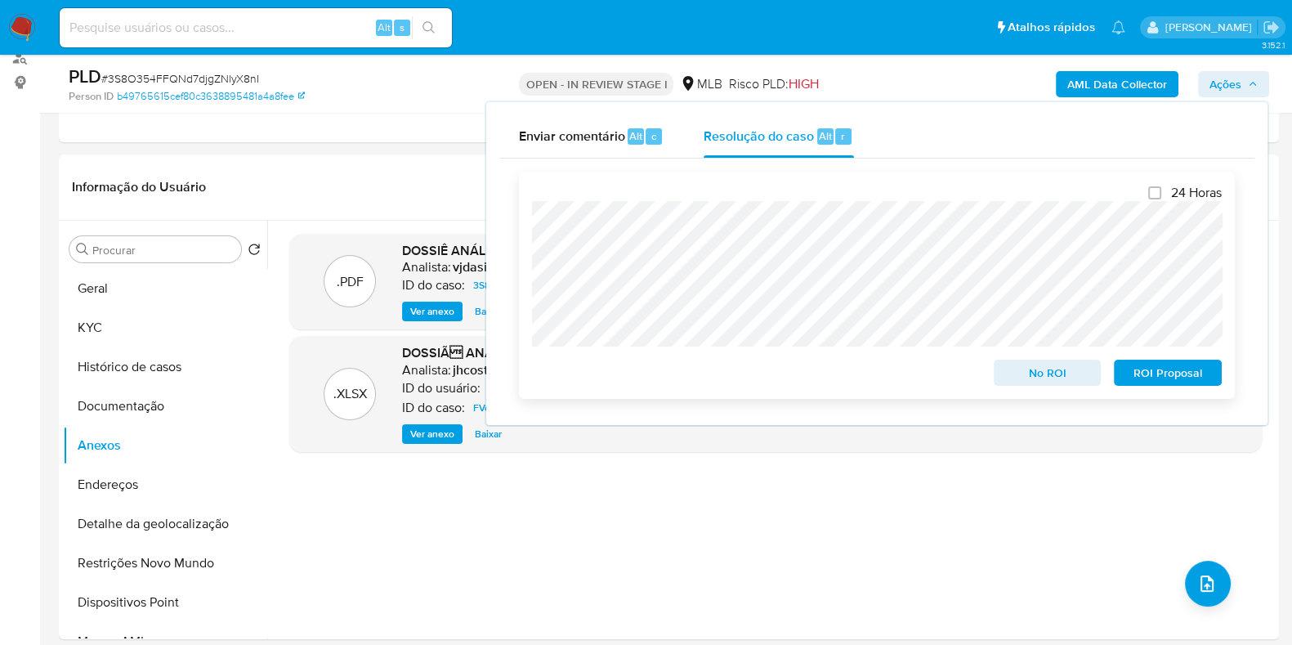
click at [1142, 369] on span "ROI Proposal" at bounding box center [1167, 372] width 85 height 23
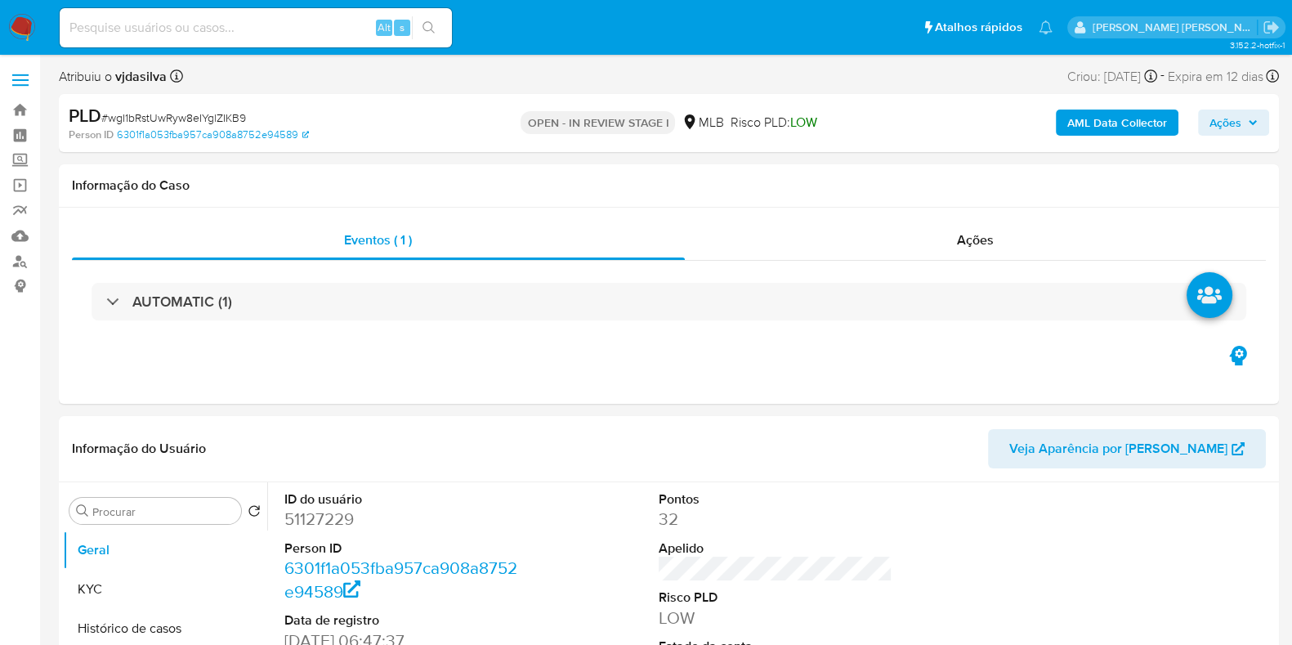
select select "10"
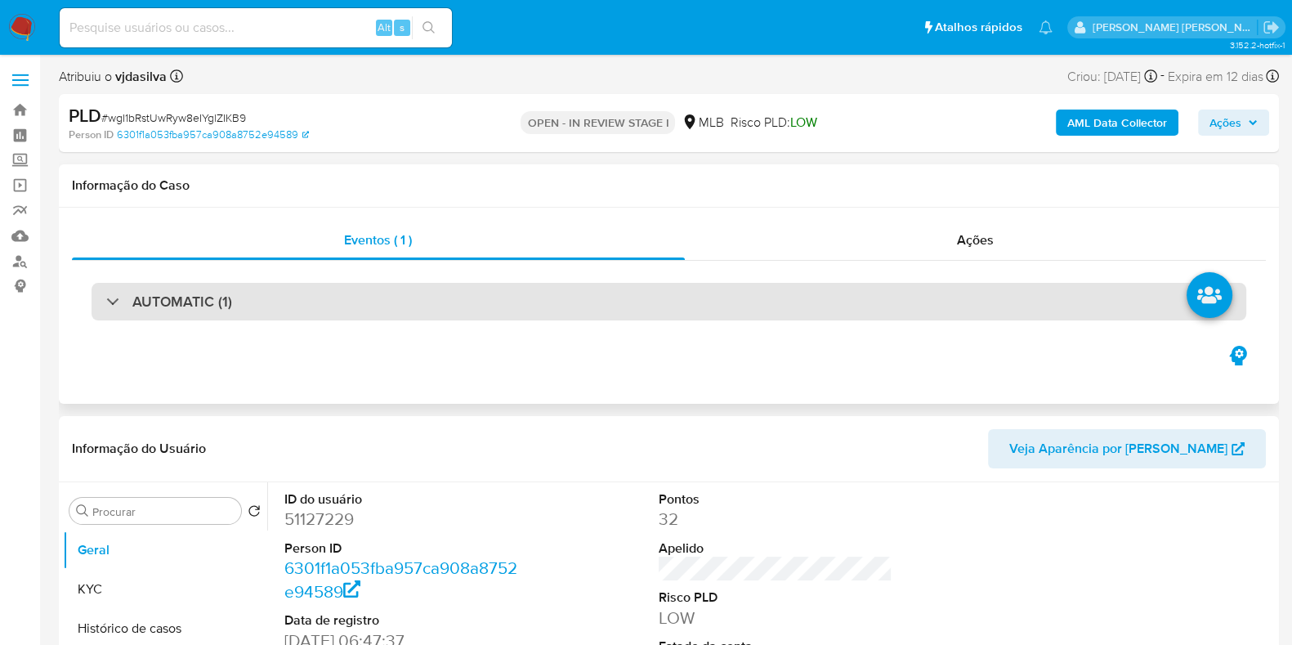
click at [248, 299] on div "AUTOMATIC (1)" at bounding box center [669, 302] width 1155 height 38
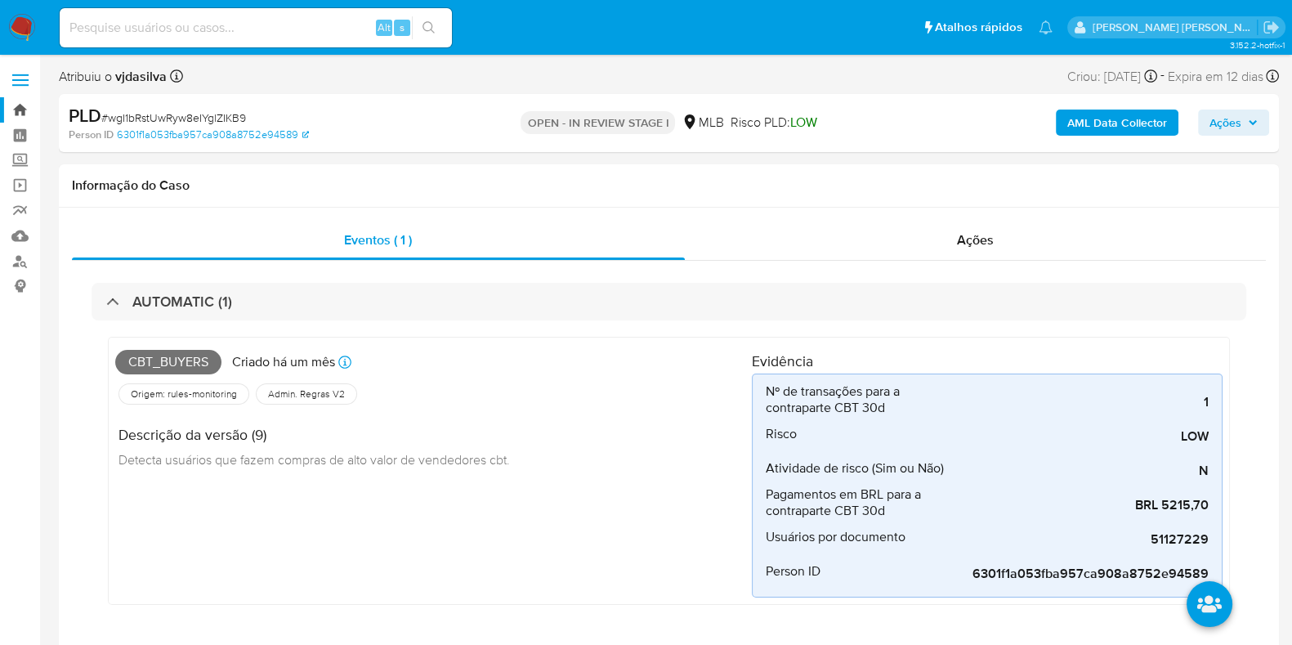
click at [20, 105] on link "Bandeja" at bounding box center [97, 109] width 194 height 25
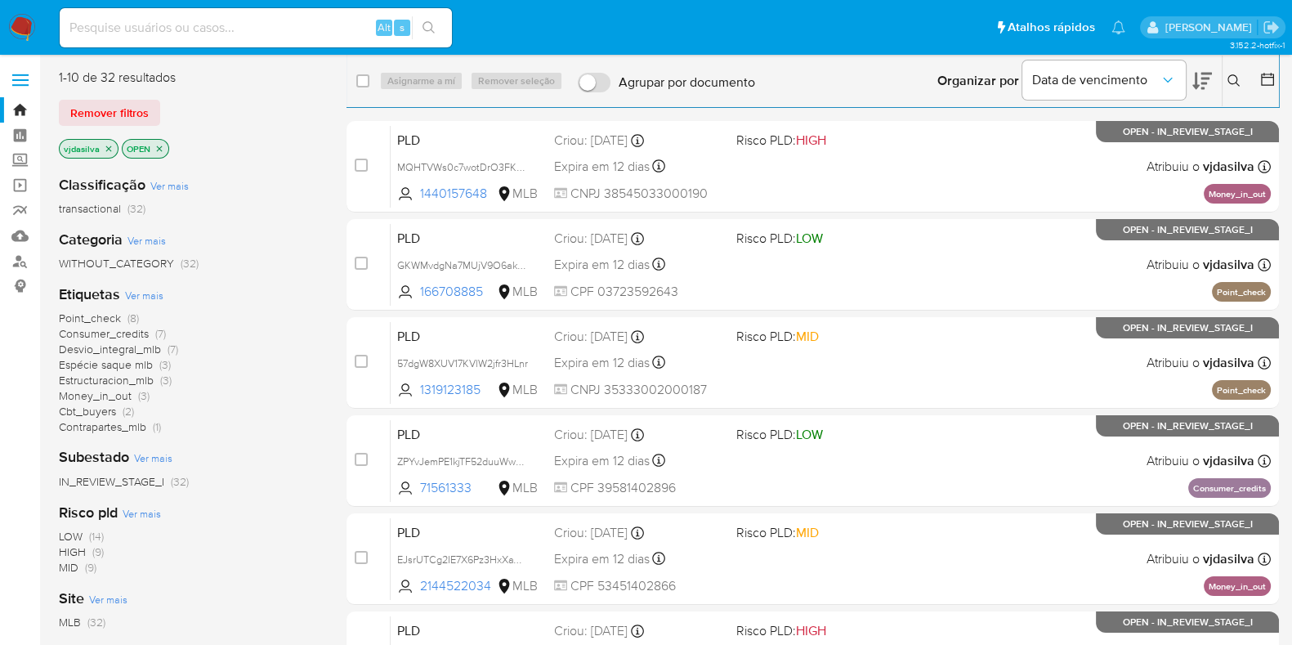
click at [110, 429] on span "Contrapartes_mlb" at bounding box center [102, 426] width 87 height 16
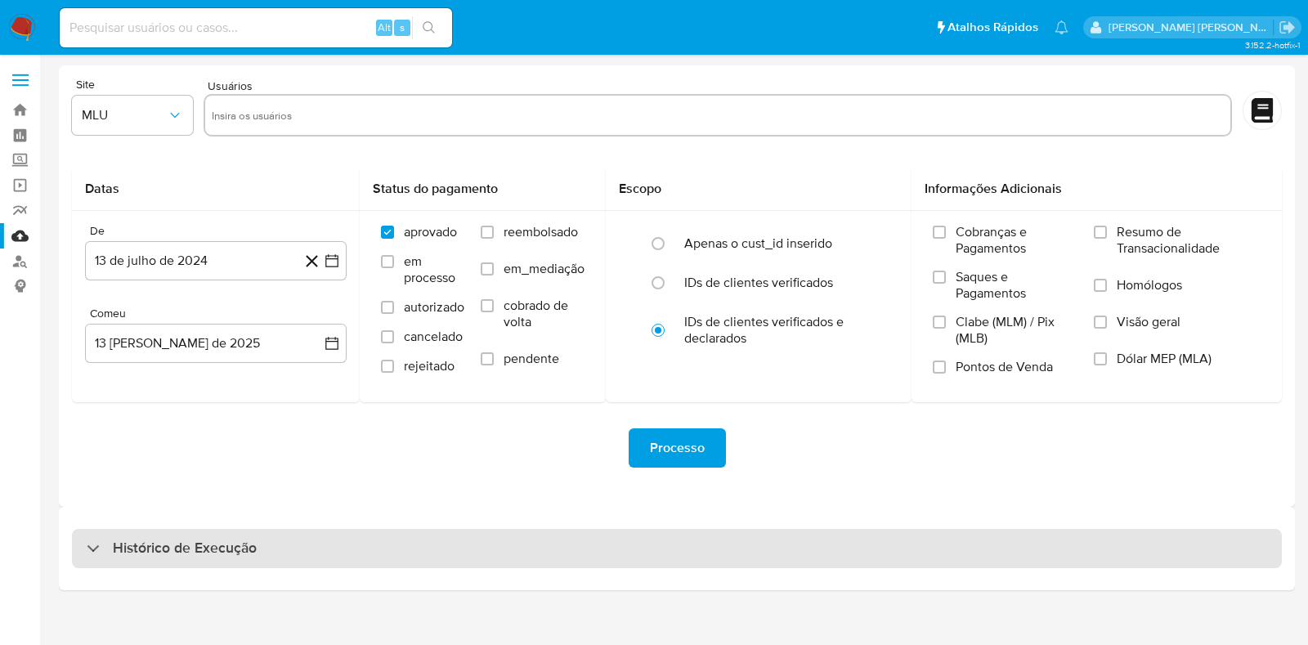
drag, startPoint x: 290, startPoint y: 553, endPoint x: 302, endPoint y: 544, distance: 15.2
click at [290, 553] on div "Histórico de Execução" at bounding box center [676, 548] width 1209 height 39
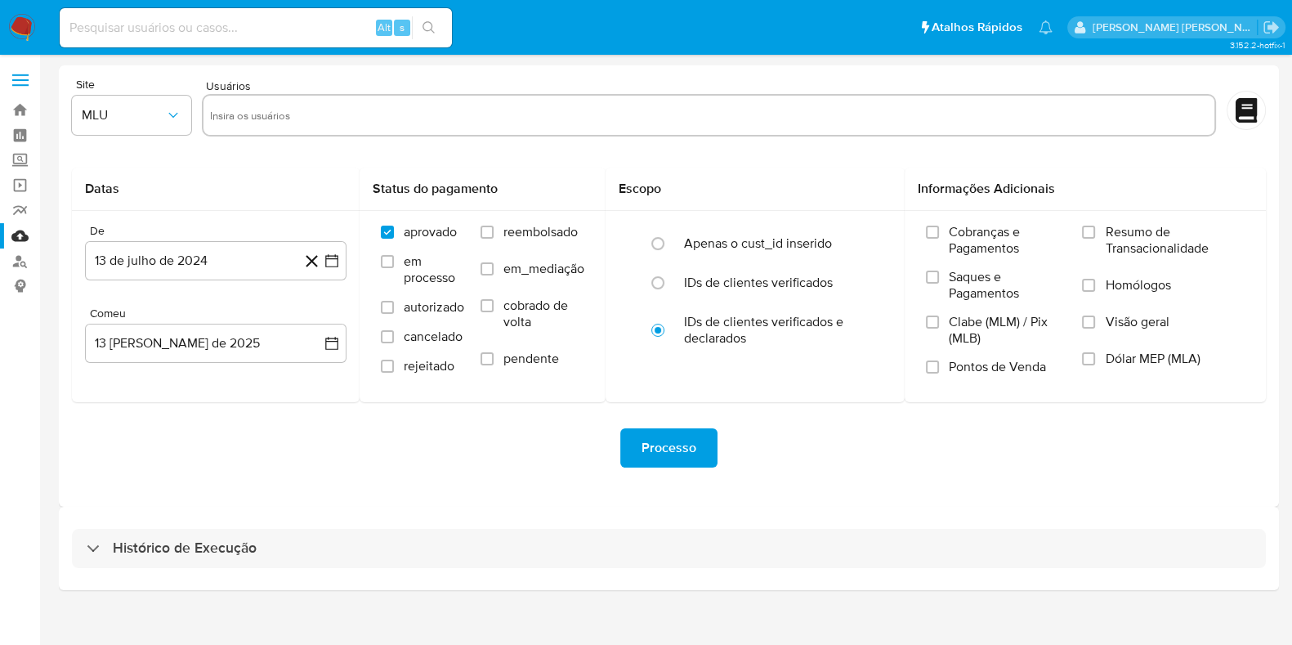
select select "10"
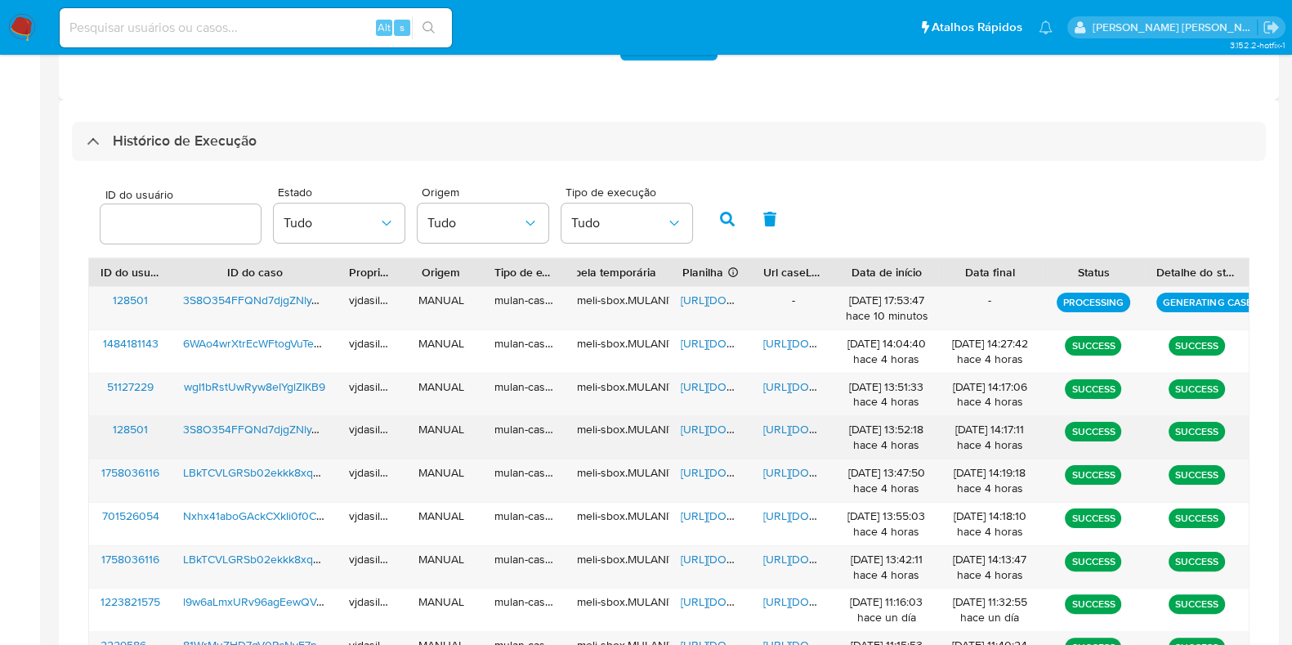
scroll to position [408, 0]
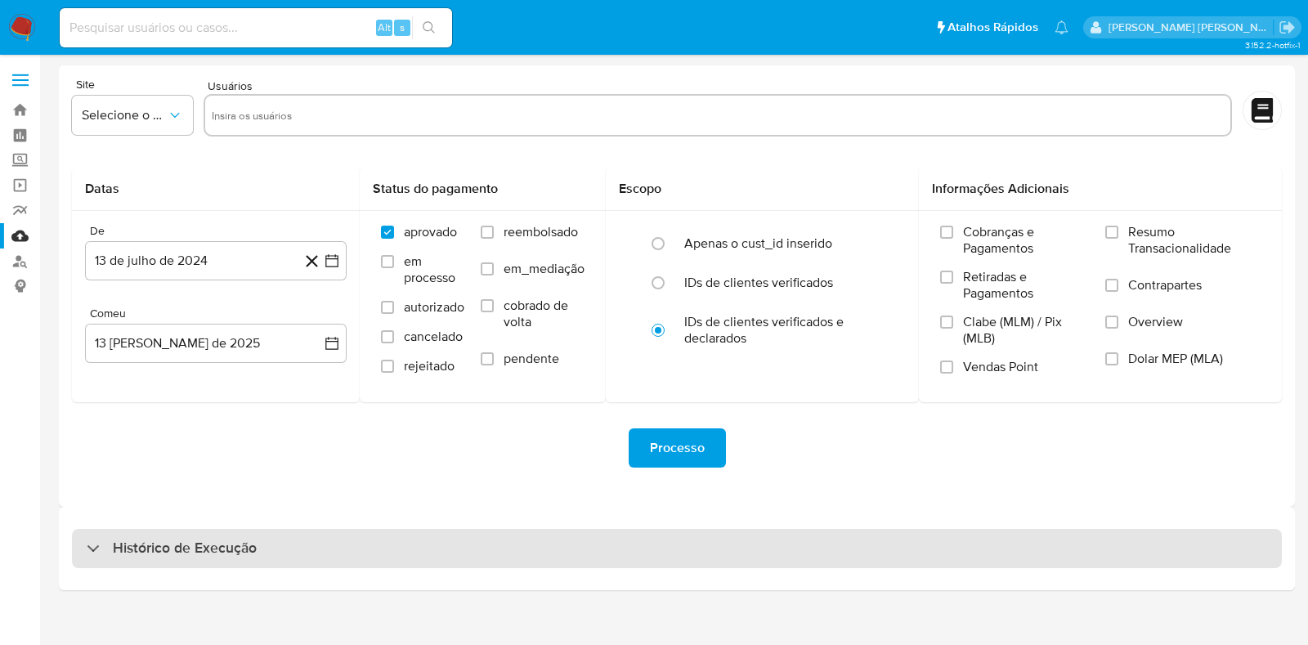
click at [319, 533] on div "Histórico de Execução" at bounding box center [676, 548] width 1209 height 39
select select "10"
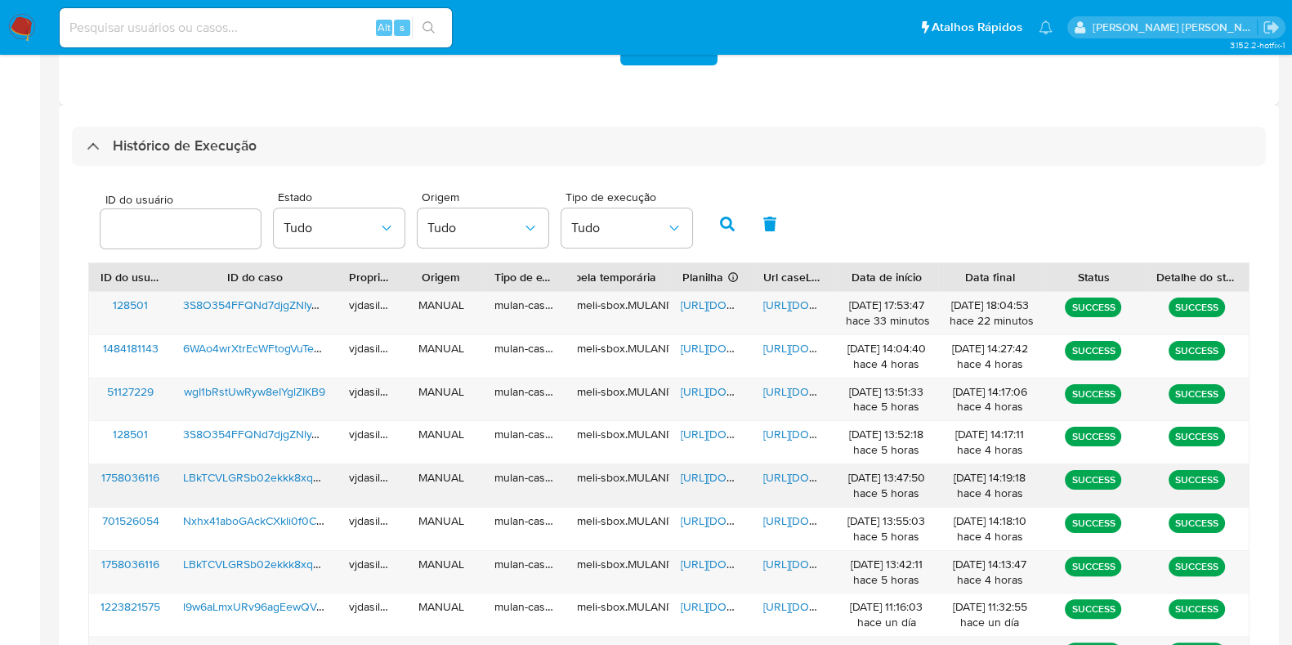
scroll to position [511, 0]
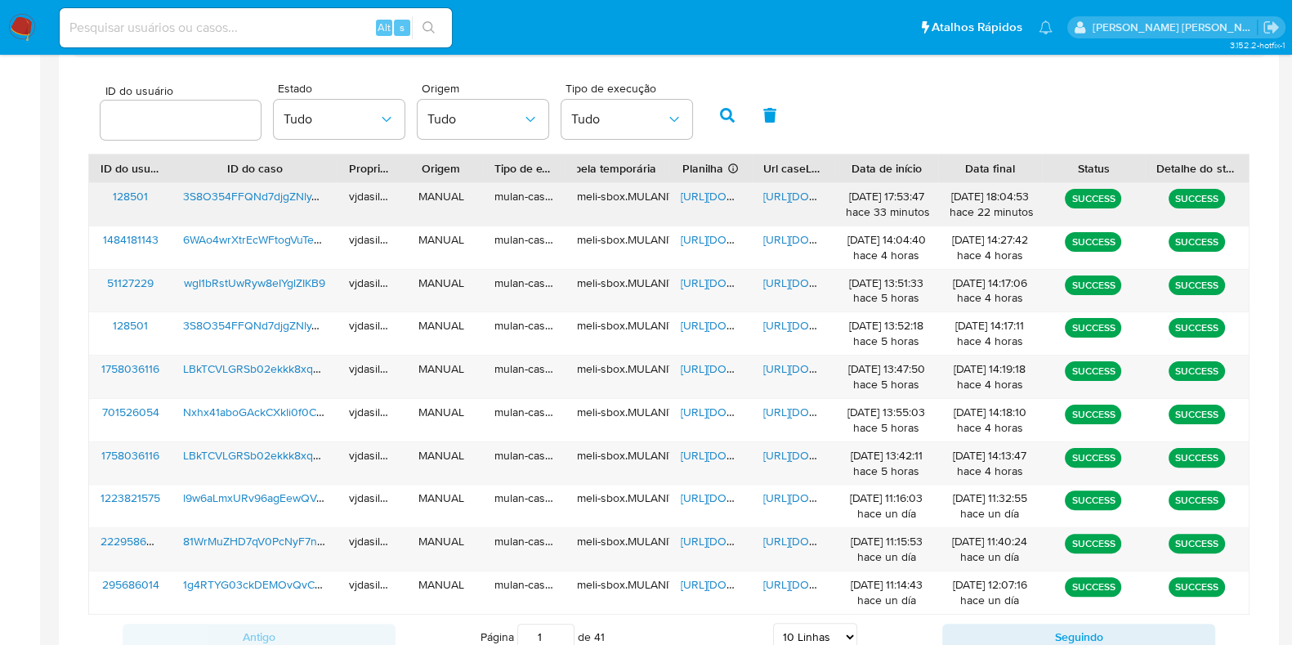
click at [785, 190] on span "[URL][DOMAIN_NAME]" at bounding box center [819, 196] width 113 height 16
click at [707, 195] on font "[URL][DOMAIN_NAME]" at bounding box center [737, 196] width 113 height 16
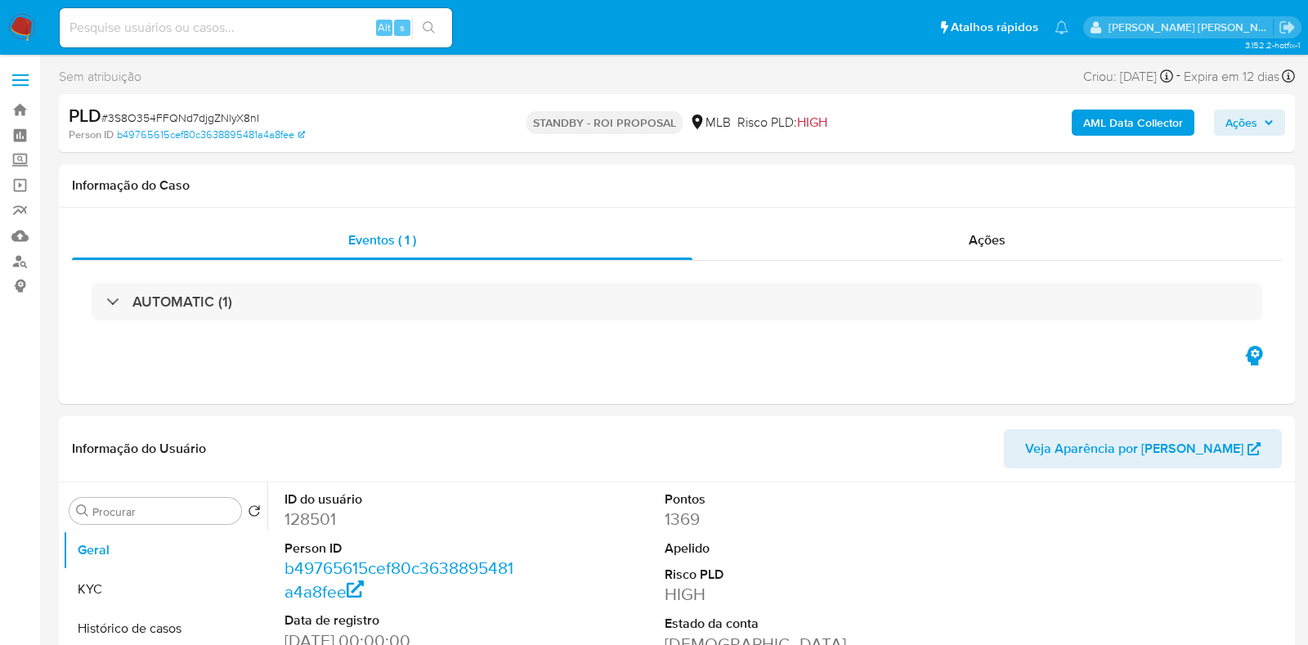
select select "10"
